Goal: Task Accomplishment & Management: Complete application form

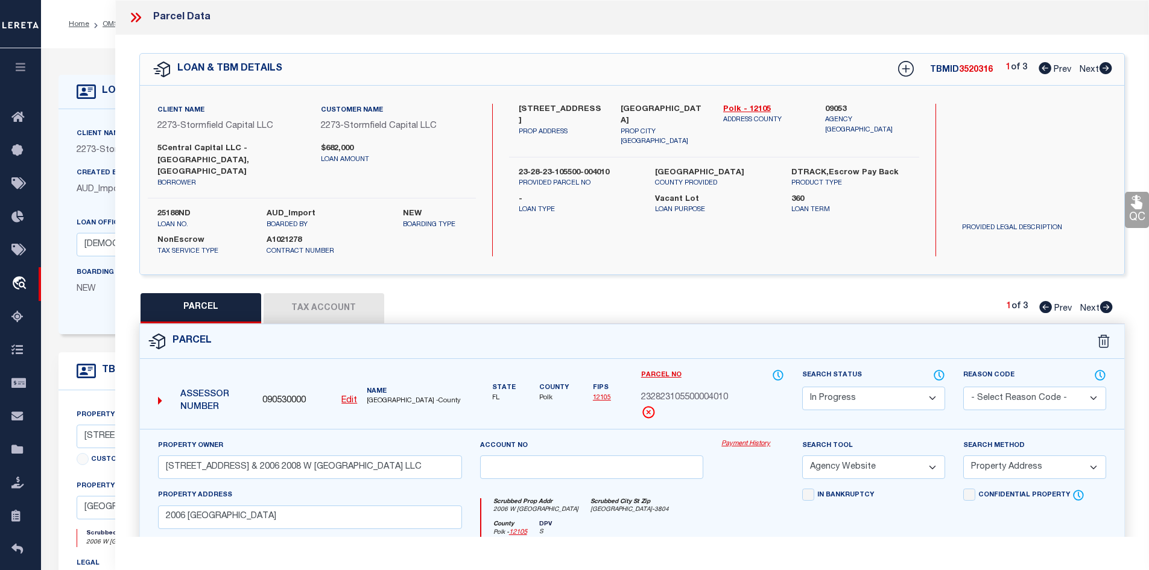
select select "IP"
select select "AGW"
select select "ADD"
select select "84865"
select select "400"
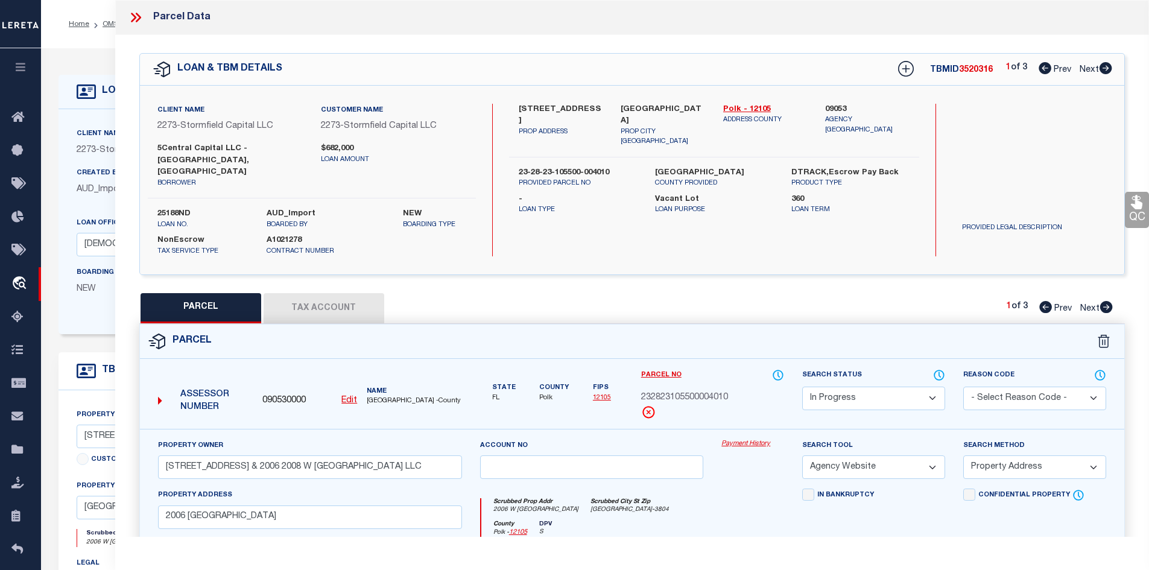
select select "NonEscrow"
click at [137, 18] on icon at bounding box center [136, 18] width 16 height 16
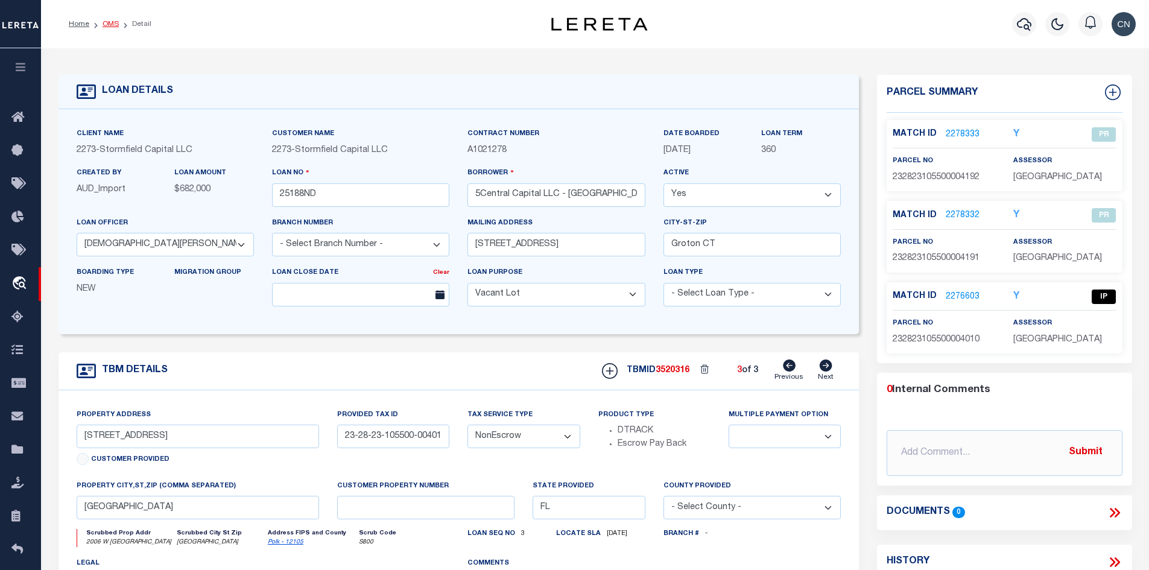
click at [110, 25] on link "OMS" at bounding box center [111, 24] width 16 height 7
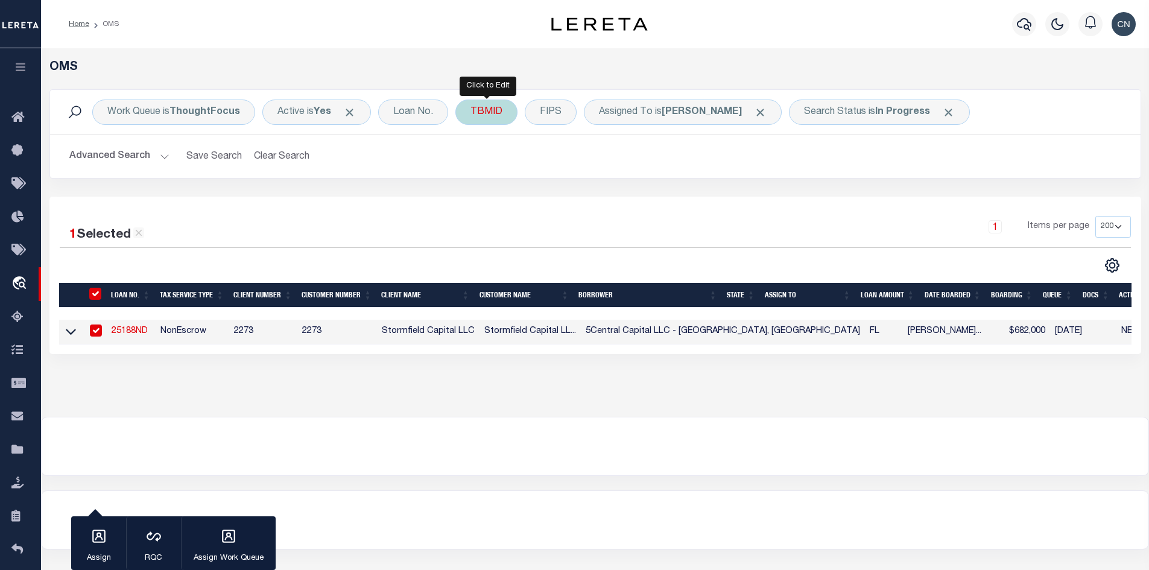
click at [486, 113] on div "TBMID" at bounding box center [486, 112] width 62 height 25
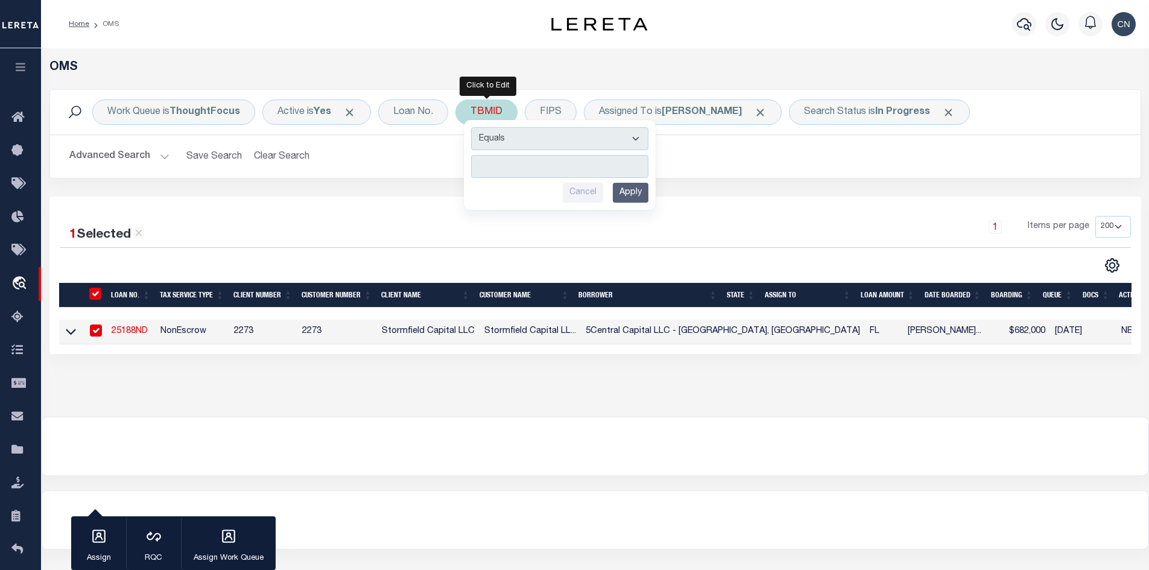
click at [519, 172] on input "number" at bounding box center [559, 166] width 177 height 23
type input "3520475"
click at [635, 198] on input "Apply" at bounding box center [631, 193] width 36 height 20
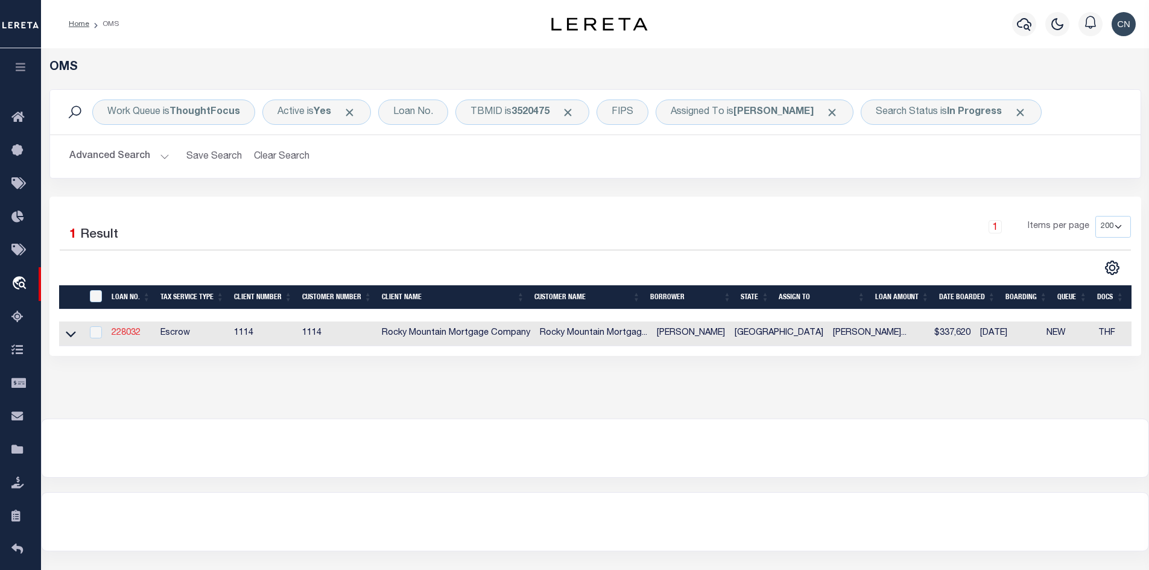
click at [124, 335] on link "228032" at bounding box center [126, 333] width 29 height 8
type input "228032"
type input "[PERSON_NAME]"
select select
type input "[DATE]"
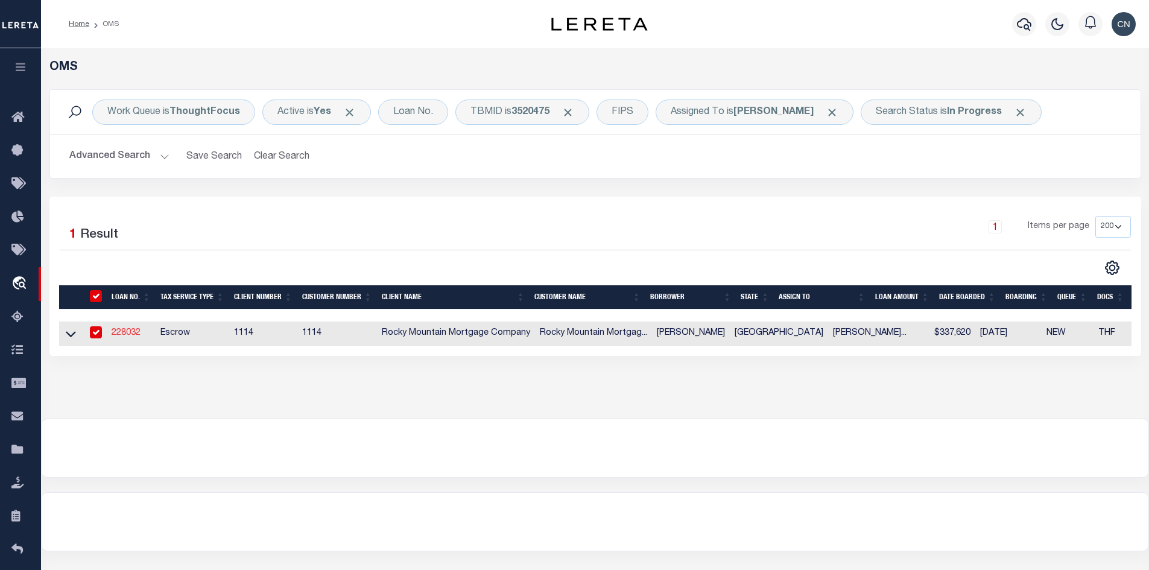
select select
select select "10"
select select "Escrow"
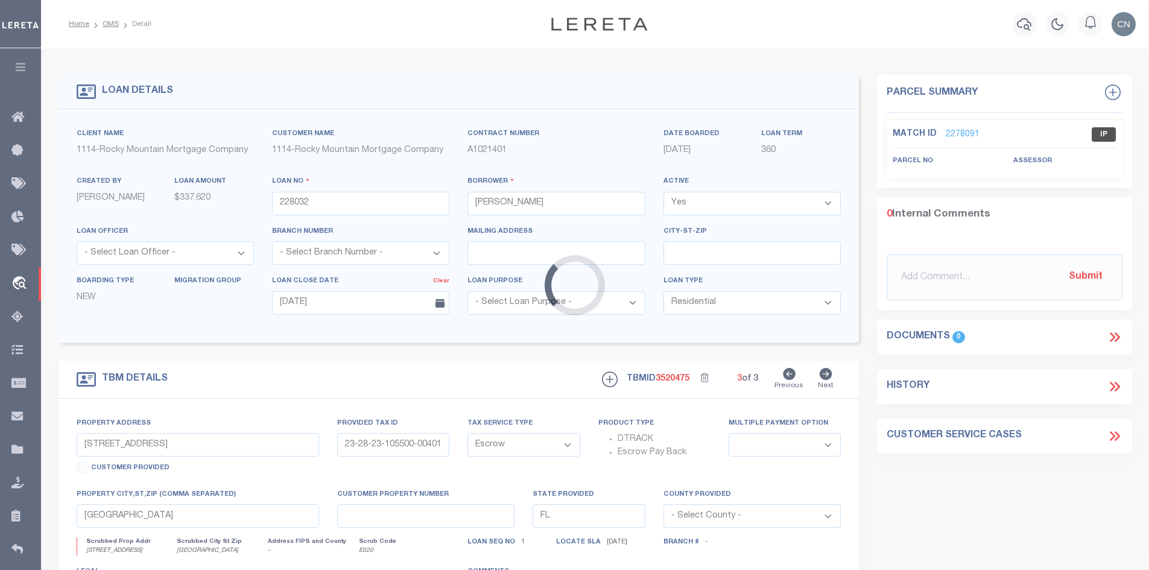
type input "[STREET_ADDRESS]"
type input "T28709104503000"
select select
type input "[GEOGRAPHIC_DATA]"
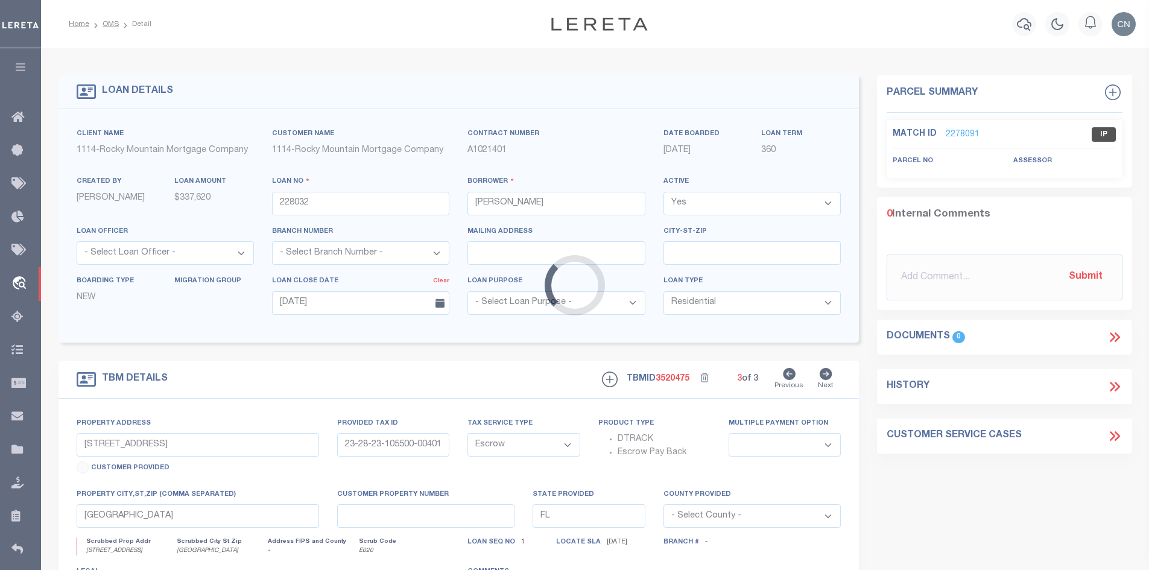
type textarea "Lot 30 in Block 45 of TIERRA DEL ESTE UNIT 91 an addition in [GEOGRAPHIC_DATA] …"
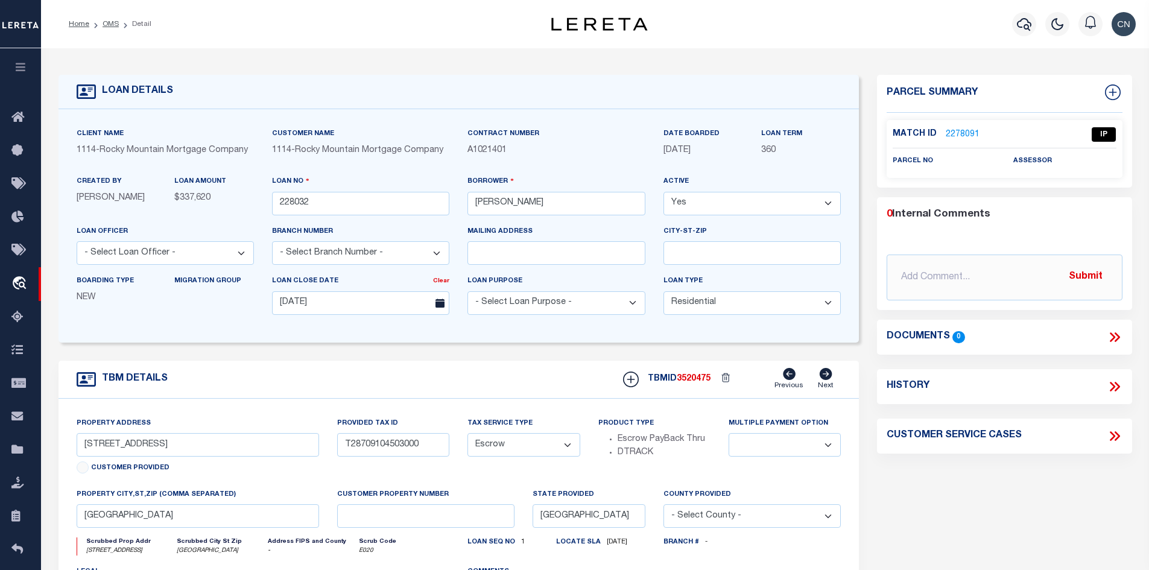
scroll to position [60, 0]
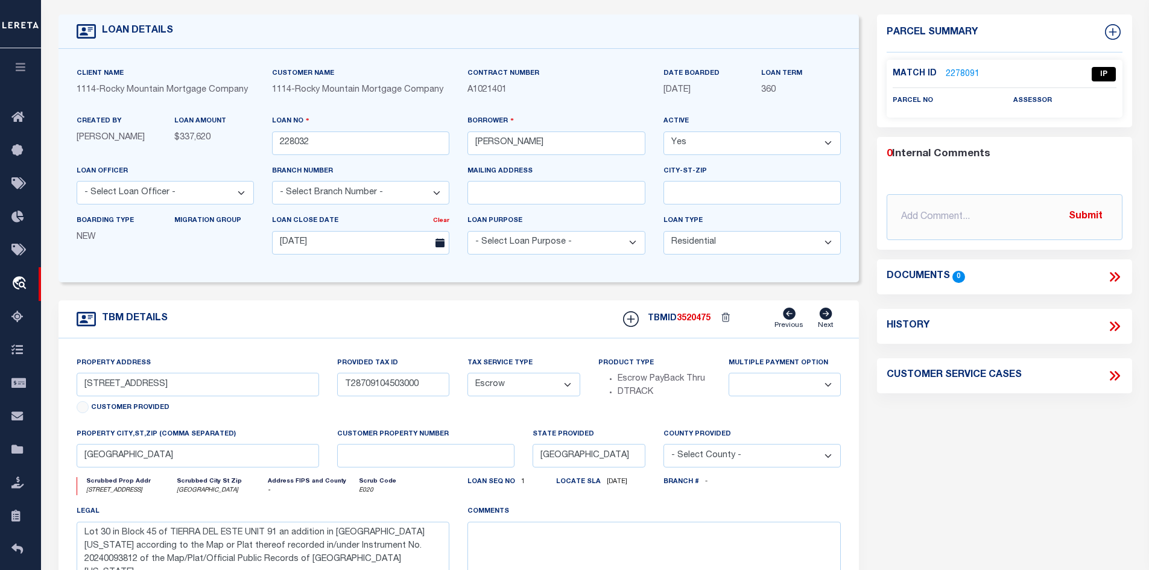
click at [949, 72] on link "2278091" at bounding box center [963, 74] width 34 height 13
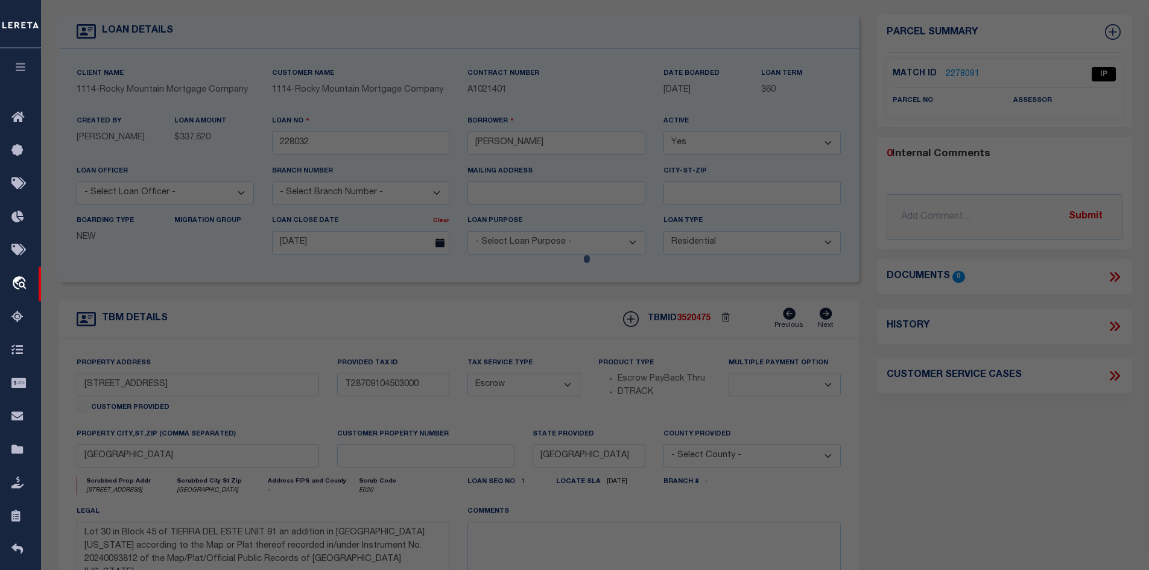
select select "AS"
select select
checkbox input "false"
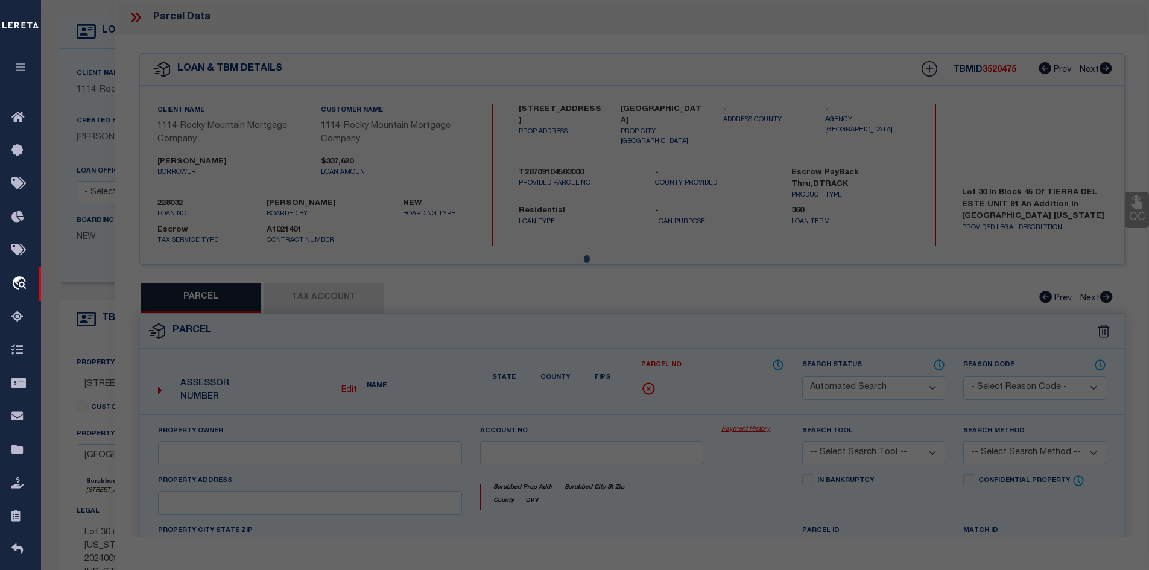
select select "IP"
checkbox input "false"
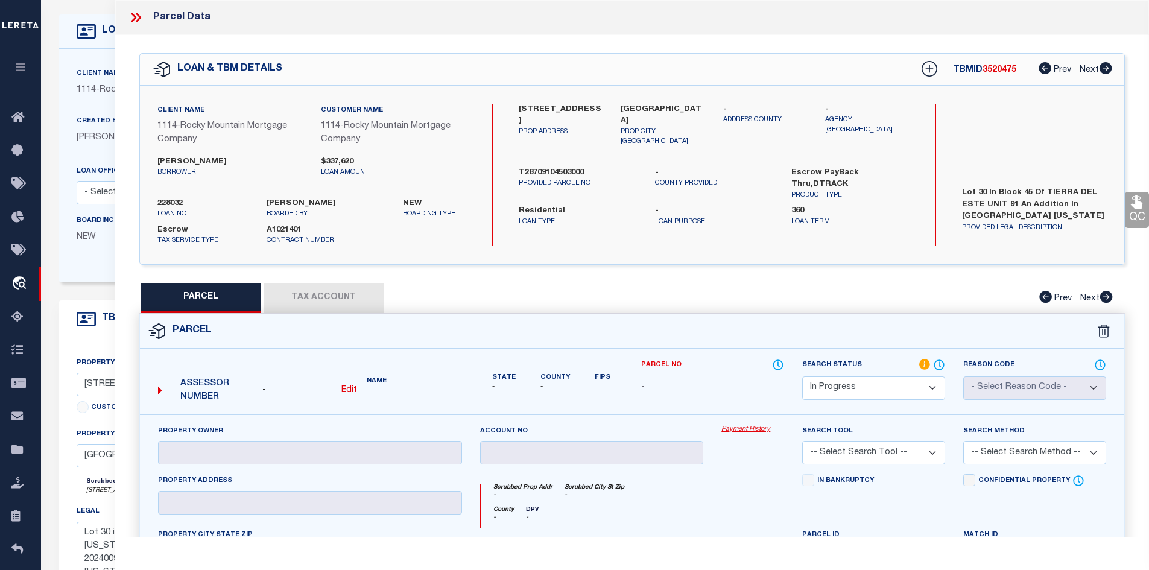
scroll to position [0, 0]
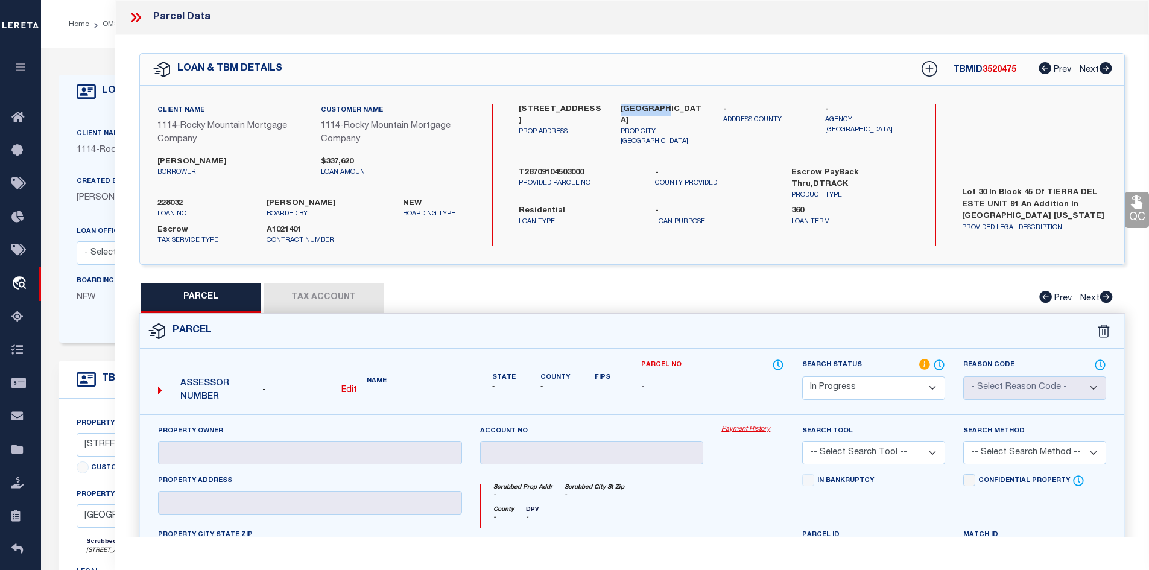
drag, startPoint x: 621, startPoint y: 109, endPoint x: 660, endPoint y: 108, distance: 38.6
click at [660, 108] on label "[GEOGRAPHIC_DATA]" at bounding box center [663, 116] width 84 height 24
click at [786, 239] on div "[STREET_ADDRESS] PROP ADDRESS EL PASO TX [STREET_ADDRESS] - ADDRESS COUNTY - Ag…" at bounding box center [714, 175] width 410 height 142
drag, startPoint x: 618, startPoint y: 106, endPoint x: 659, endPoint y: 107, distance: 41.0
click at [659, 107] on div "[GEOGRAPHIC_DATA] PROP CITY [GEOGRAPHIC_DATA]" at bounding box center [663, 125] width 103 height 43
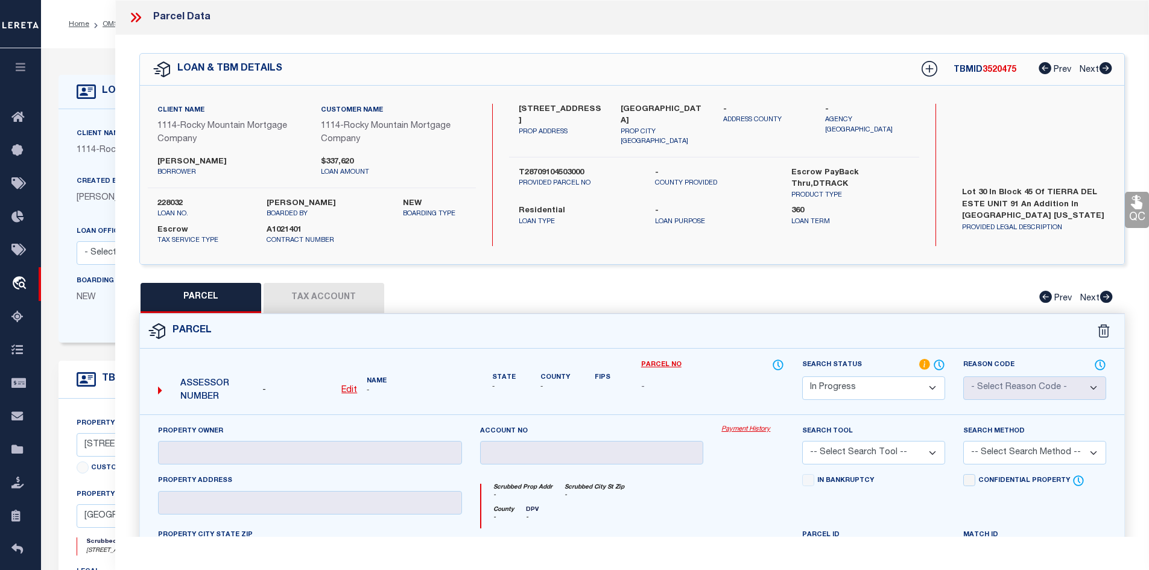
click at [691, 127] on div "[STREET_ADDRESS] PROP ADDRESS EL PASO TX [STREET_ADDRESS] - ADDRESS COUNTY -" at bounding box center [714, 131] width 410 height 54
drag, startPoint x: 619, startPoint y: 104, endPoint x: 692, endPoint y: 109, distance: 72.5
click at [692, 109] on div "[GEOGRAPHIC_DATA] PROP CITY [GEOGRAPHIC_DATA]" at bounding box center [663, 125] width 103 height 43
copy label "[GEOGRAPHIC_DATA]"
drag, startPoint x: 160, startPoint y: 156, endPoint x: 253, endPoint y: 159, distance: 92.9
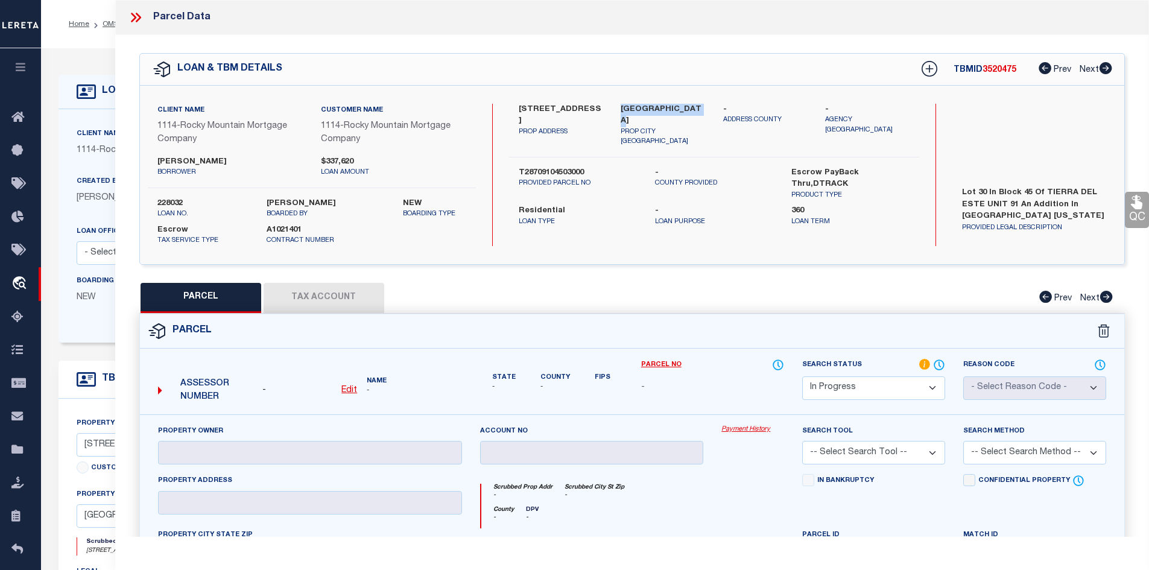
click at [253, 159] on label "[PERSON_NAME]" at bounding box center [229, 162] width 145 height 12
copy label "[PERSON_NAME]"
drag, startPoint x: 518, startPoint y: 104, endPoint x: 598, endPoint y: 104, distance: 80.2
click at [598, 104] on label "[STREET_ADDRESS]" at bounding box center [561, 116] width 84 height 24
copy label "[STREET_ADDRESS]"
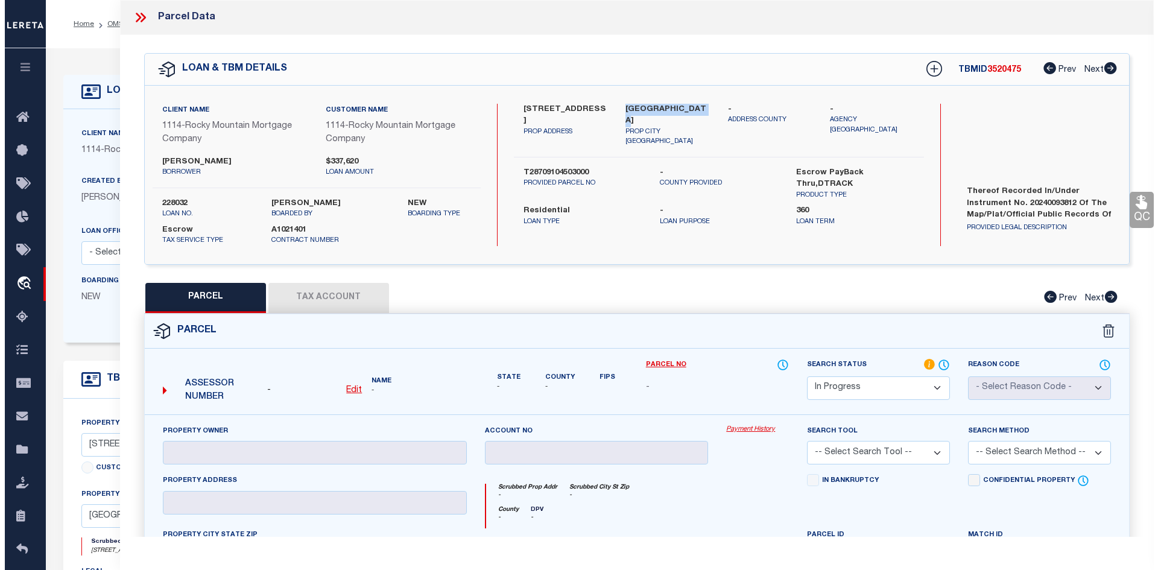
scroll to position [58, 0]
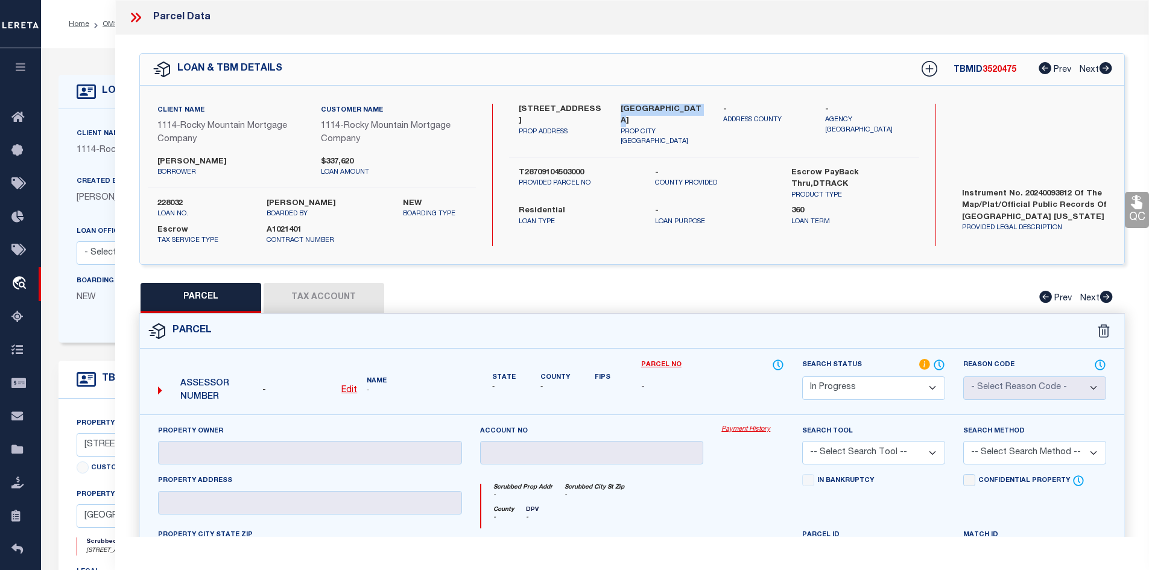
click at [352, 391] on u "Edit" at bounding box center [349, 390] width 16 height 8
select select "IP"
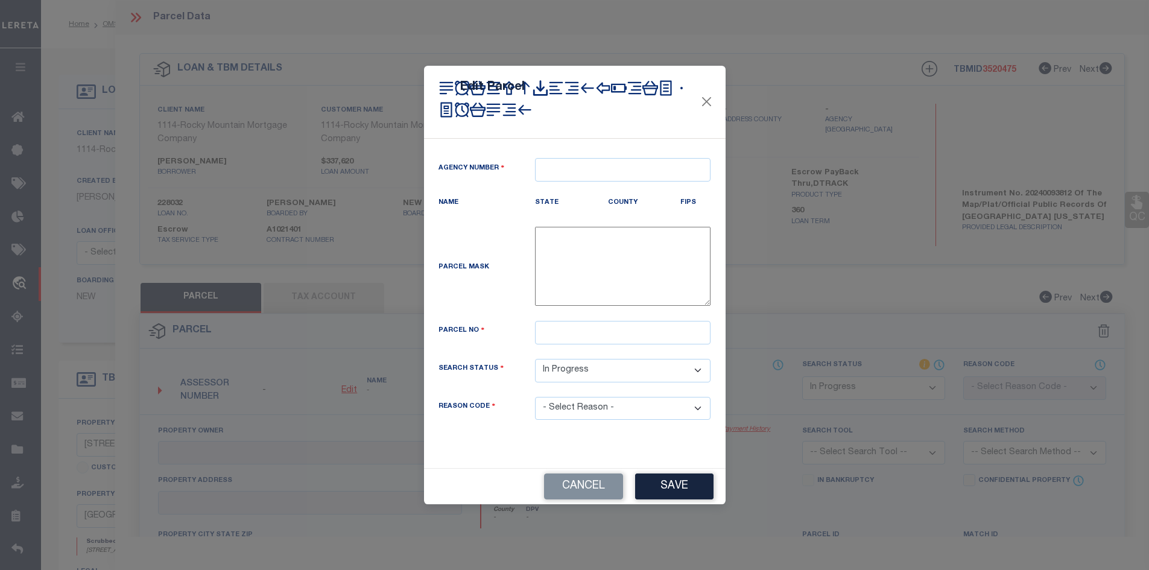
type textarea "-"
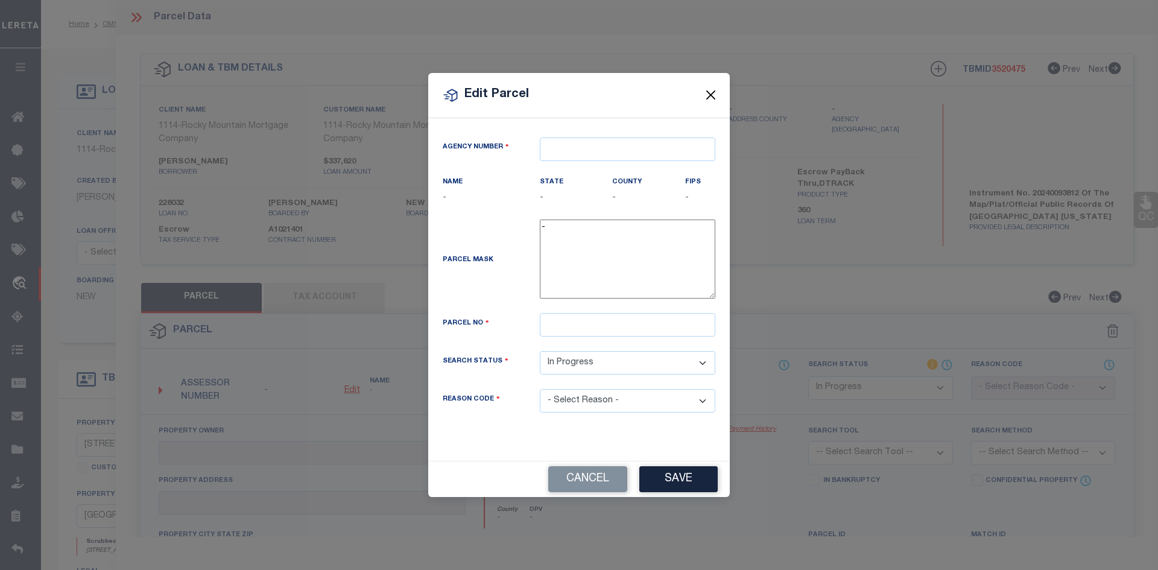
click at [712, 95] on button "Close" at bounding box center [711, 95] width 16 height 16
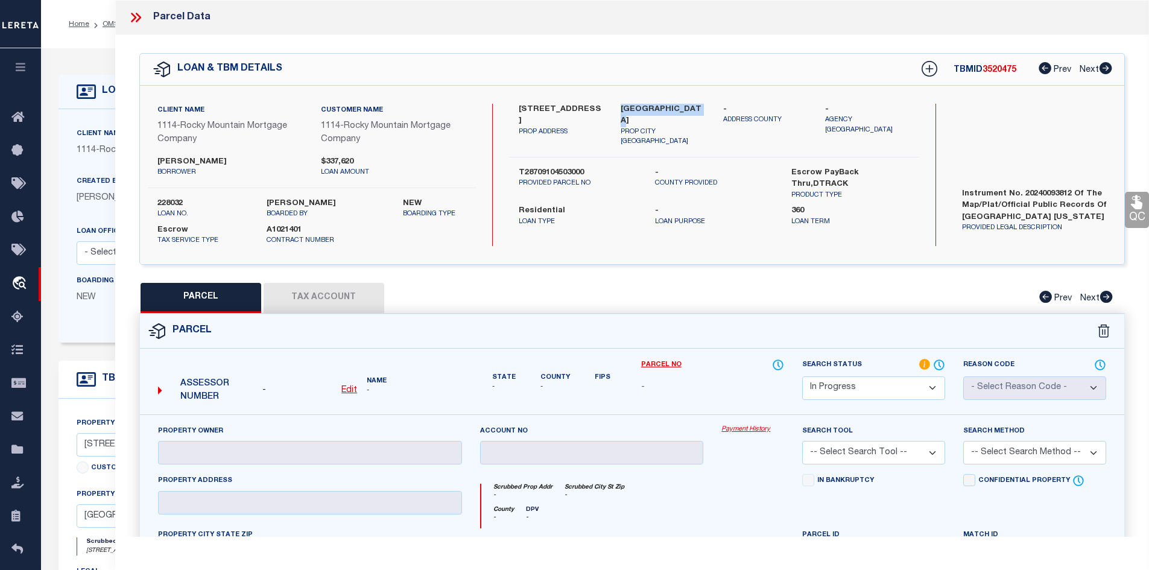
click at [343, 390] on u "Edit" at bounding box center [349, 390] width 16 height 8
select select "IP"
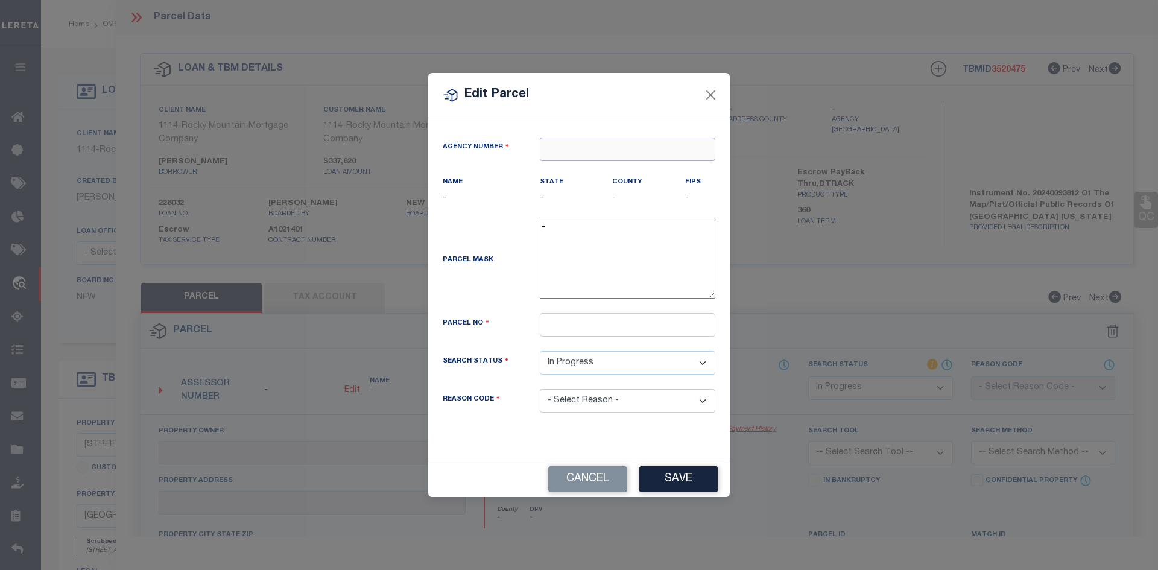
click at [584, 154] on input "text" at bounding box center [628, 150] width 176 height 24
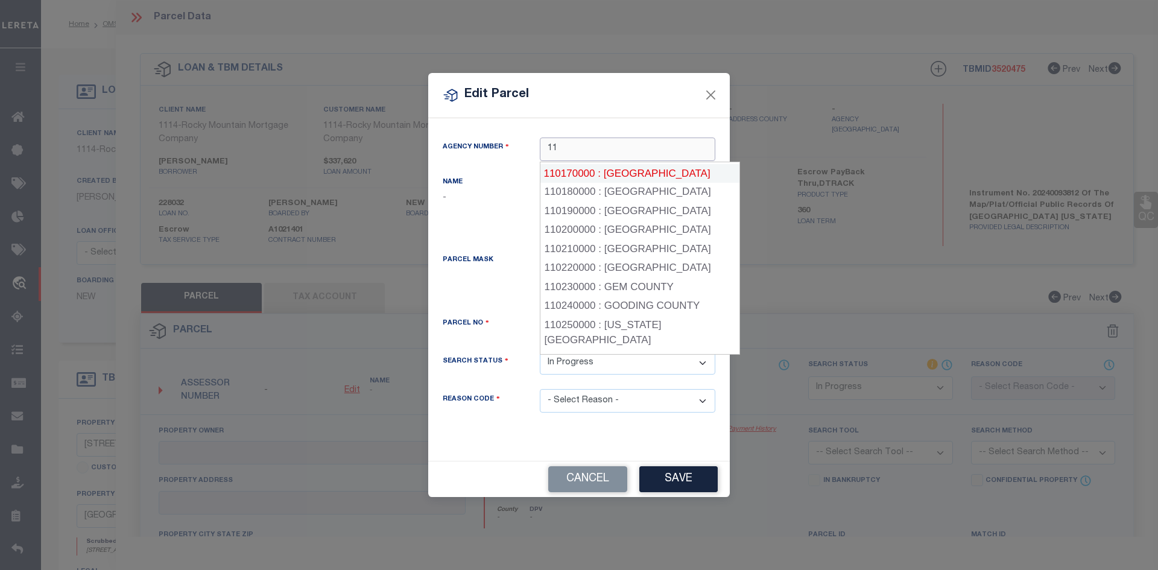
scroll to position [285, 0]
type input "1"
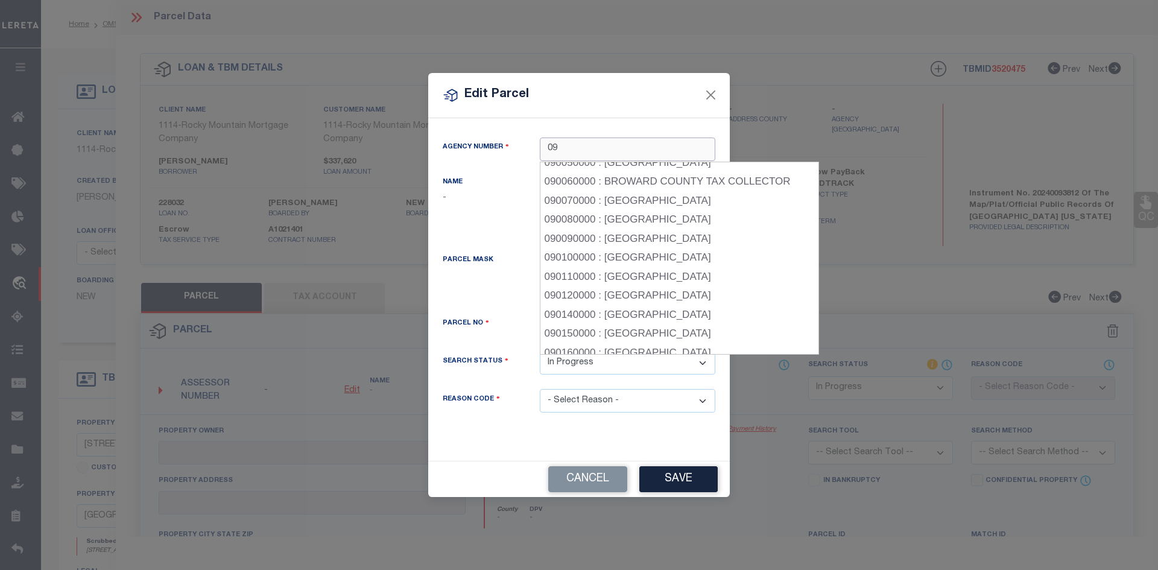
scroll to position [0, 0]
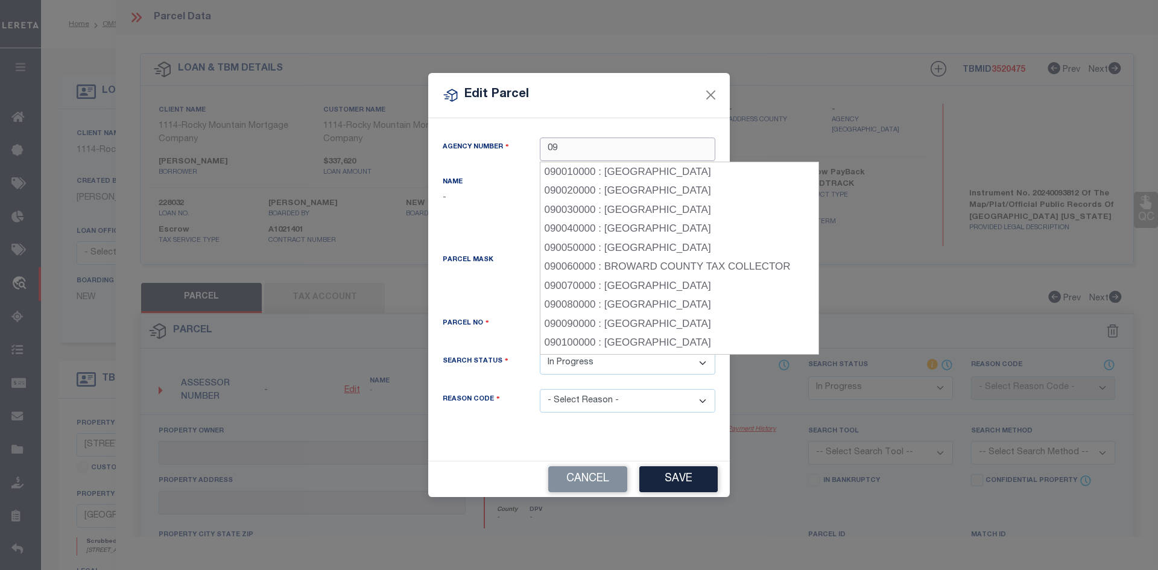
click at [577, 141] on input "09" at bounding box center [628, 150] width 176 height 24
type input "0"
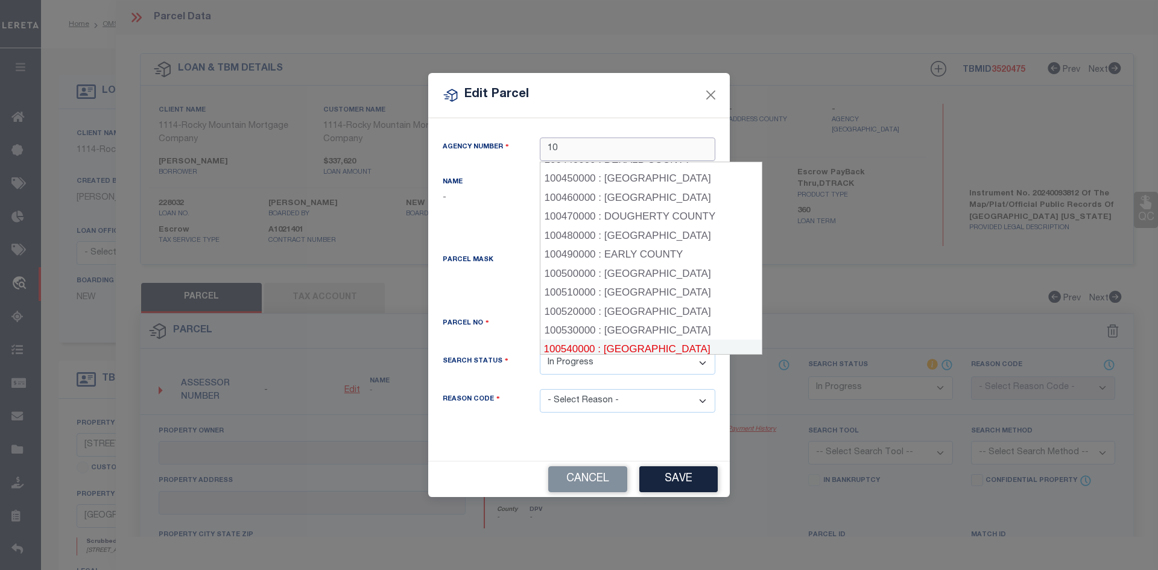
scroll to position [905, 0]
type input "10"
click at [860, 274] on div "Edit Parcel Agency Number Name - State - County" at bounding box center [579, 285] width 1158 height 570
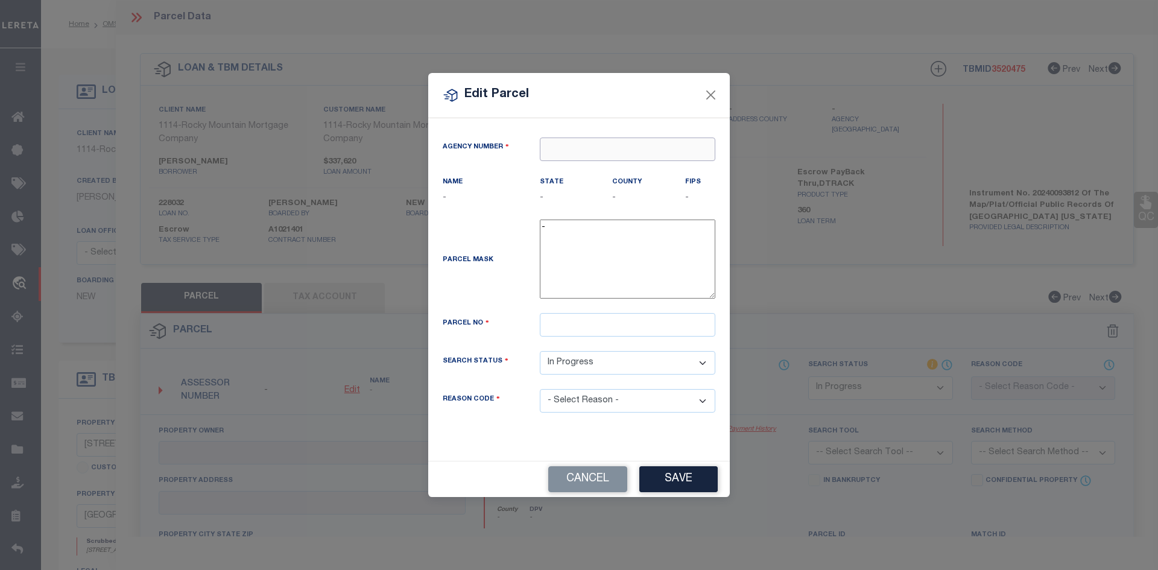
click at [567, 149] on input "text" at bounding box center [628, 150] width 176 height 24
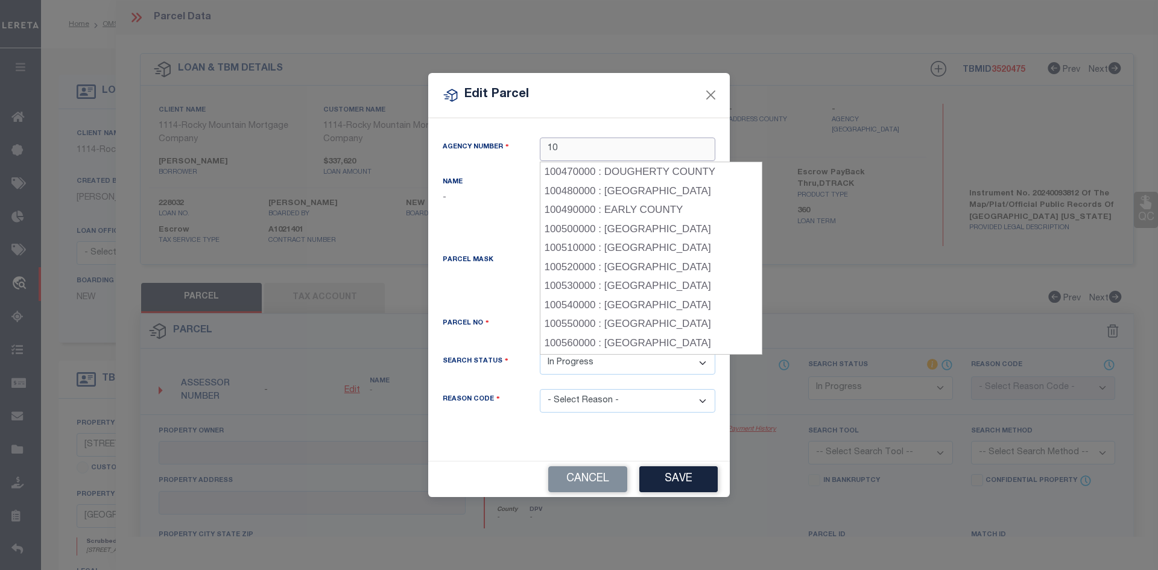
type input "10"
click at [848, 298] on div "Edit Parcel Agency Number Name - State - County" at bounding box center [579, 285] width 1158 height 570
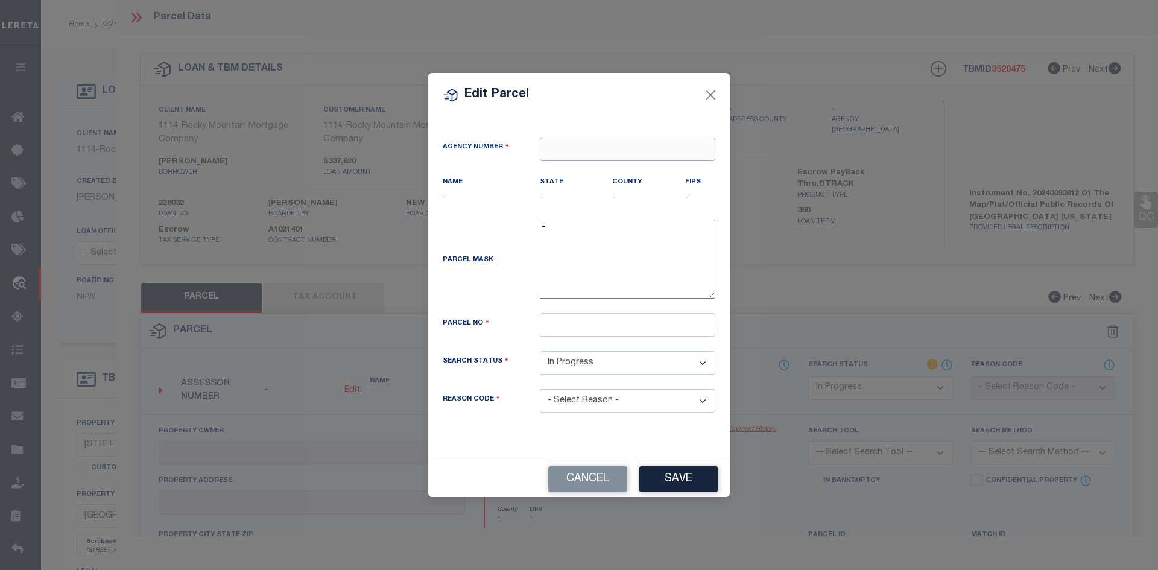
click at [554, 155] on input "text" at bounding box center [628, 150] width 176 height 24
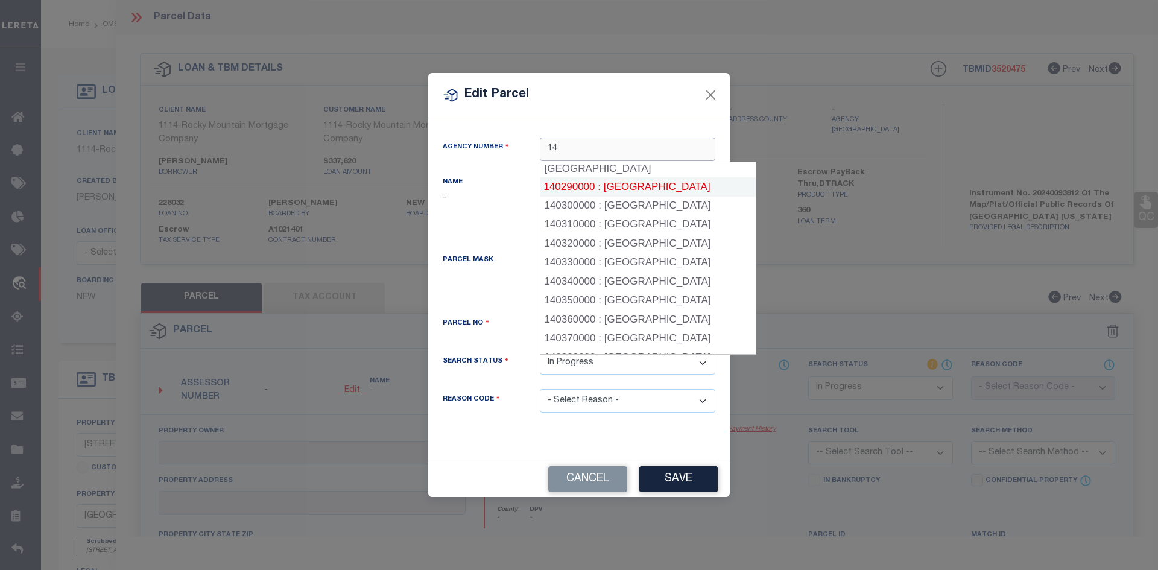
scroll to position [532, 0]
type input "1"
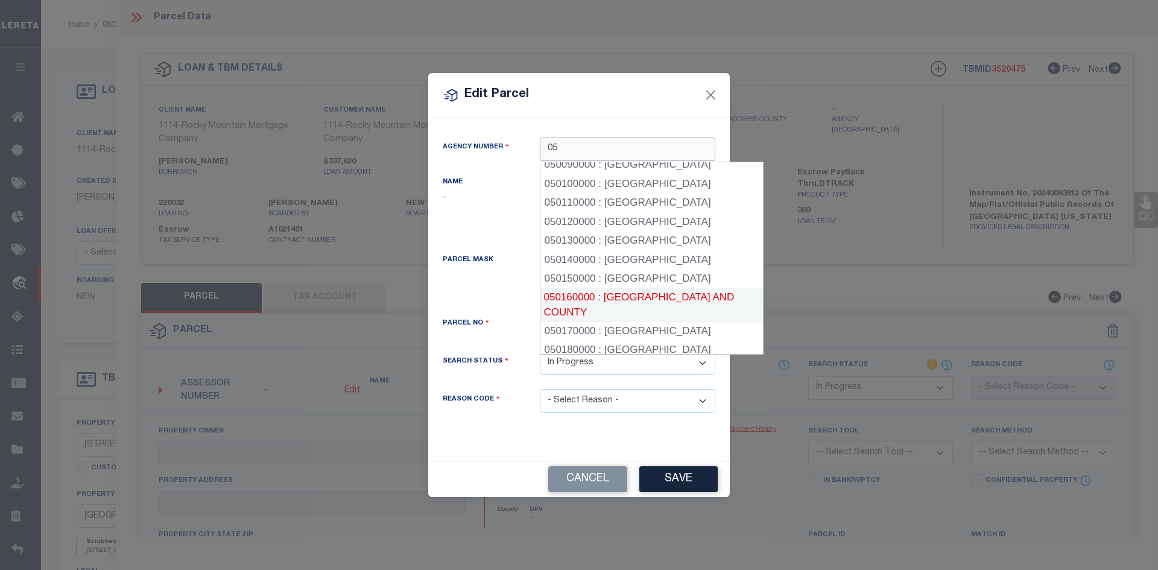
scroll to position [238, 0]
type input "05"
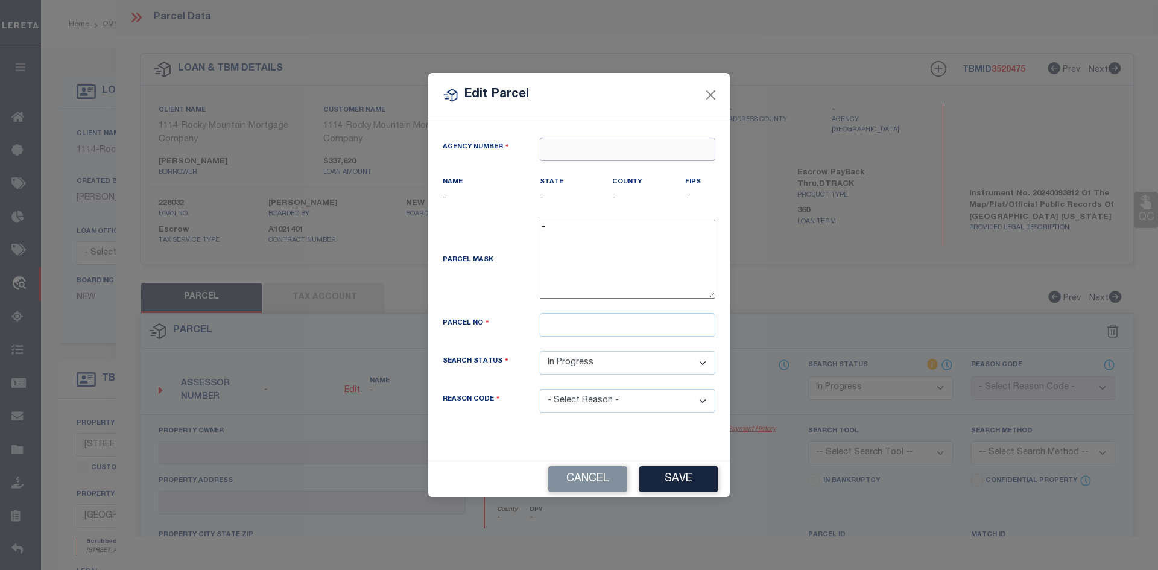
click at [569, 155] on input "text" at bounding box center [628, 150] width 176 height 24
click at [567, 151] on input "text" at bounding box center [628, 150] width 176 height 24
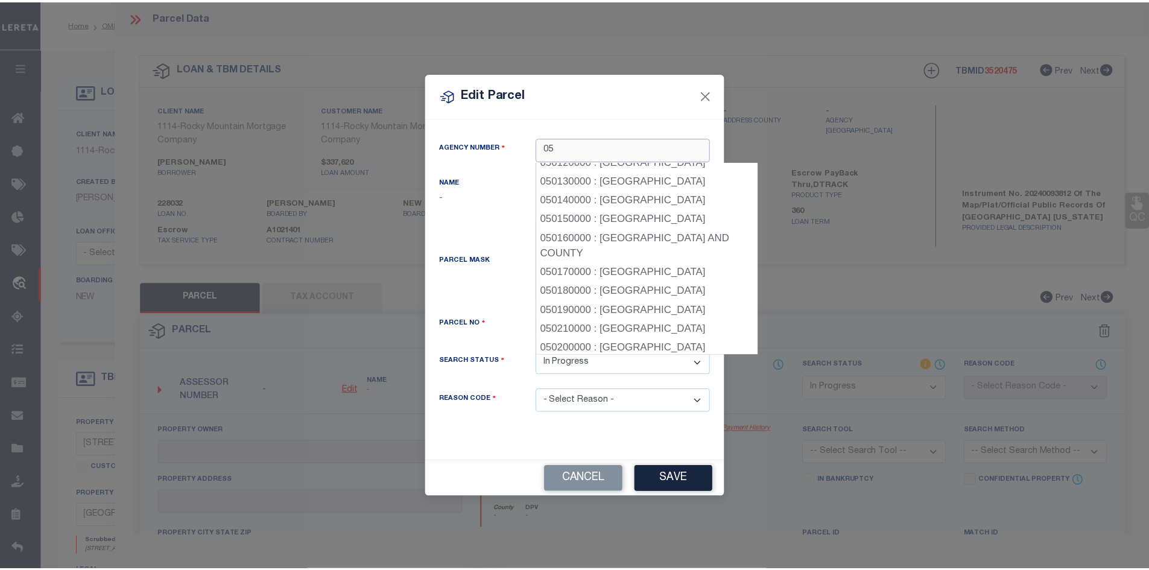
scroll to position [228, 0]
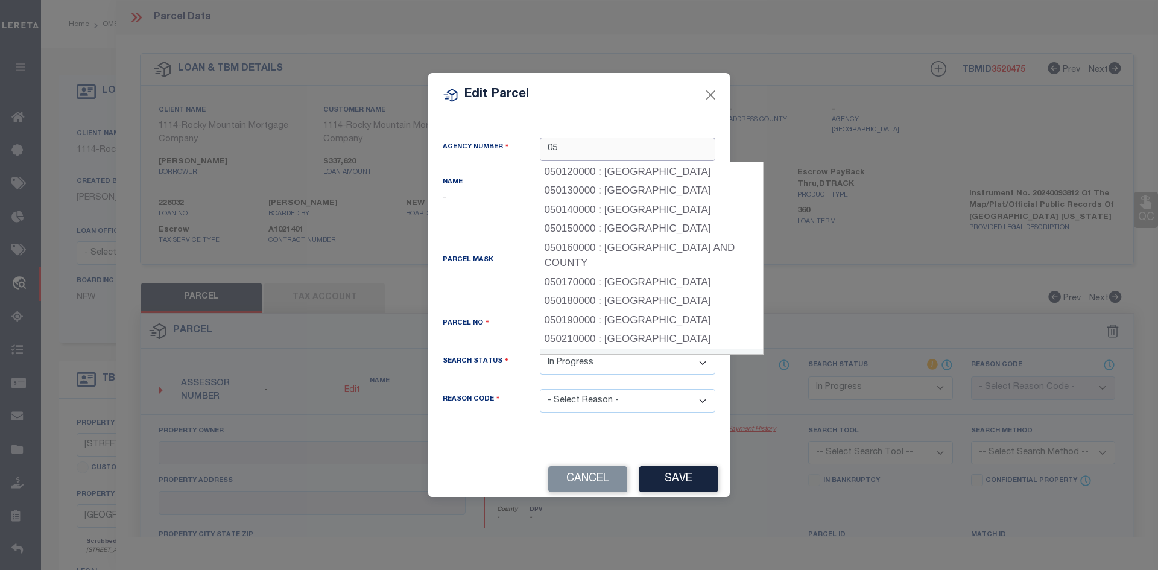
click at [635, 349] on div "050200000 : [GEOGRAPHIC_DATA]" at bounding box center [651, 358] width 223 height 19
type input "050200000"
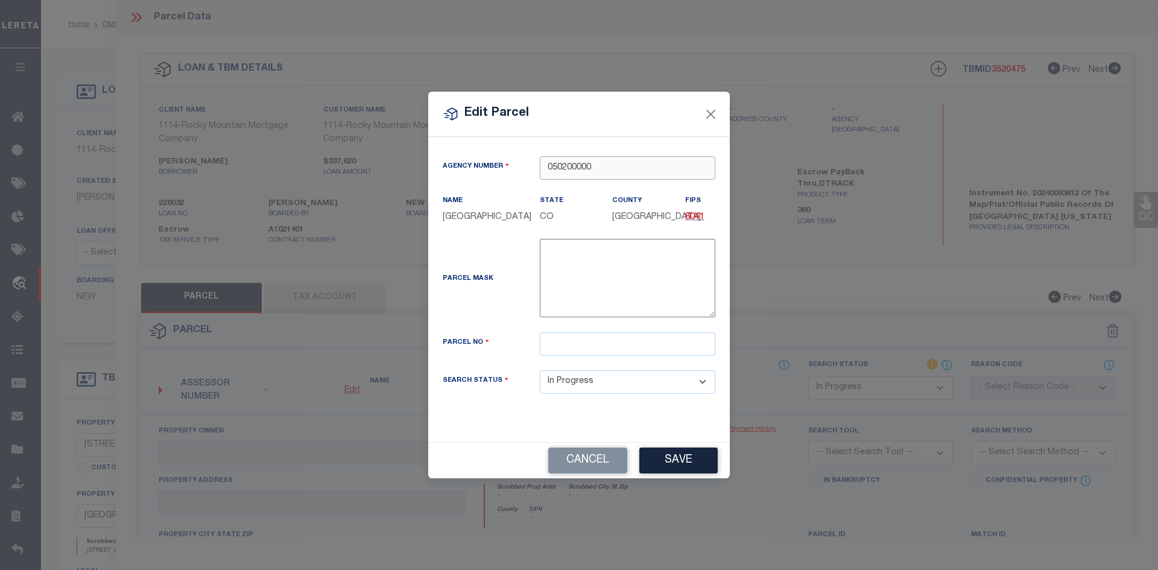
type input "050200000"
drag, startPoint x: 622, startPoint y: 102, endPoint x: 510, endPoint y: 92, distance: 112.7
click at [510, 92] on div "Edit Parcel Agency Number 050200000 Name State" at bounding box center [579, 285] width 1158 height 570
drag, startPoint x: 610, startPoint y: 104, endPoint x: 521, endPoint y: 91, distance: 90.2
click at [521, 91] on div "Edit Parcel Agency Number 050200000 Name State" at bounding box center [579, 285] width 1158 height 570
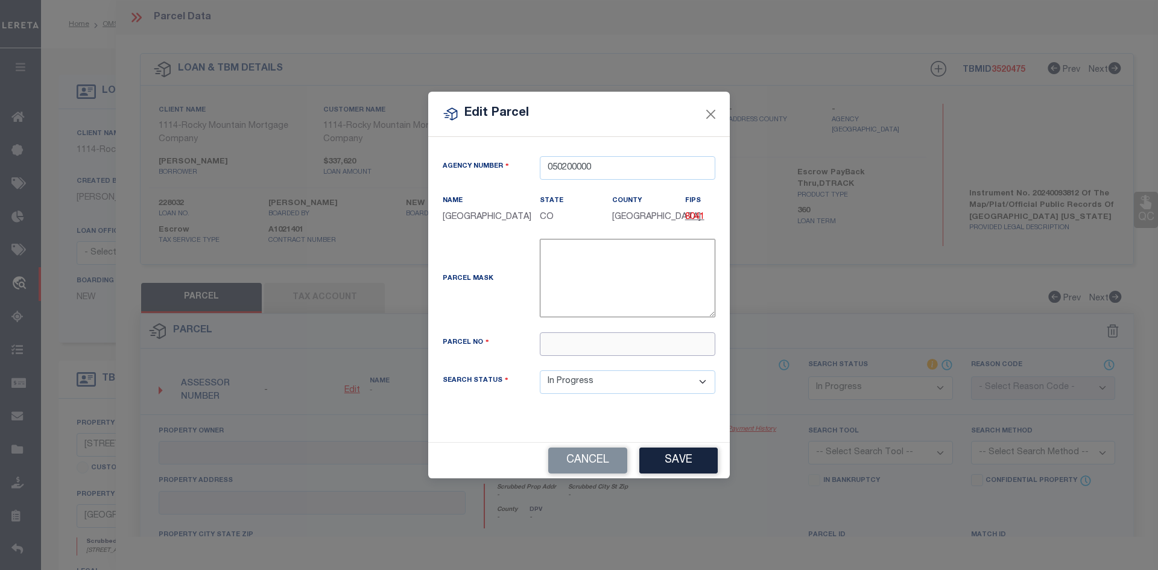
click at [573, 343] on input "text" at bounding box center [628, 344] width 176 height 24
paste input "T28709104503000"
type input "T28709104503000"
click at [670, 457] on button "Save" at bounding box center [678, 461] width 78 height 26
select select "IP"
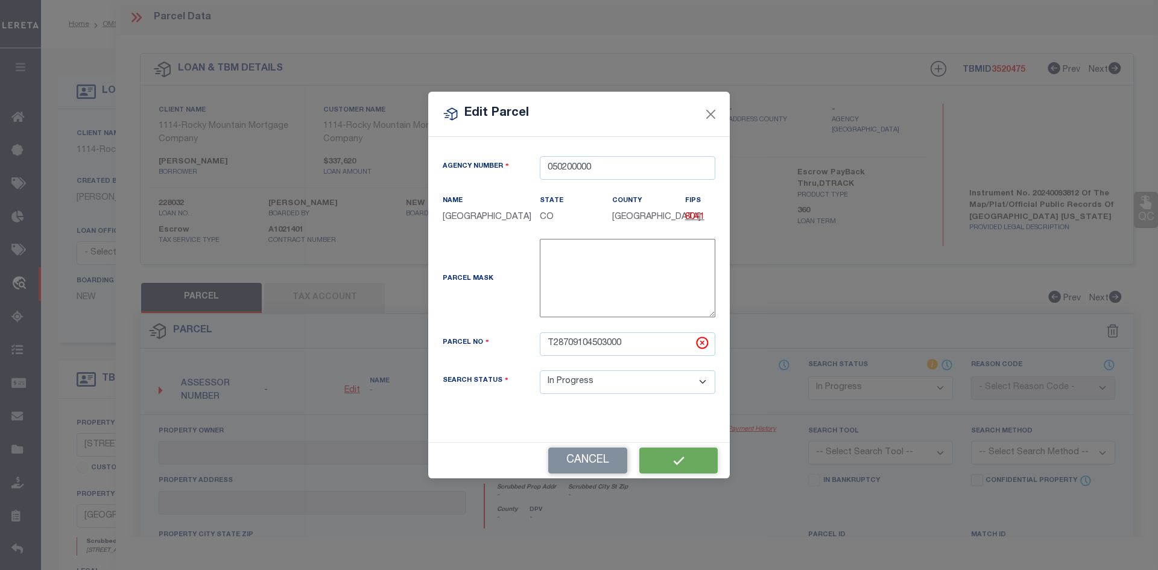
checkbox input "false"
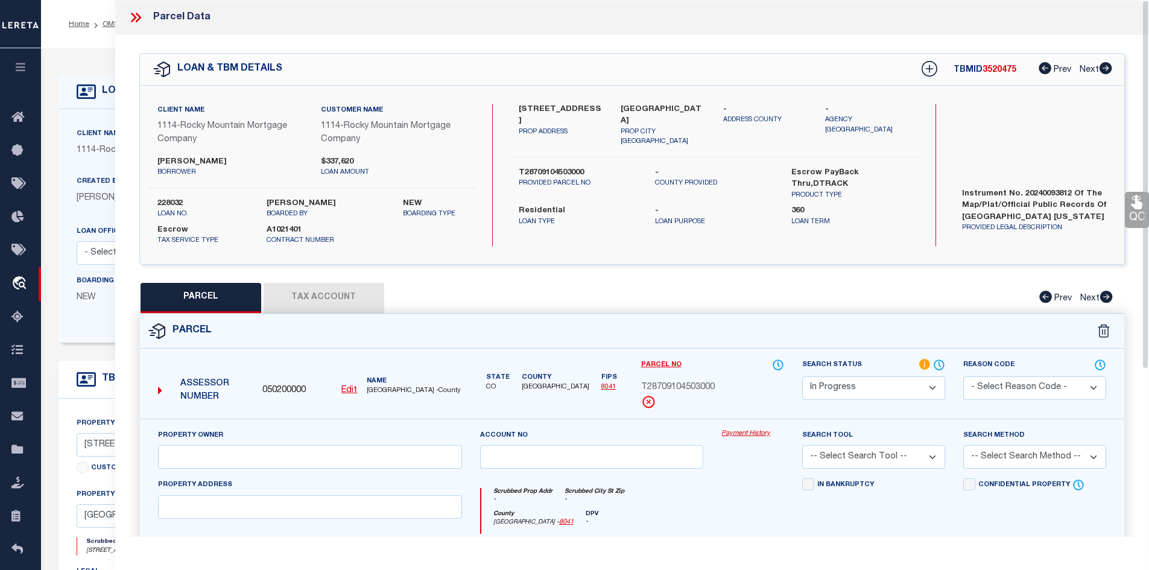
scroll to position [121, 0]
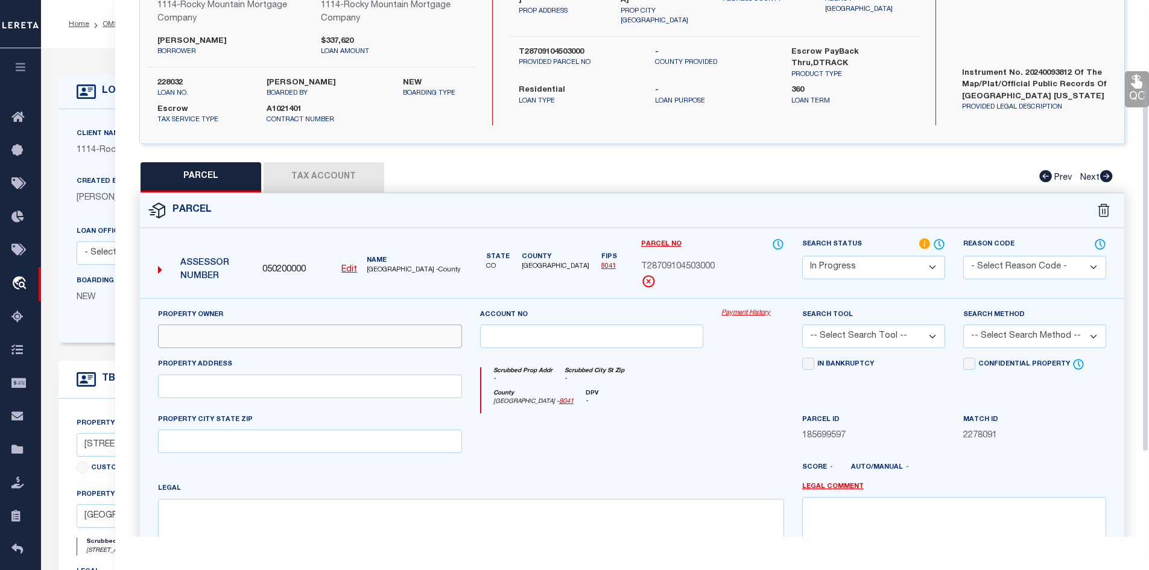
click at [190, 337] on input "text" at bounding box center [310, 336] width 304 height 24
paste input "ZIA HOMES OF EL PASO LLC"
type input "ZIA HOMES OF EL PASO LLC"
click at [226, 388] on input "text" at bounding box center [310, 387] width 304 height 24
paste input "3808 OBJECT PL"
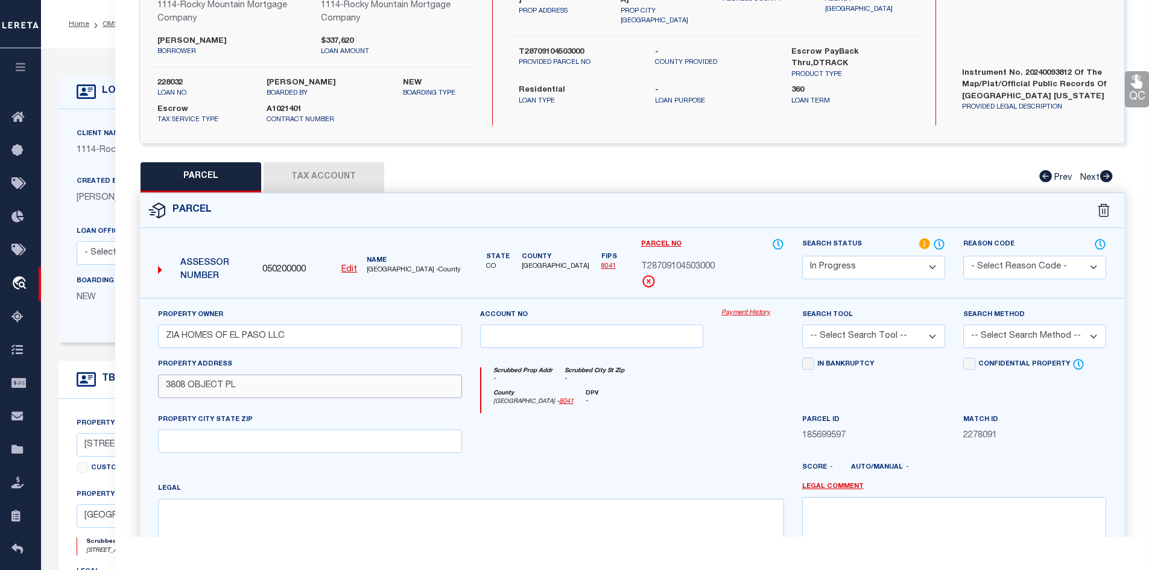
type input "3808 OBJECT PL"
click at [215, 435] on input "text" at bounding box center [310, 441] width 304 height 24
paste input "[GEOGRAPHIC_DATA]"
type input "[GEOGRAPHIC_DATA]"
click at [261, 511] on textarea at bounding box center [471, 537] width 626 height 76
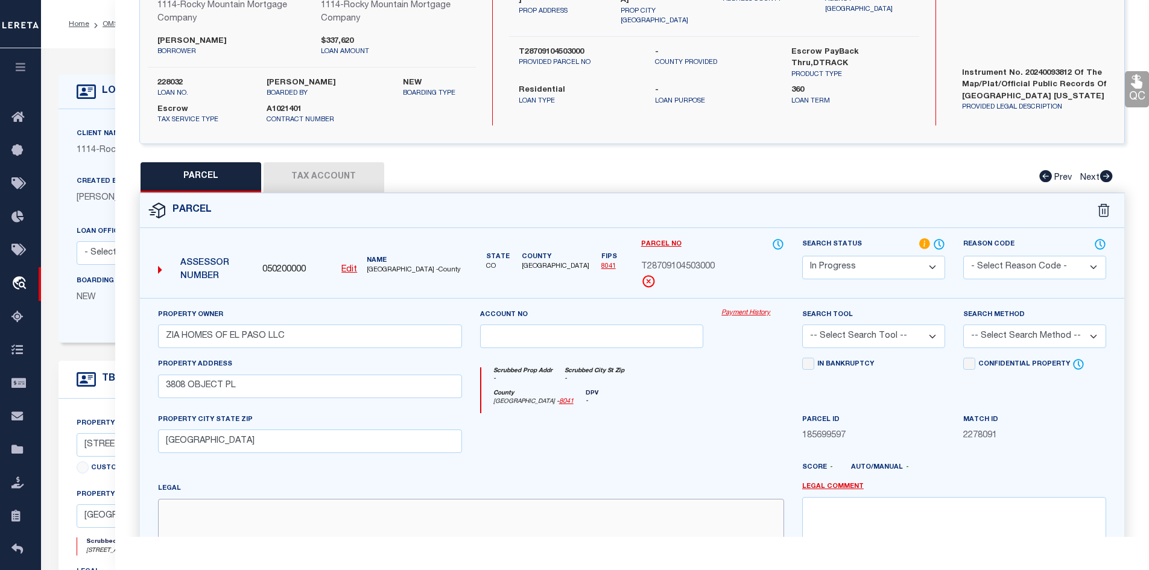
paste textarea "BLK 45 TIERRA DEL ESTE #91 LOT 30"
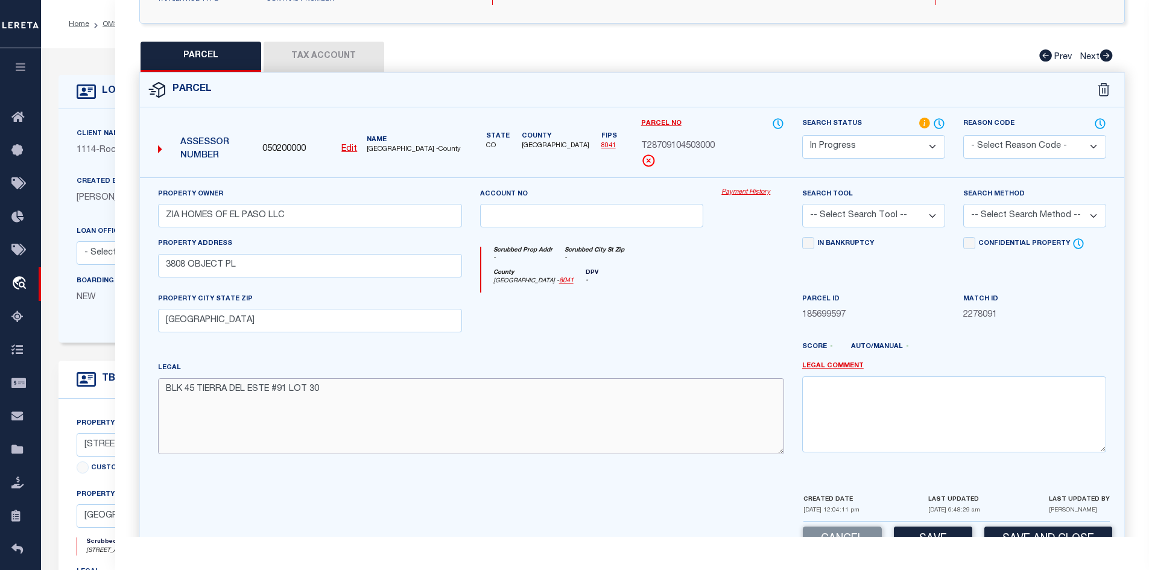
type textarea "BLK 45 TIERRA DEL ESTE #91 LOT 30"
click at [933, 217] on select "-- Select Search Tool -- 3rd Party Website Agency File Agency Website ATLS CNV-…" at bounding box center [873, 216] width 143 height 24
select select "AGW"
click at [802, 204] on select "-- Select Search Tool -- 3rd Party Website Agency File Agency Website ATLS CNV-…" at bounding box center [873, 216] width 143 height 24
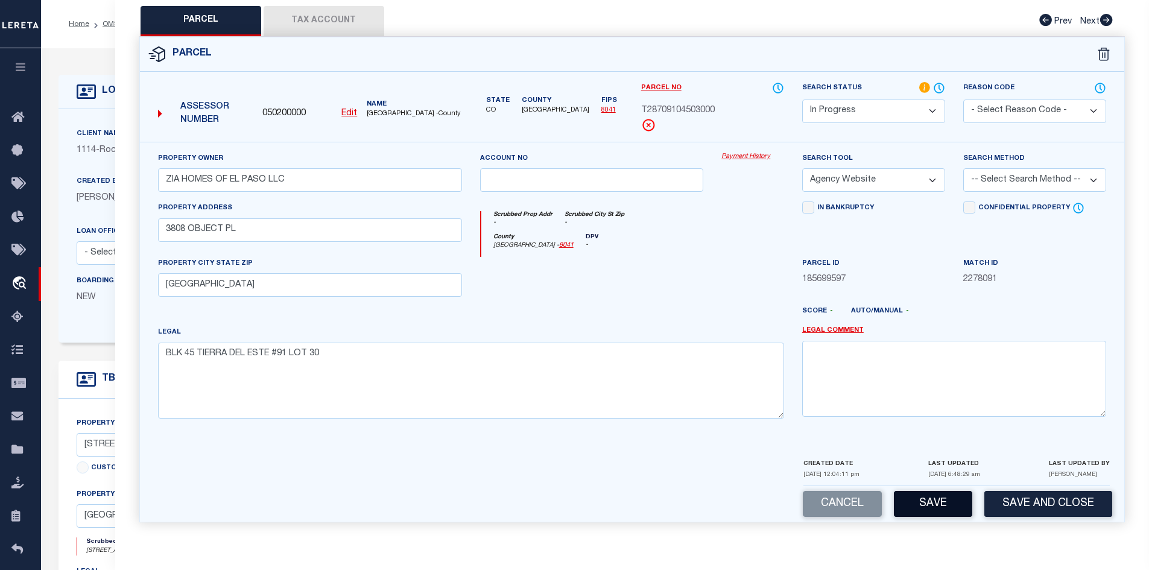
click at [935, 510] on button "Save" at bounding box center [933, 504] width 78 height 26
select select "AS"
select select
checkbox input "false"
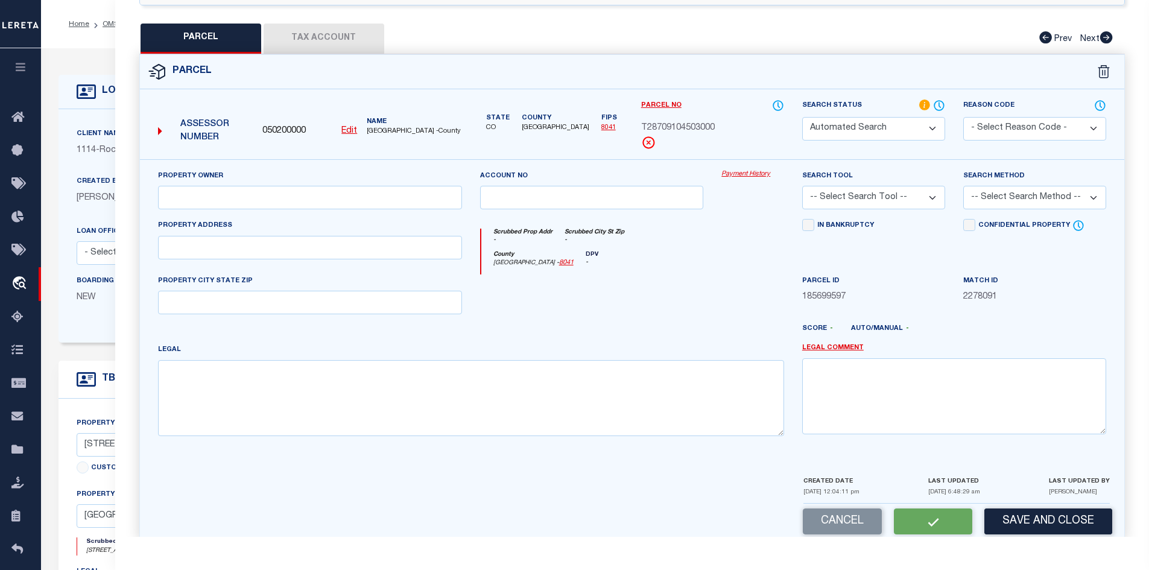
select select "IP"
type input "ZIA HOMES OF EL PASO LLC"
select select "AGW"
type input "3808 OBJECT PL"
type input "[GEOGRAPHIC_DATA]"
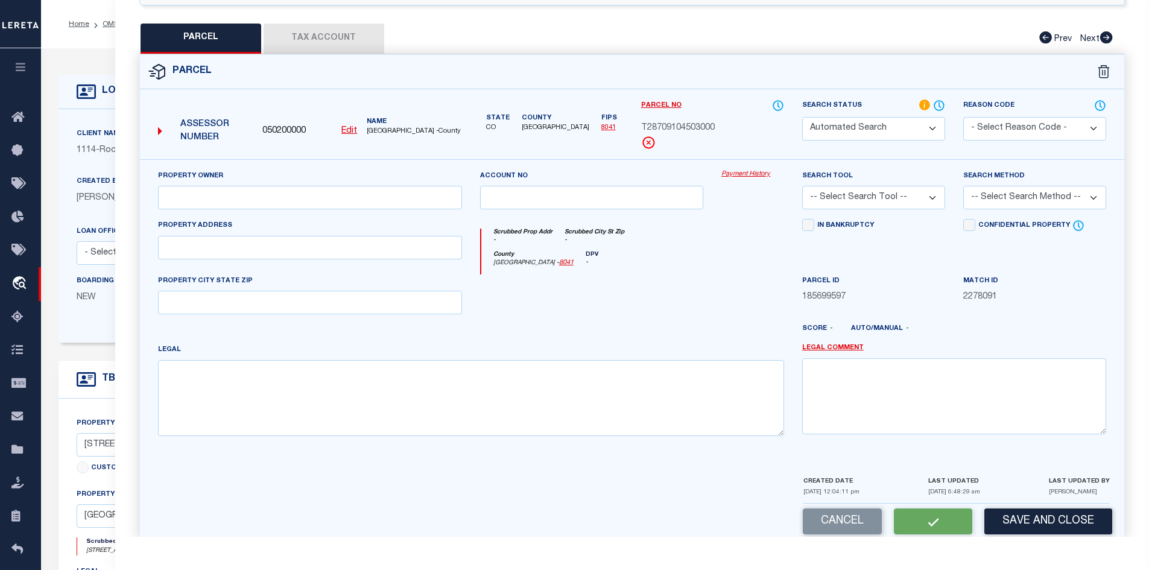
type textarea "BLK 45 TIERRA DEL ESTE #91 LOT 30"
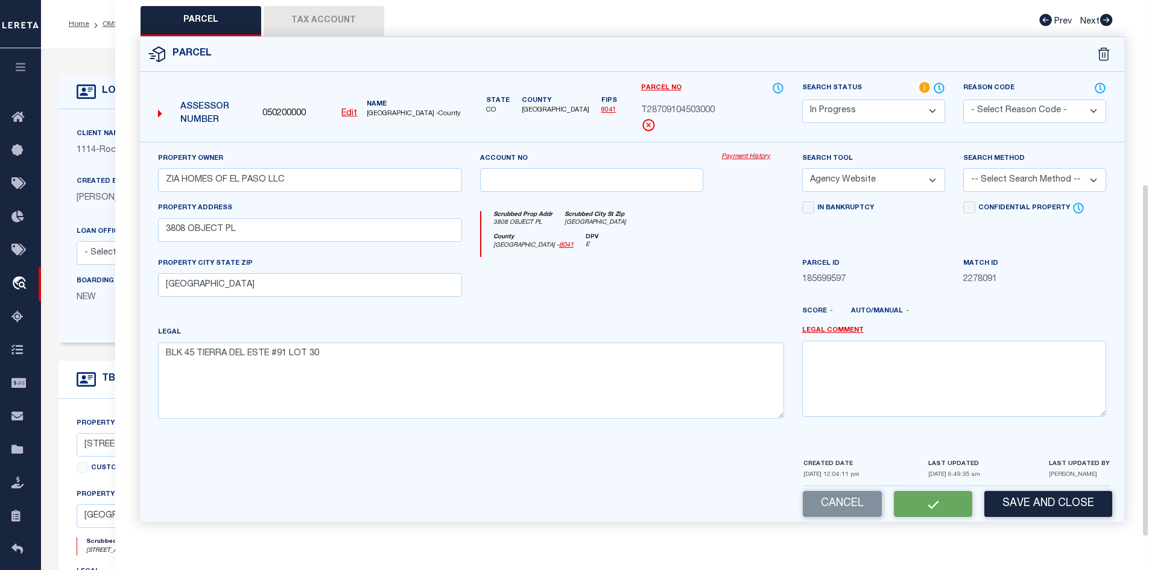
click at [303, 14] on button "Tax Account" at bounding box center [324, 21] width 121 height 30
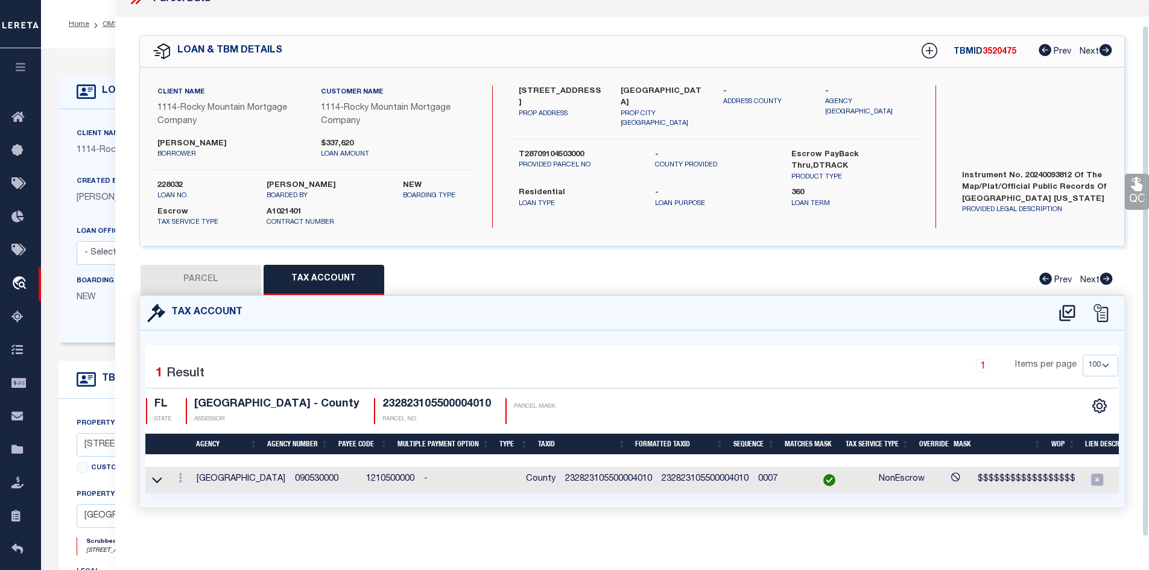
select select "100"
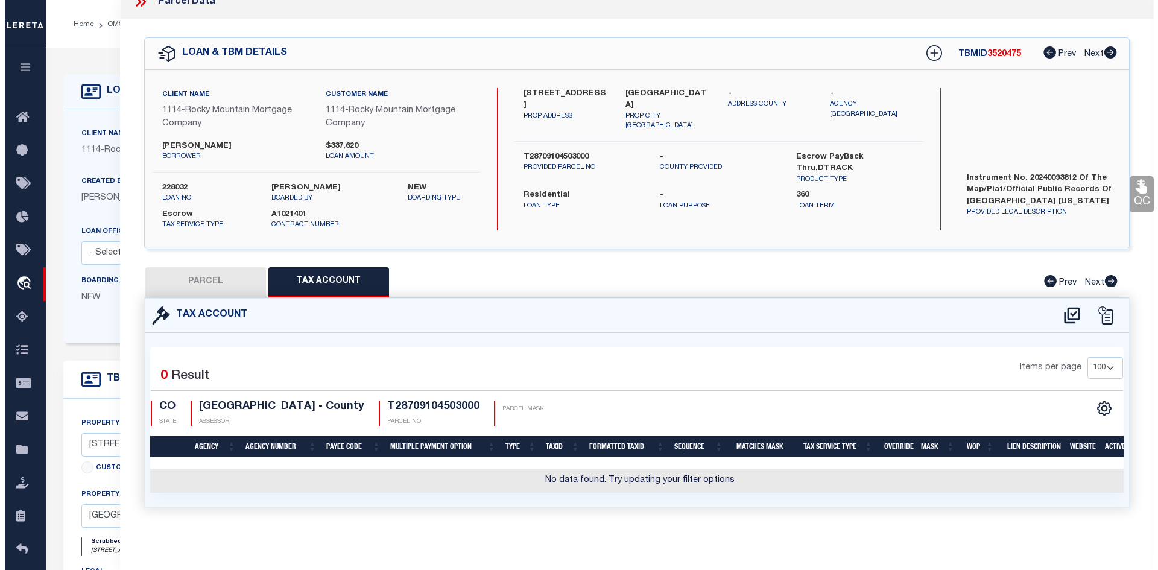
scroll to position [121, 0]
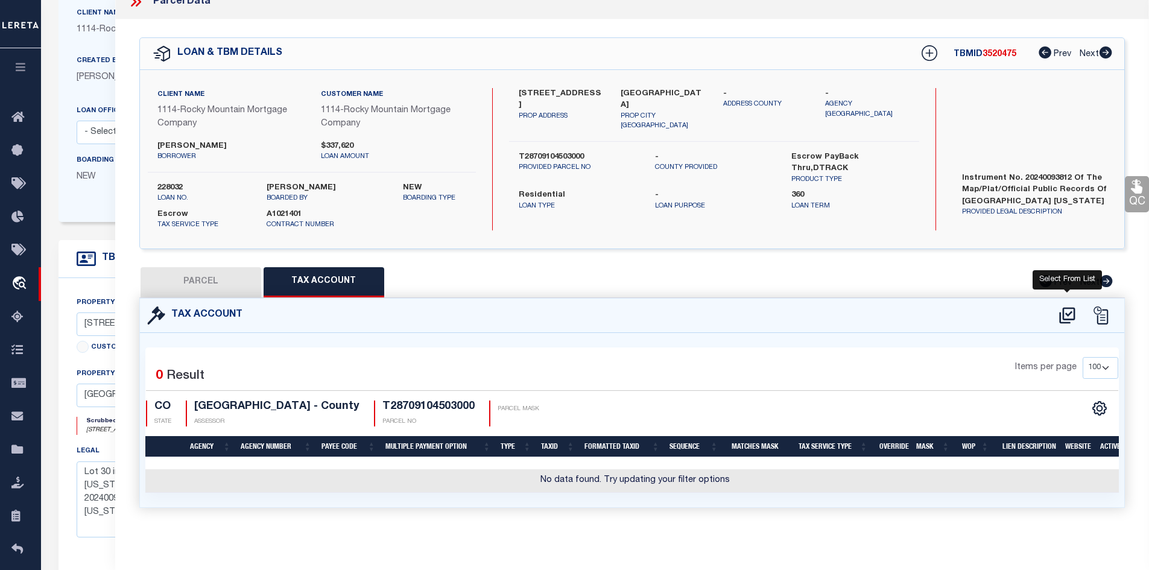
click at [1068, 309] on icon at bounding box center [1067, 315] width 20 height 19
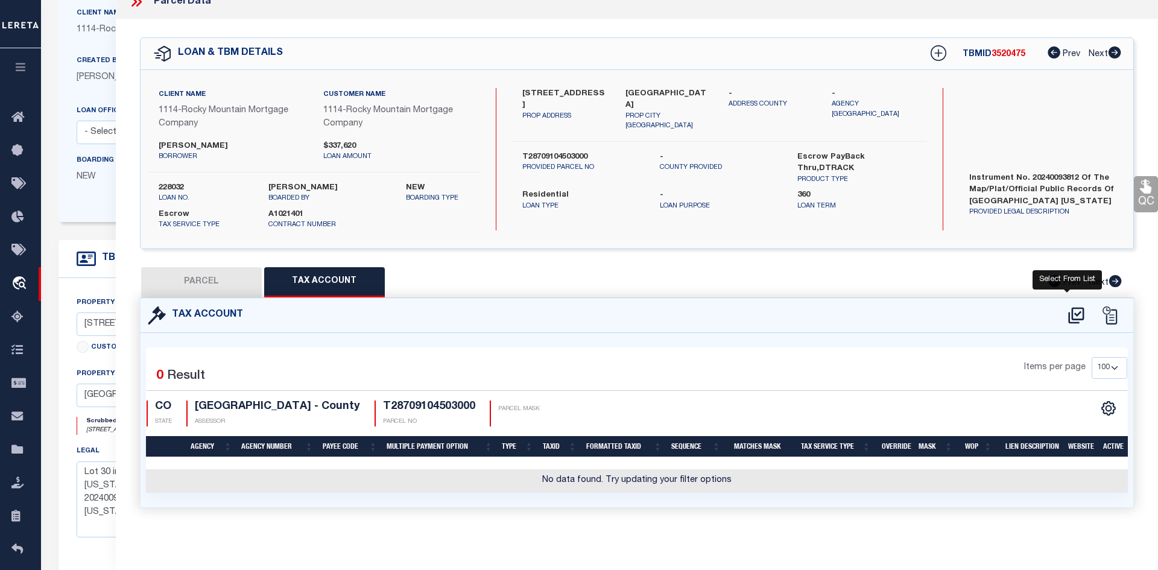
select select "100"
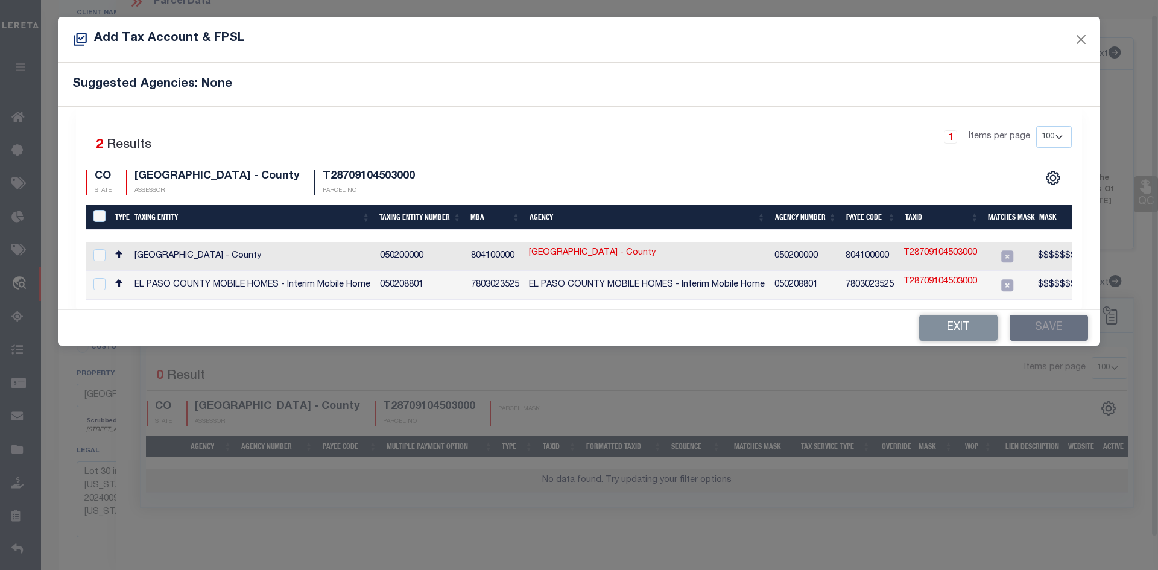
scroll to position [14, 0]
click at [100, 255] on input "checkbox" at bounding box center [99, 255] width 12 height 12
checkbox input "true"
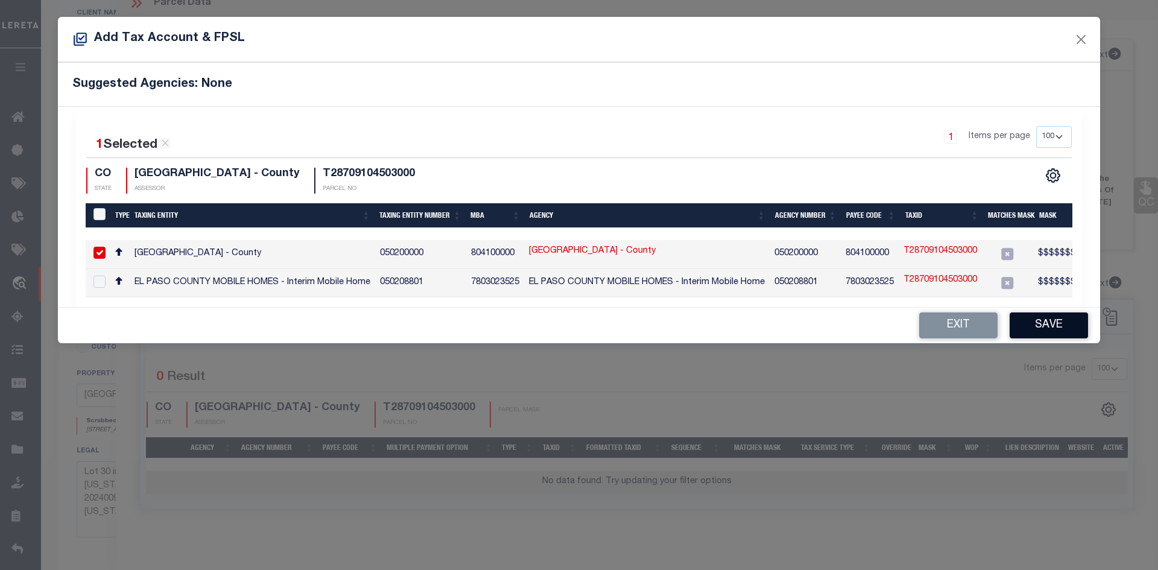
click at [1052, 331] on button "Save" at bounding box center [1049, 325] width 78 height 26
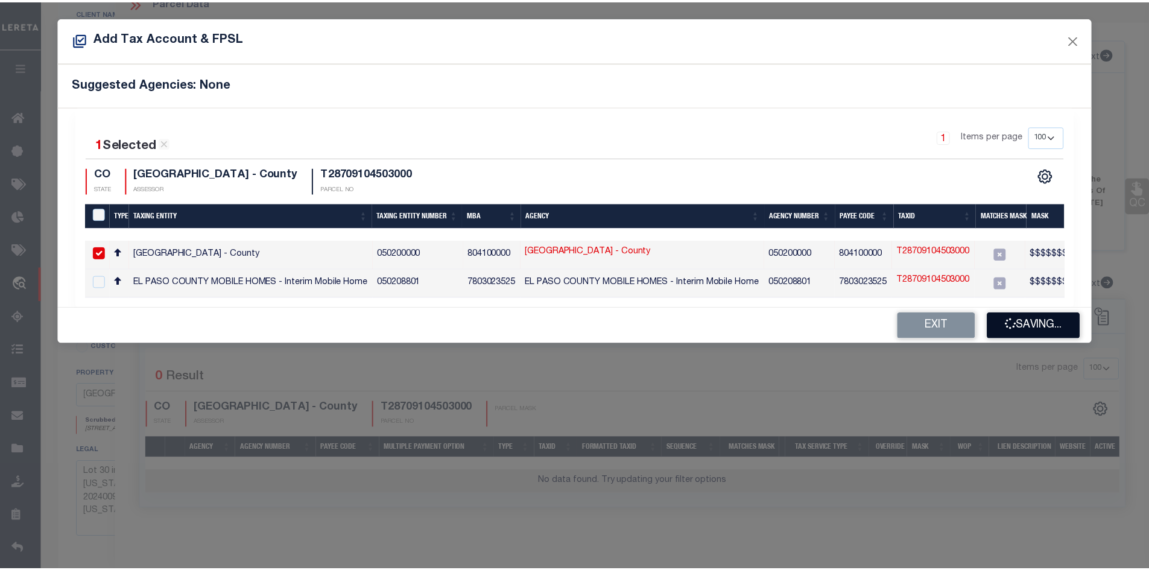
scroll to position [174, 0]
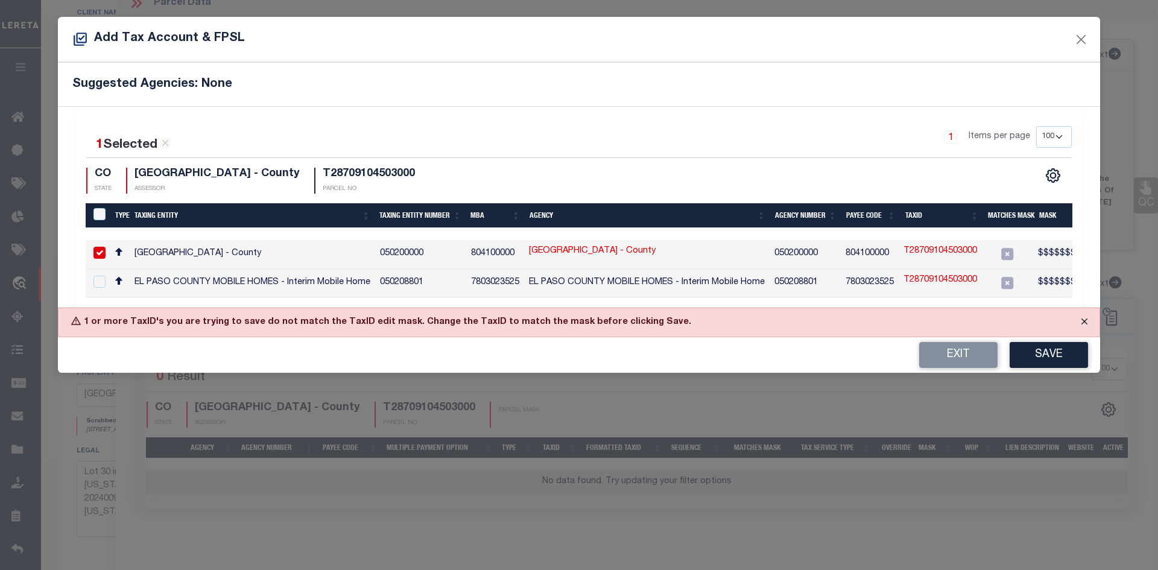
click at [1084, 324] on button "Close" at bounding box center [1084, 321] width 30 height 27
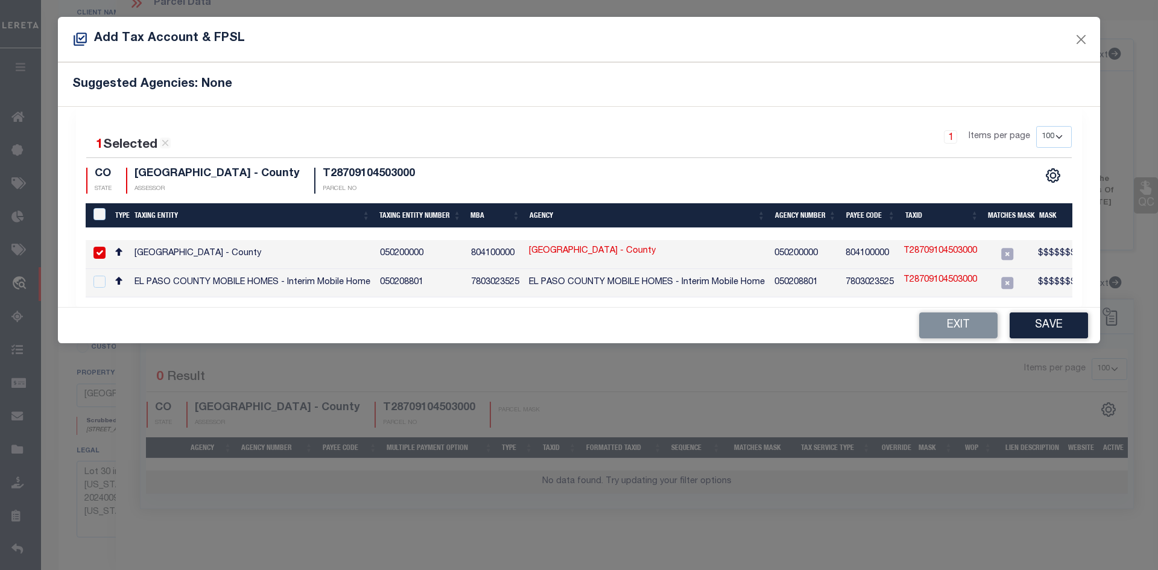
click at [942, 252] on link "T28709104503000" at bounding box center [941, 251] width 74 height 13
type input "T28709104503000"
type textarea "$$$$$$$$$$"
checkbox input "false"
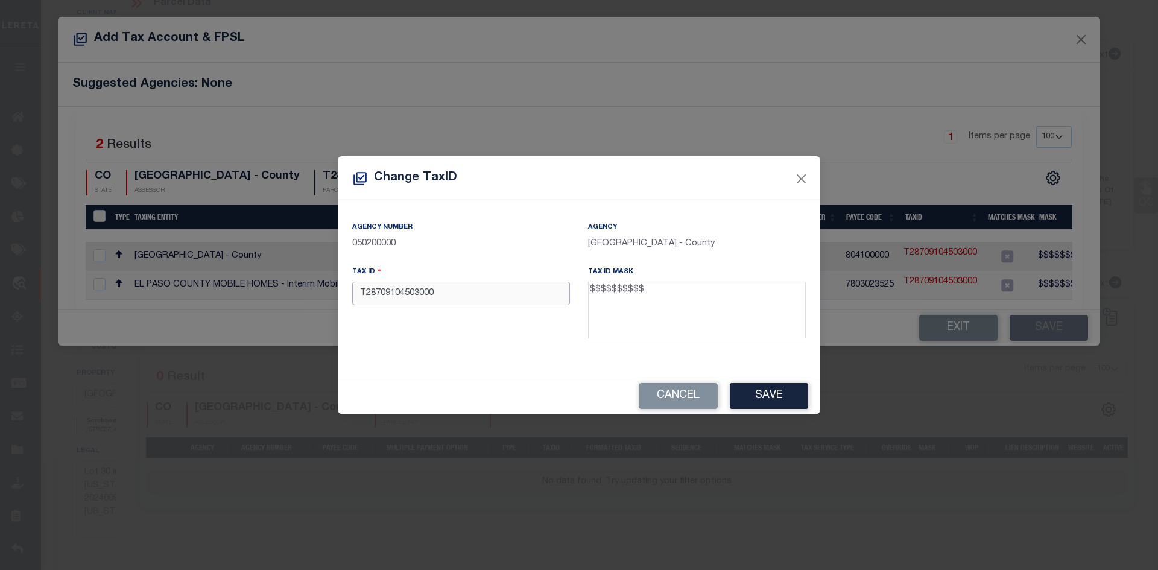
drag, startPoint x: 443, startPoint y: 292, endPoint x: 355, endPoint y: 288, distance: 88.1
click at [355, 288] on input "T28709104503000" at bounding box center [461, 294] width 218 height 24
paste input "734592"
type input "734592"
click at [765, 402] on button "Save" at bounding box center [769, 396] width 78 height 26
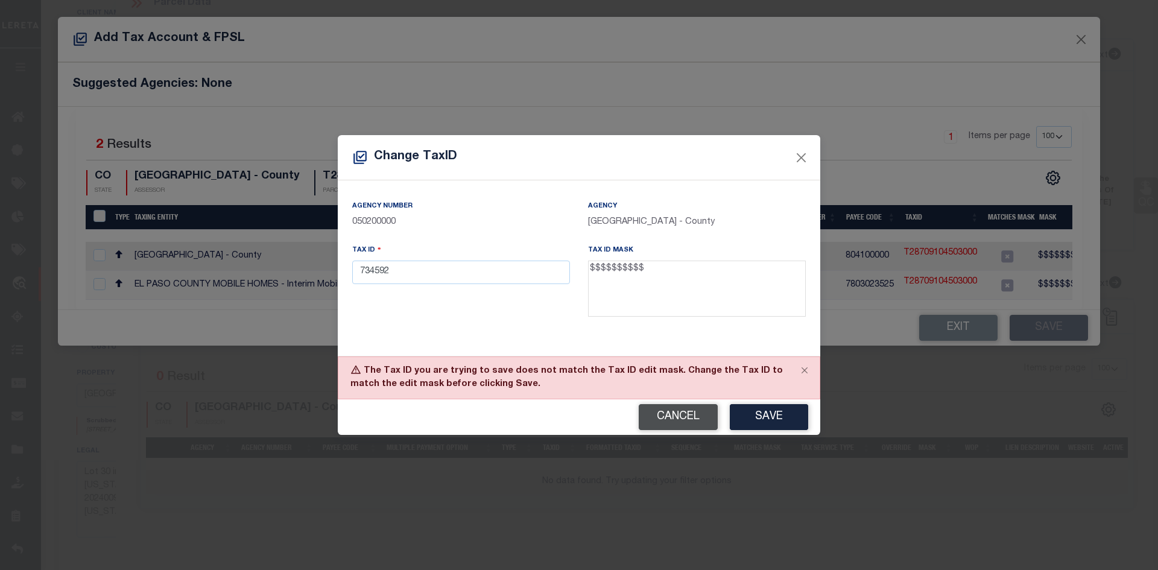
click at [673, 423] on button "Cancel" at bounding box center [678, 417] width 79 height 26
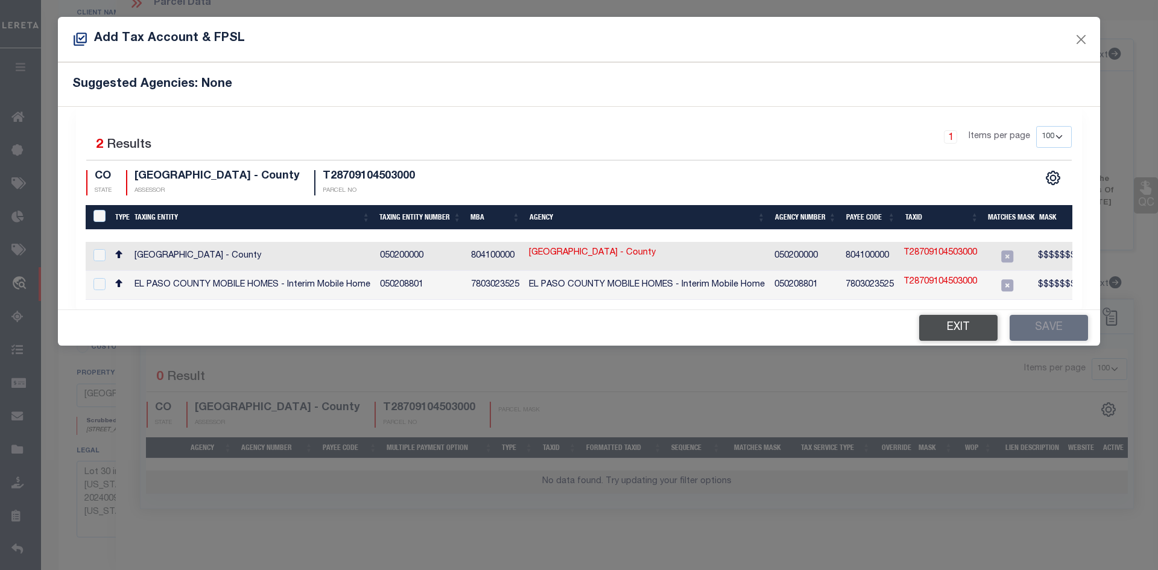
click at [954, 334] on button "Exit" at bounding box center [958, 328] width 78 height 26
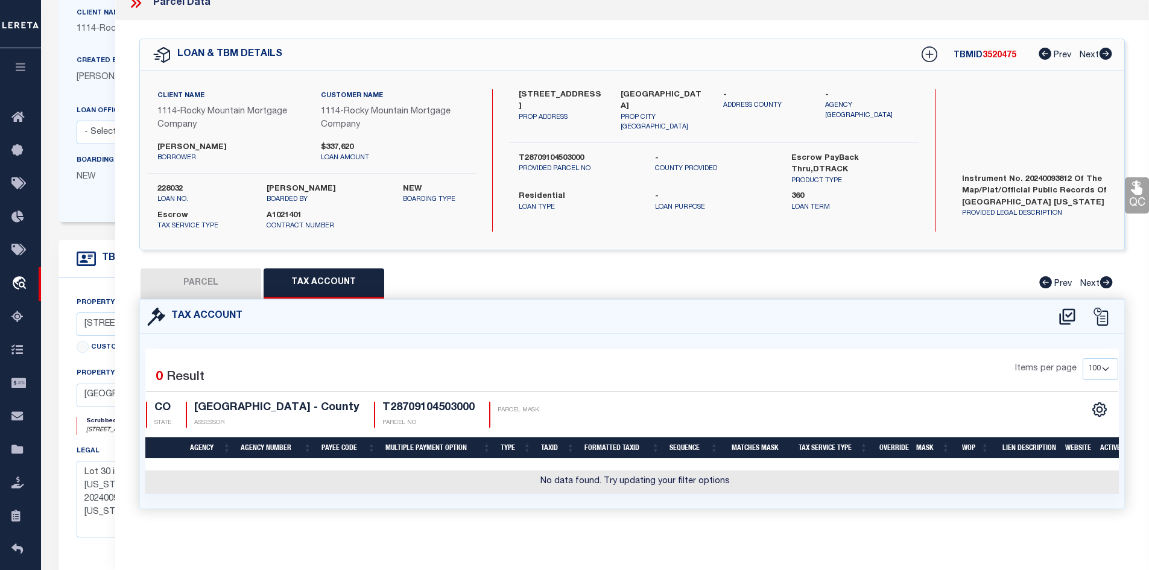
click at [214, 286] on button "PARCEL" at bounding box center [201, 283] width 121 height 30
select select "AS"
select select
checkbox input "false"
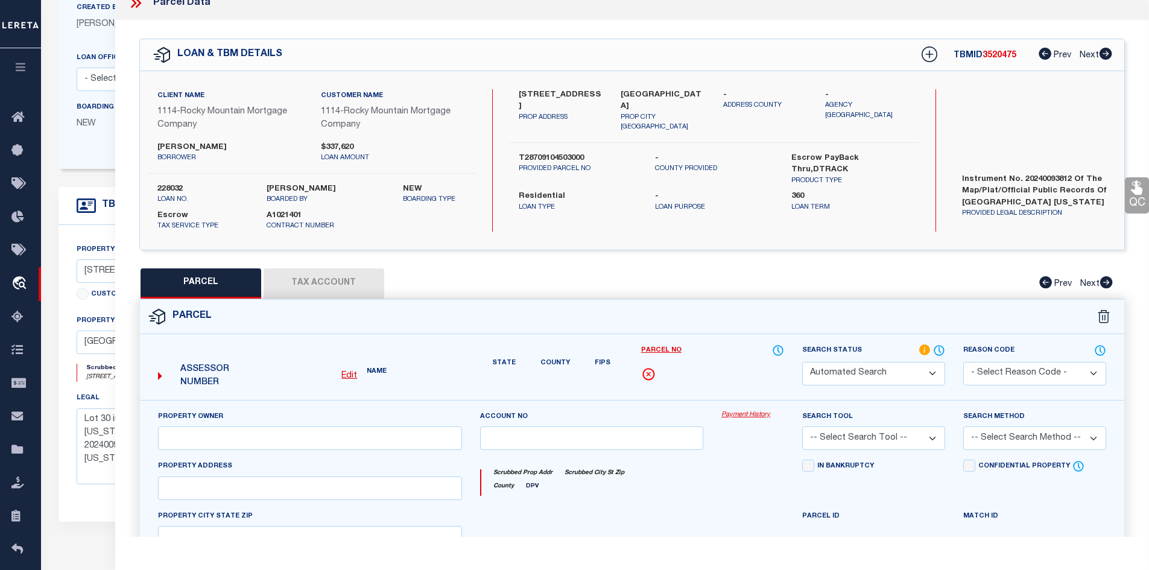
scroll to position [121, 0]
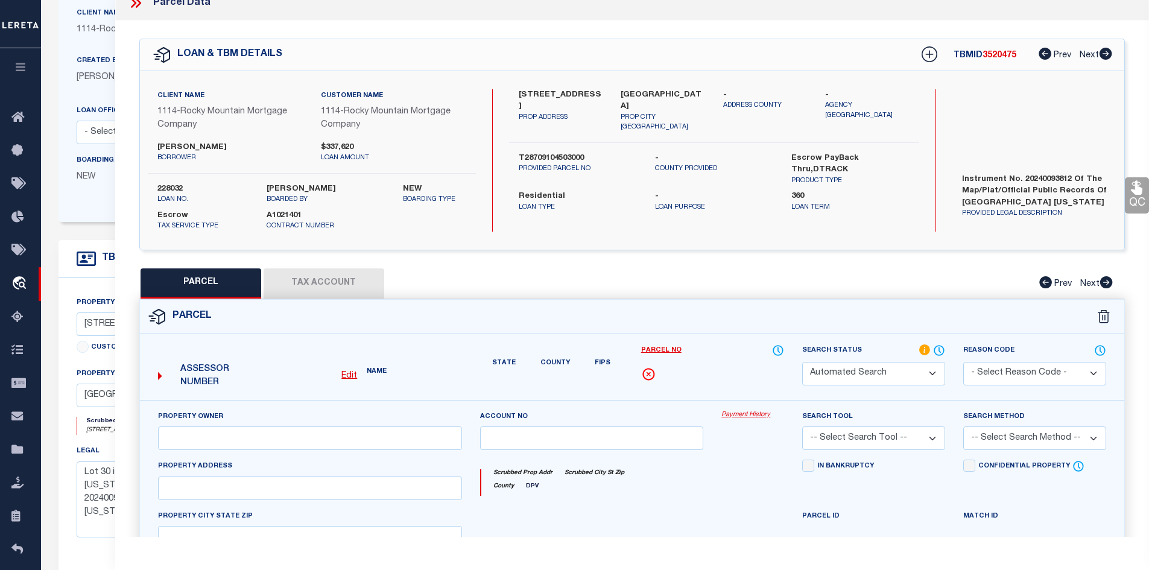
select select "IP"
type input "ZIA HOMES OF EL PASO LLC"
select select "AGW"
type input "3808 OBJECT PL"
type input "[GEOGRAPHIC_DATA]"
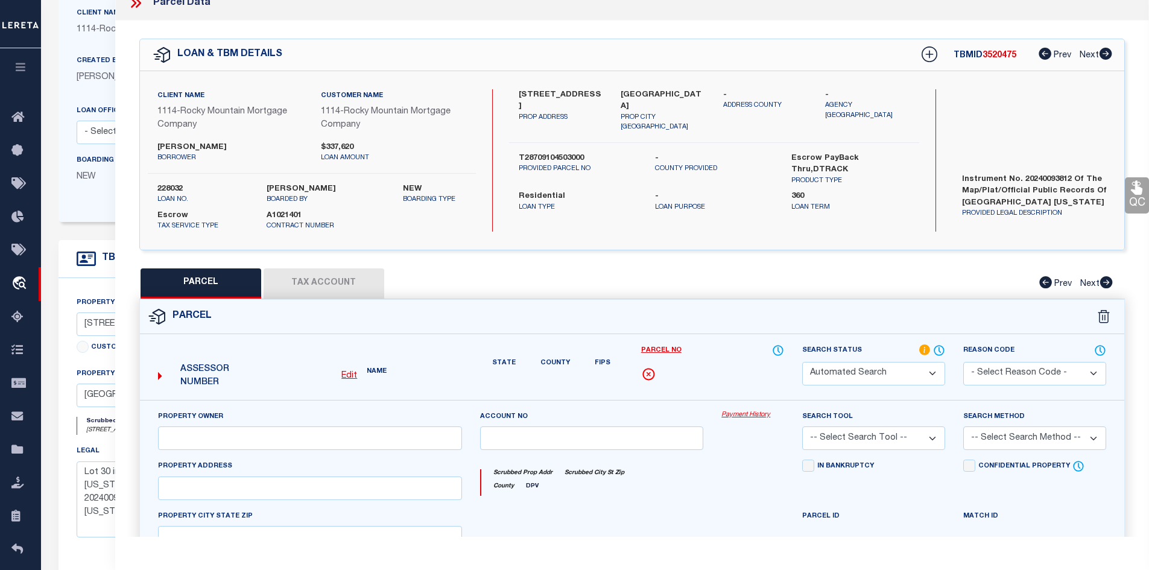
type textarea "BLK 45 TIERRA DEL ESTE #91 LOT 30"
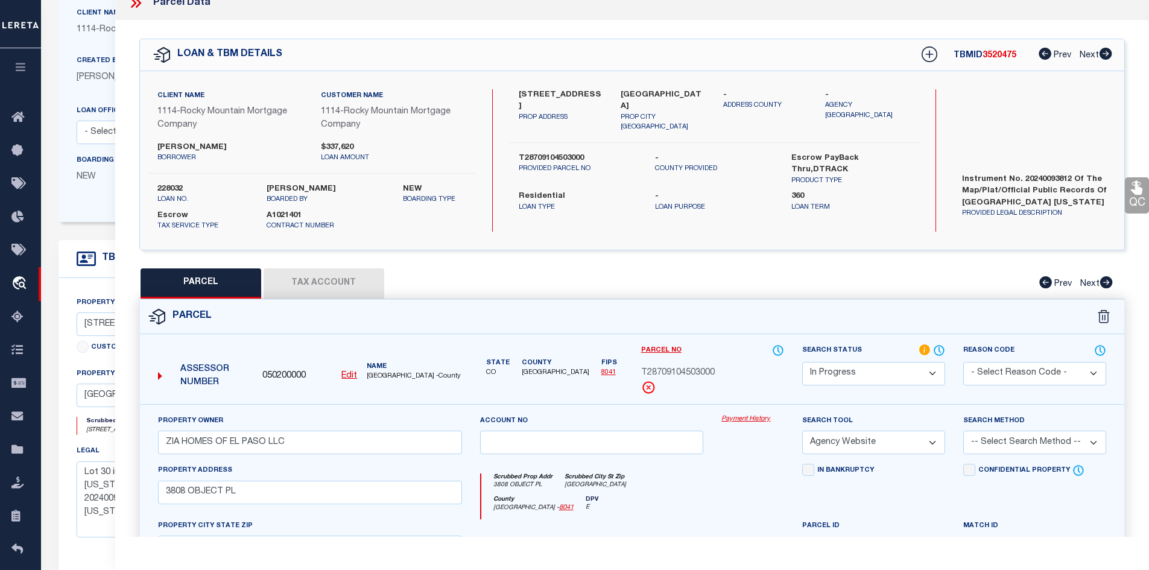
click at [347, 375] on u "Edit" at bounding box center [349, 376] width 16 height 8
select select "IP"
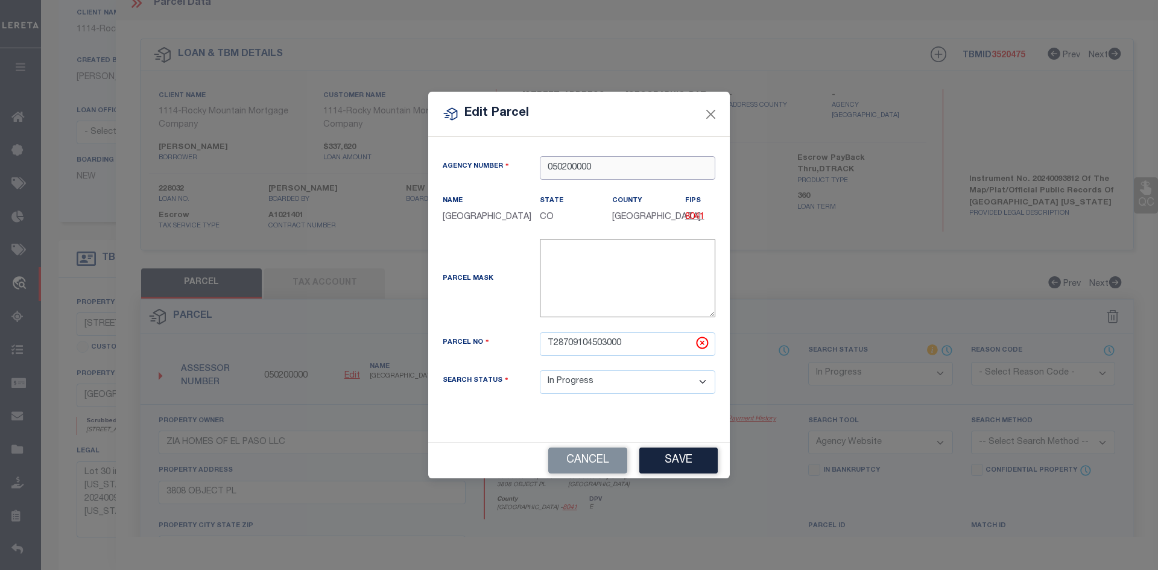
drag, startPoint x: 594, startPoint y: 166, endPoint x: 504, endPoint y: 165, distance: 89.9
click at [504, 165] on div "Agency Number 050200000" at bounding box center [579, 168] width 291 height 24
paste input "734592"
type input "734592"
type textarea "-"
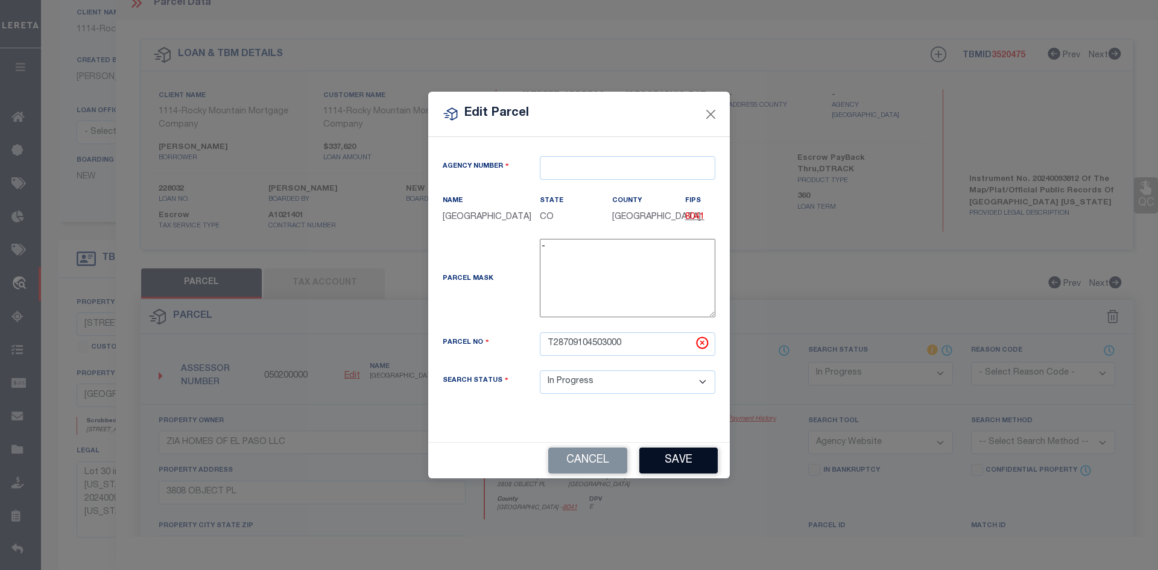
click at [669, 462] on button "Save" at bounding box center [678, 461] width 78 height 26
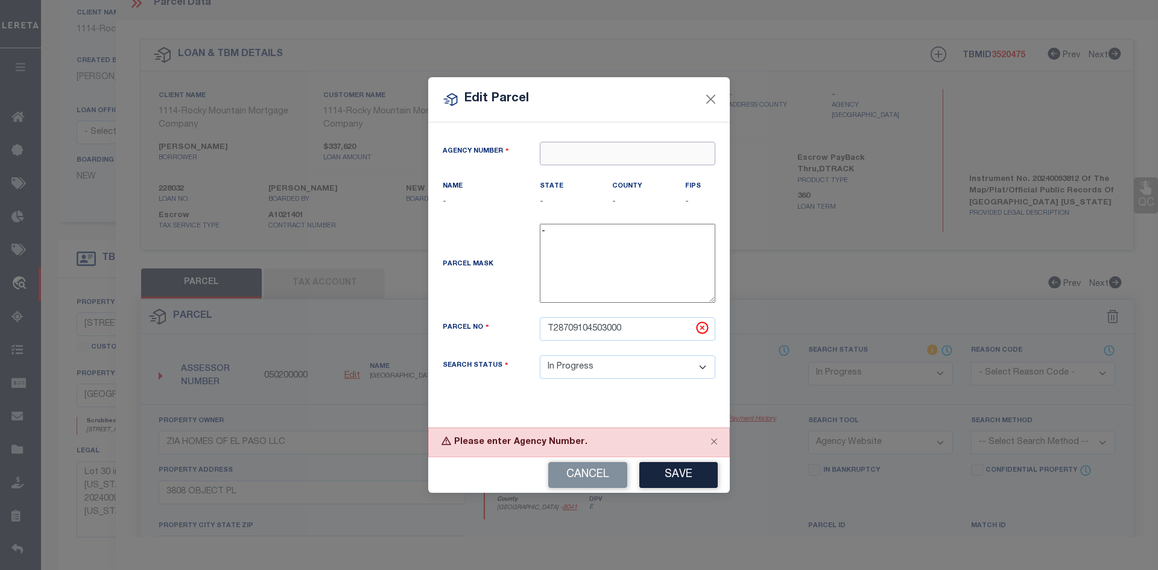
click at [561, 156] on input "text" at bounding box center [628, 154] width 176 height 24
click at [565, 471] on button "Cancel" at bounding box center [587, 475] width 79 height 26
type input "050200000"
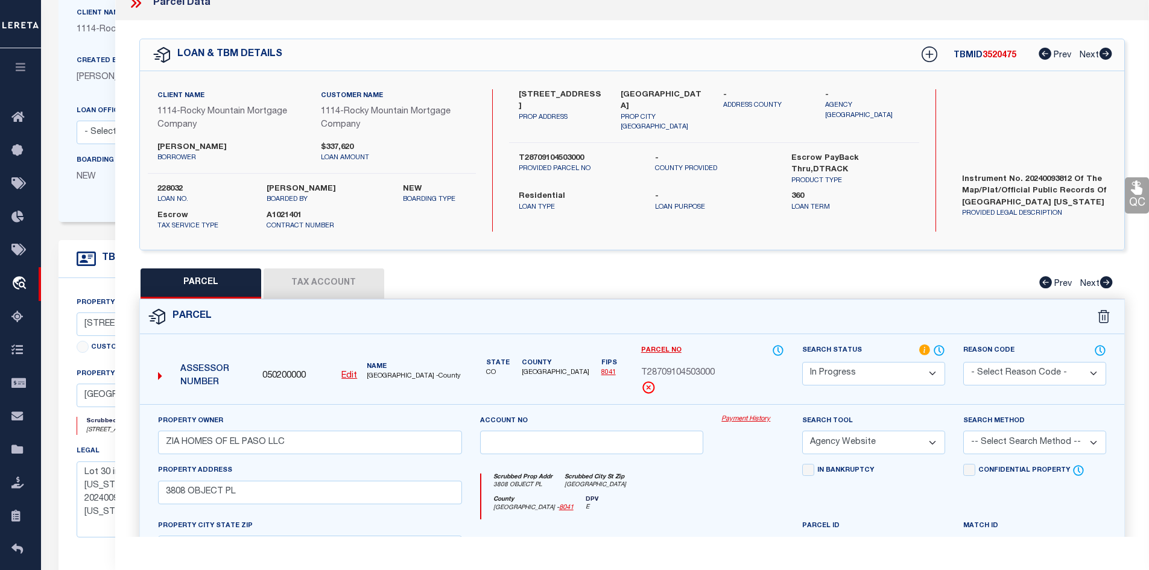
click at [347, 378] on u "Edit" at bounding box center [349, 376] width 16 height 8
select select "IP"
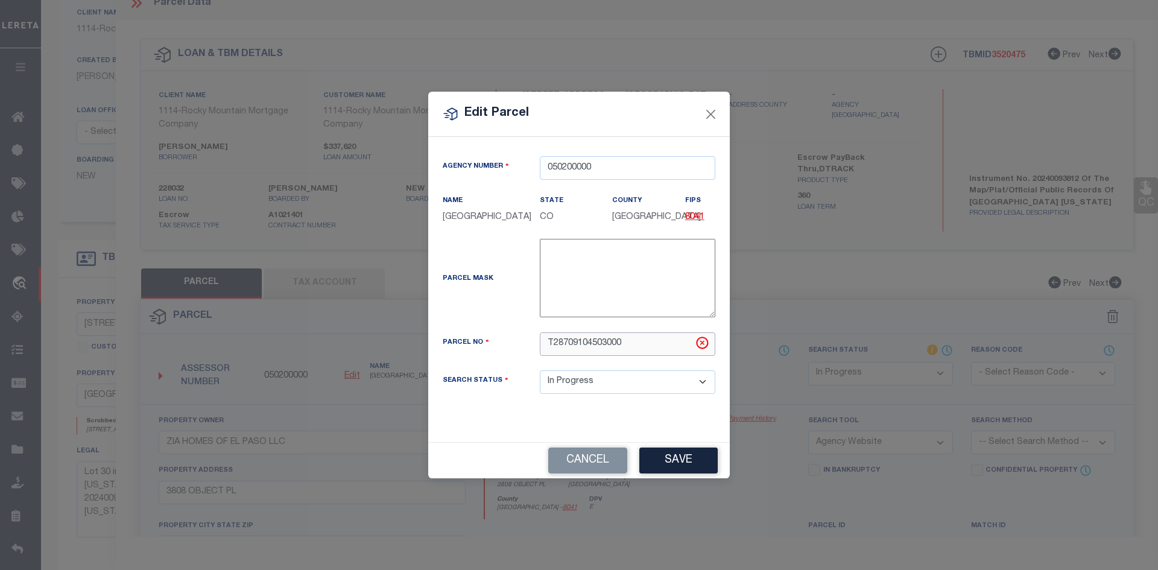
drag, startPoint x: 636, startPoint y: 347, endPoint x: 501, endPoint y: 331, distance: 136.1
click at [501, 331] on div "Agency Number 050200000 Name [GEOGRAPHIC_DATA] State CO County FIPS 8041 -" at bounding box center [579, 284] width 291 height 257
paste input "734592"
type input "734592"
click at [680, 465] on button "Save" at bounding box center [678, 461] width 78 height 26
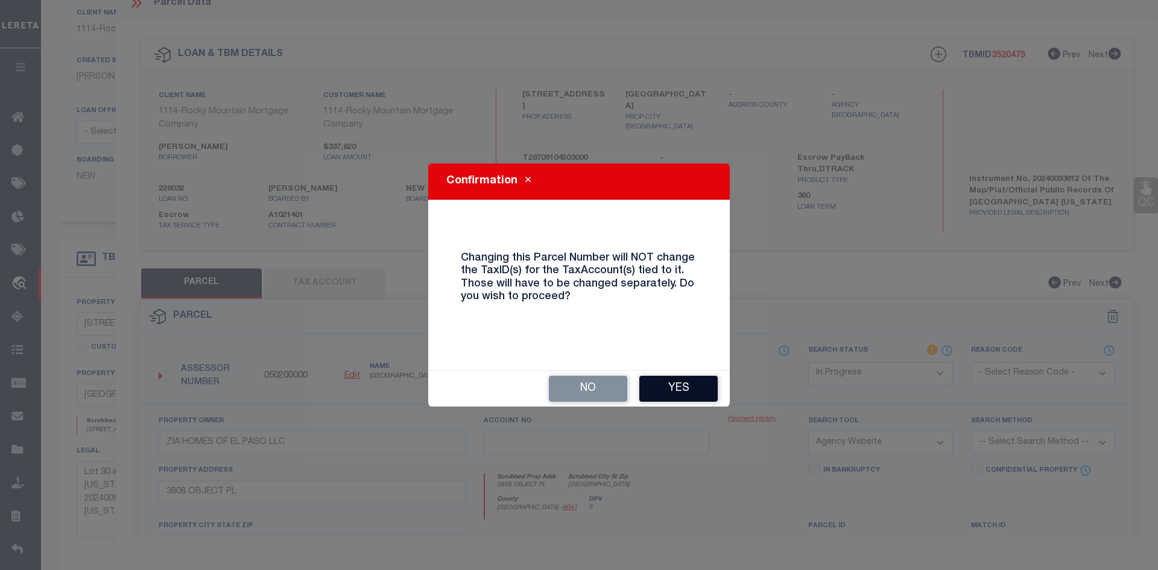
click at [686, 386] on button "Yes" at bounding box center [678, 389] width 78 height 26
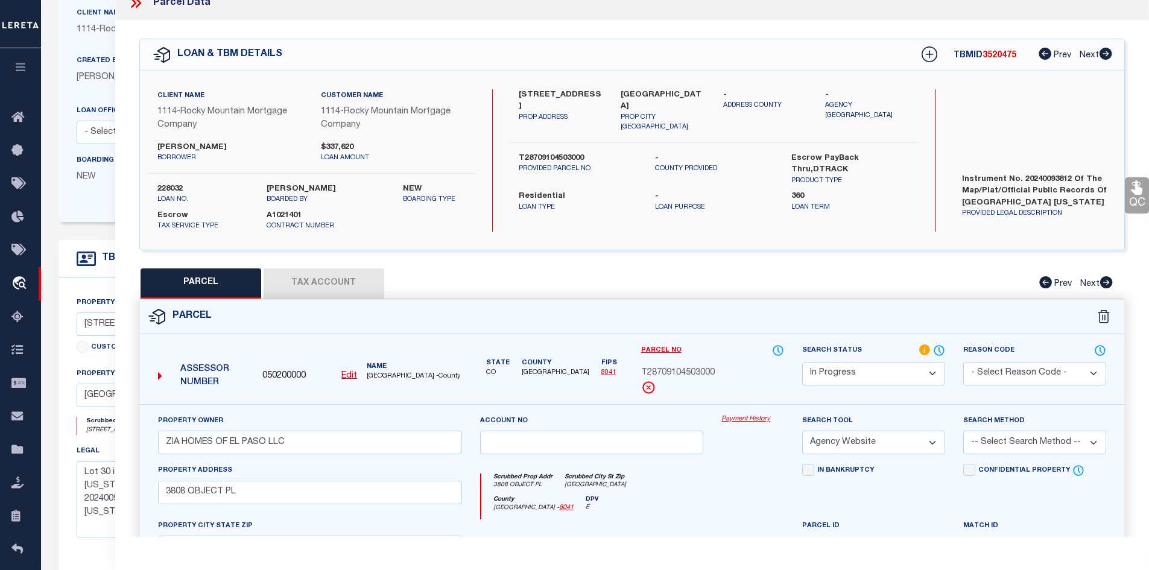
click at [304, 283] on button "Tax Account" at bounding box center [324, 283] width 121 height 30
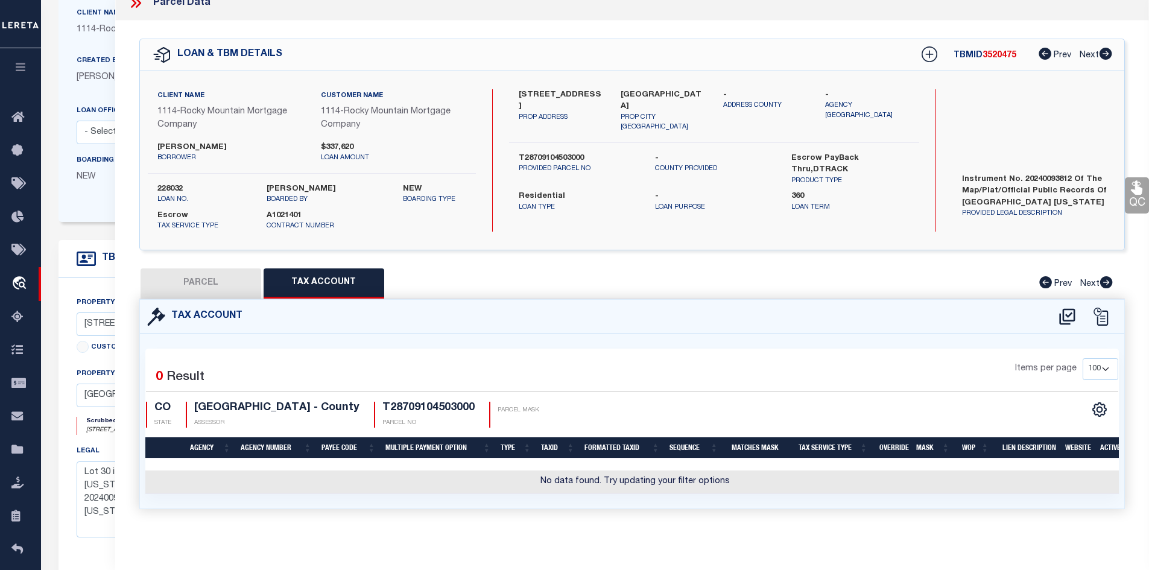
select select "100"
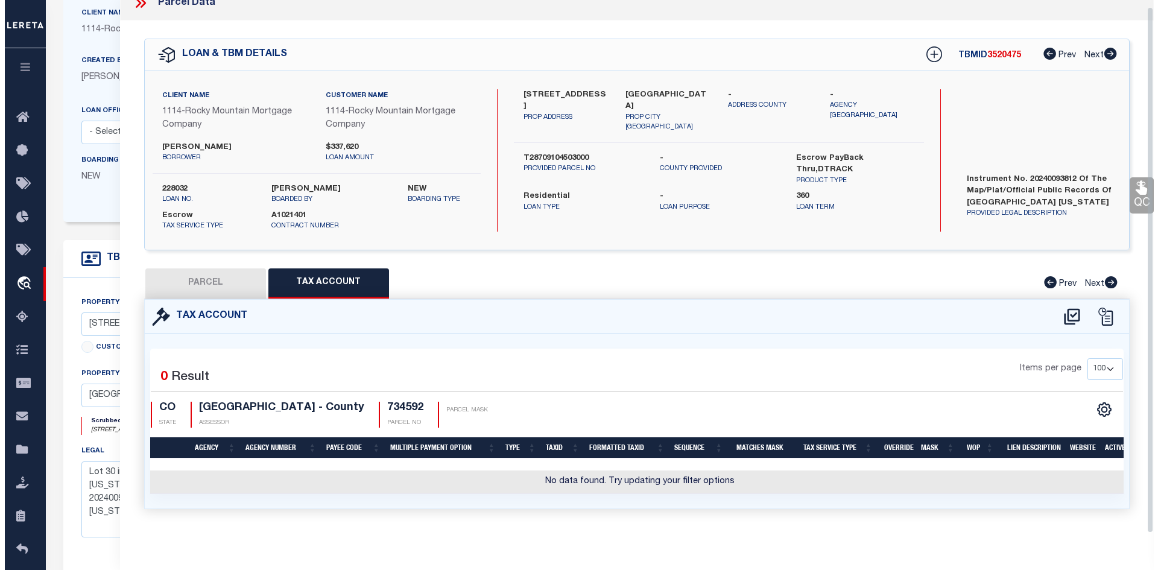
scroll to position [14, 0]
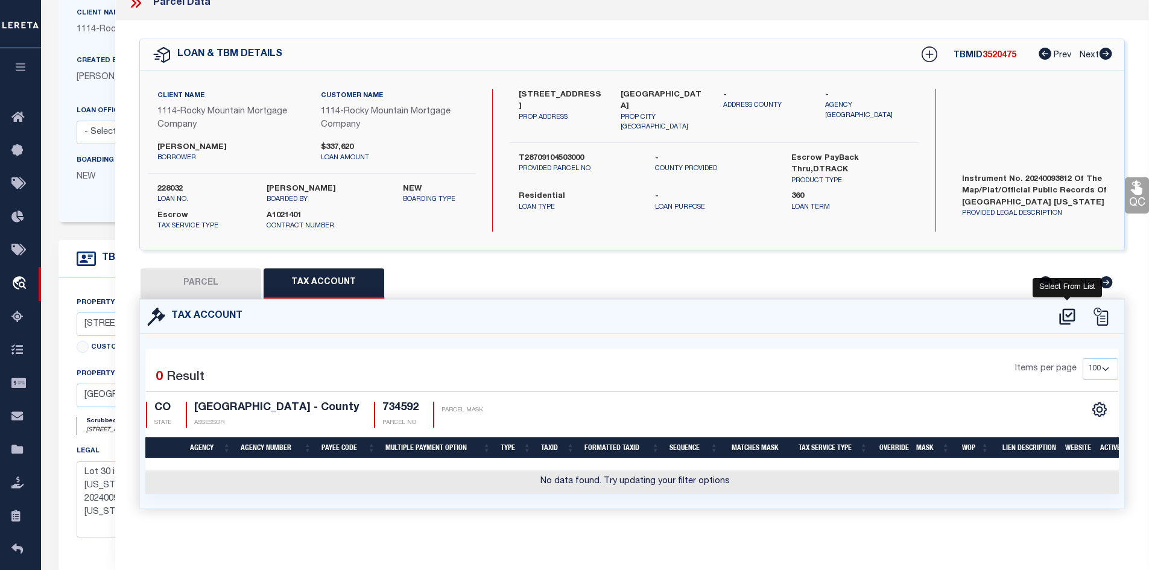
click at [1066, 316] on icon at bounding box center [1067, 316] width 20 height 19
select select "100"
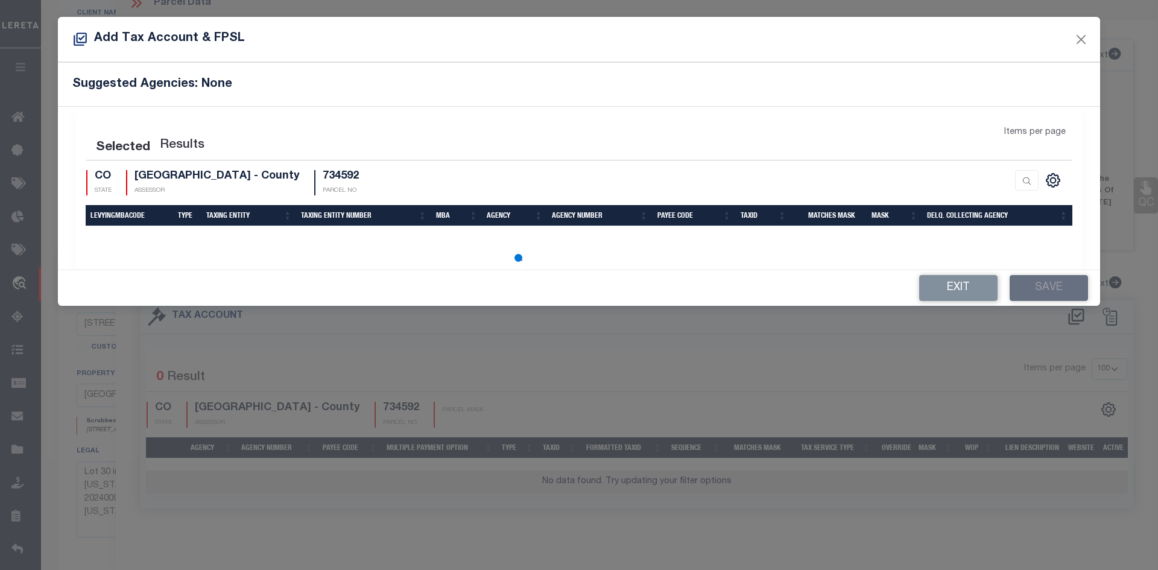
select select "100"
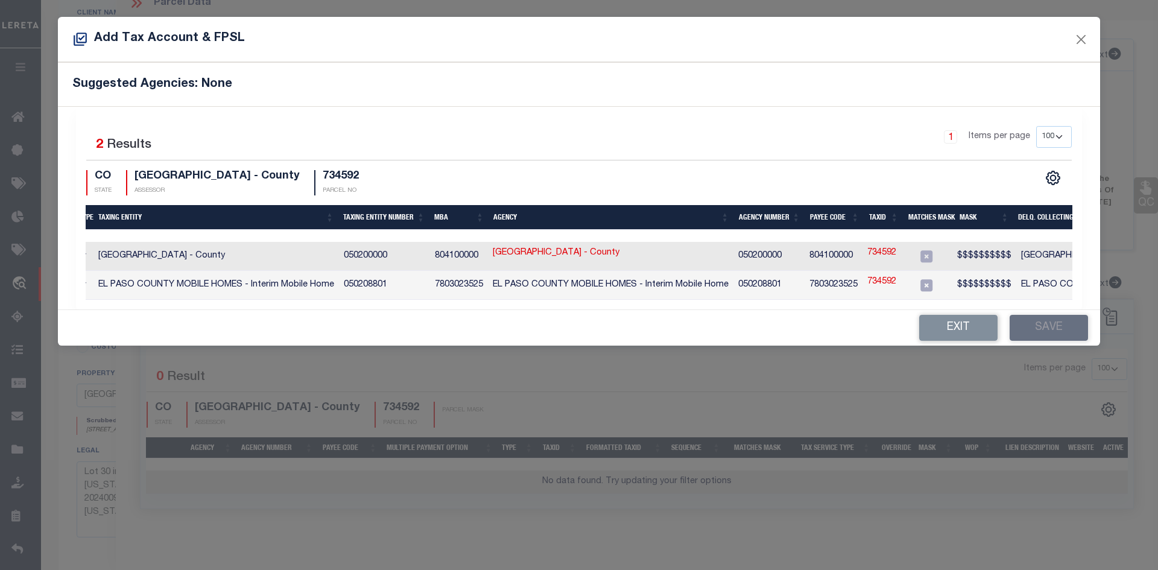
scroll to position [0, 0]
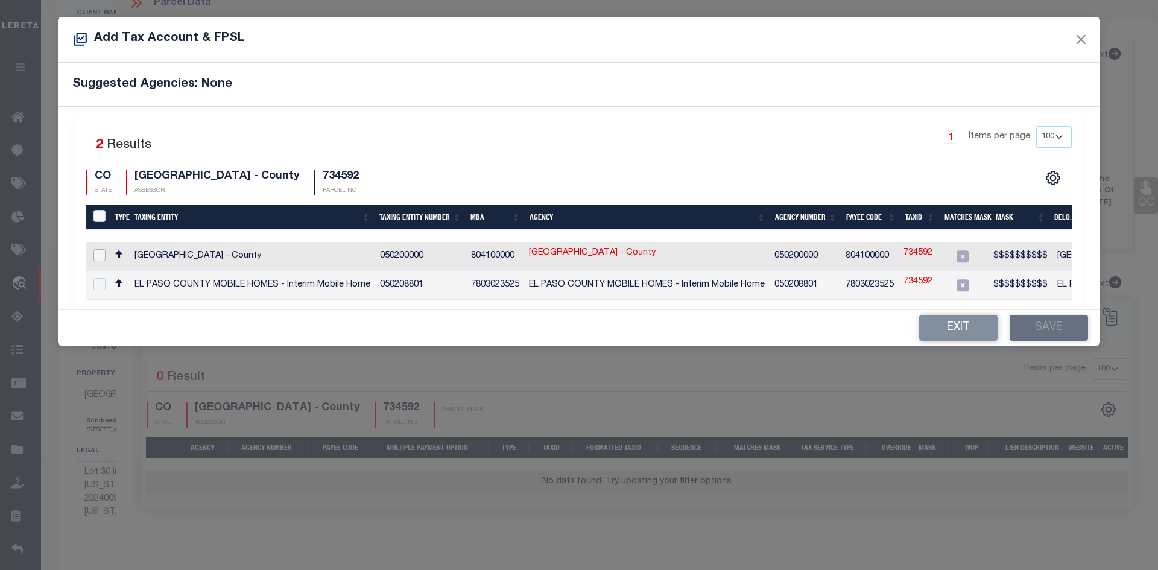
click at [100, 251] on input "checkbox" at bounding box center [99, 255] width 12 height 12
checkbox input "true"
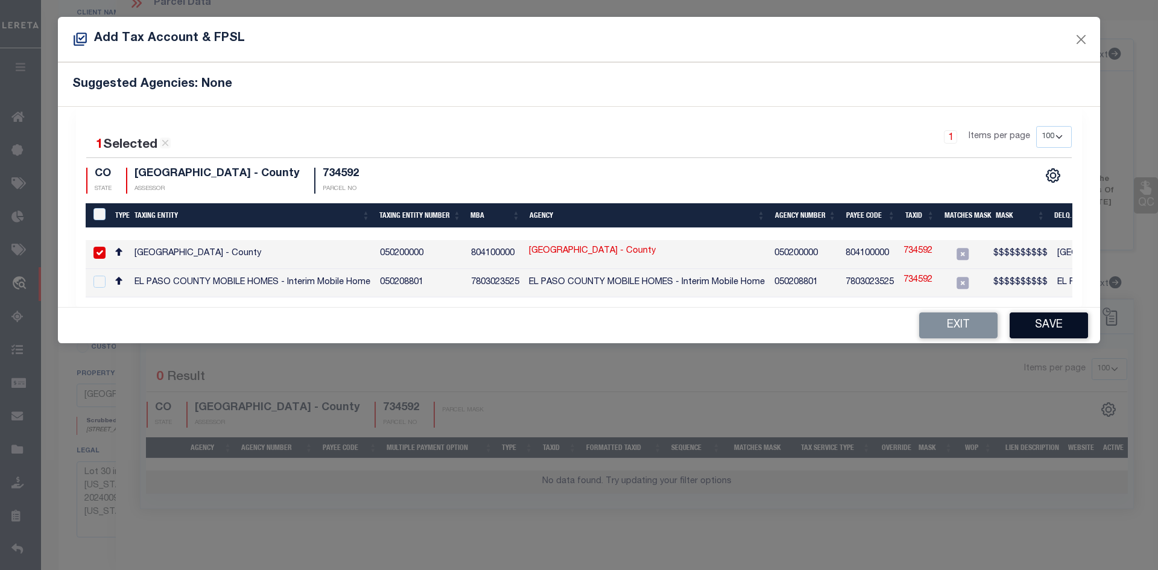
click at [1048, 328] on button "Save" at bounding box center [1049, 325] width 78 height 26
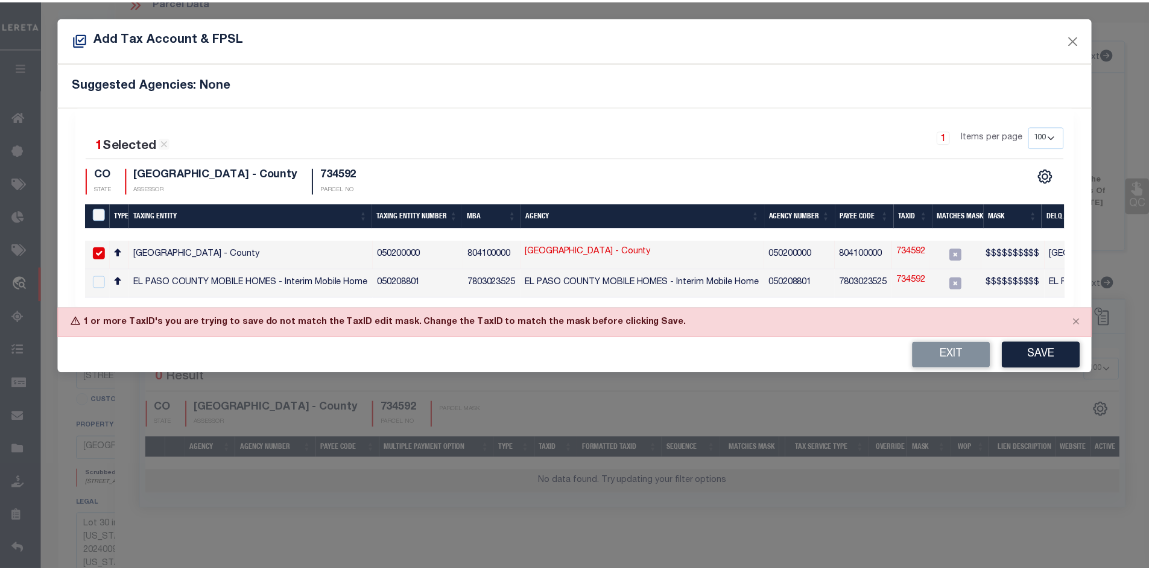
scroll to position [174, 0]
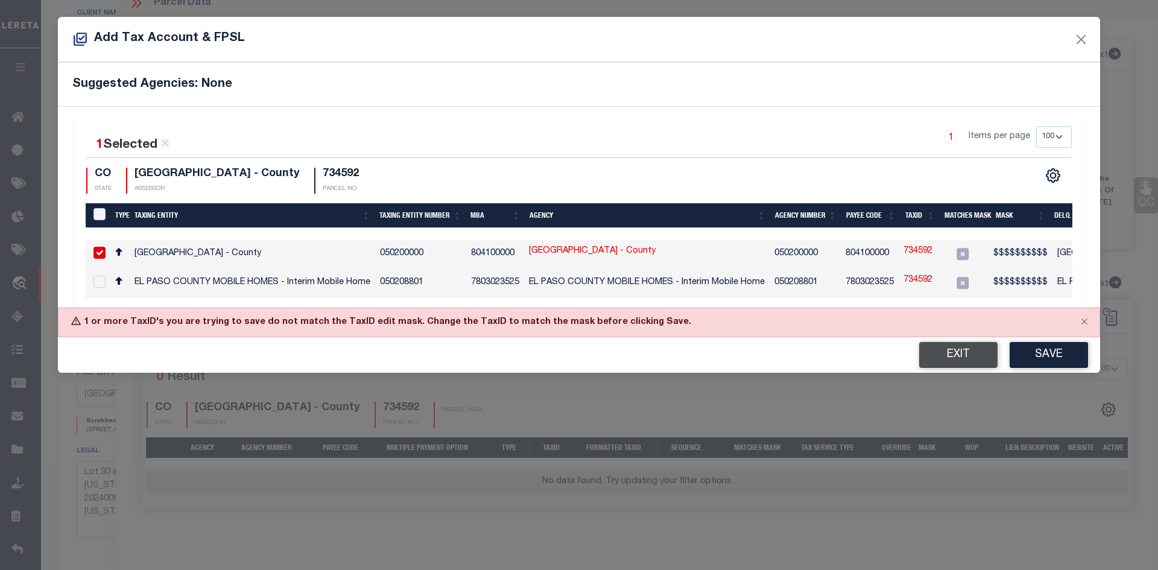
click at [955, 363] on button "Exit" at bounding box center [958, 355] width 78 height 26
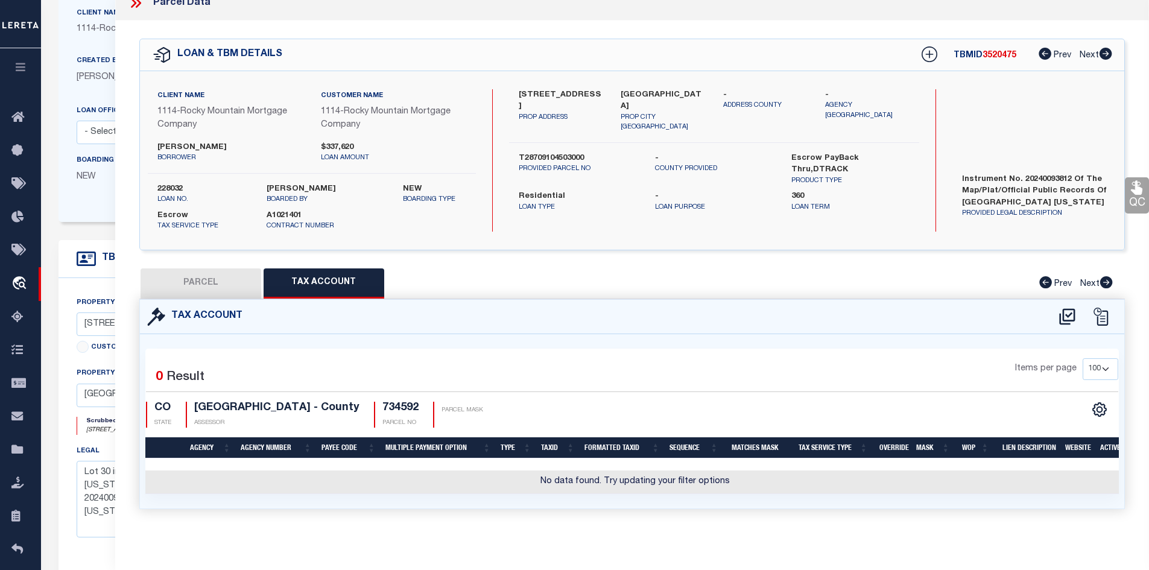
click at [197, 283] on button "PARCEL" at bounding box center [201, 283] width 121 height 30
select select "AS"
select select
checkbox input "false"
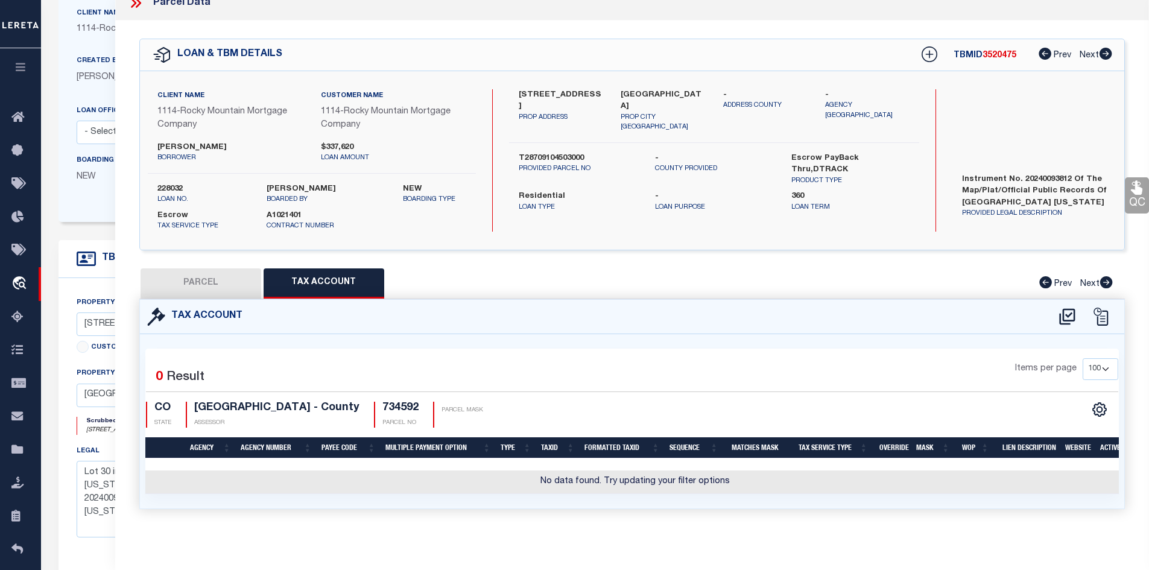
scroll to position [121, 0]
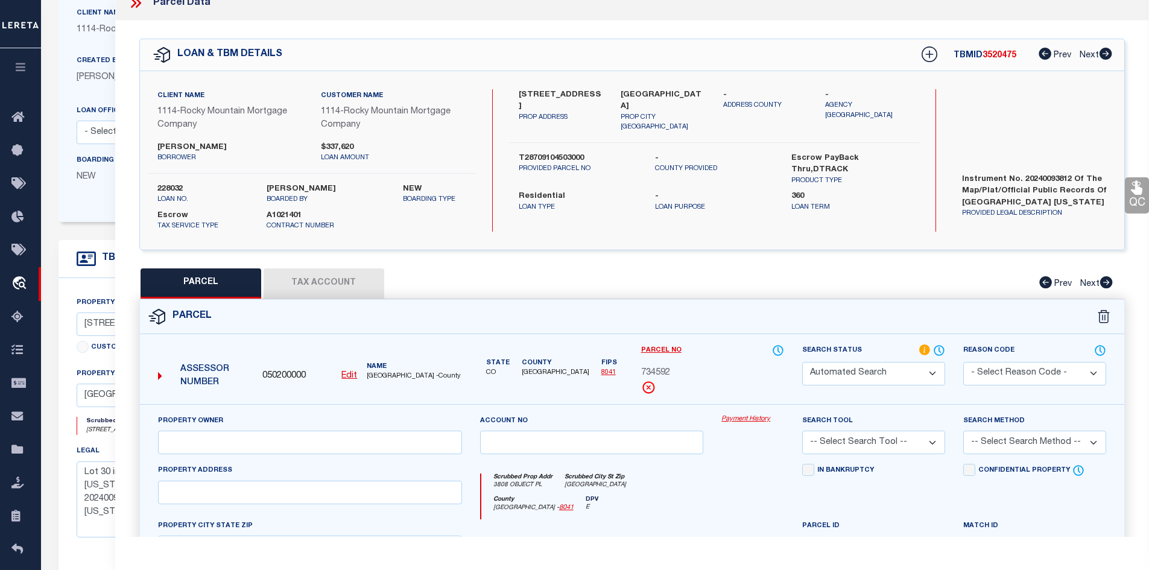
select select "IP"
type input "ZIA HOMES OF EL PASO LLC"
select select "AGW"
type input "3808 OBJECT PL"
type input "[GEOGRAPHIC_DATA]"
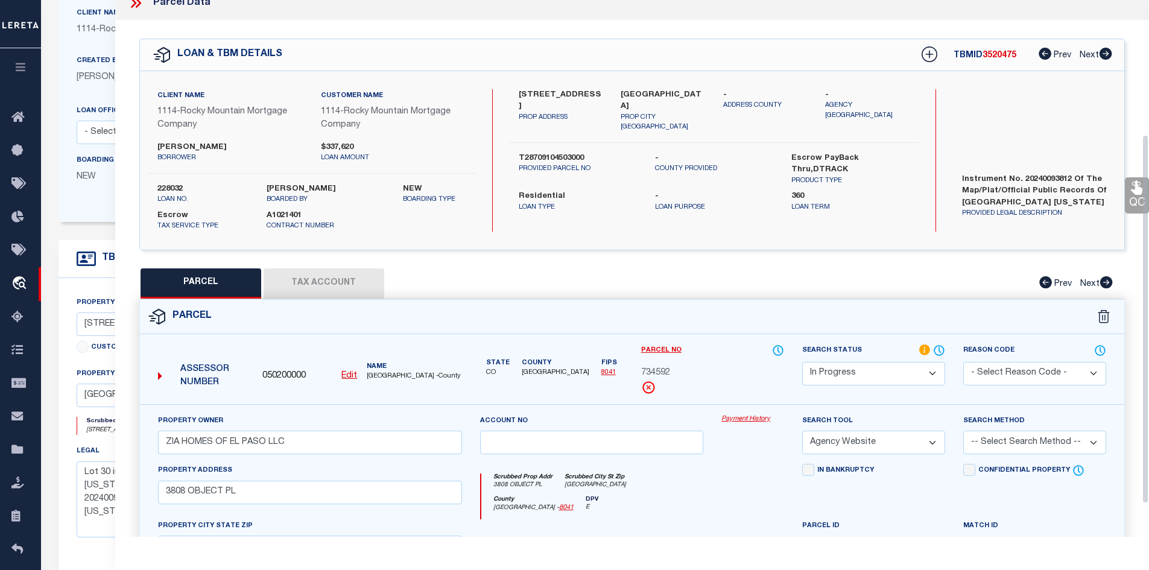
scroll to position [243, 0]
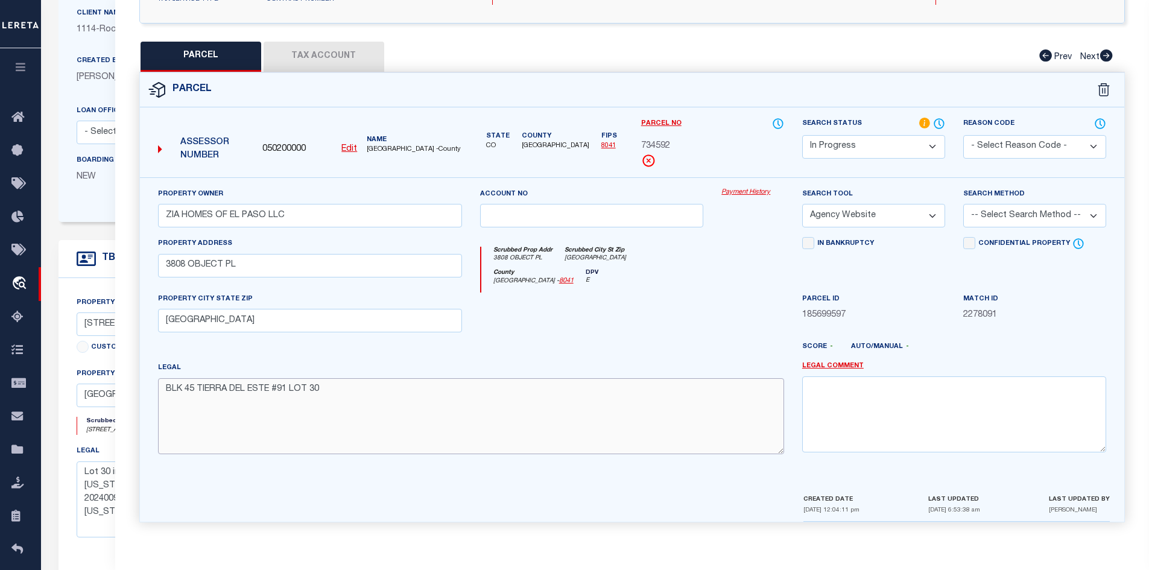
click at [359, 391] on textarea "BLK 45 TIERRA DEL ESTE #91 LOT 30" at bounding box center [471, 416] width 626 height 76
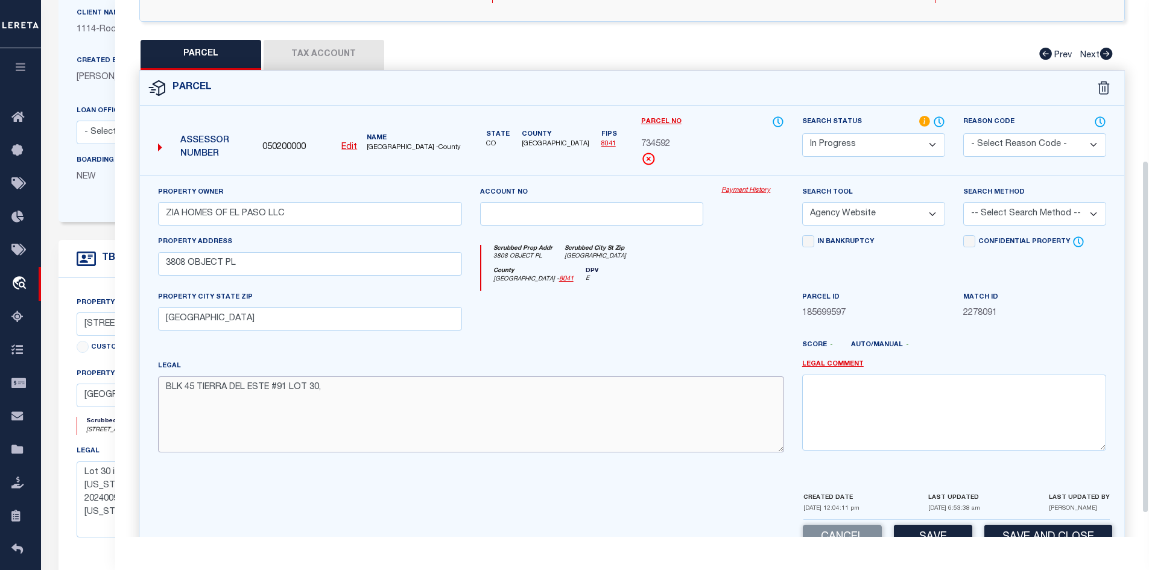
click at [340, 387] on textarea "BLK 45 TIERRA DEL ESTE #91 LOT 30," at bounding box center [471, 414] width 626 height 76
paste textarea "Acres:"
click at [355, 390] on textarea "BLK 45 TIERRA DEL ESTE #91 LOT 30,Acres:" at bounding box center [471, 414] width 626 height 76
paste textarea "0.16"
type textarea "BLK 45 TIERRA DEL ESTE #91 LOT 30,Acres:0.16"
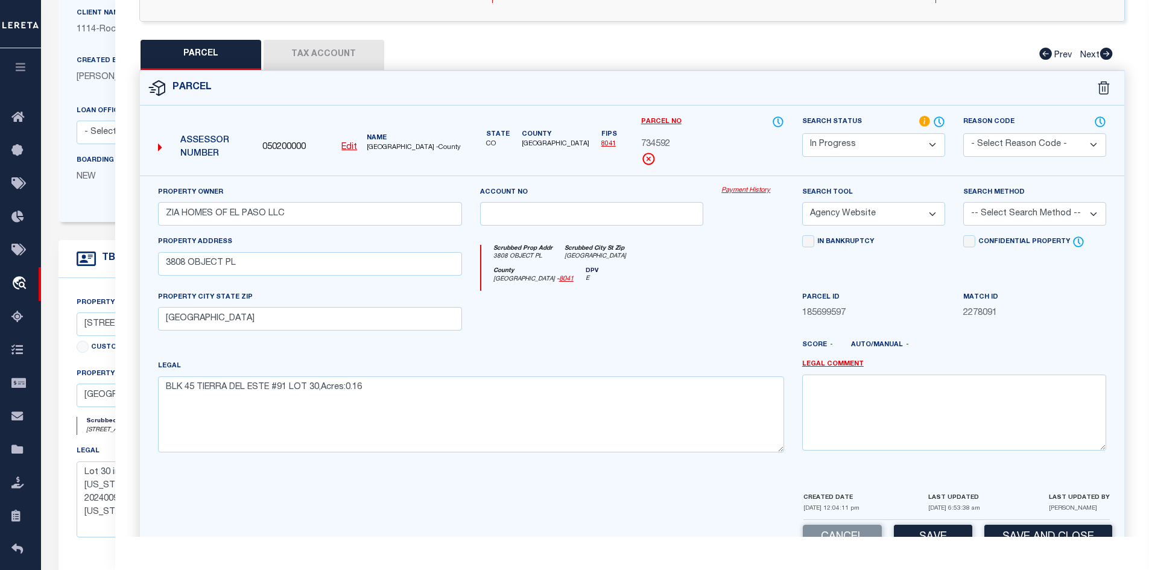
click at [318, 56] on button "Tax Account" at bounding box center [324, 55] width 121 height 30
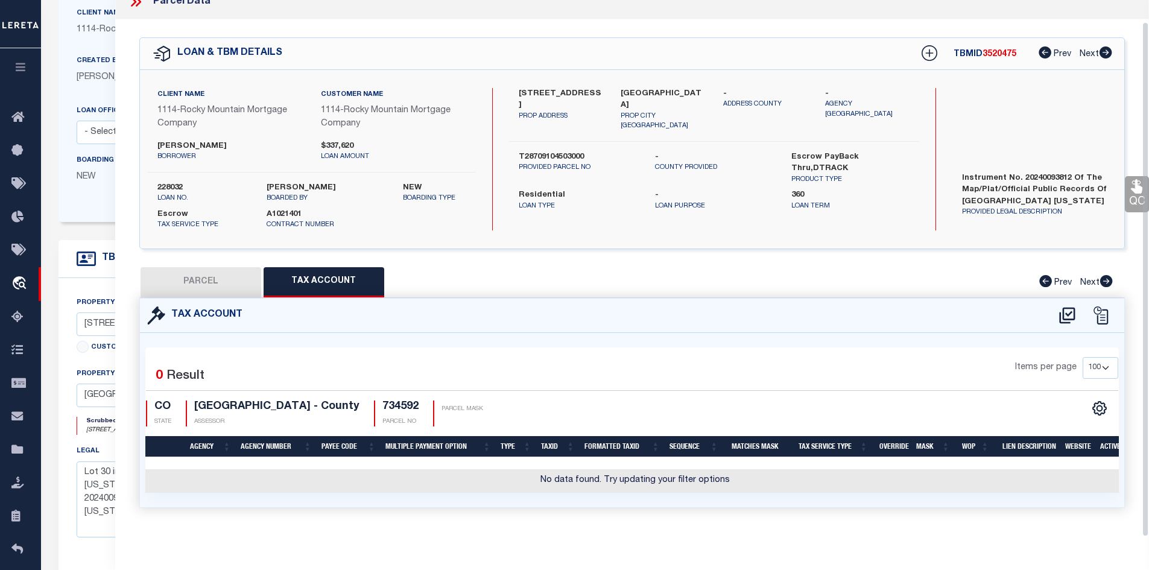
select select "100"
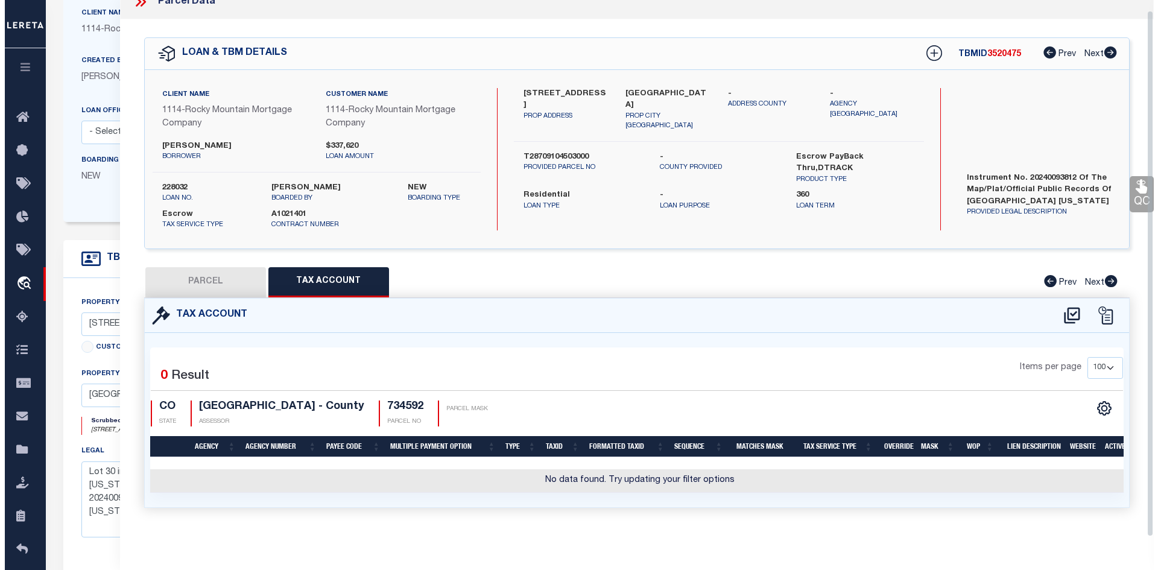
scroll to position [22, 0]
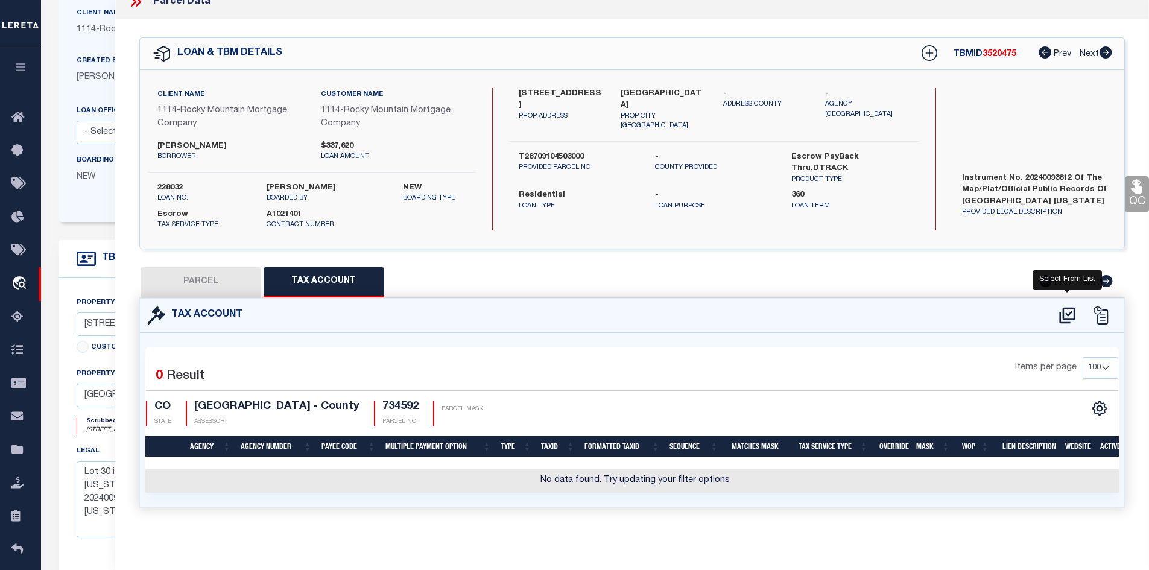
click at [1066, 308] on icon at bounding box center [1067, 315] width 20 height 19
select select "100"
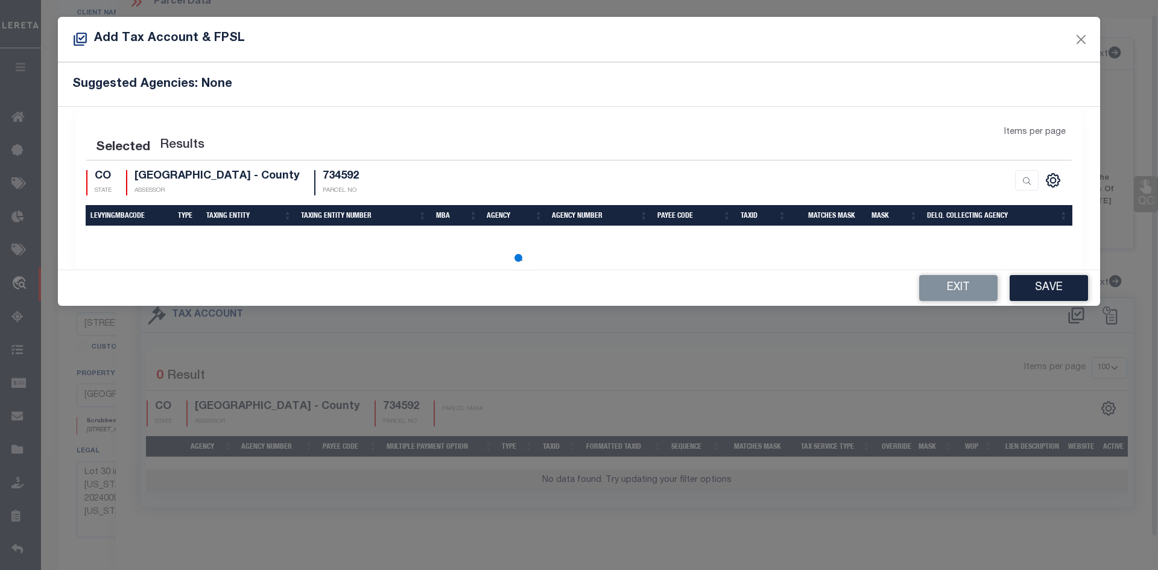
scroll to position [14, 0]
select select "100"
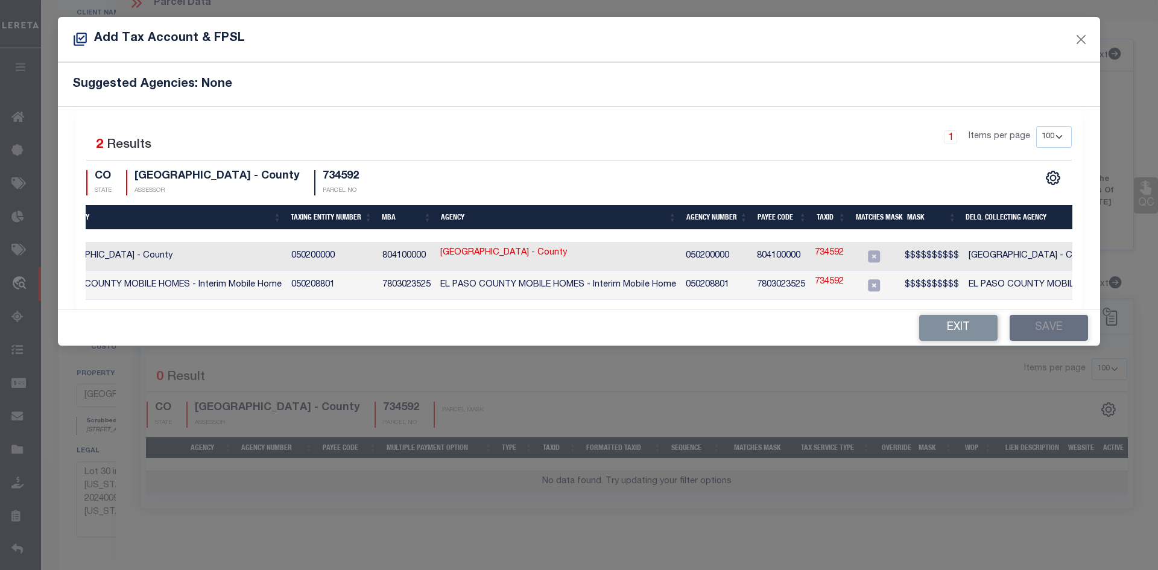
scroll to position [0, 80]
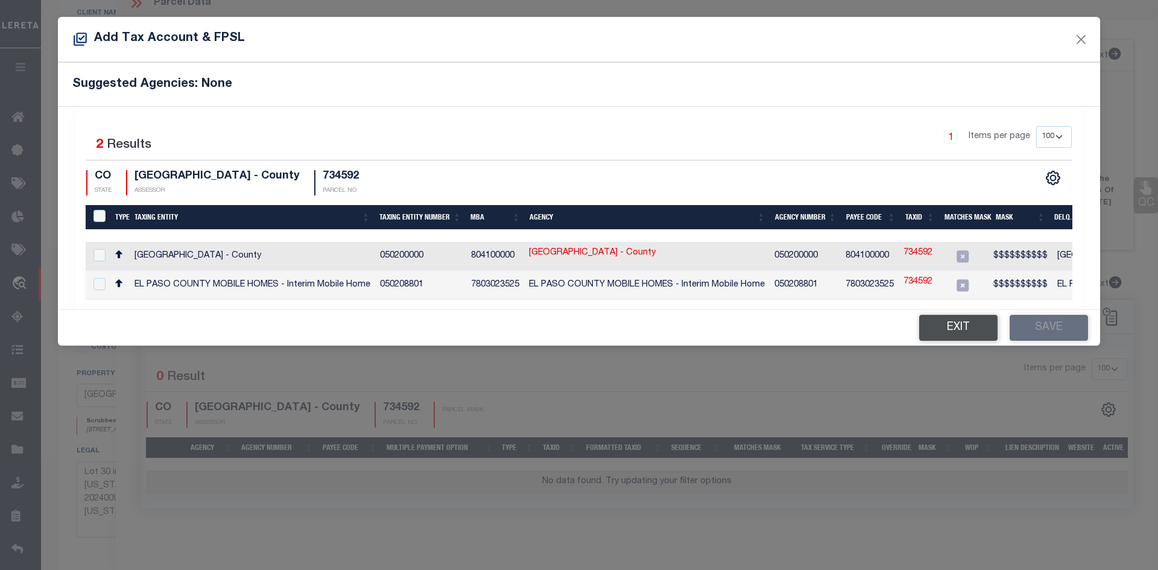
click at [960, 335] on button "Exit" at bounding box center [958, 328] width 78 height 26
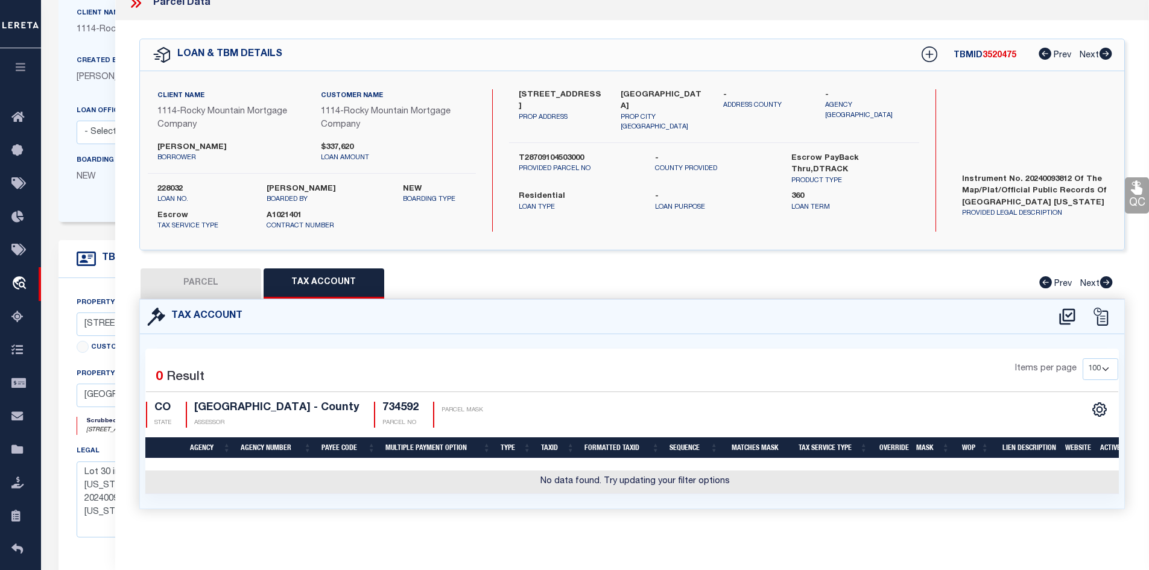
click at [202, 285] on button "PARCEL" at bounding box center [201, 283] width 121 height 30
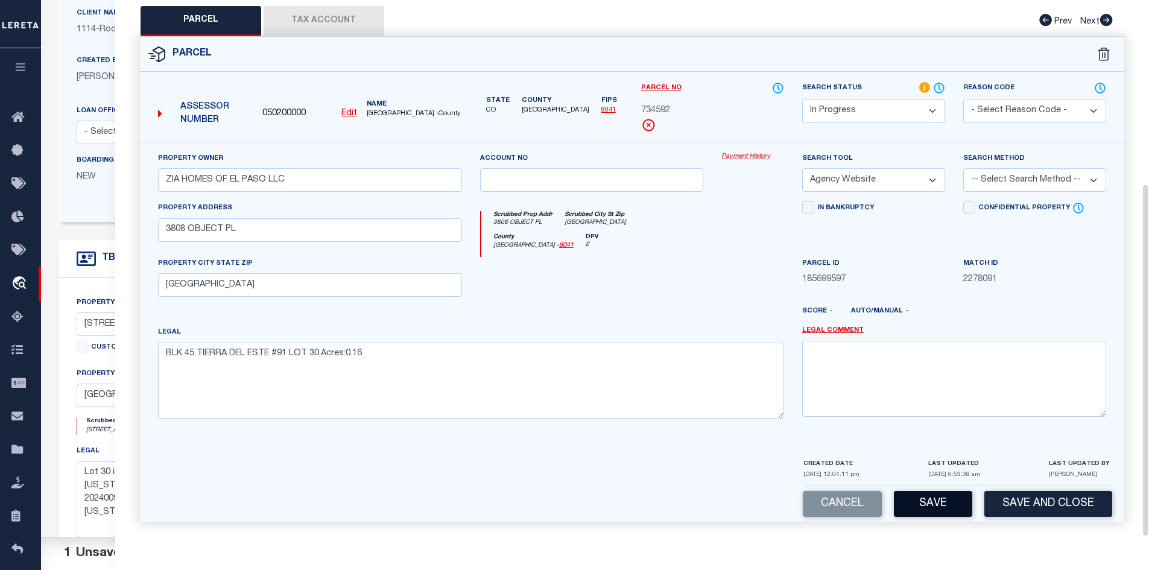
click at [935, 506] on button "Save" at bounding box center [933, 504] width 78 height 26
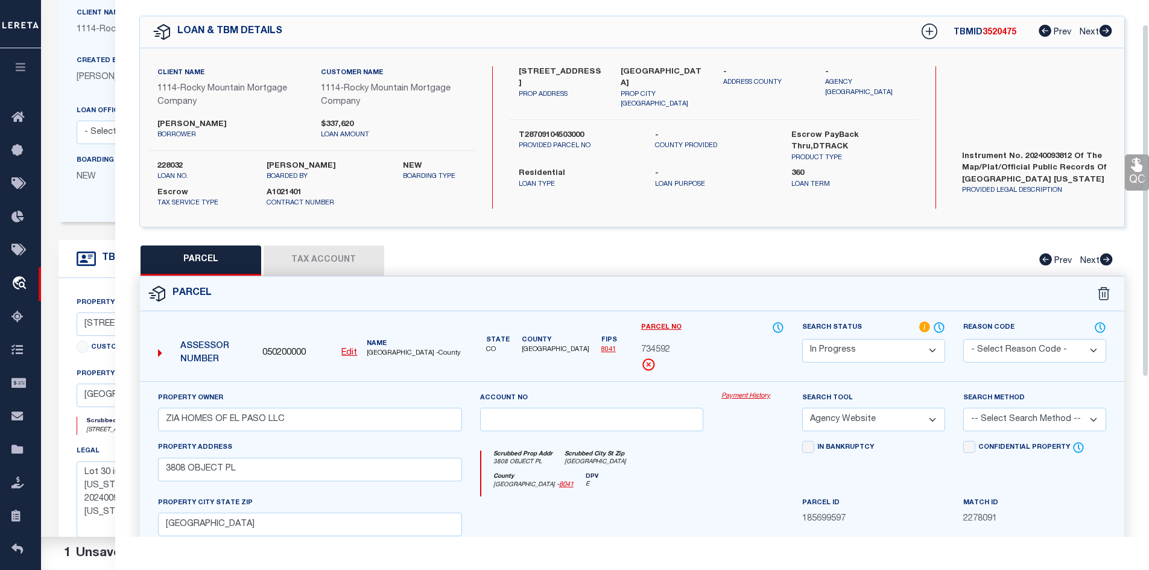
select select "AS"
select select
checkbox input "false"
select select "IP"
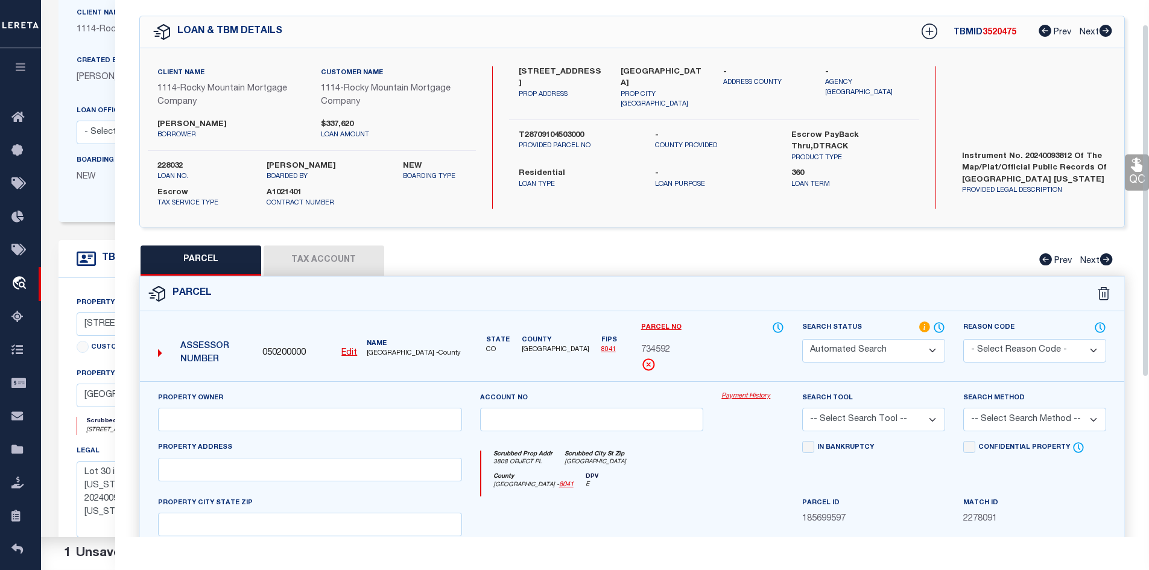
type input "ZIA HOMES OF EL PASO LLC"
select select "AGW"
type input "3808 OBJECT PL"
type input "[GEOGRAPHIC_DATA]"
type textarea "BLK 45 TIERRA DEL ESTE #91 LOT 30,Acres:0.16"
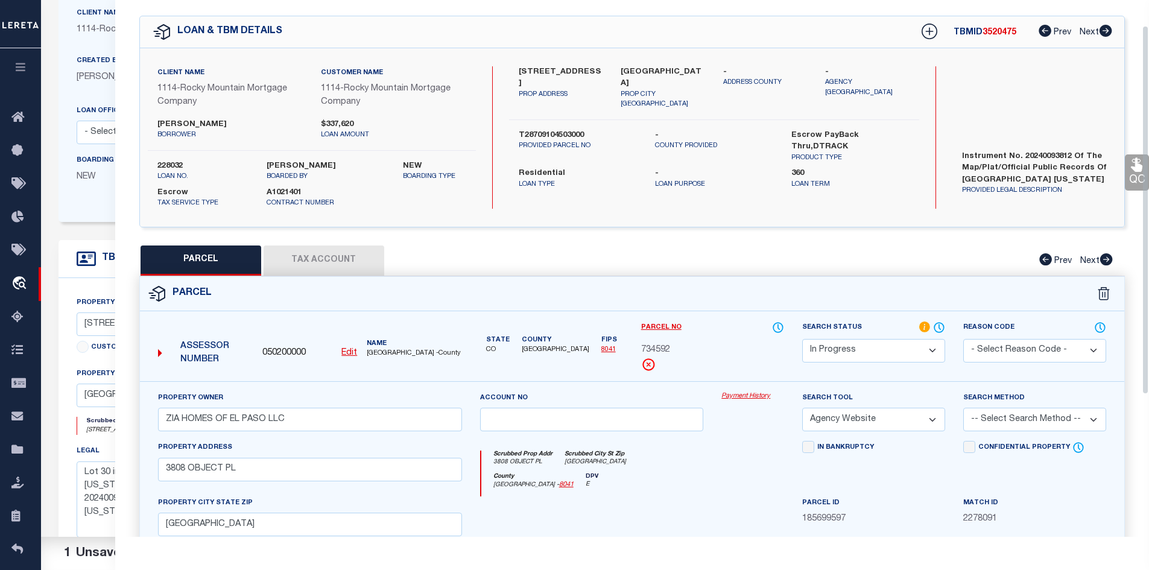
scroll to position [0, 0]
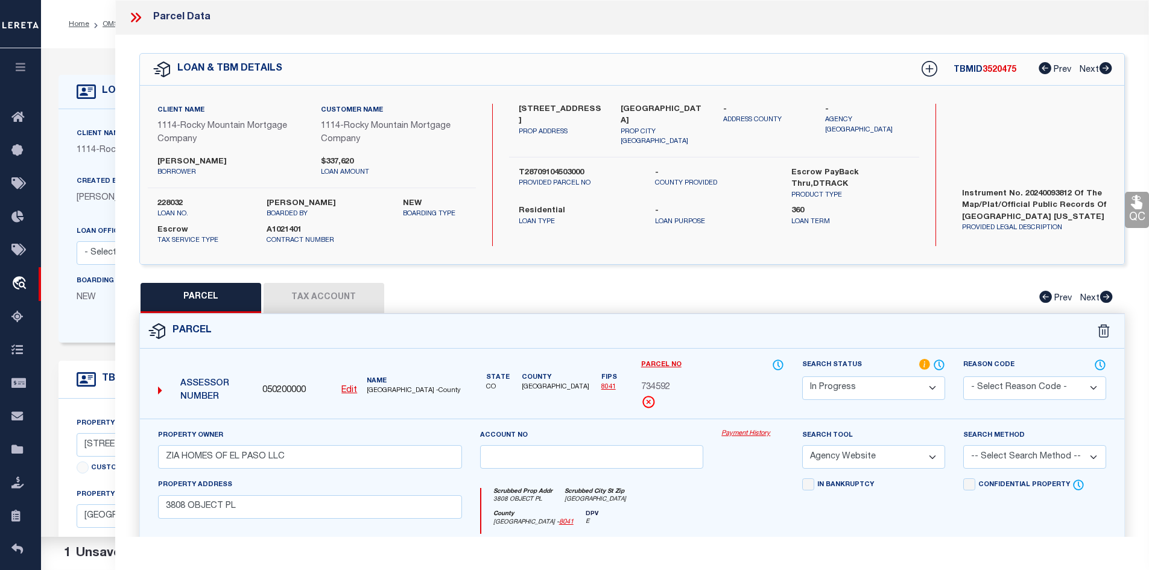
click at [133, 17] on icon at bounding box center [136, 18] width 16 height 16
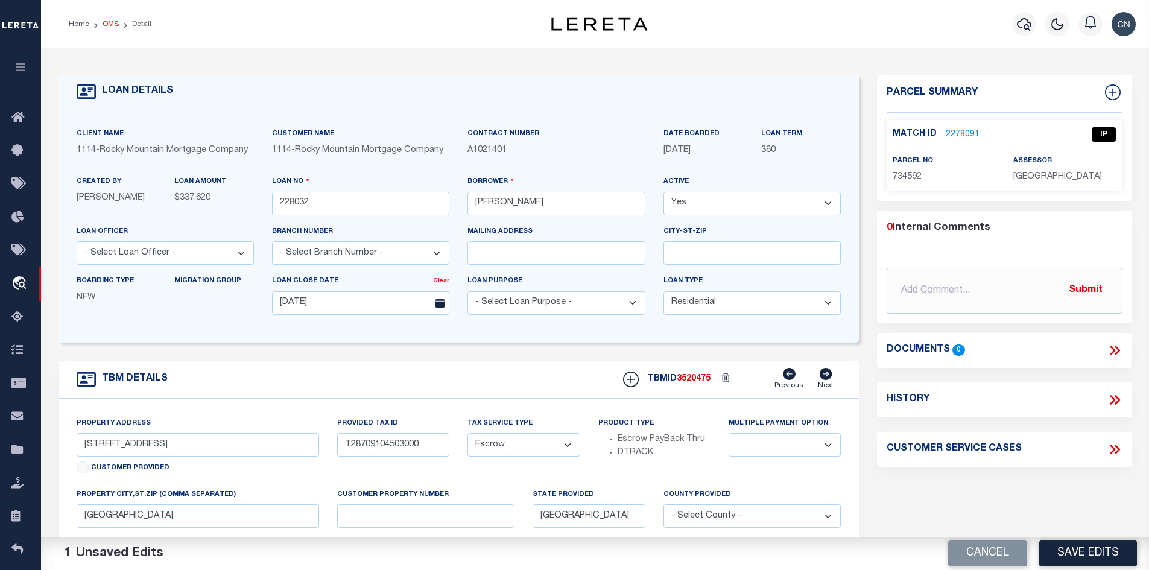
click at [104, 23] on link "OMS" at bounding box center [111, 24] width 16 height 7
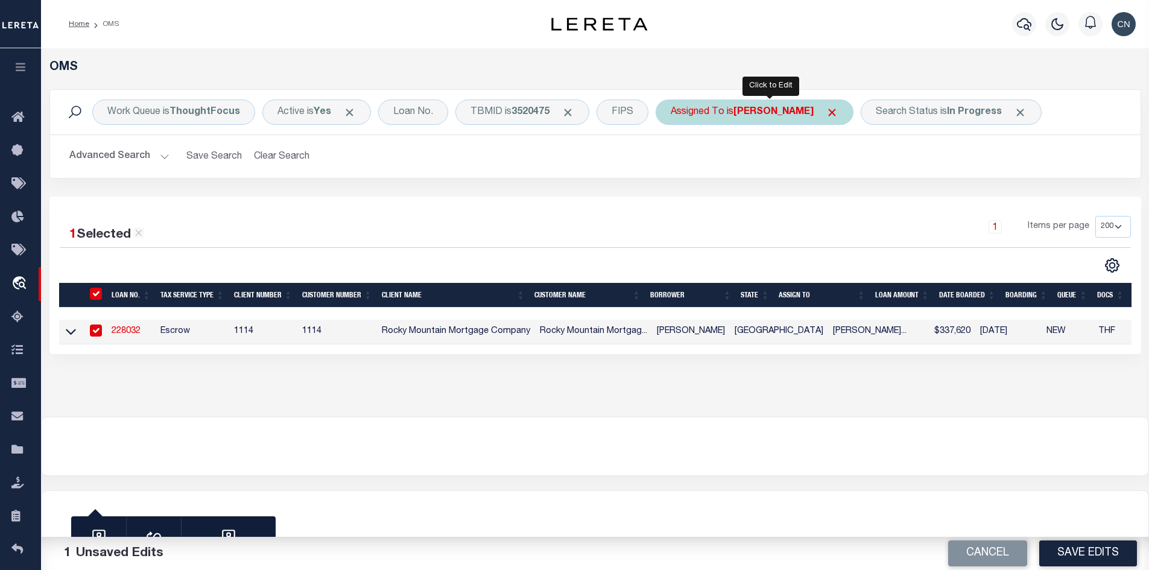
click at [732, 113] on div "Assigned To is [PERSON_NAME]" at bounding box center [755, 112] width 198 height 25
select select "[PERSON_NAME]"
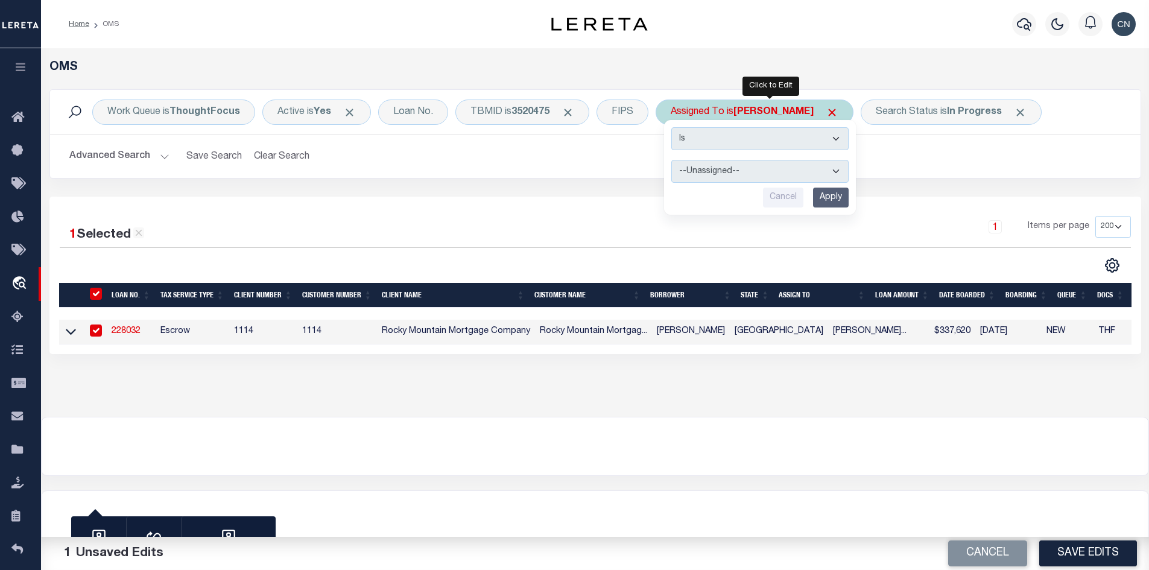
click at [787, 201] on input "Cancel" at bounding box center [783, 198] width 40 height 20
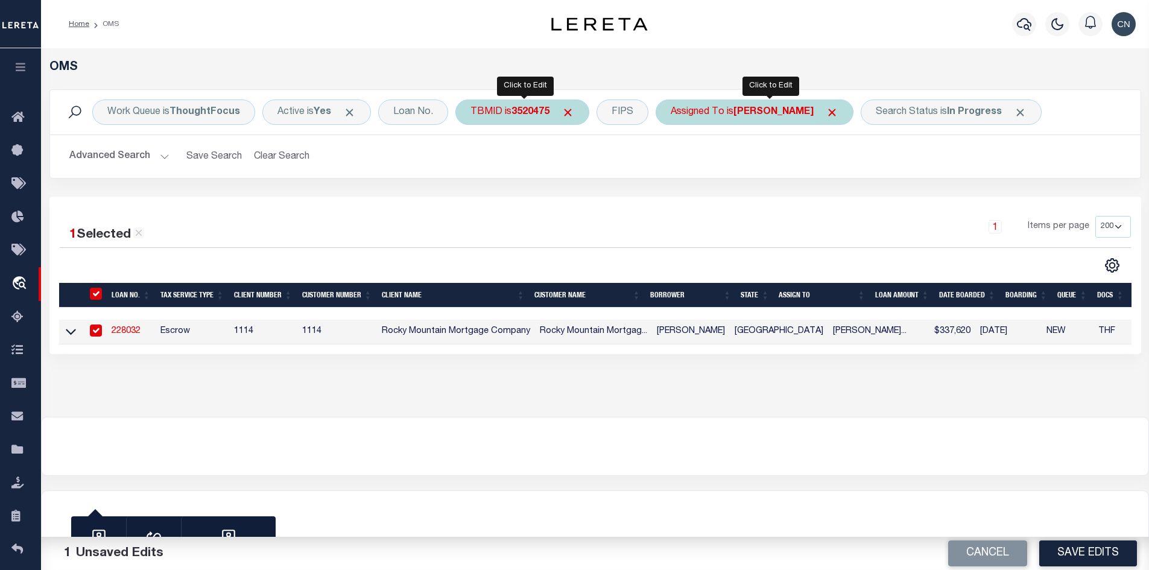
click at [522, 109] on b "3520475" at bounding box center [530, 112] width 38 height 10
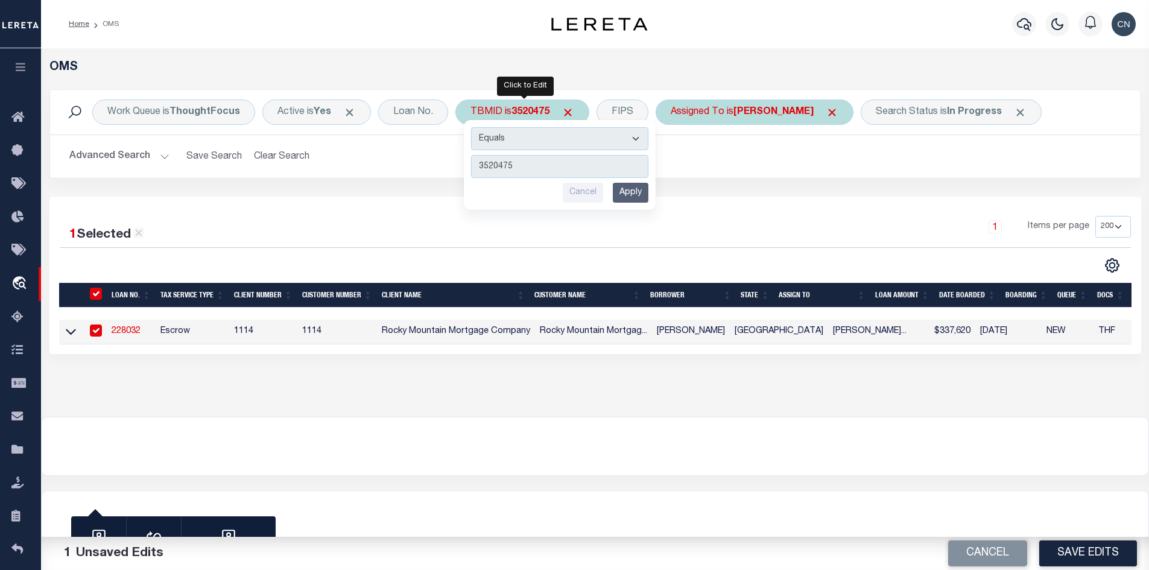
type input "3520590"
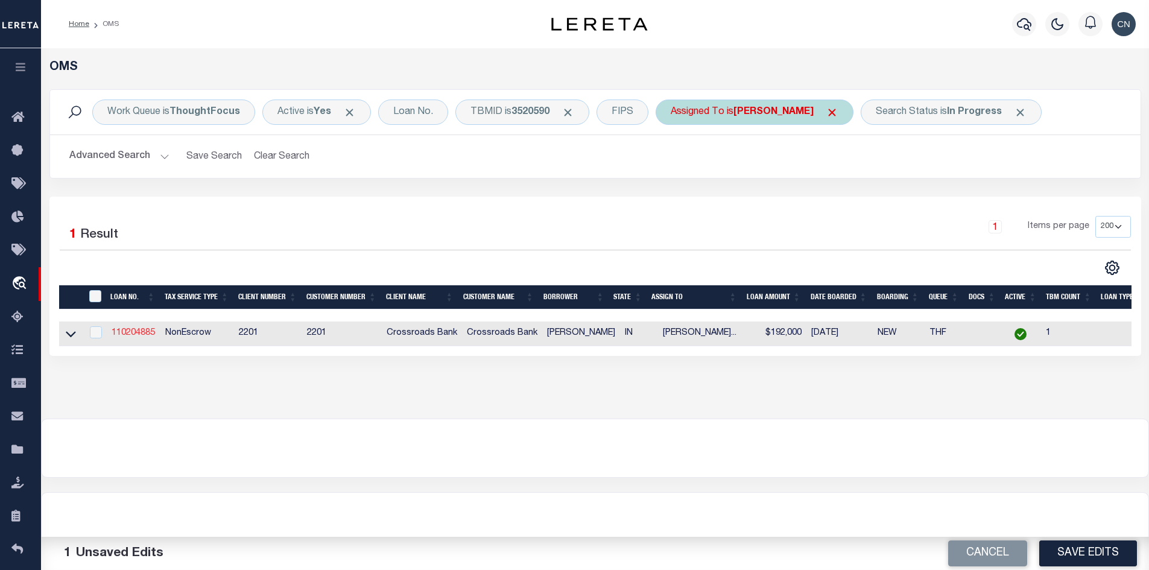
click at [134, 335] on link "110204885" at bounding box center [133, 333] width 43 height 8
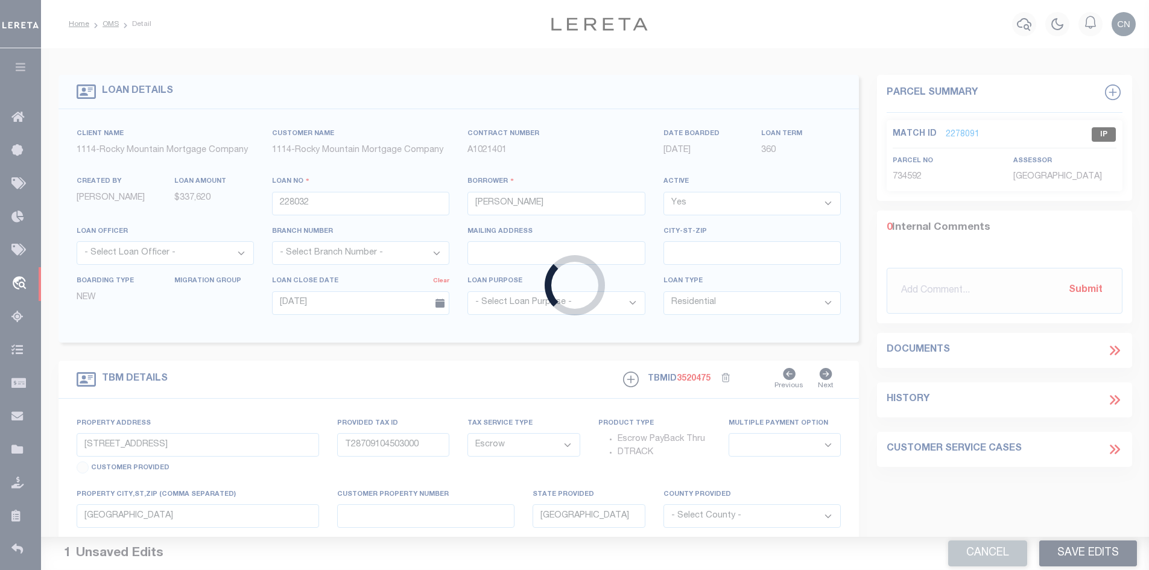
type input "110204885"
type input "[PERSON_NAME]"
select select
select select "100"
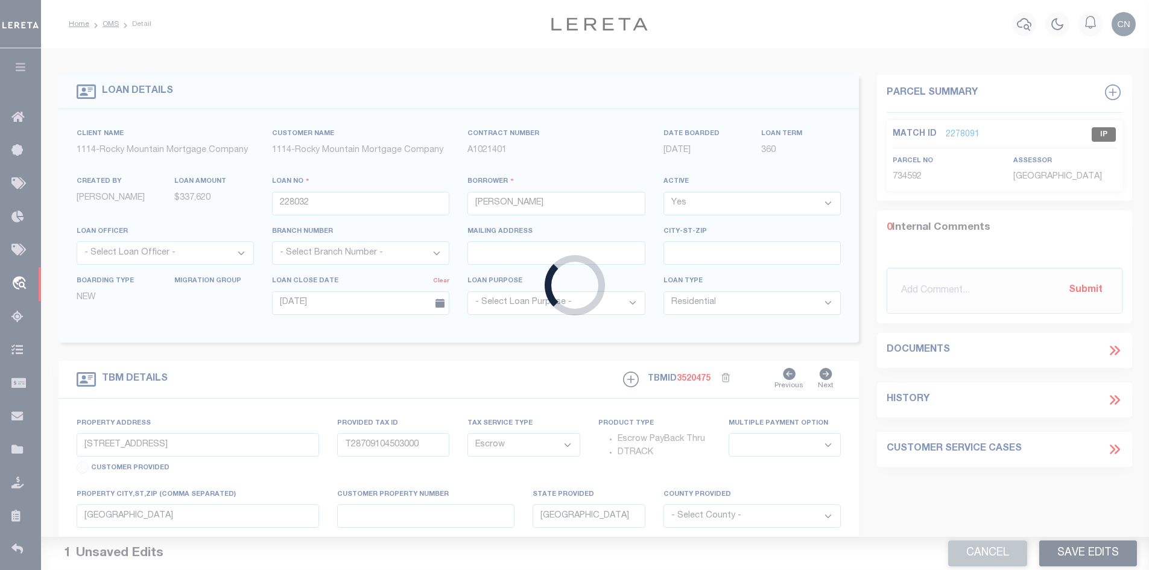
select select
select select "NonEscrow"
type input "1450 N"
type input "85-03-22-100-053.000-001"
select select
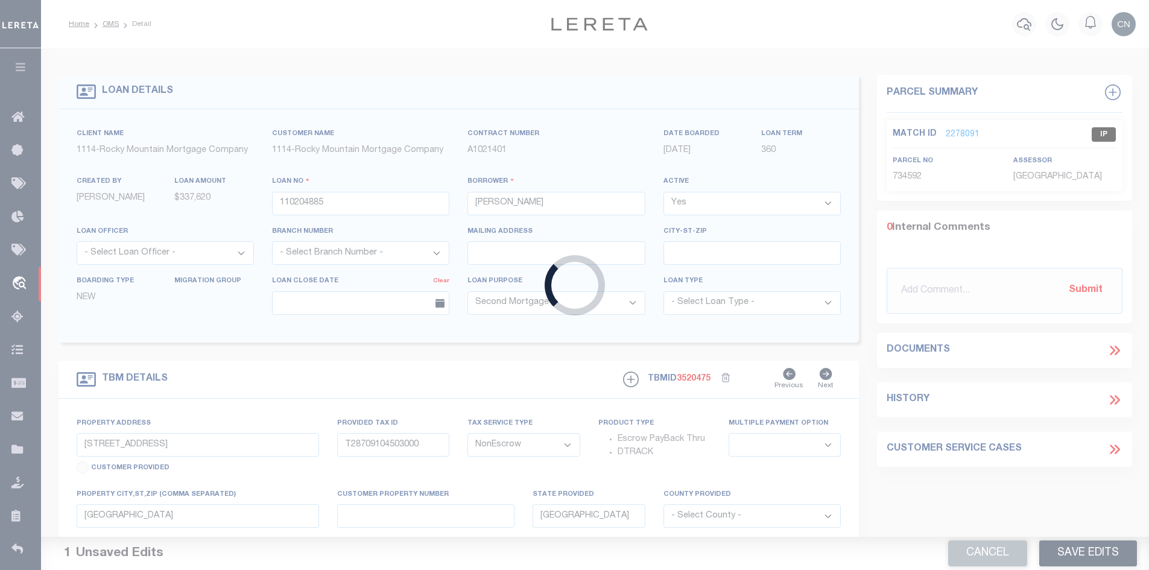
type input "NORTH MANCHESTERIN46962"
type input "IN"
select select
select select "167851"
select select "7571"
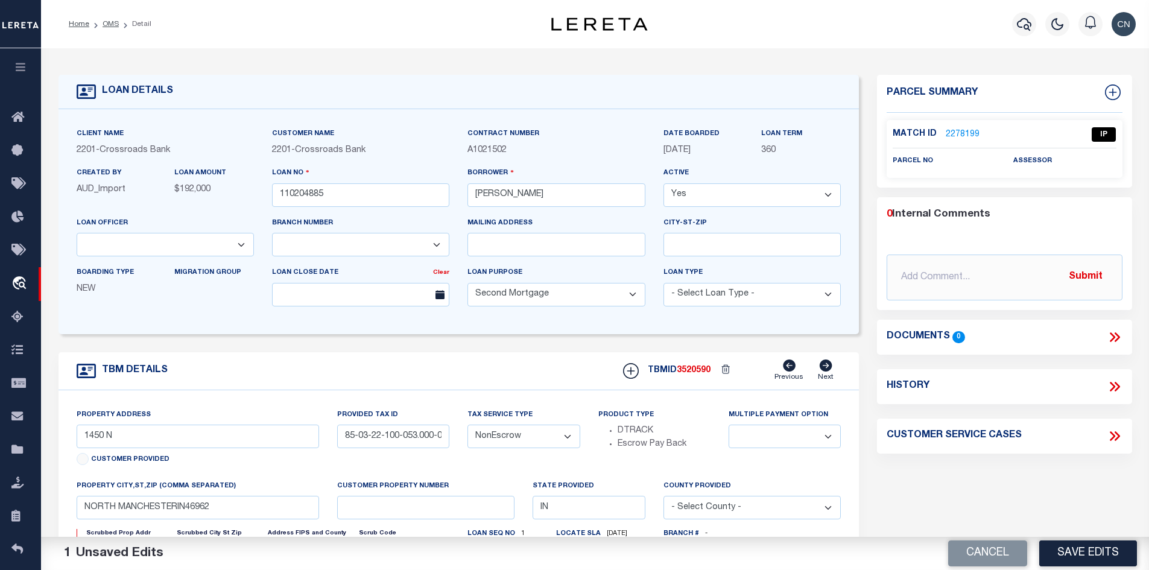
click at [957, 134] on link "2278199" at bounding box center [963, 134] width 34 height 13
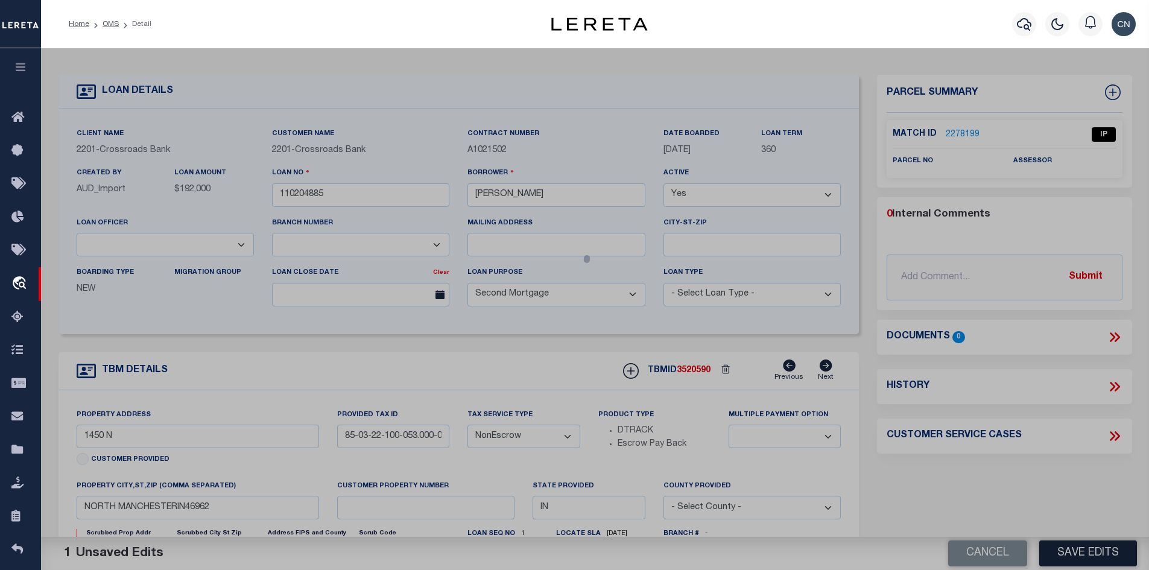
select select "AS"
select select
checkbox input "false"
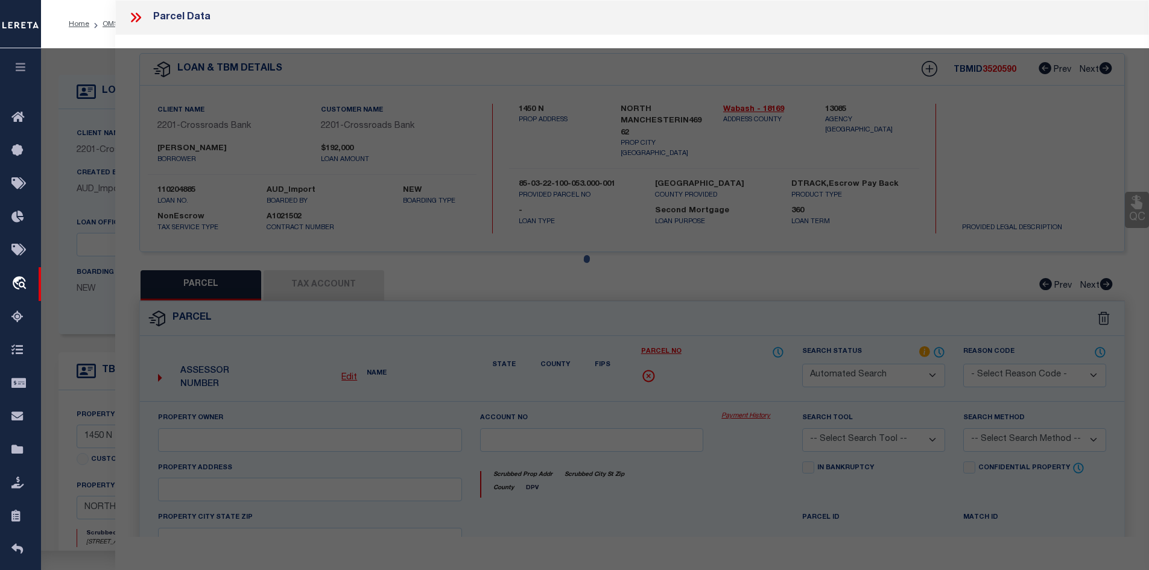
select select "IP"
checkbox input "false"
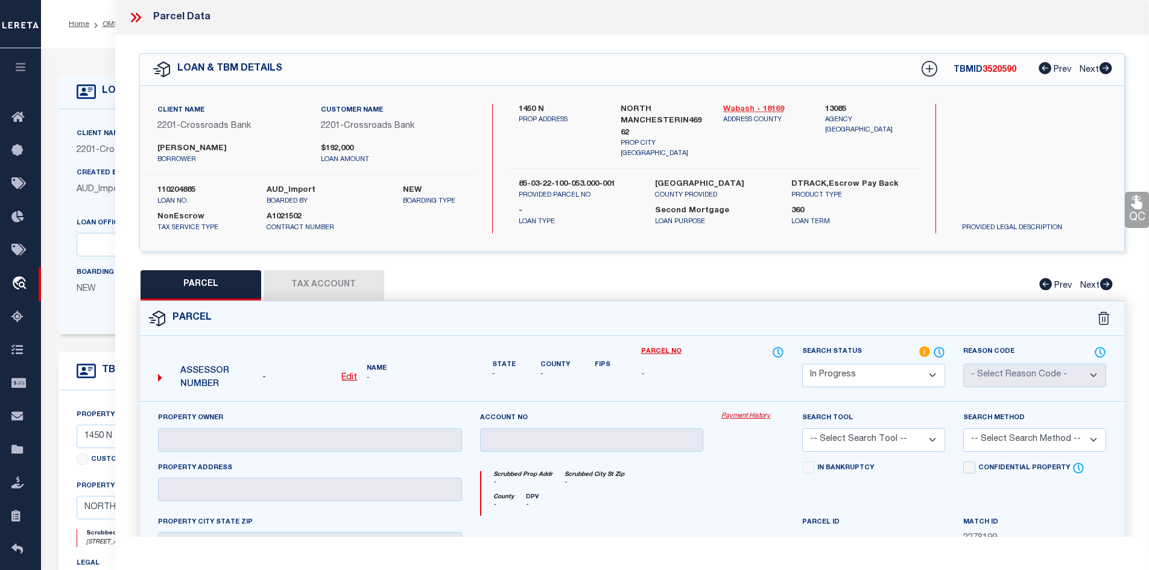
click at [751, 106] on link "Wabash - 18169" at bounding box center [765, 110] width 84 height 12
drag, startPoint x: 519, startPoint y: 107, endPoint x: 575, endPoint y: 110, distance: 56.1
click at [575, 110] on label "1450 N" at bounding box center [561, 110] width 84 height 12
copy label "1450 N"
drag, startPoint x: 157, startPoint y: 145, endPoint x: 233, endPoint y: 144, distance: 75.4
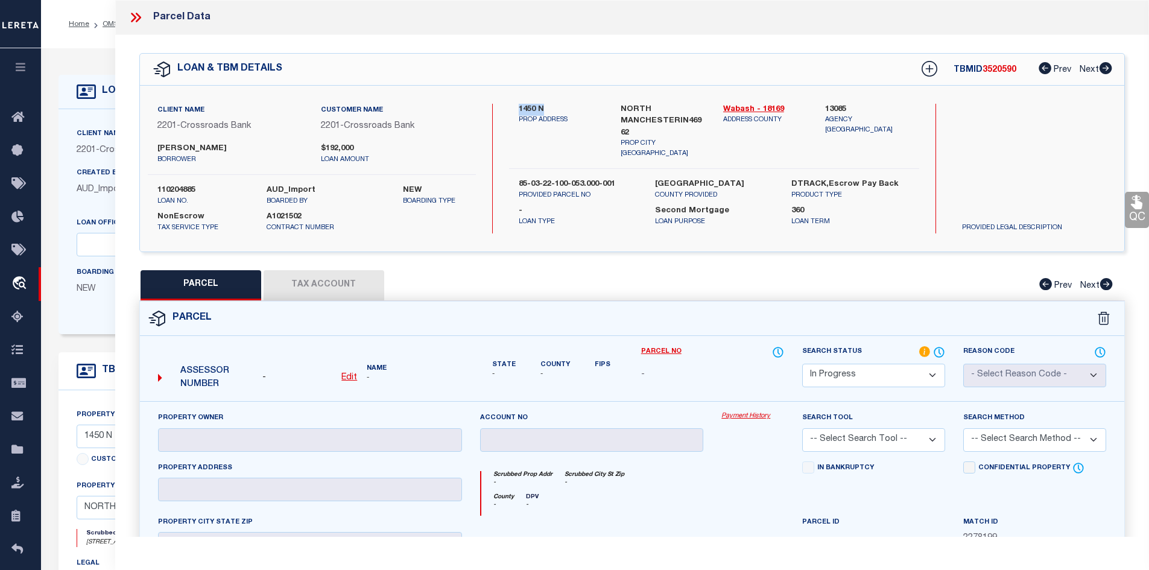
click at [233, 144] on label "[PERSON_NAME]" at bounding box center [229, 149] width 145 height 12
copy label "[PERSON_NAME]"
drag, startPoint x: 520, startPoint y: 107, endPoint x: 557, endPoint y: 108, distance: 36.8
click at [557, 108] on label "1450 N" at bounding box center [561, 110] width 84 height 12
copy label "1450 N"
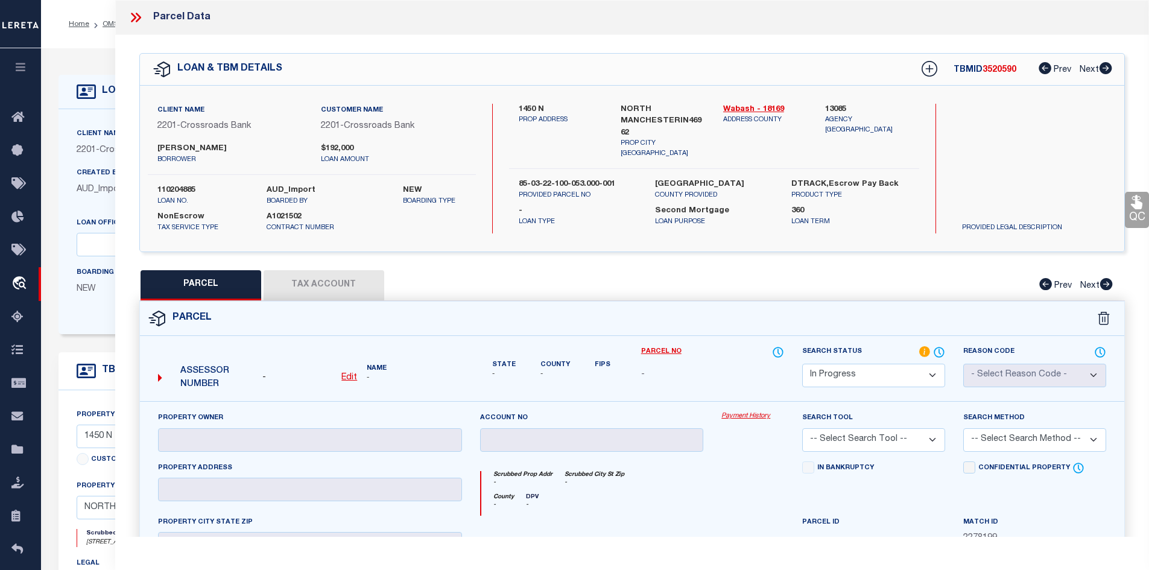
click at [135, 17] on icon at bounding box center [133, 18] width 5 height 10
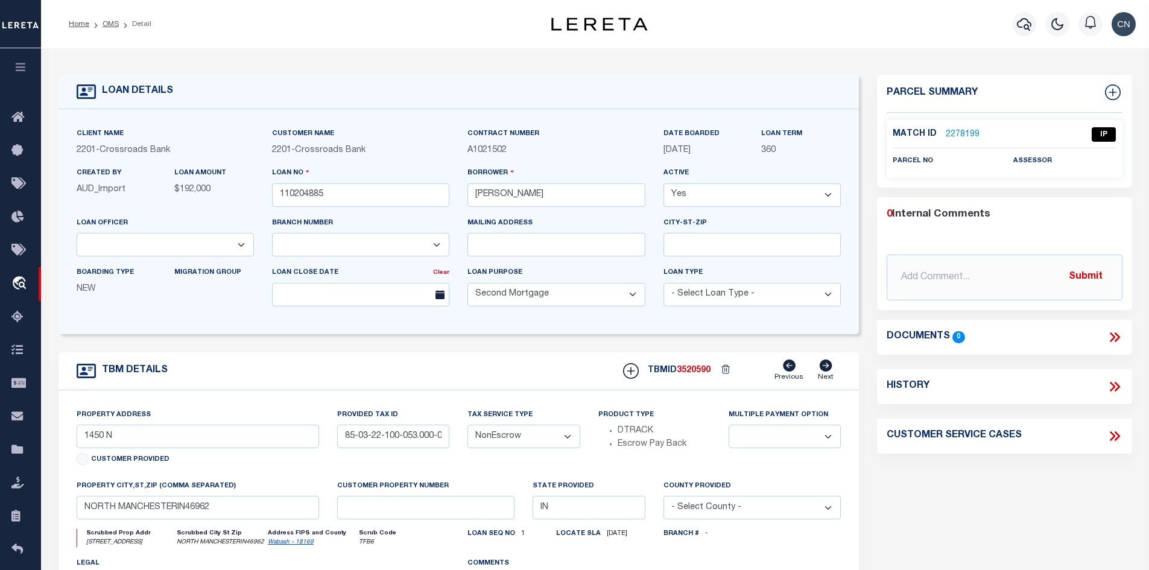
click at [964, 130] on link "2278199" at bounding box center [963, 134] width 34 height 13
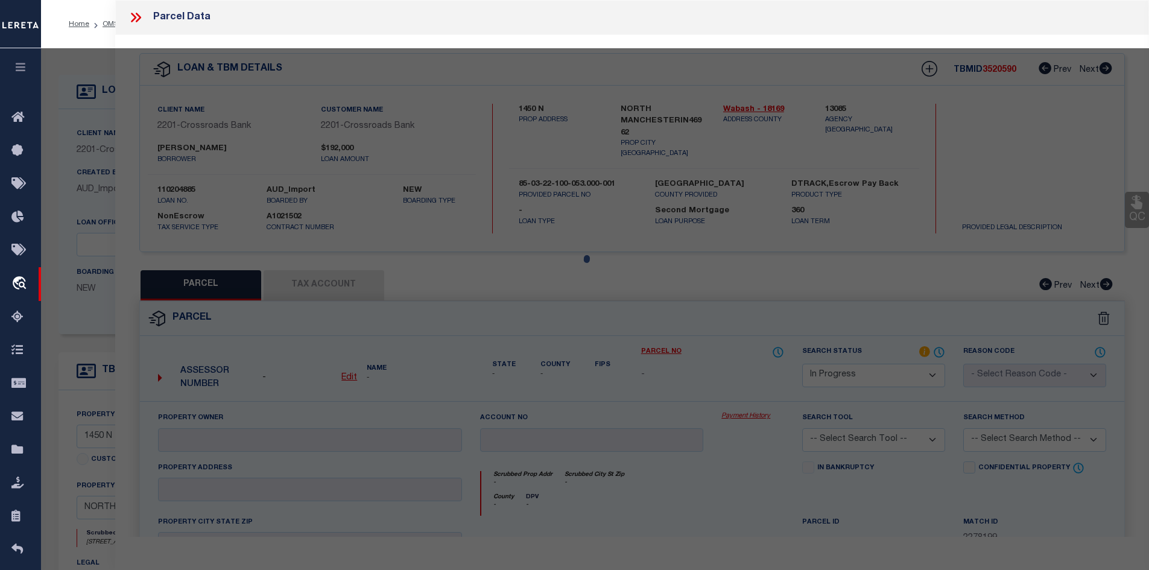
select select "AS"
checkbox input "false"
select select "IP"
checkbox input "false"
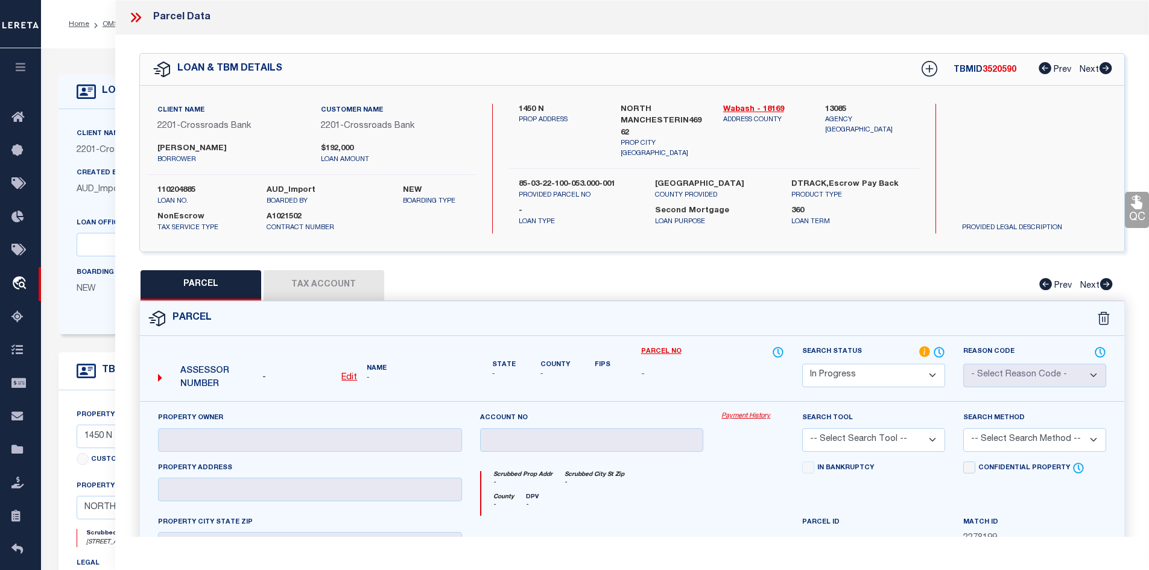
drag, startPoint x: 157, startPoint y: 146, endPoint x: 229, endPoint y: 147, distance: 72.4
click at [229, 147] on label "[PERSON_NAME]" at bounding box center [229, 149] width 145 height 12
copy label "[PERSON_NAME]"
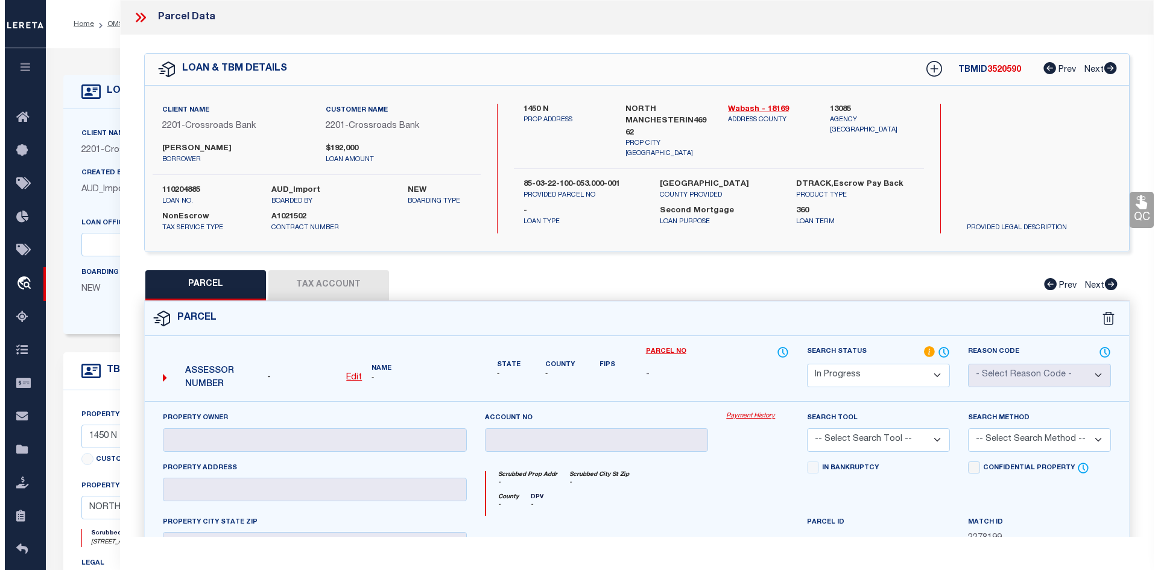
scroll to position [121, 0]
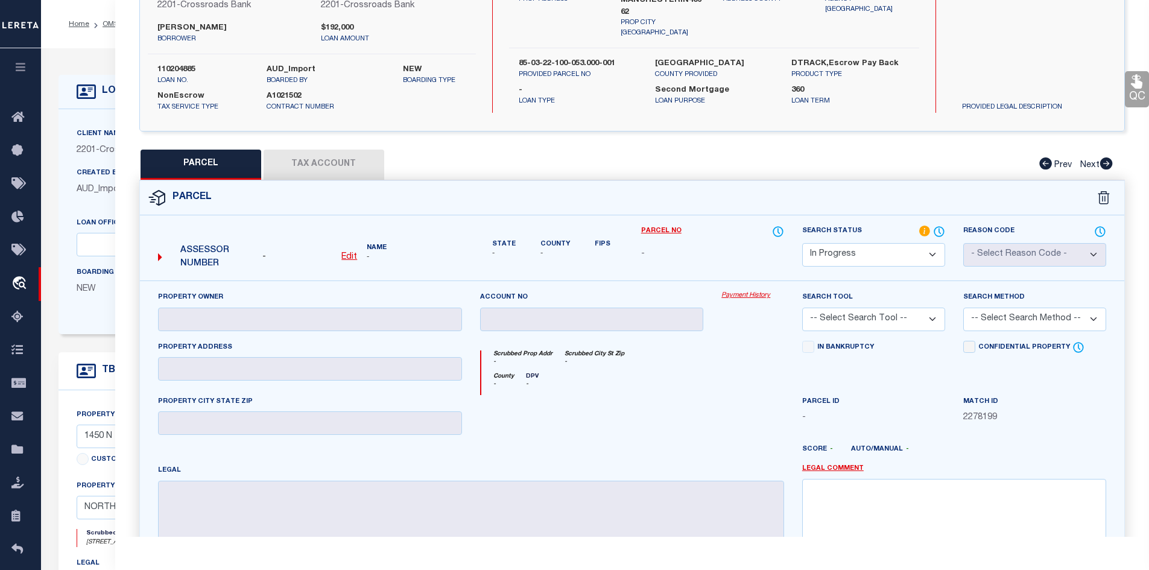
click at [922, 247] on select "Automated Search Bad Parcel Complete Duplicate Parcel High Dollar Reporting In …" at bounding box center [873, 255] width 143 height 24
click at [1017, 491] on textarea at bounding box center [954, 517] width 304 height 76
click at [931, 256] on select "Automated Search Bad Parcel Complete Duplicate Parcel High Dollar Reporting In …" at bounding box center [873, 255] width 143 height 24
select select "ND"
click at [802, 243] on select "Automated Search Bad Parcel Complete Duplicate Parcel High Dollar Reporting In …" at bounding box center [873, 255] width 143 height 24
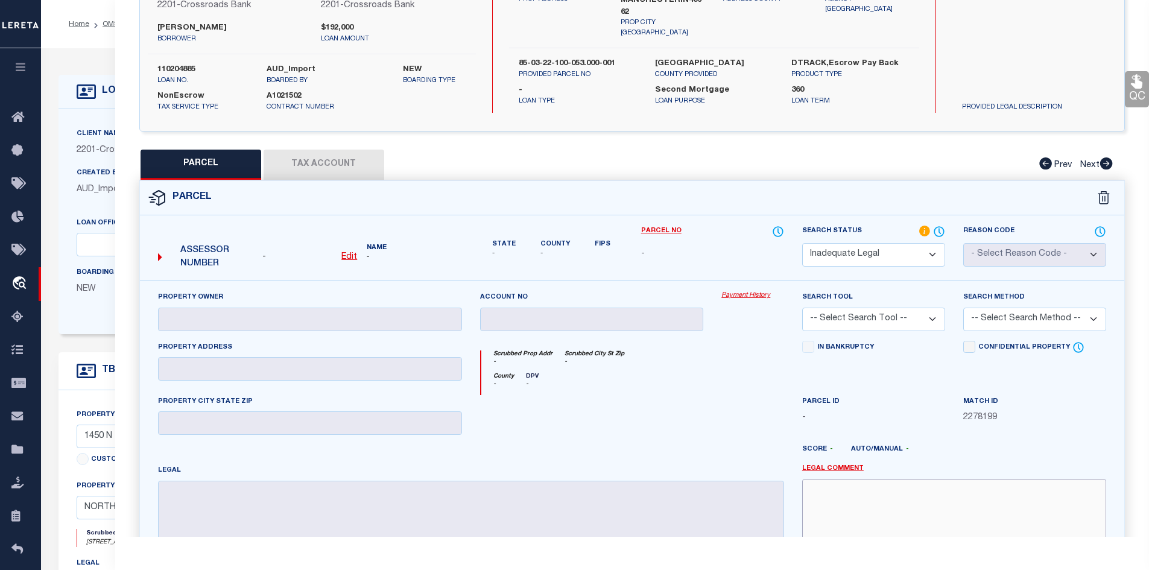
click at [849, 496] on textarea at bounding box center [954, 517] width 304 height 76
click at [833, 470] on link "Legal Comment" at bounding box center [833, 469] width 62 height 10
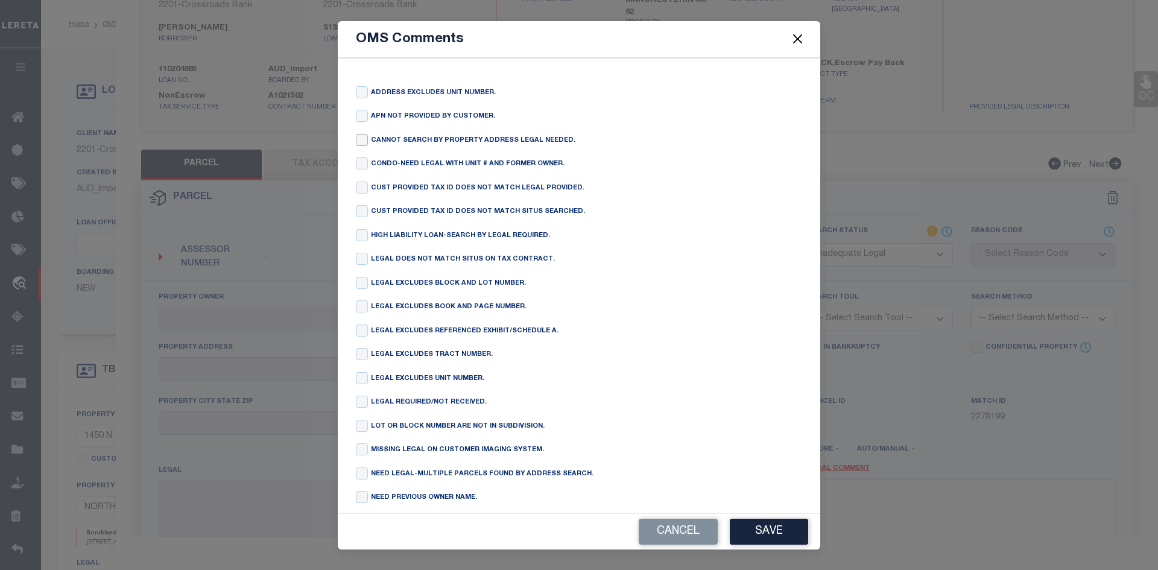
click at [367, 141] on input "checkbox" at bounding box center [362, 140] width 12 height 12
checkbox input "true"
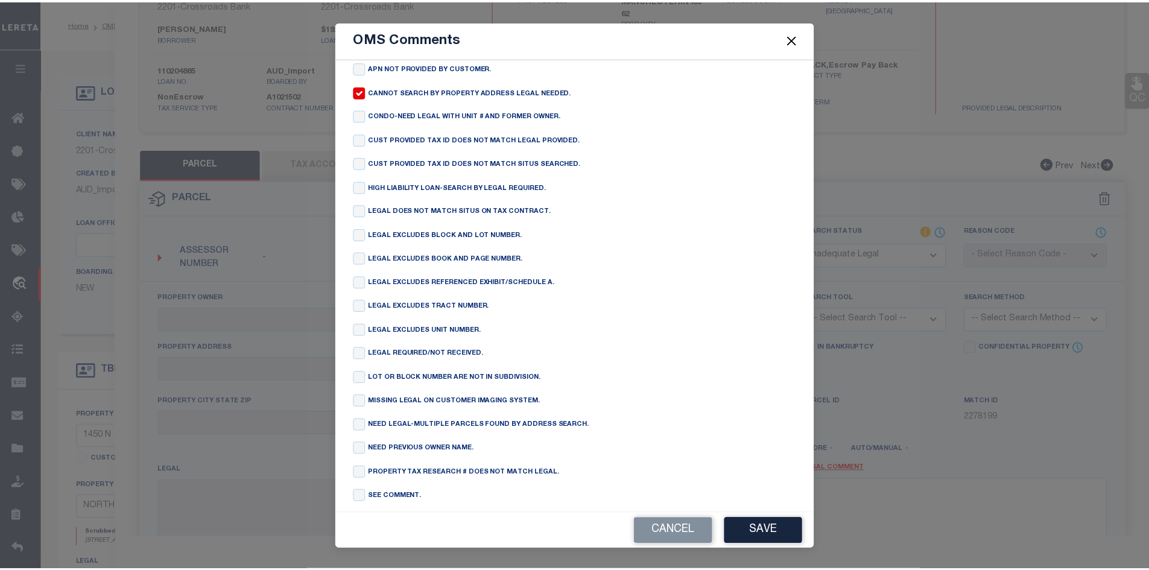
scroll to position [0, 0]
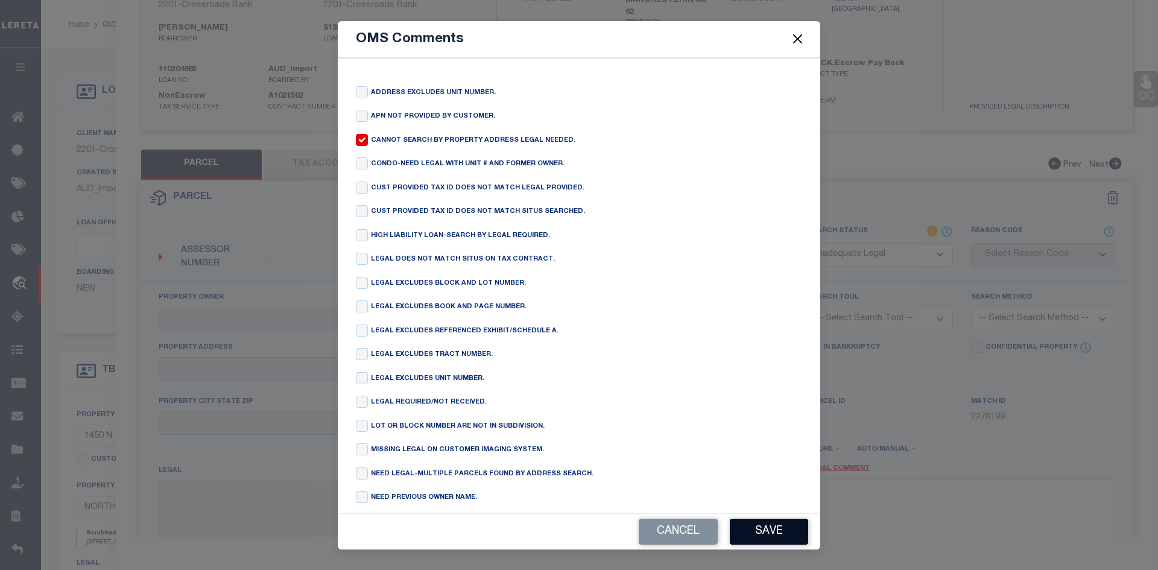
click at [776, 533] on button "Save" at bounding box center [769, 532] width 78 height 26
type textarea "CANNOT SEARCH BY PROPERTY ADDRESS LEGAL NEEDED."
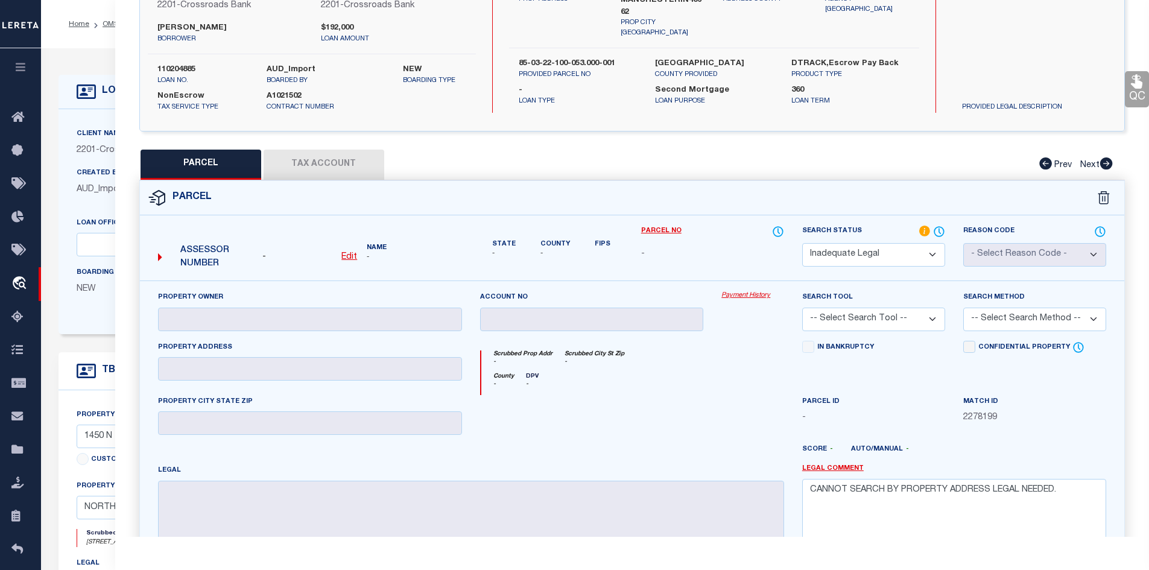
click at [317, 165] on div "PARCEL Tax Account Prev Next" at bounding box center [632, 165] width 986 height 30
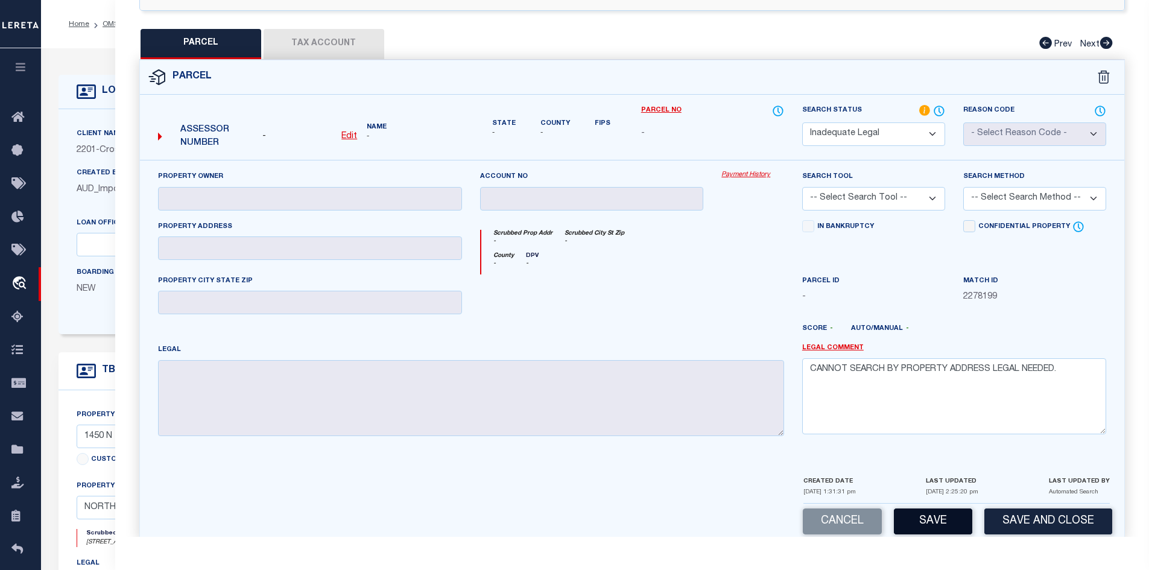
click at [937, 521] on button "Save" at bounding box center [933, 521] width 78 height 26
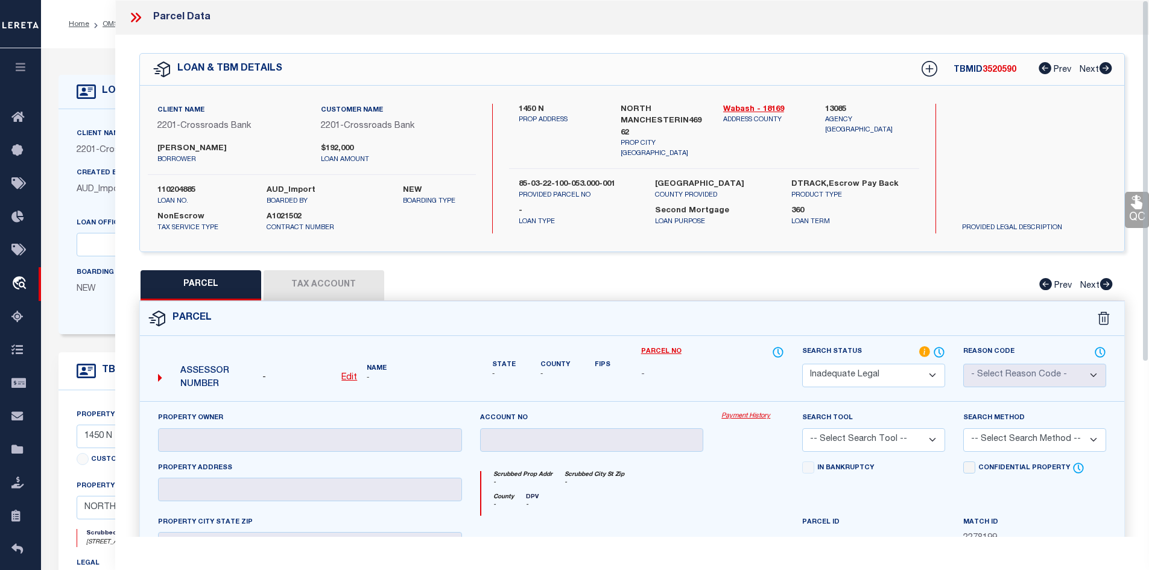
select select "AS"
checkbox input "false"
select select "ND"
checkbox input "false"
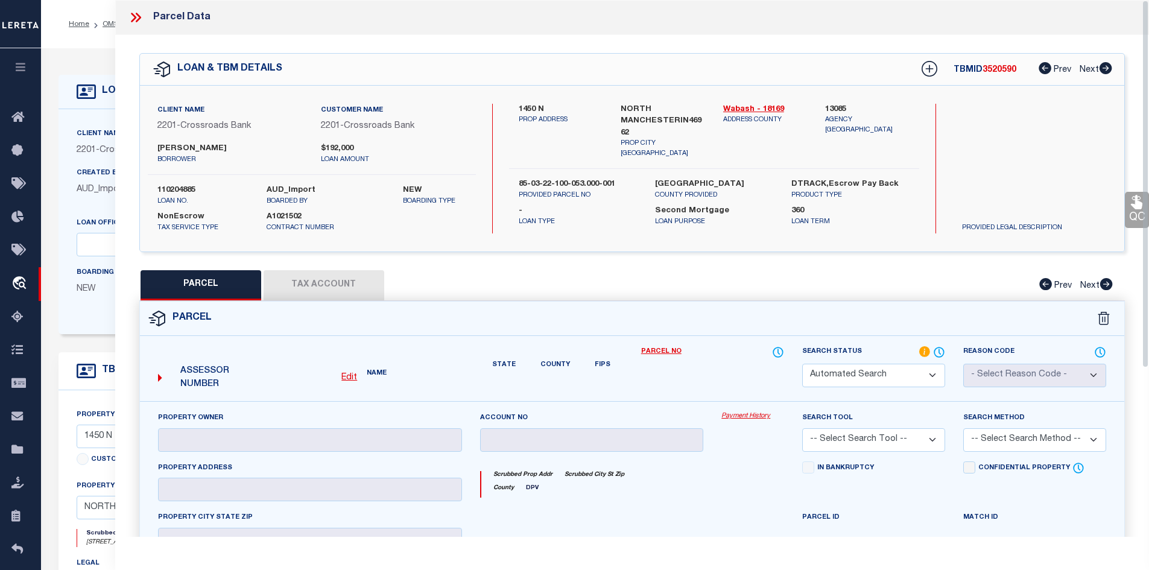
type textarea "CANNOT SEARCH BY PROPERTY ADDRESS LEGAL NEEDED."
drag, startPoint x: 720, startPoint y: 104, endPoint x: 752, endPoint y: 107, distance: 32.2
click at [752, 107] on div "Wabash - 18169 ADDRESS COUNTY" at bounding box center [765, 131] width 103 height 55
copy link "Wabash"
click at [136, 21] on icon at bounding box center [137, 18] width 5 height 10
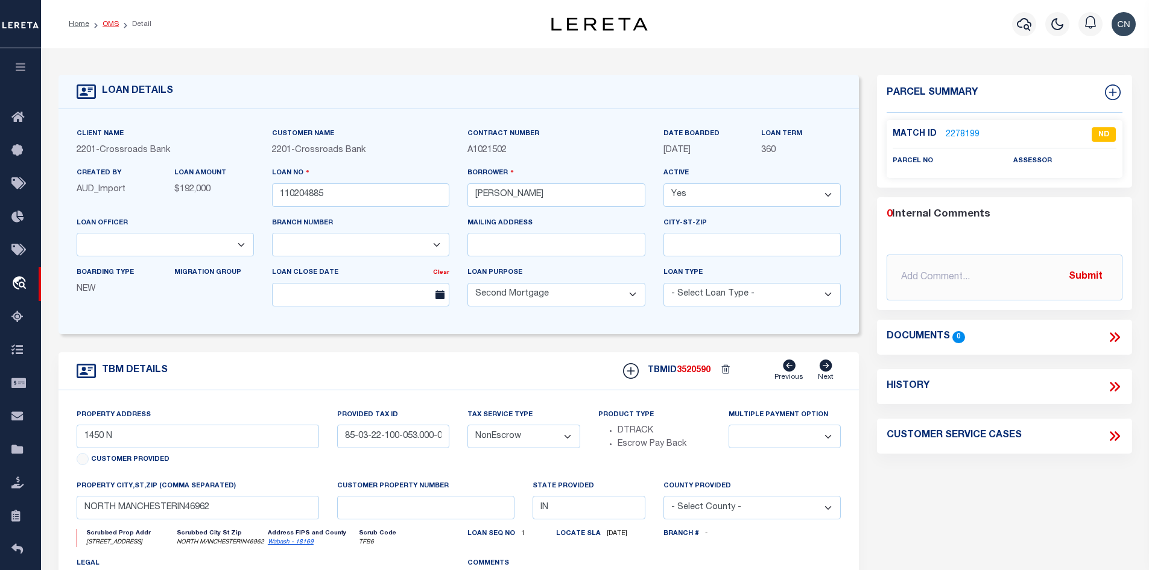
click at [111, 23] on link "OMS" at bounding box center [111, 24] width 16 height 7
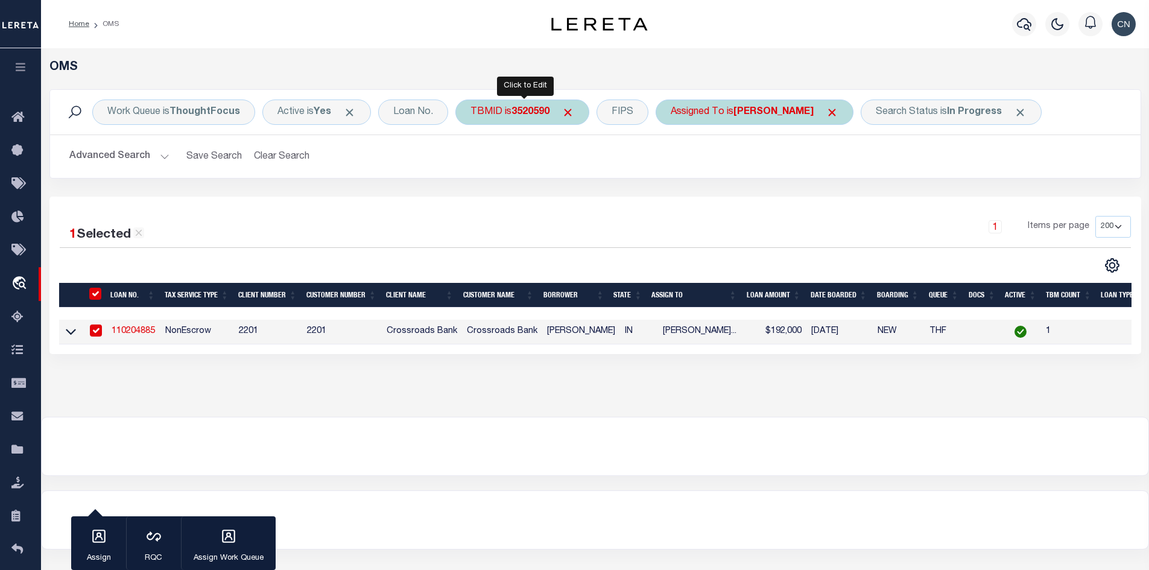
click at [497, 110] on div "TBMID is 3520590" at bounding box center [522, 112] width 134 height 25
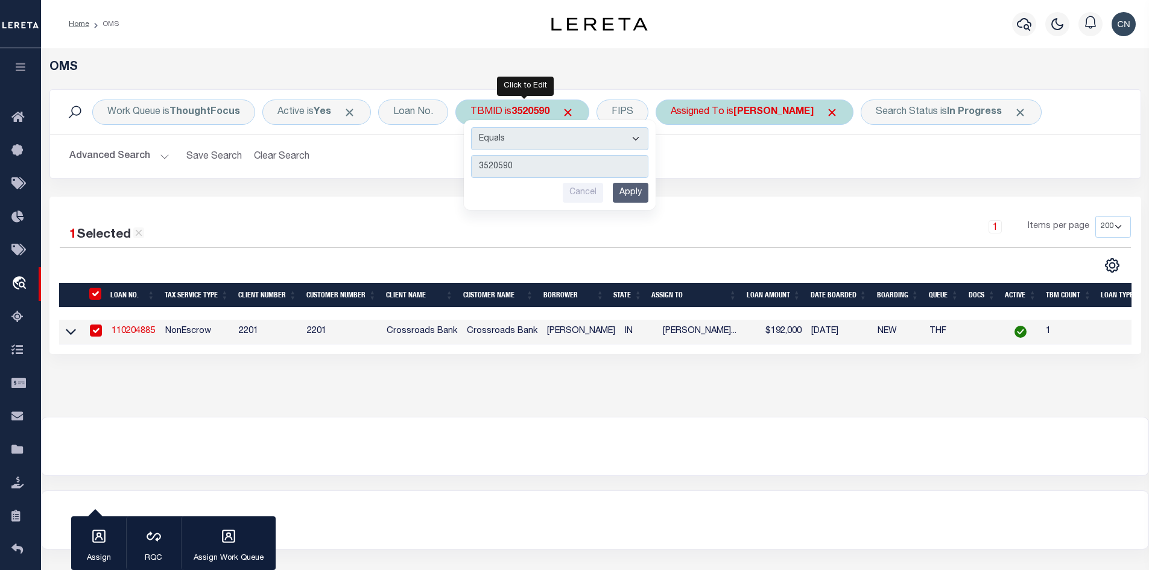
type input "3520476"
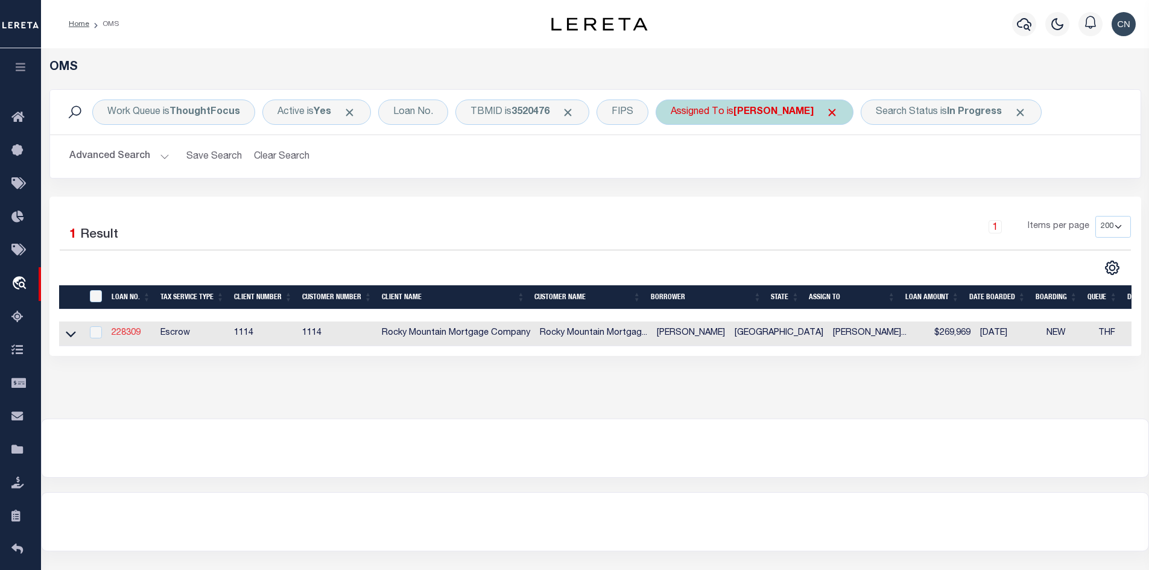
click at [134, 333] on link "228309" at bounding box center [126, 333] width 29 height 8
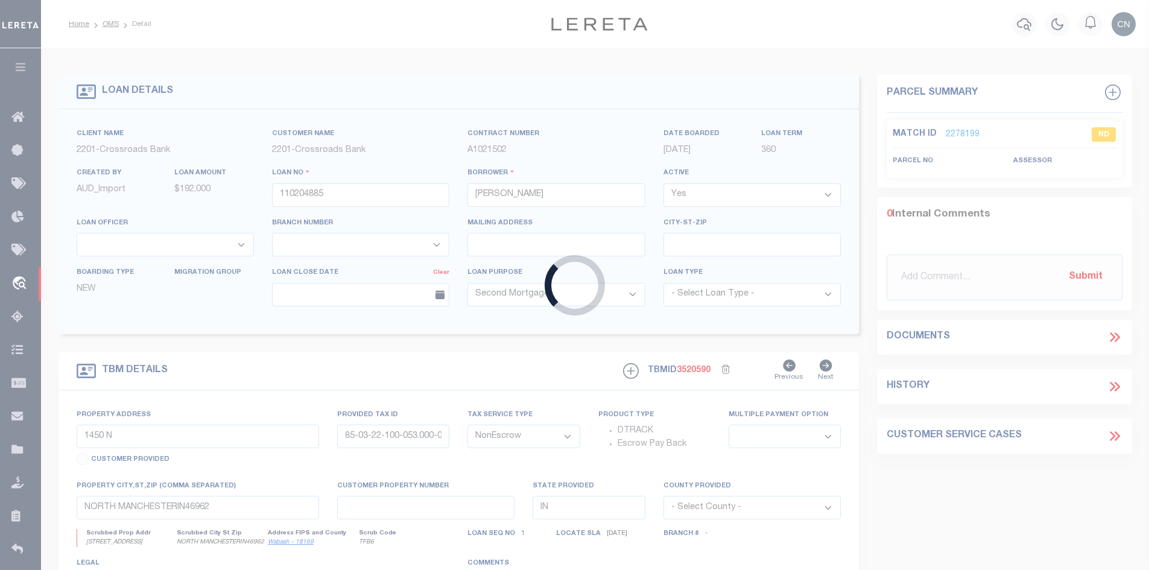
type input "228309"
type input "[PERSON_NAME]"
select select
type input "[DATE]"
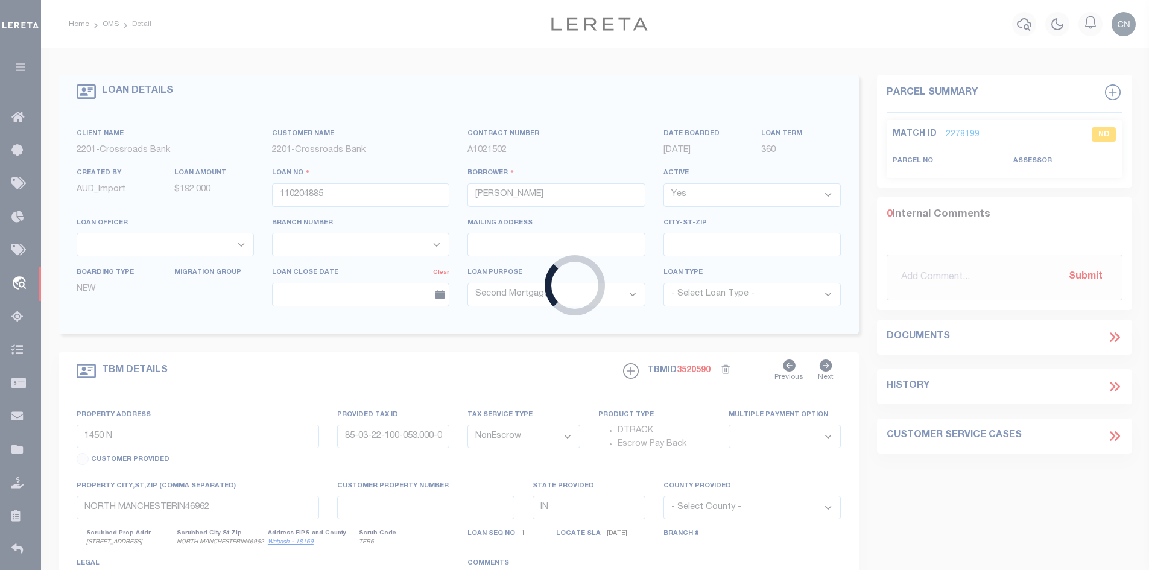
select select
select select "10"
select select "Escrow"
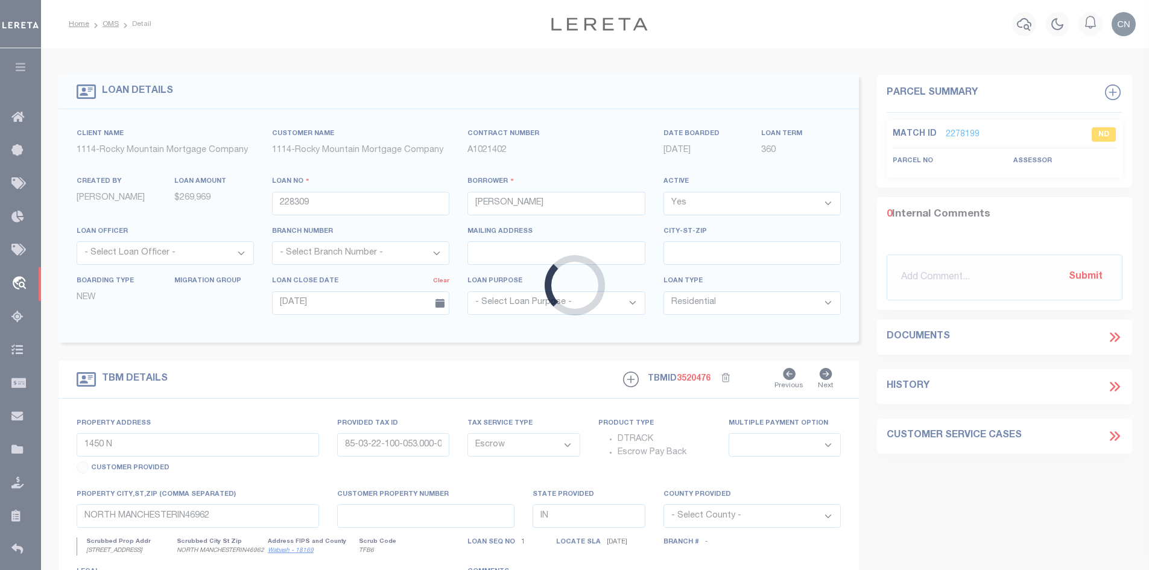
type input "[STREET_ADDRESS]"
type input "T28709103700200"
select select
type input "[GEOGRAPHIC_DATA]"
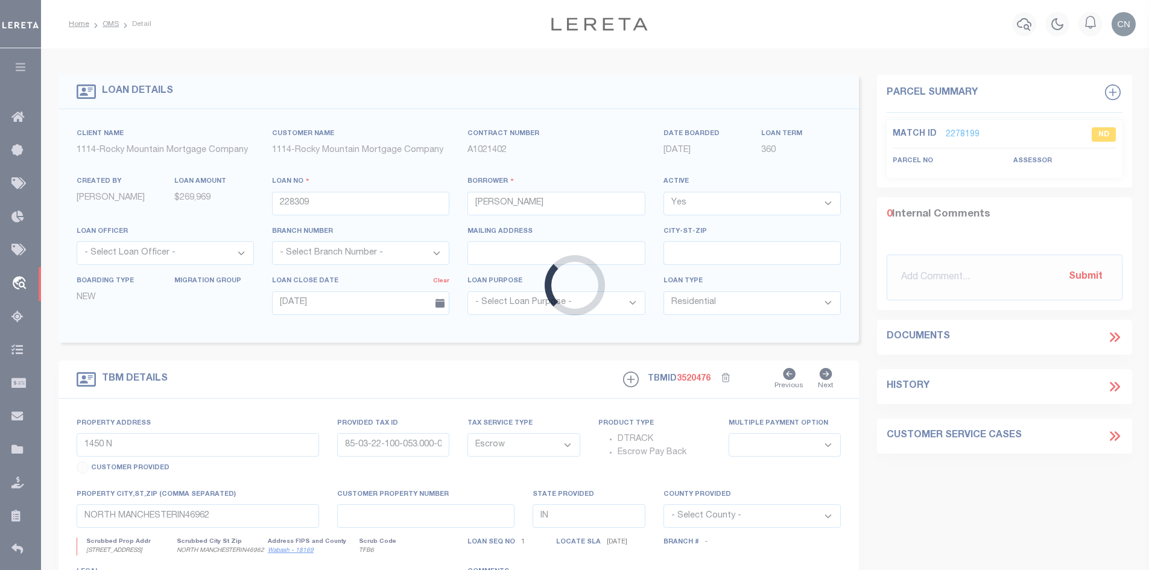
type textarea "Lot 2 Block 37 TIERRA DEL ESTE UNIT NINETY ONE an addition to [GEOGRAPHIC_DATA]…"
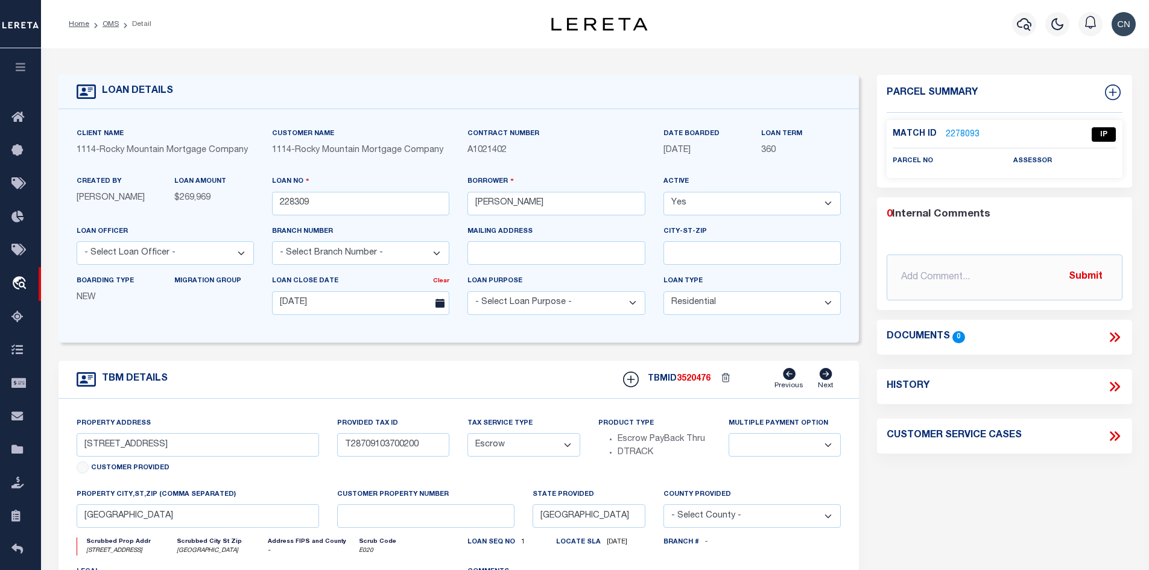
click at [962, 133] on link "2278093" at bounding box center [963, 134] width 34 height 13
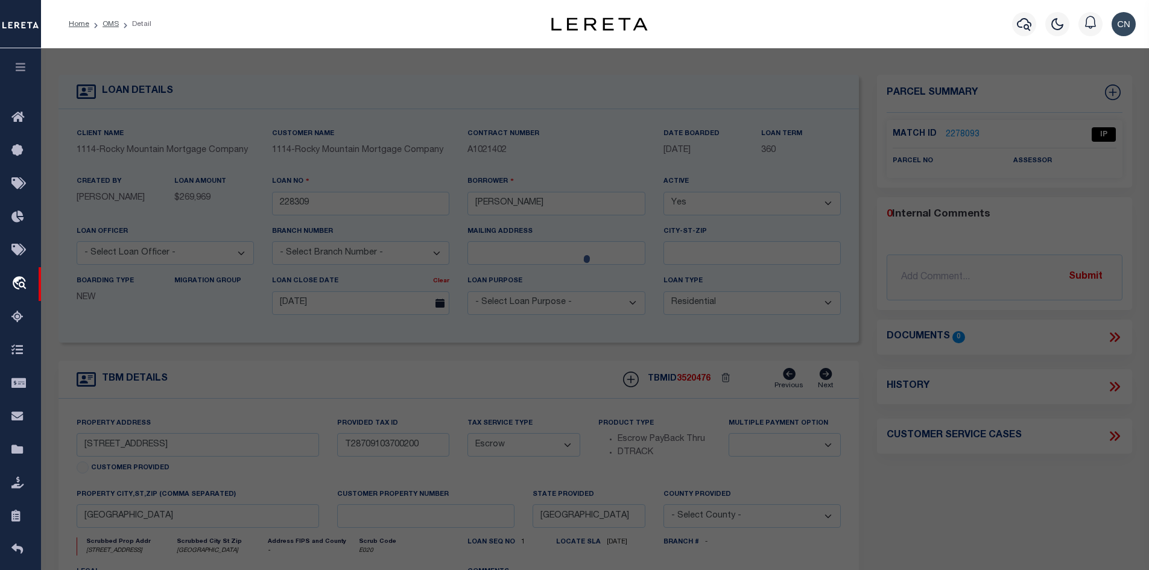
select select "AS"
checkbox input "false"
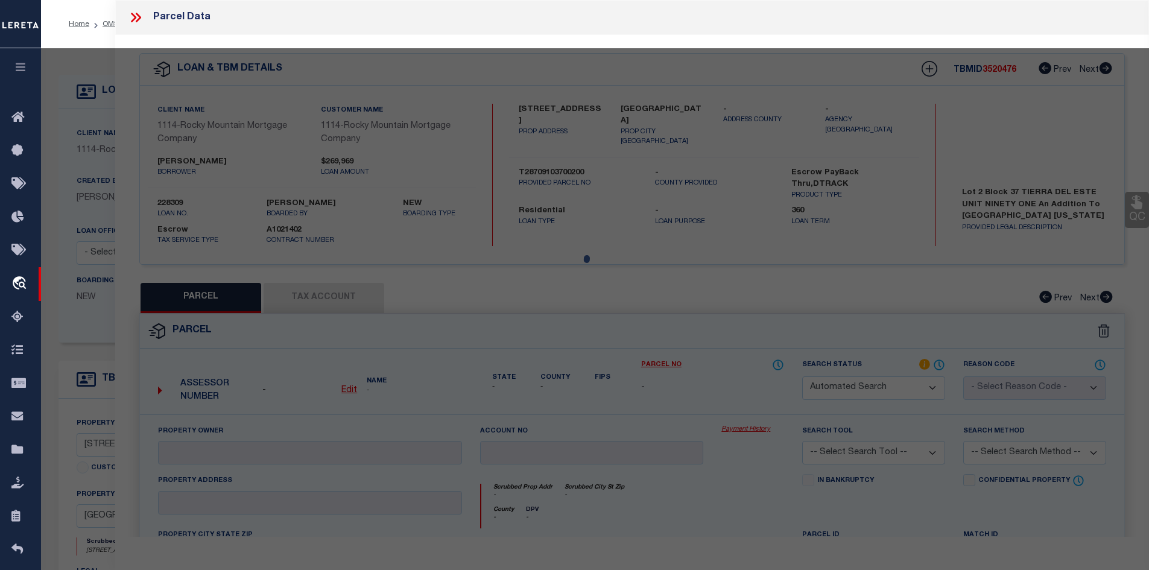
select select "IP"
checkbox input "false"
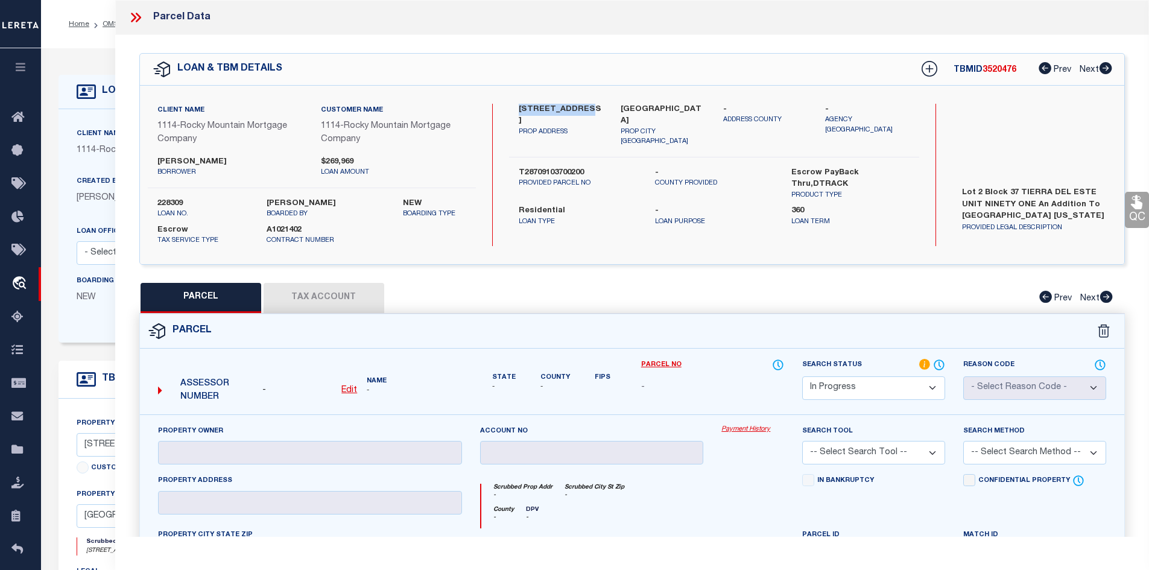
drag, startPoint x: 520, startPoint y: 106, endPoint x: 590, endPoint y: 112, distance: 70.2
click at [590, 112] on label "[STREET_ADDRESS]" at bounding box center [561, 116] width 84 height 24
copy label "15061 FUNCTION"
click at [349, 388] on u "Edit" at bounding box center [349, 390] width 16 height 8
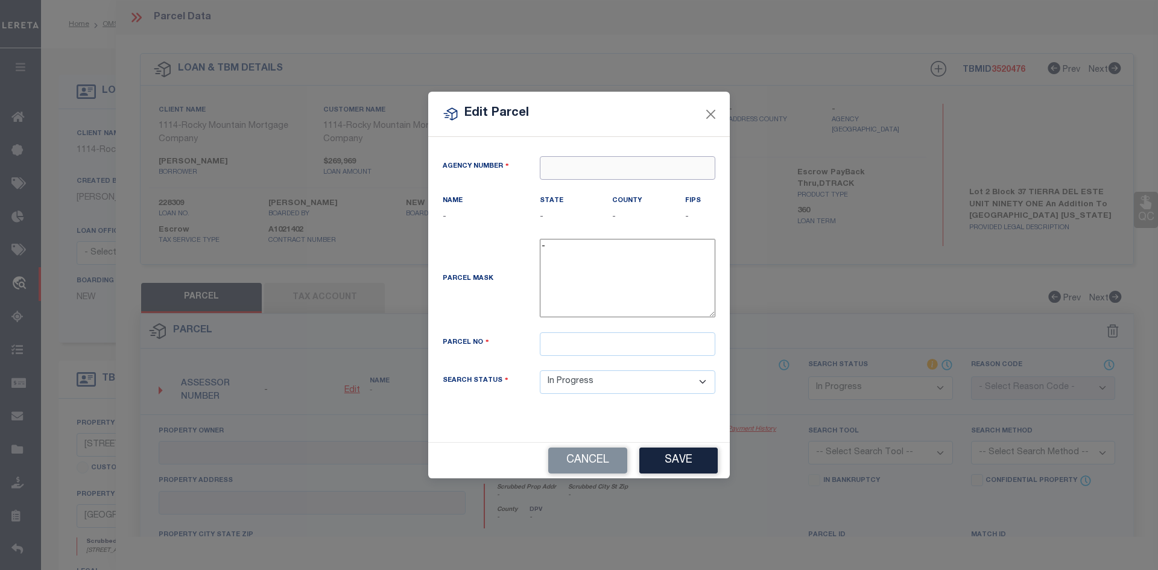
click at [584, 165] on input "text" at bounding box center [628, 168] width 176 height 24
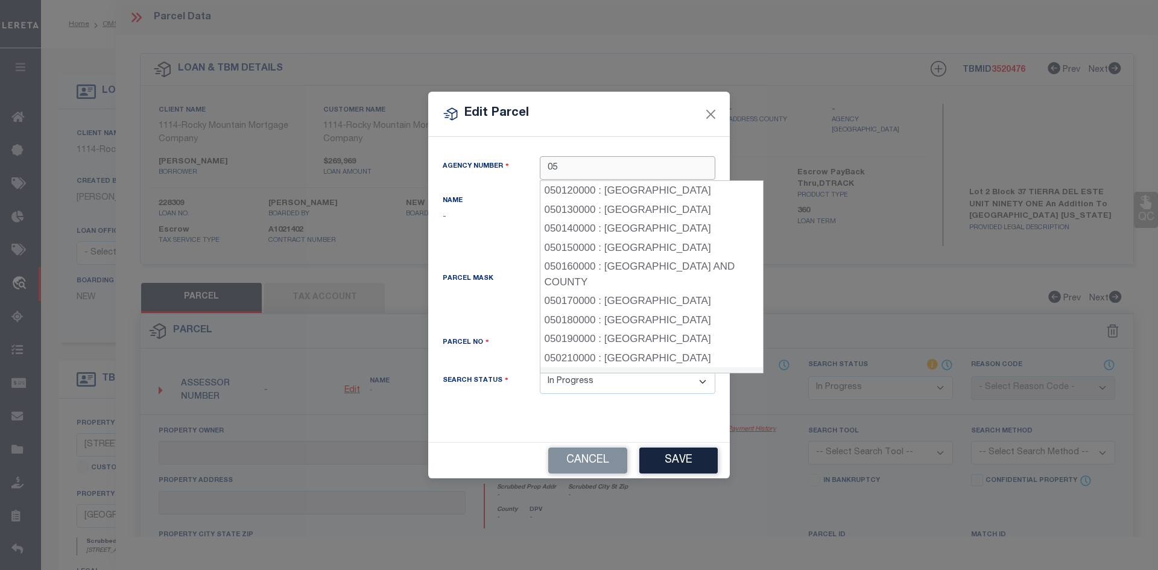
click at [630, 367] on div "050200000 : [GEOGRAPHIC_DATA]" at bounding box center [651, 376] width 223 height 19
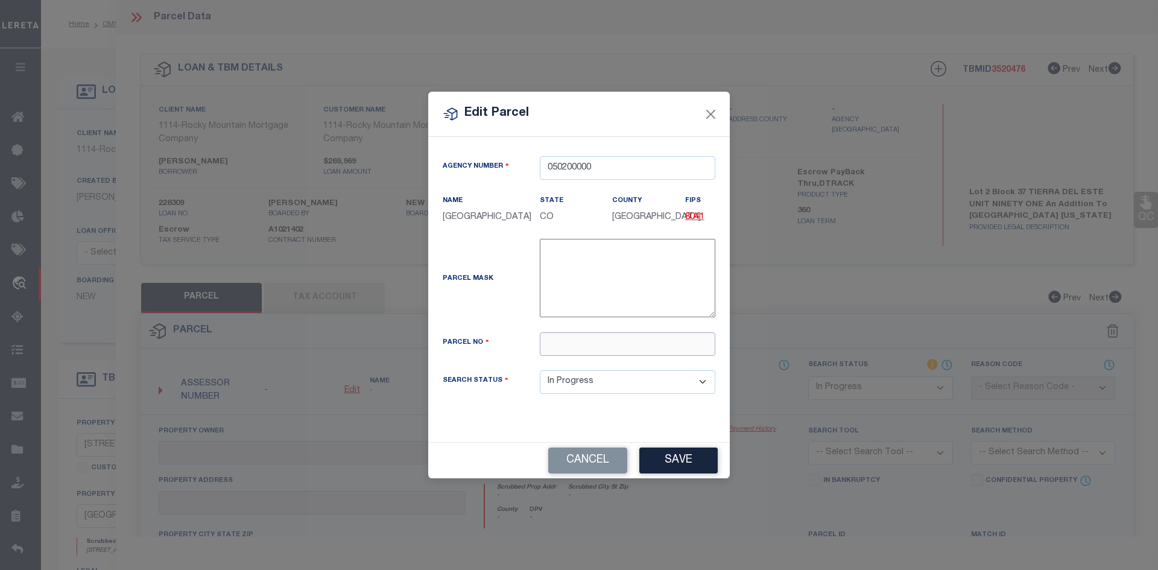
click at [564, 340] on input "text" at bounding box center [628, 344] width 176 height 24
paste input "T28709103700200"
click at [664, 460] on button "Save" at bounding box center [678, 461] width 78 height 26
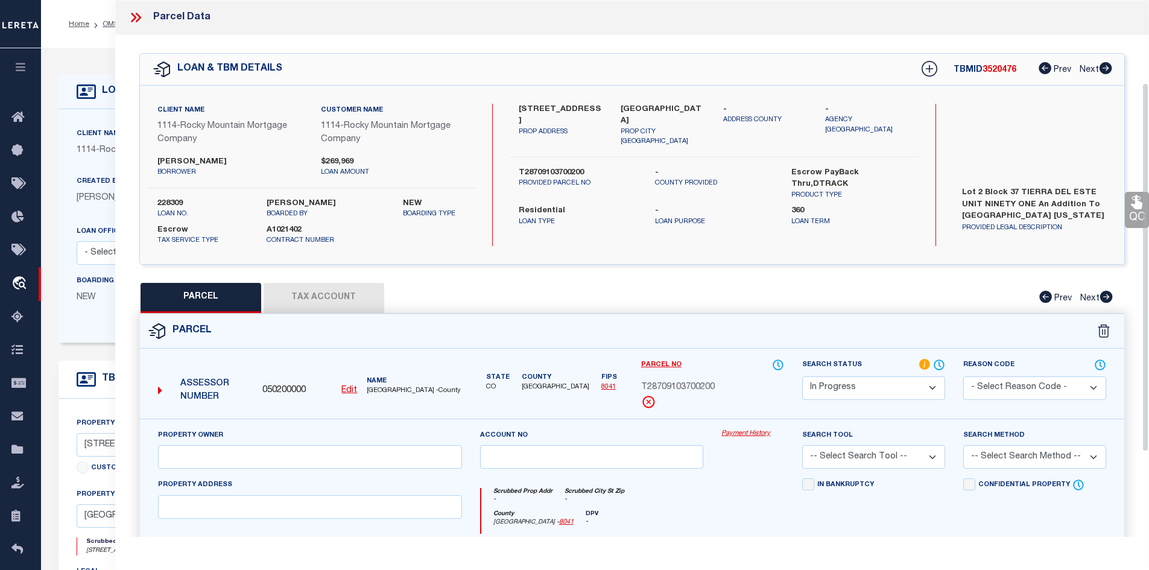
scroll to position [121, 0]
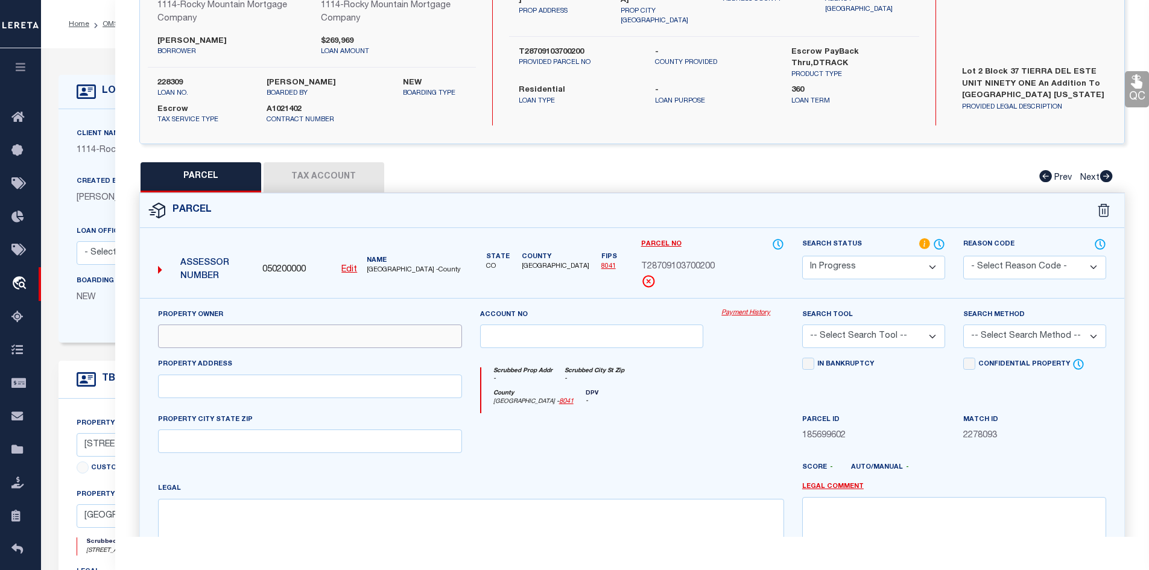
click at [224, 334] on input "text" at bounding box center [310, 336] width 304 height 24
paste input "[PERSON_NAME] HOMES OF EL PASO LLC"
click at [202, 391] on input "text" at bounding box center [310, 387] width 304 height 24
paste input "15061 FUNCTION CT [GEOGRAPHIC_DATA]"
drag, startPoint x: 255, startPoint y: 385, endPoint x: 369, endPoint y: 386, distance: 114.6
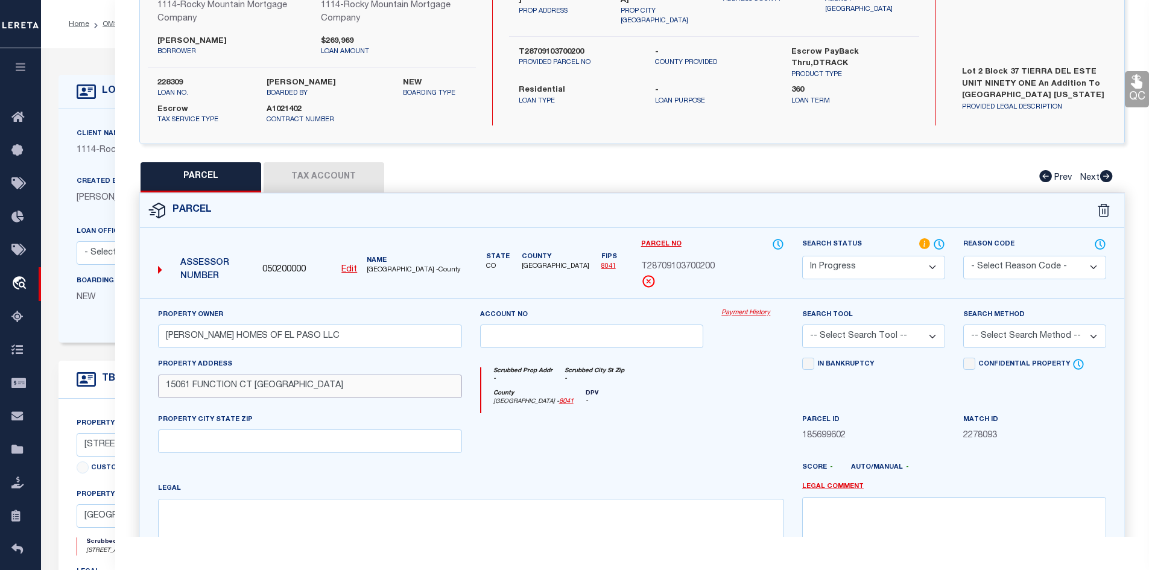
click at [369, 386] on input "15061 FUNCTION CT [GEOGRAPHIC_DATA]" at bounding box center [310, 387] width 304 height 24
click at [204, 443] on input "text" at bounding box center [310, 441] width 304 height 24
paste input "[GEOGRAPHIC_DATA]"
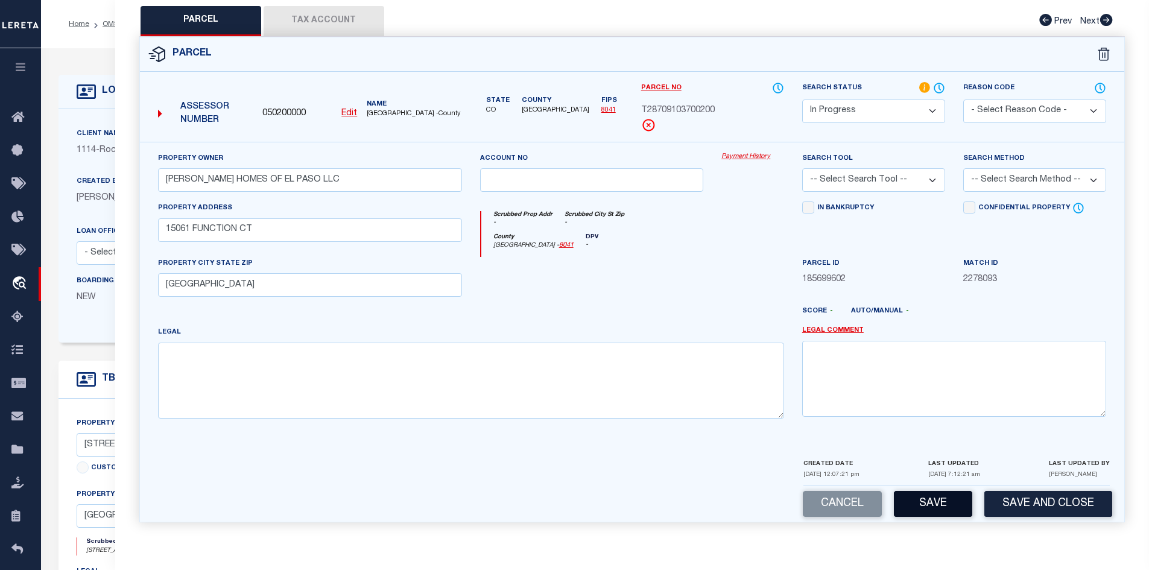
click at [932, 508] on button "Save" at bounding box center [933, 504] width 78 height 26
click at [202, 359] on textarea at bounding box center [471, 381] width 626 height 76
paste textarea "BLK 37 TIERRA DEL ESTE #91 LOT 2"
click at [938, 500] on button "Save" at bounding box center [933, 504] width 78 height 26
click at [314, 19] on button "Tax Account" at bounding box center [324, 21] width 121 height 30
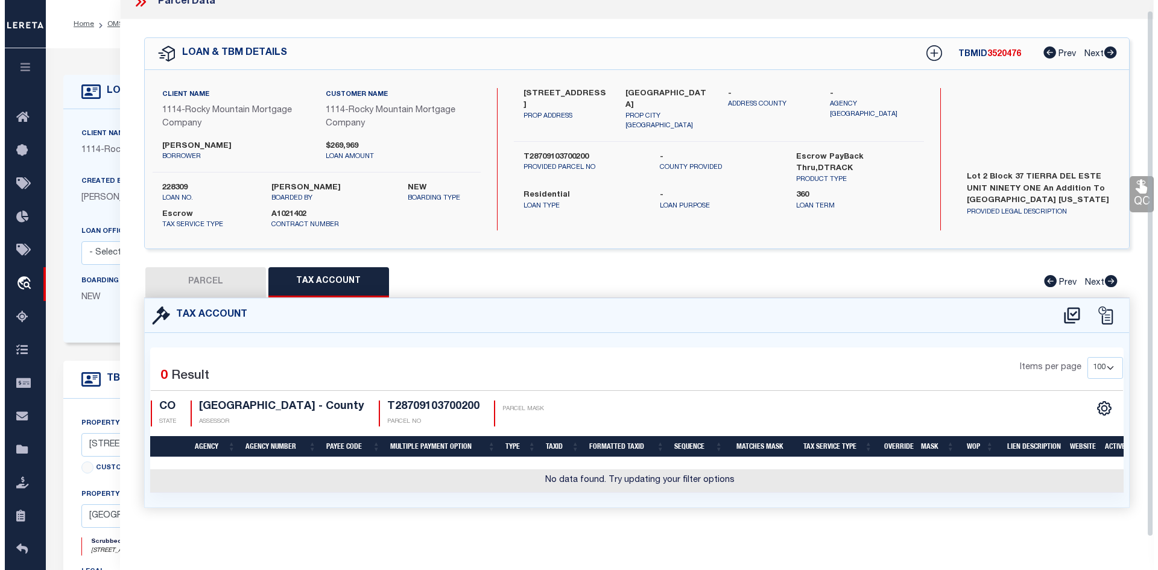
scroll to position [22, 0]
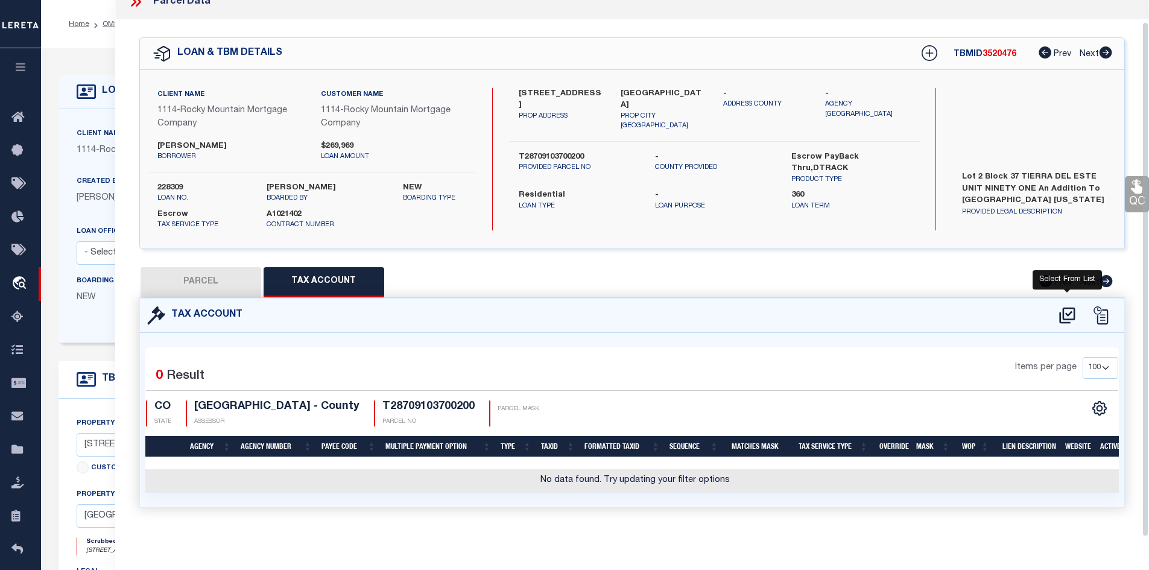
click at [1069, 308] on icon at bounding box center [1067, 316] width 16 height 16
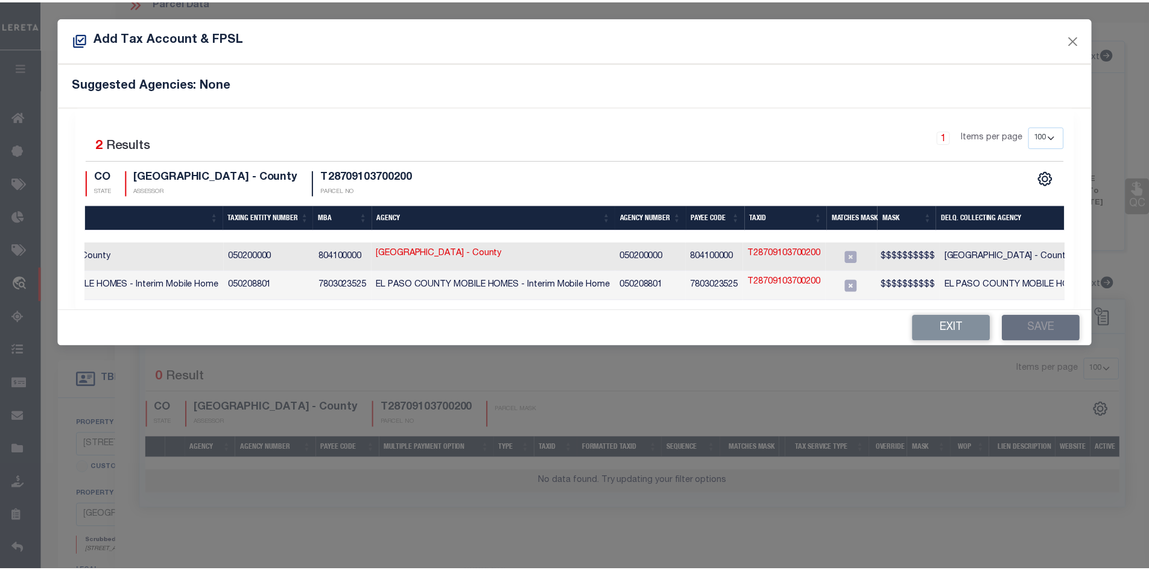
scroll to position [0, 0]
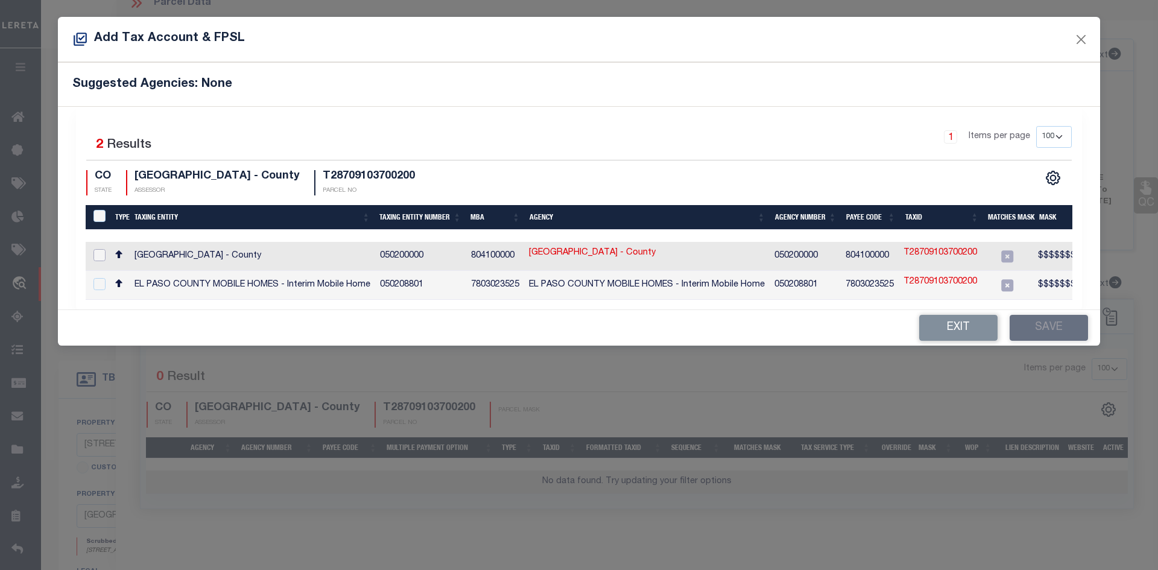
click at [98, 253] on input "checkbox" at bounding box center [99, 255] width 12 height 12
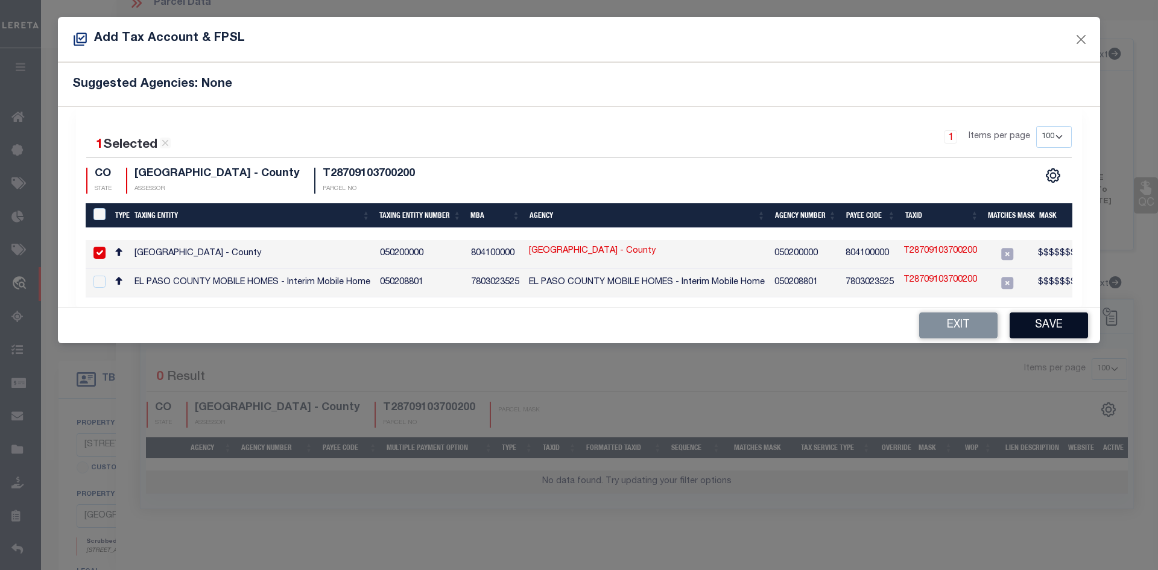
click at [1049, 334] on button "Save" at bounding box center [1049, 325] width 78 height 26
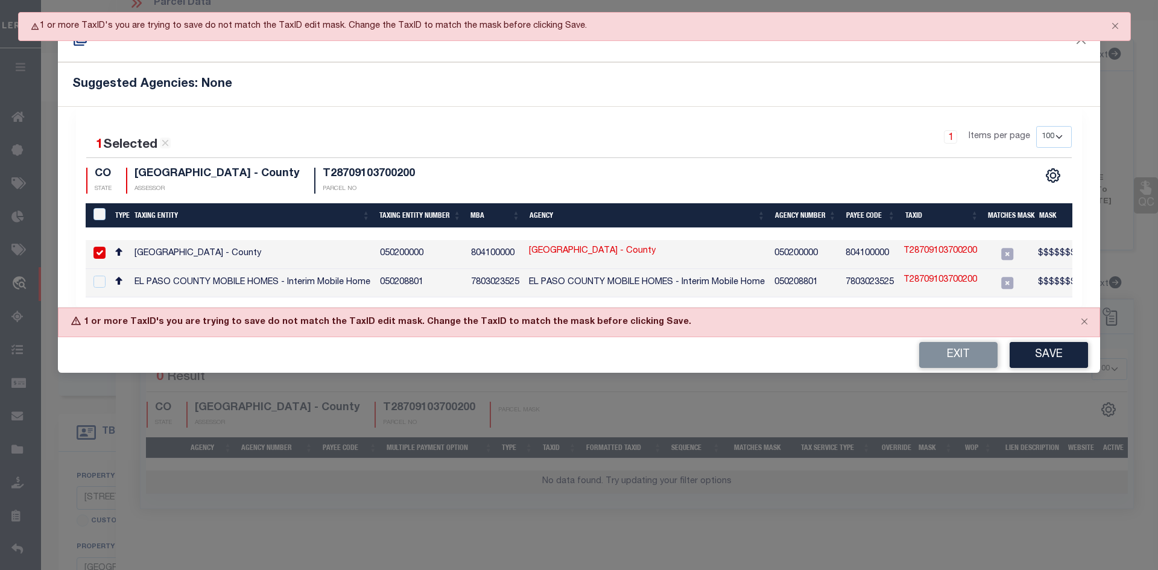
click at [926, 250] on link "T28709103700200" at bounding box center [941, 251] width 74 height 13
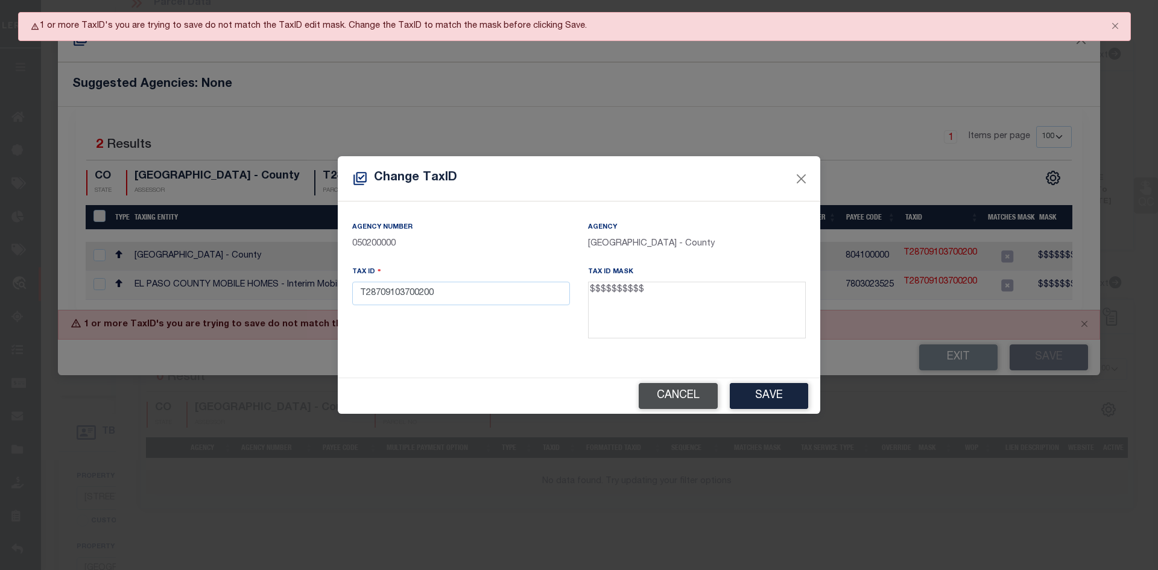
click at [676, 399] on button "Cancel" at bounding box center [678, 396] width 79 height 26
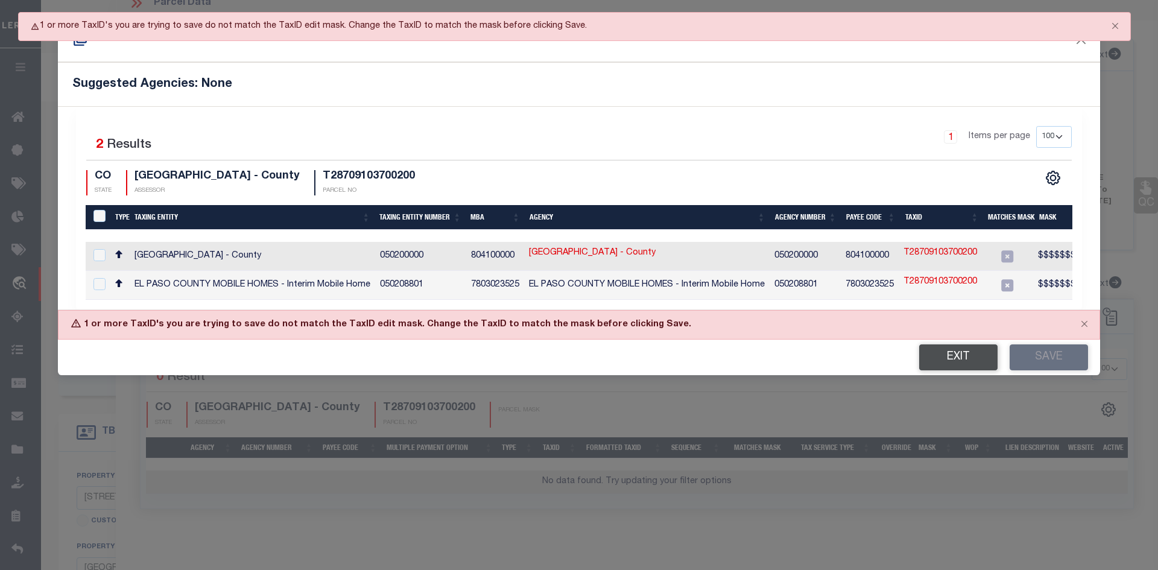
click at [957, 361] on button "Exit" at bounding box center [958, 357] width 78 height 26
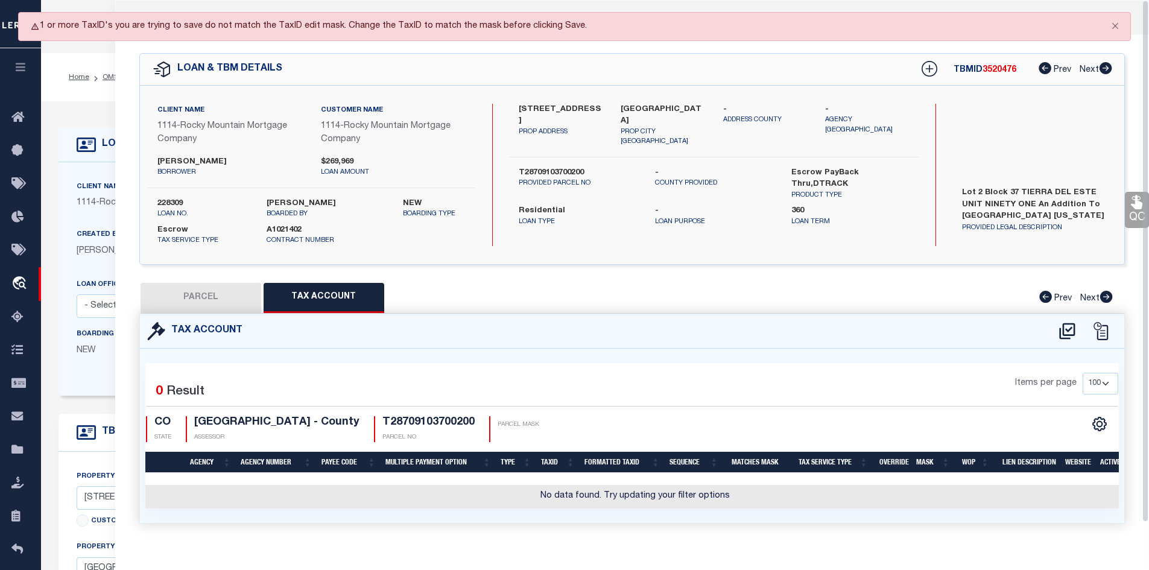
click at [198, 301] on button "PARCEL" at bounding box center [201, 298] width 121 height 30
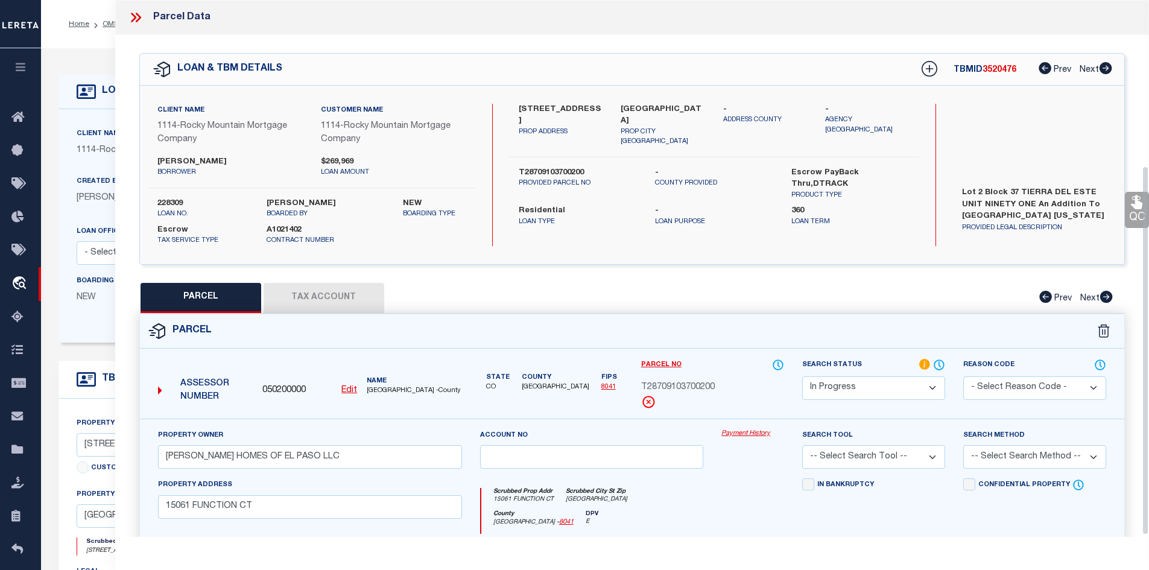
scroll to position [241, 0]
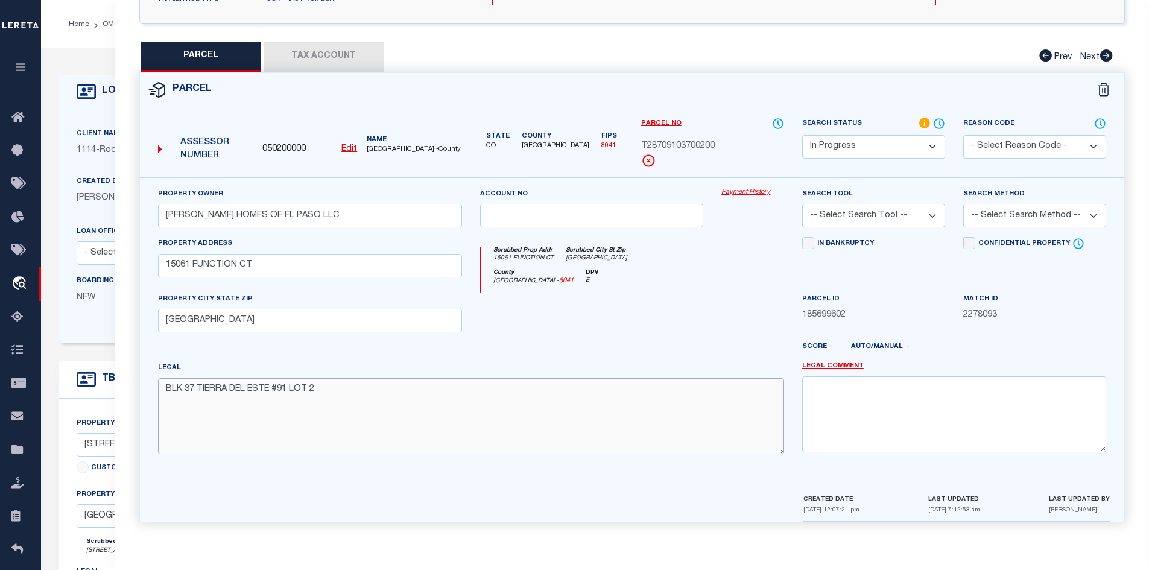
click at [323, 390] on textarea "BLK 37 TIERRA DEL ESTE #91 LOT 2" at bounding box center [471, 416] width 626 height 76
paste textarea "Acres:"
click at [358, 392] on textarea "BLK 37 TIERRA DEL ESTE #91 LOT 2,Acres:" at bounding box center [471, 416] width 626 height 76
paste textarea "0.13"
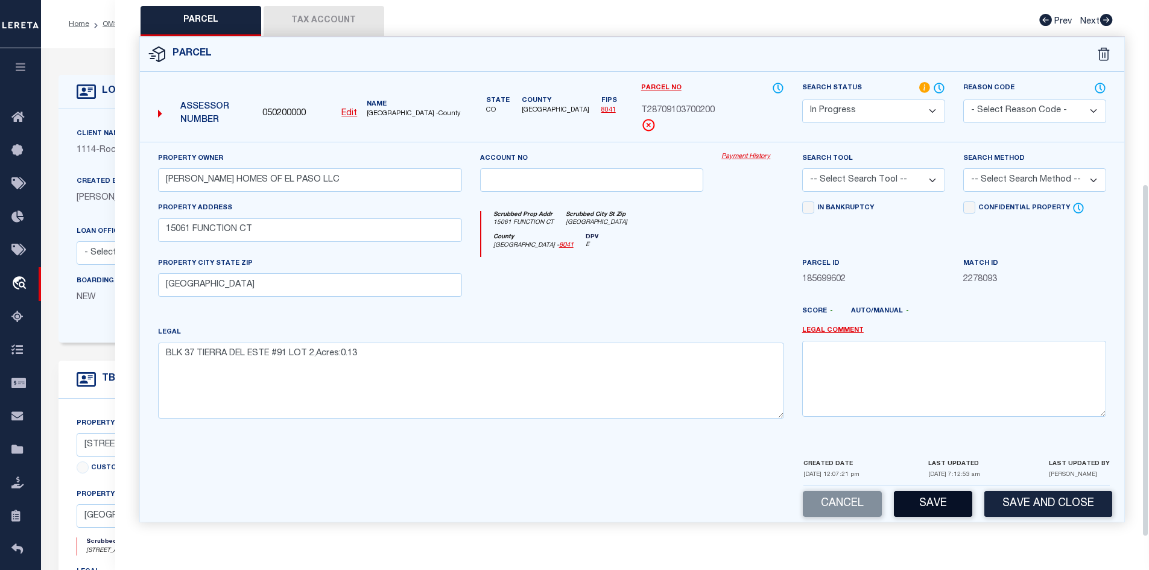
click at [935, 502] on button "Save" at bounding box center [933, 504] width 78 height 26
click at [929, 178] on select "-- Select Search Tool -- 3rd Party Website Agency File Agency Website ATLS CNV-…" at bounding box center [873, 180] width 143 height 24
click at [802, 168] on select "-- Select Search Tool -- 3rd Party Website Agency File Agency Website ATLS CNV-…" at bounding box center [873, 180] width 143 height 24
click at [935, 177] on select "-- Select Search Tool -- 3rd Party Website Agency File Agency Website ATLS CNV-…" at bounding box center [873, 180] width 143 height 24
click at [802, 168] on select "-- Select Search Tool -- 3rd Party Website Agency File Agency Website ATLS CNV-…" at bounding box center [873, 180] width 143 height 24
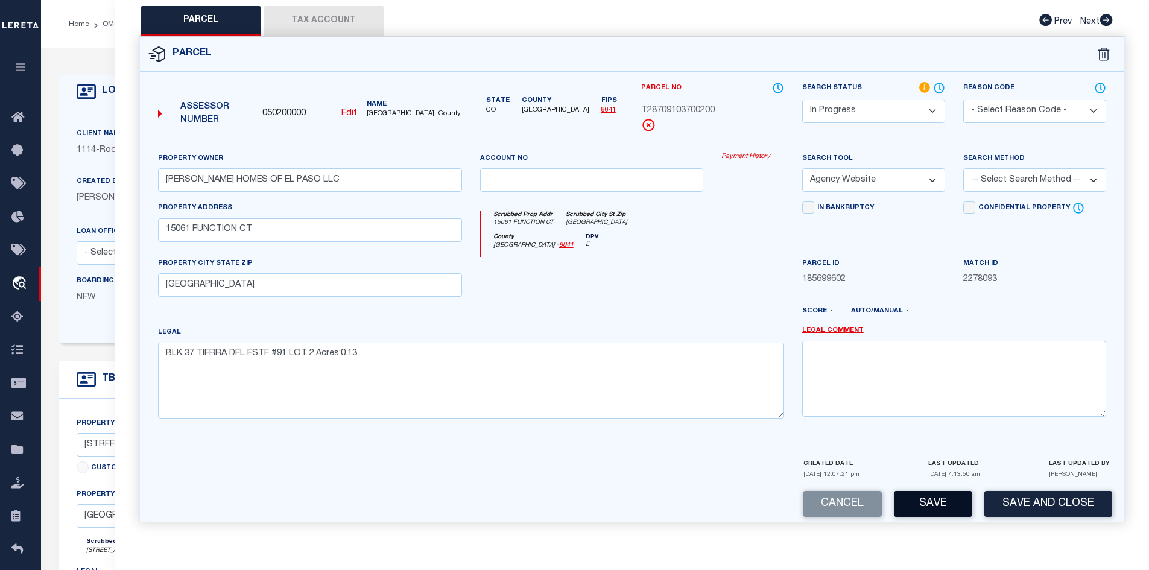
click at [938, 506] on button "Save" at bounding box center [933, 504] width 78 height 26
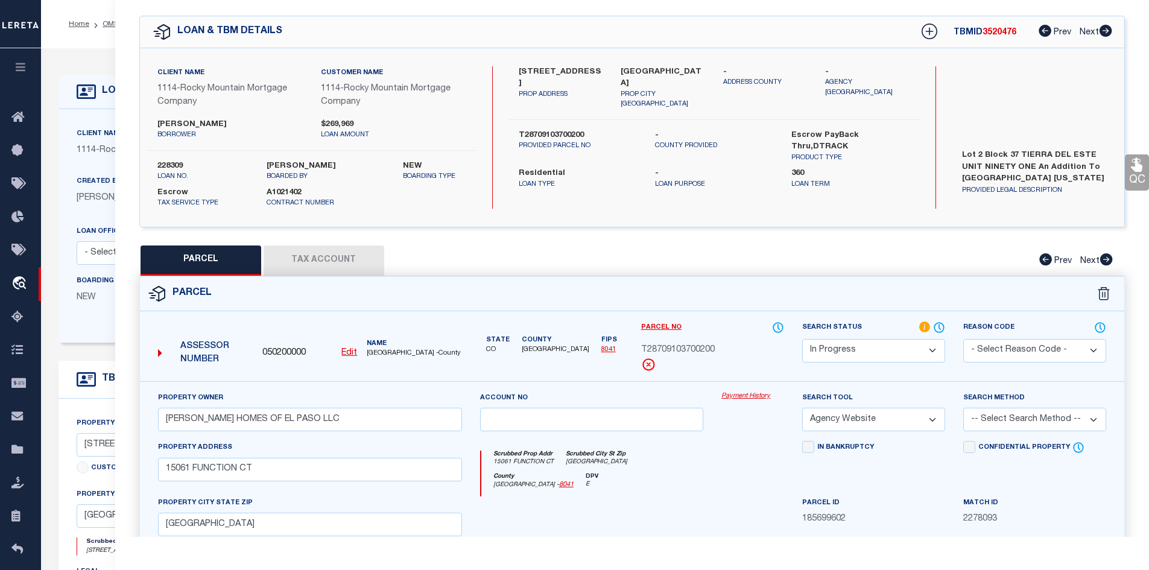
click at [931, 351] on select "Automated Search Bad Parcel Complete Duplicate Parcel High Dollar Reporting In …" at bounding box center [873, 351] width 143 height 24
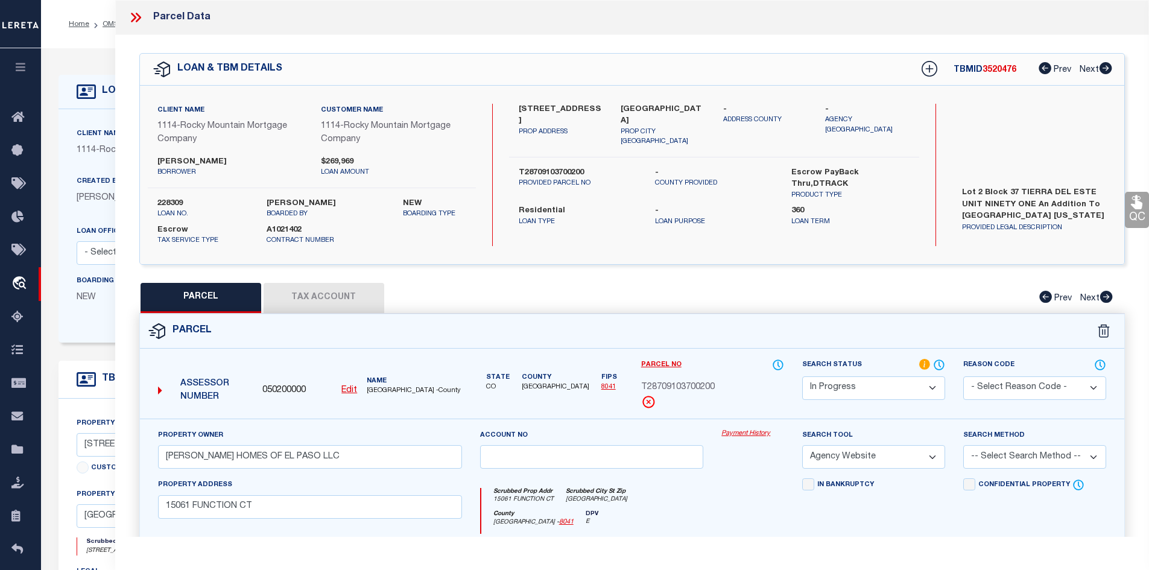
click at [135, 18] on icon at bounding box center [133, 18] width 5 height 10
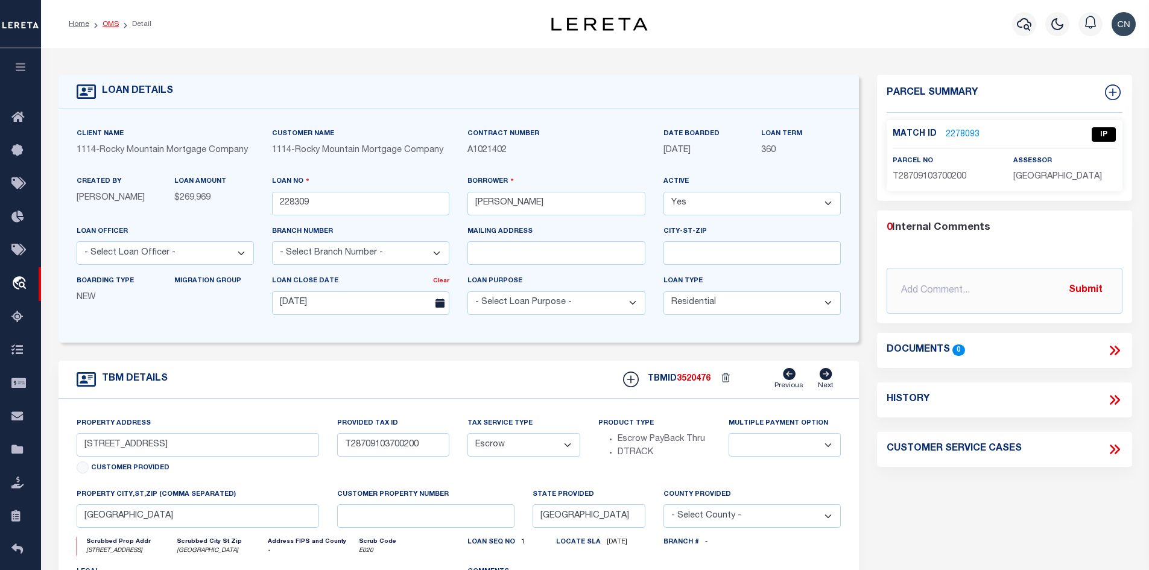
click at [106, 24] on link "OMS" at bounding box center [111, 24] width 16 height 7
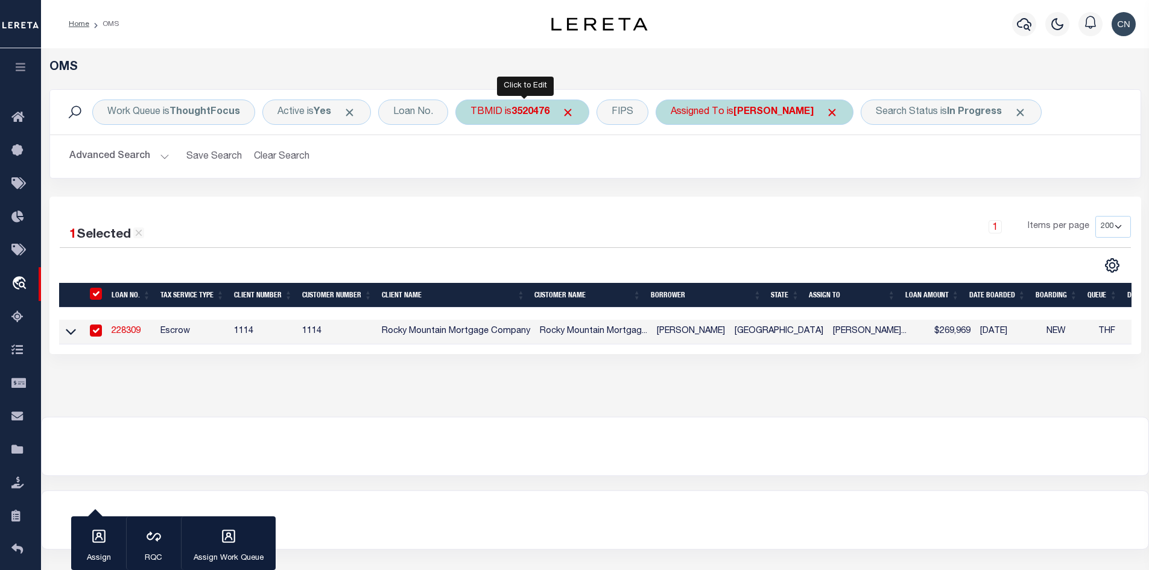
click at [522, 115] on b "3520476" at bounding box center [530, 112] width 38 height 10
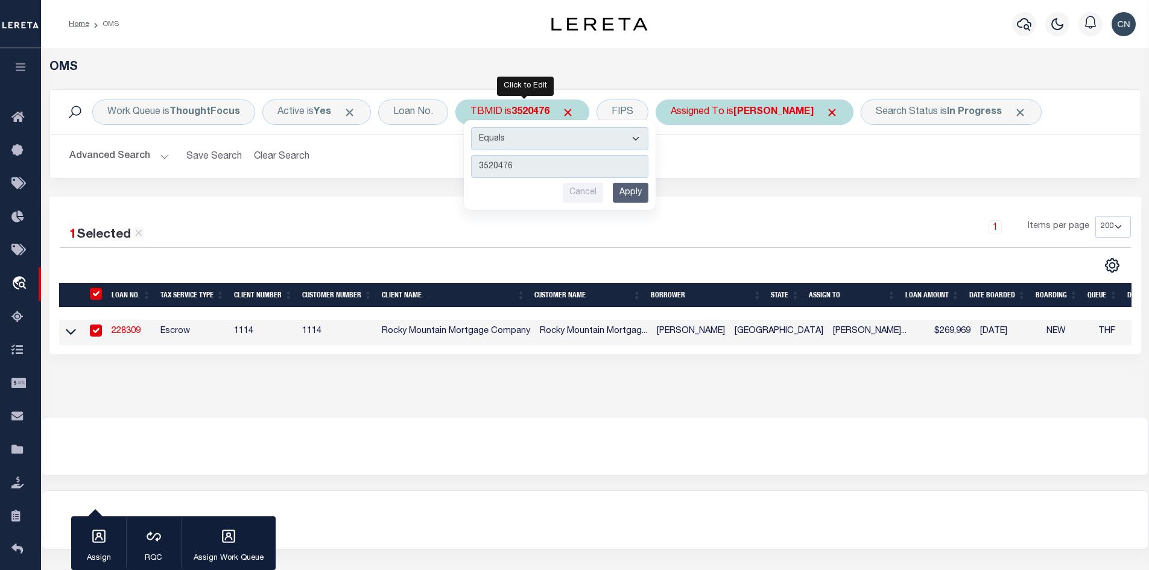
click at [527, 164] on input "3520476" at bounding box center [559, 166] width 177 height 23
drag, startPoint x: 532, startPoint y: 163, endPoint x: 451, endPoint y: 163, distance: 81.4
click at [451, 163] on div "Work Queue is ThoughtFocus Active is Yes Loan No. TBMID is 3520476 Equals Is No…" at bounding box center [595, 133] width 1092 height 89
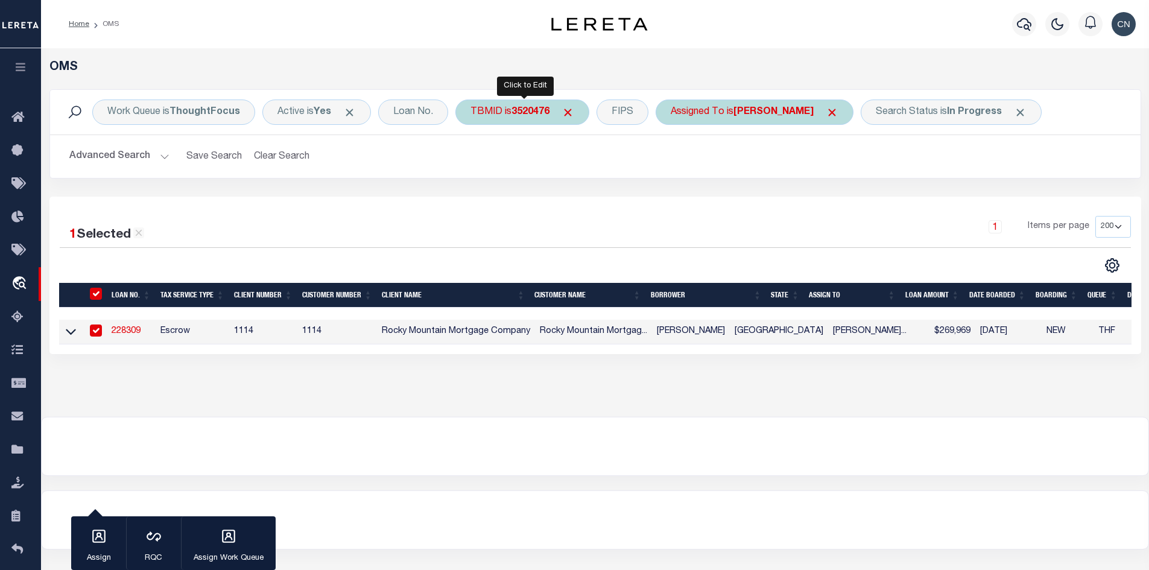
click at [525, 112] on b "3520476" at bounding box center [530, 112] width 38 height 10
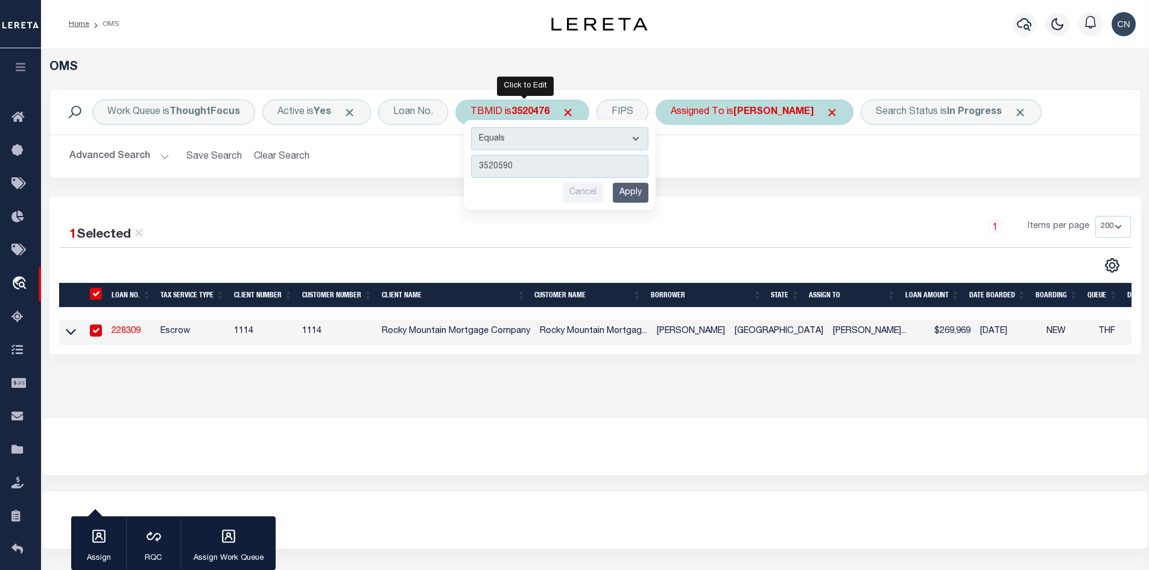
click at [632, 192] on input "Apply" at bounding box center [631, 193] width 36 height 20
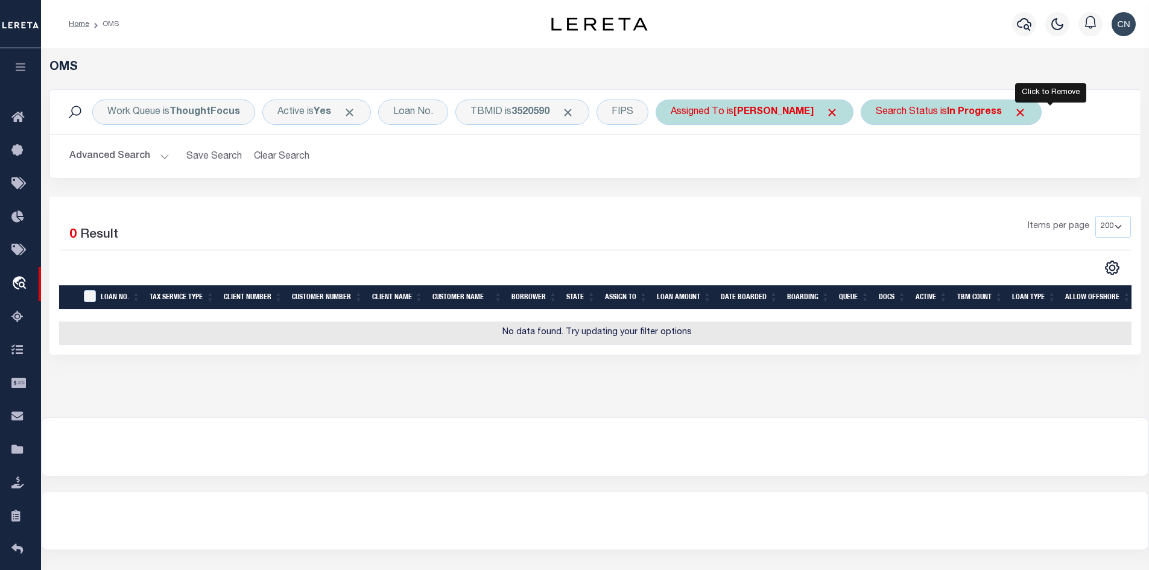
click at [1027, 114] on span "Click to Remove" at bounding box center [1020, 112] width 13 height 13
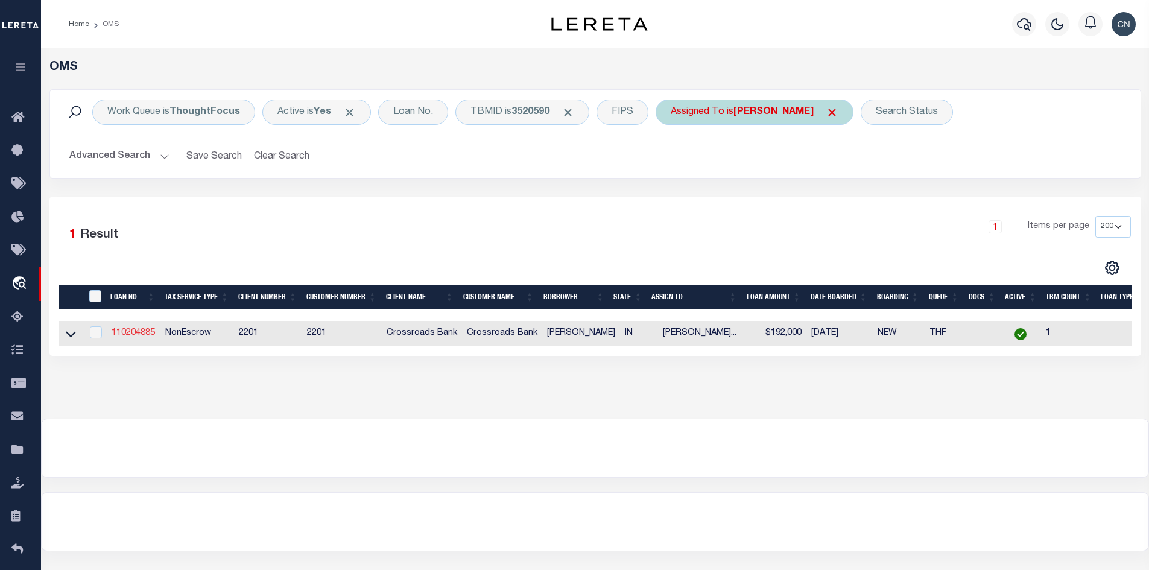
click at [126, 334] on link "110204885" at bounding box center [133, 333] width 43 height 8
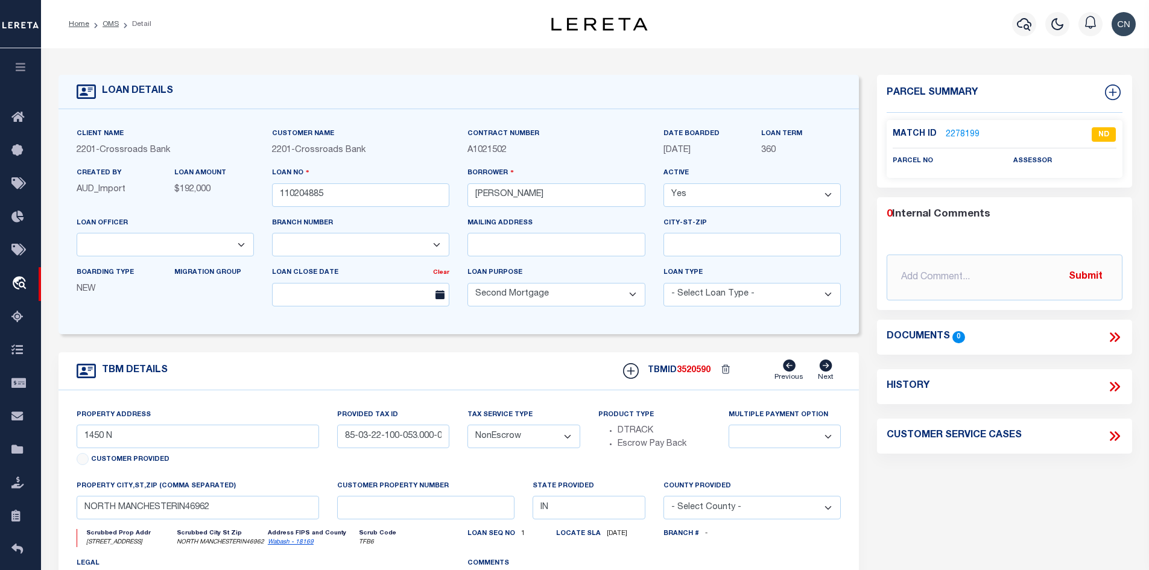
click at [958, 128] on link "2278199" at bounding box center [963, 134] width 34 height 13
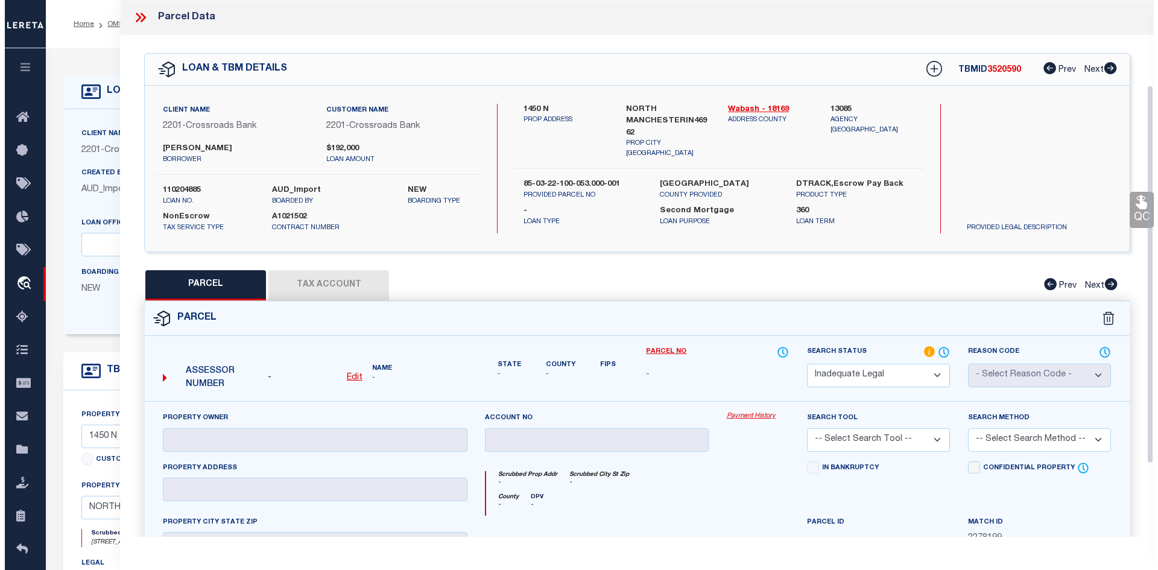
scroll to position [121, 0]
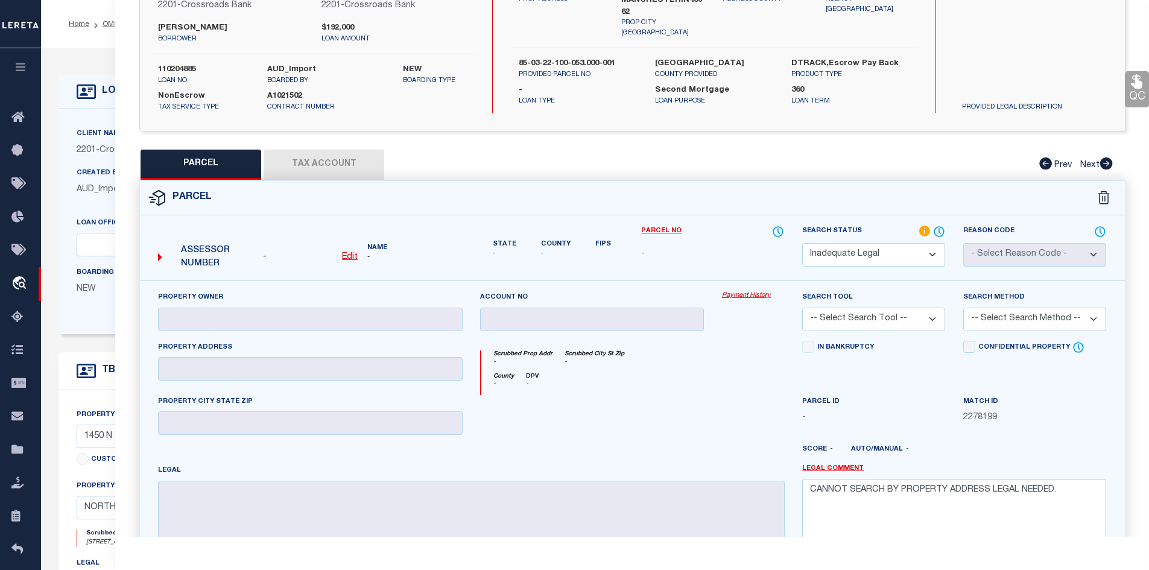
click at [932, 314] on select "-- Select Search Tool -- 3rd Party Website Agency File Agency Website ATLS CNV-…" at bounding box center [873, 320] width 143 height 24
click at [1001, 380] on div "Confidential Property Elective Installment" at bounding box center [1034, 368] width 161 height 54
click at [826, 470] on link "Legal Comment" at bounding box center [833, 469] width 62 height 10
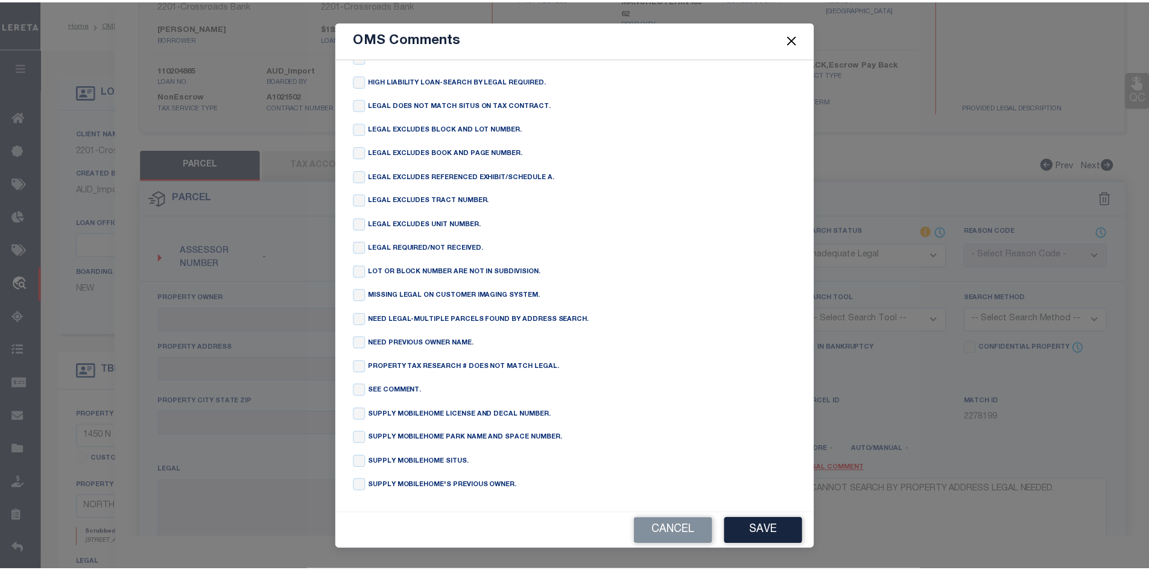
scroll to position [160, 0]
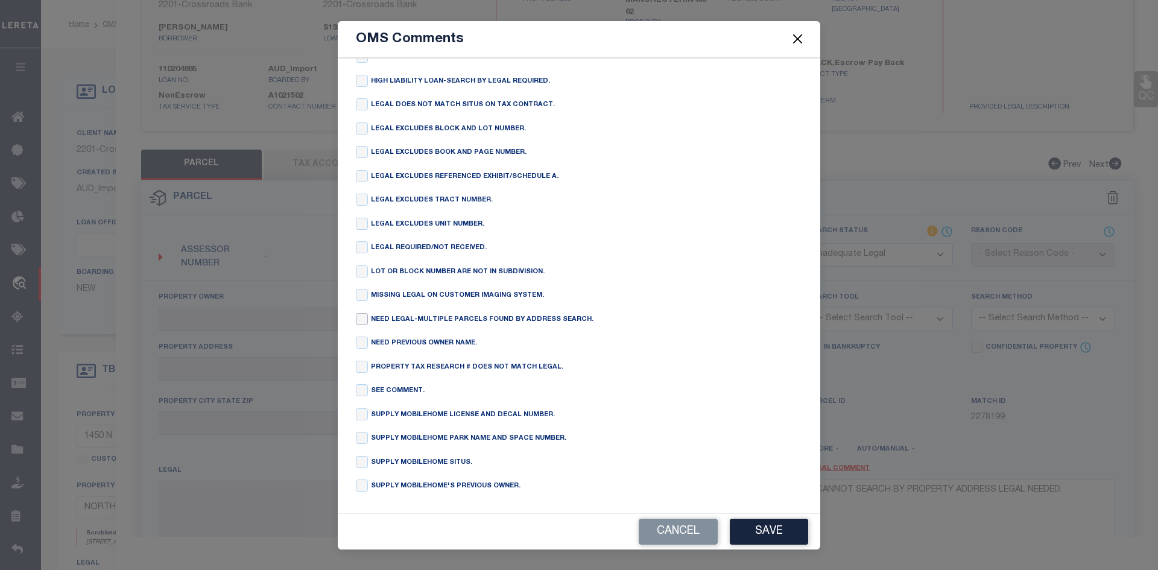
click at [365, 323] on input "checkbox" at bounding box center [362, 319] width 12 height 12
click at [676, 534] on button "Cancel" at bounding box center [678, 532] width 79 height 26
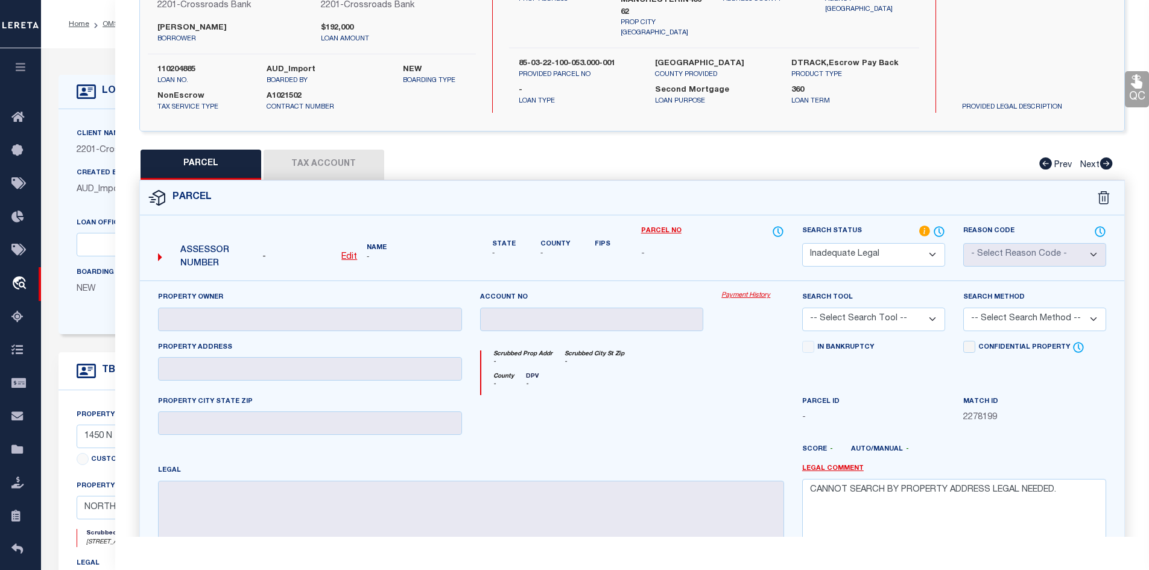
scroll to position [0, 0]
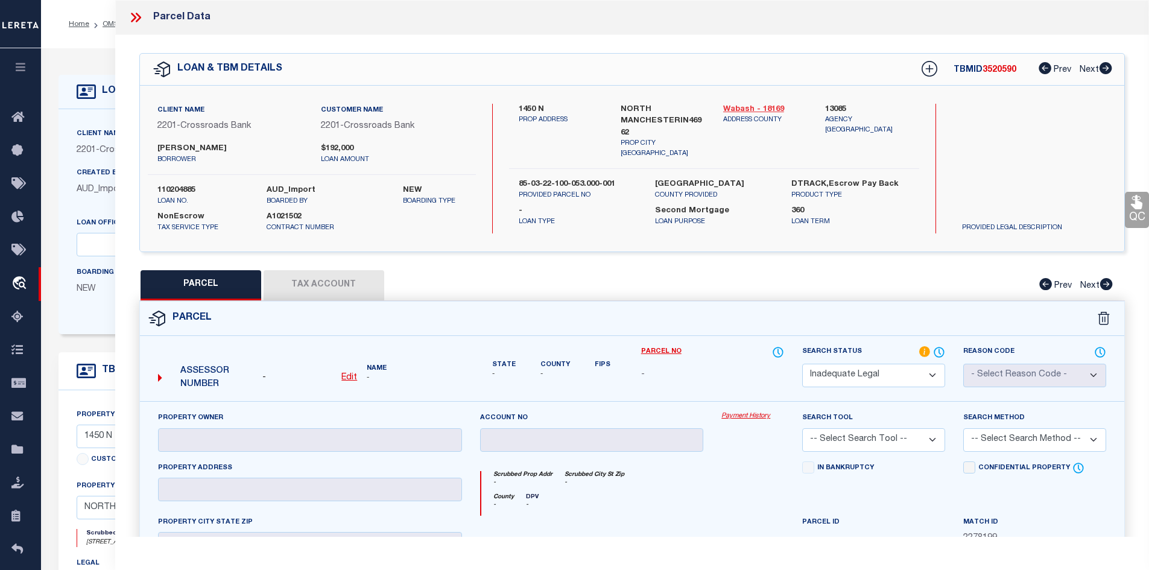
click at [747, 107] on link "Wabash - 18169" at bounding box center [765, 110] width 84 height 12
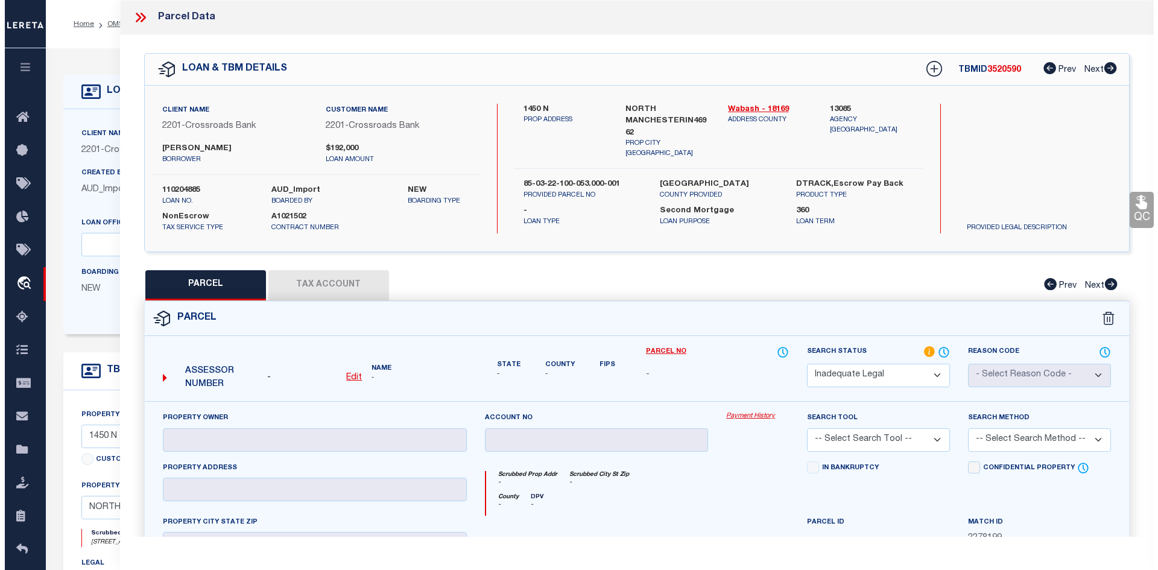
scroll to position [121, 0]
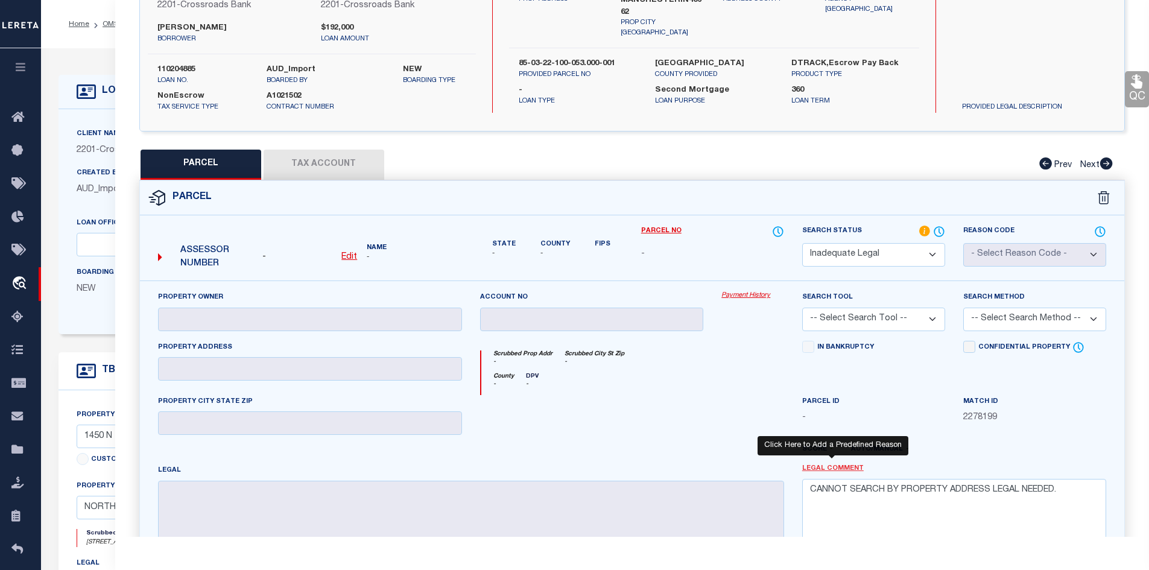
click at [829, 468] on link "Legal Comment" at bounding box center [833, 469] width 62 height 10
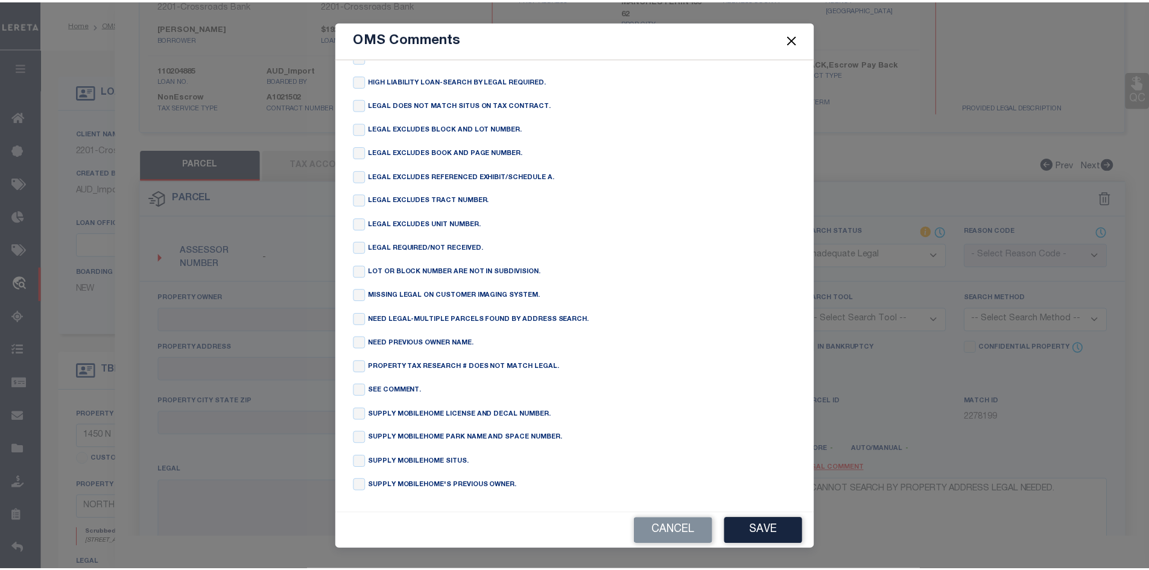
scroll to position [0, 0]
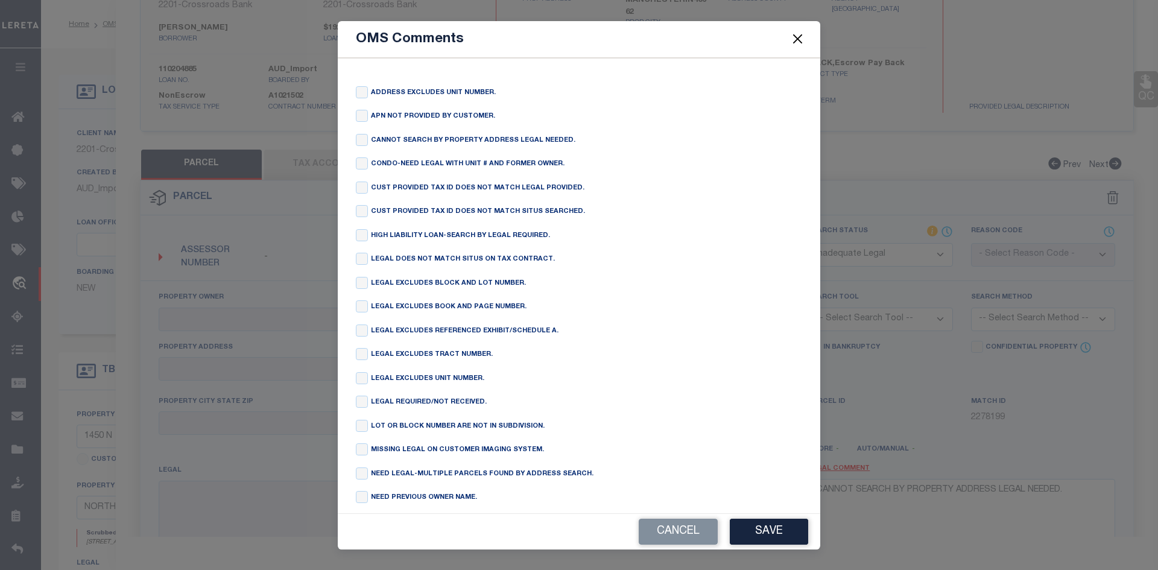
click at [800, 40] on button "Close" at bounding box center [798, 39] width 16 height 16
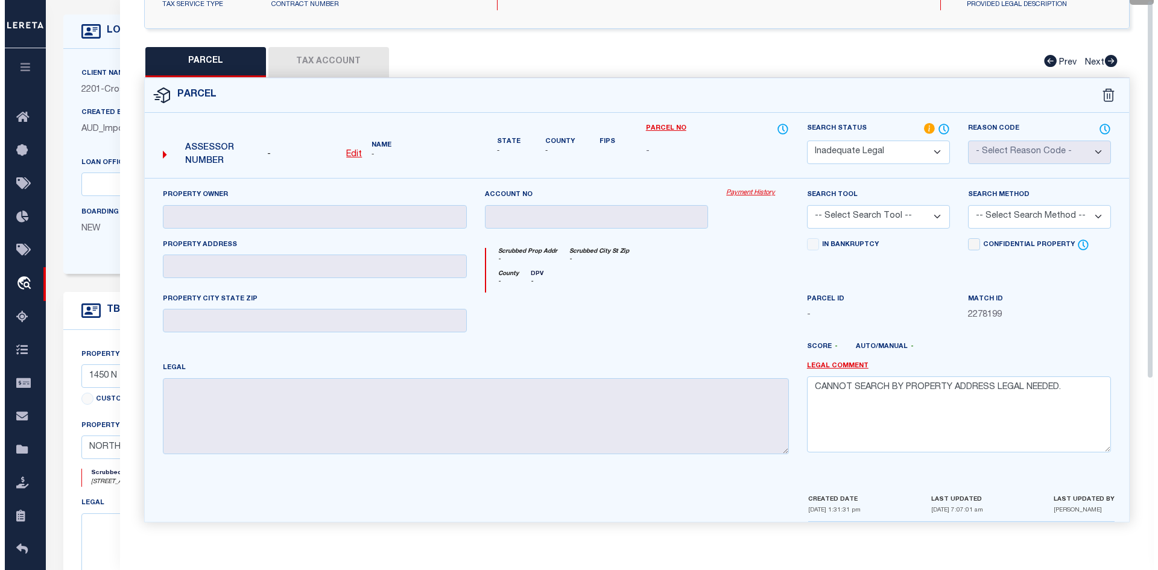
scroll to position [121, 0]
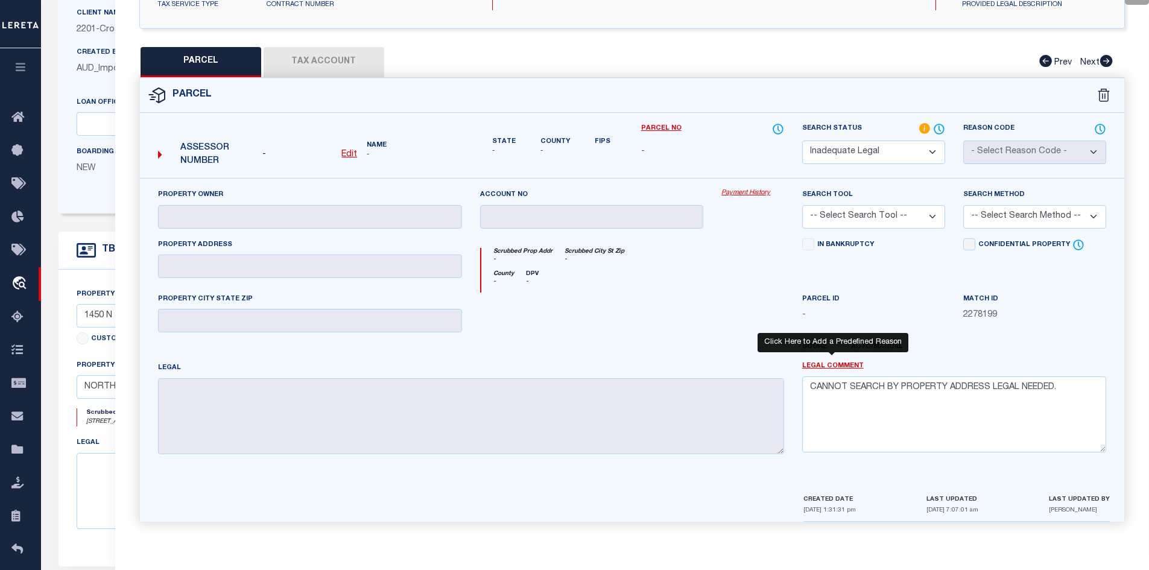
drag, startPoint x: 828, startPoint y: 364, endPoint x: 804, endPoint y: 358, distance: 24.3
click at [828, 364] on link "Legal Comment" at bounding box center [833, 366] width 62 height 10
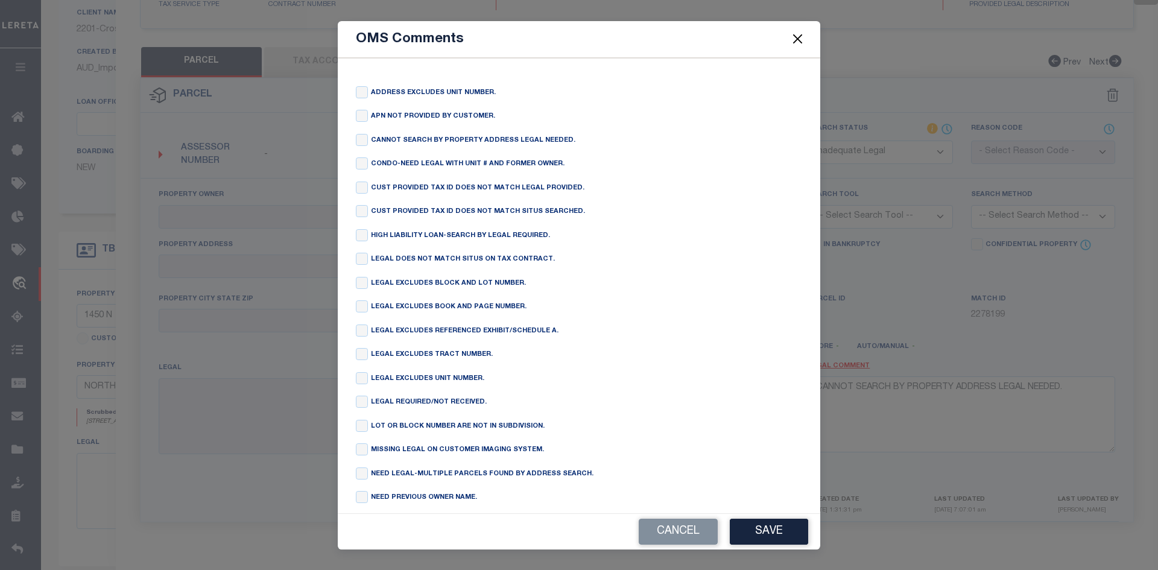
scroll to position [60, 0]
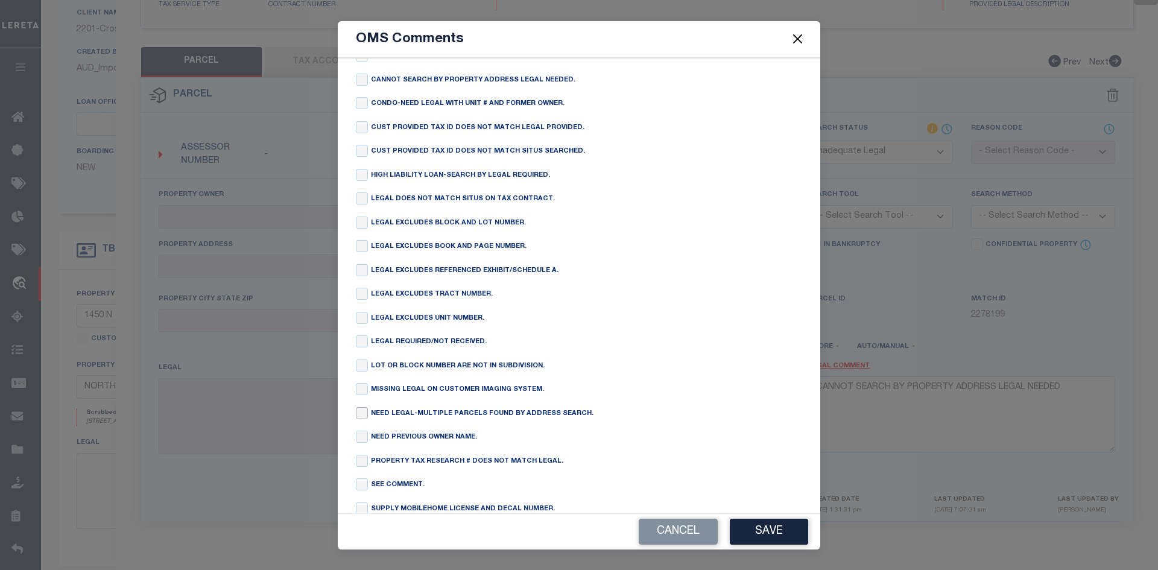
click at [364, 419] on input "checkbox" at bounding box center [362, 413] width 12 height 12
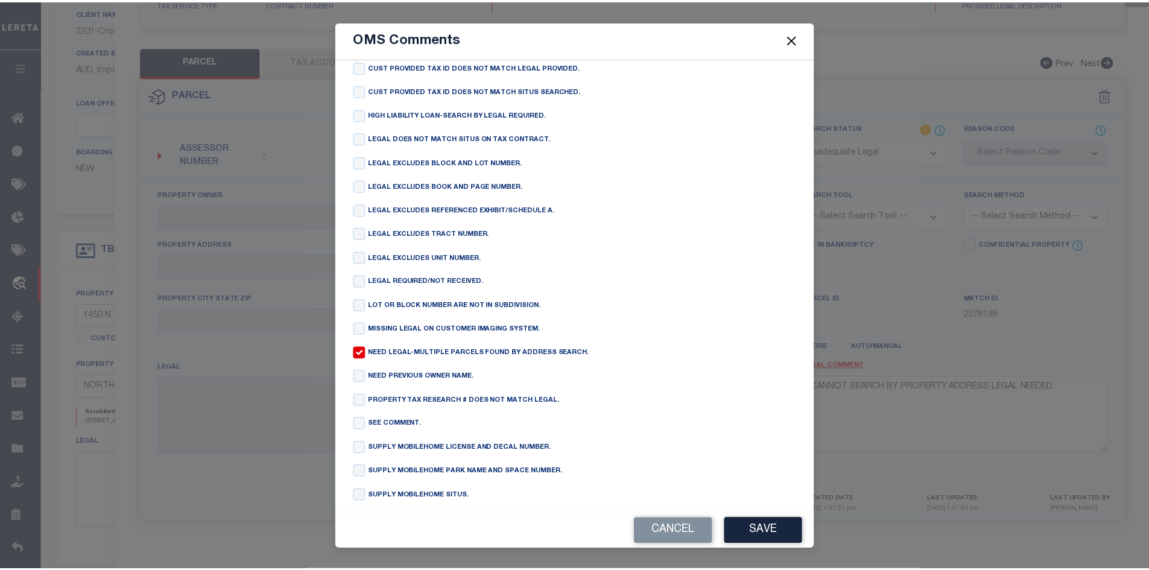
scroll to position [169, 0]
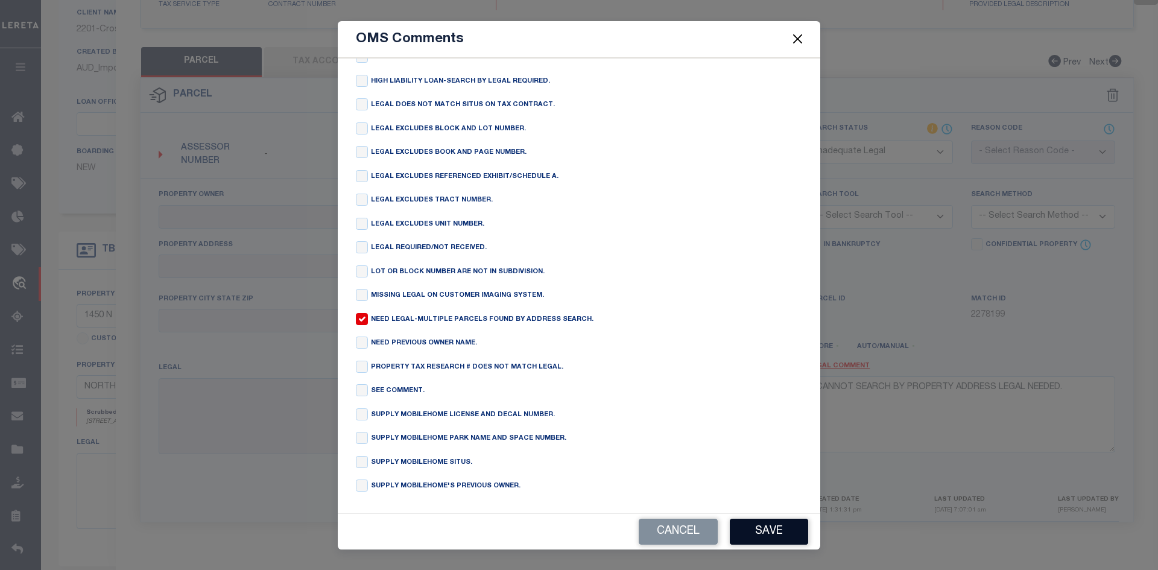
click at [764, 534] on button "Save" at bounding box center [769, 532] width 78 height 26
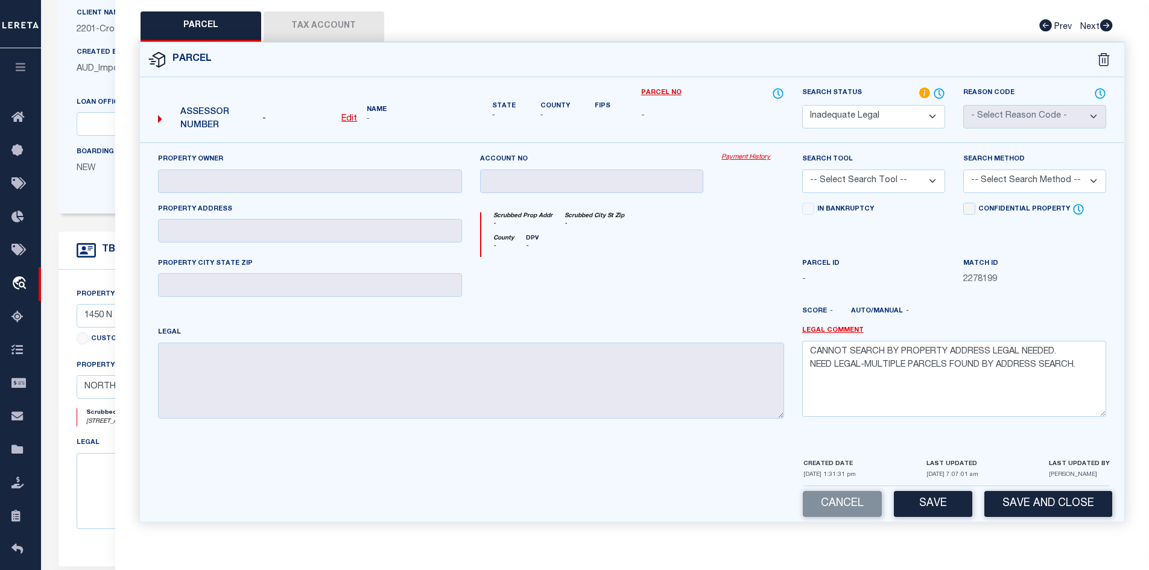
scroll to position [241, 0]
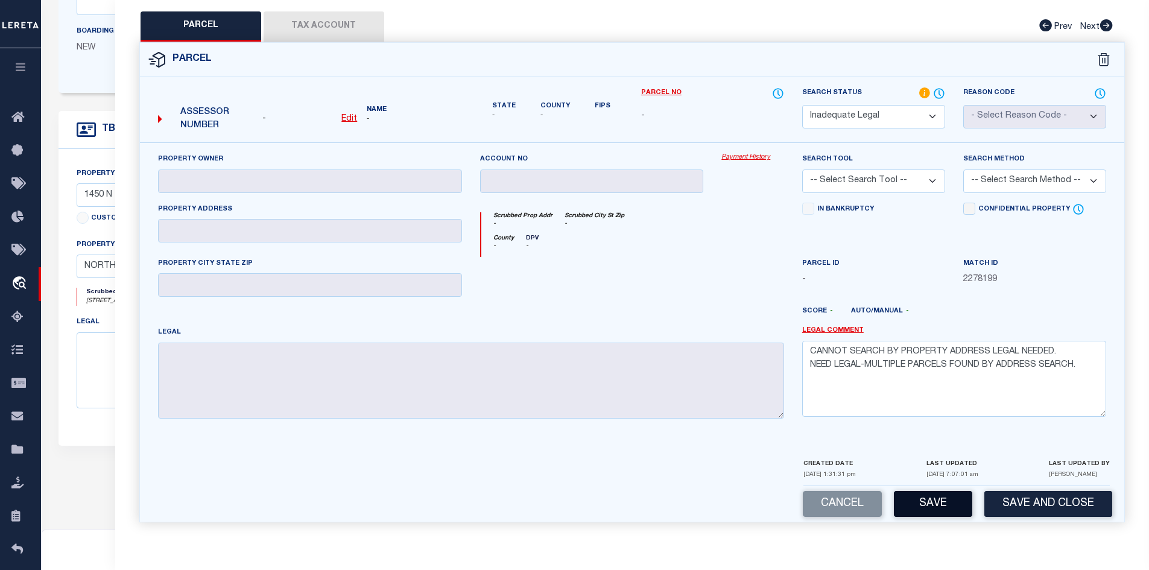
click at [940, 503] on button "Save" at bounding box center [933, 504] width 78 height 26
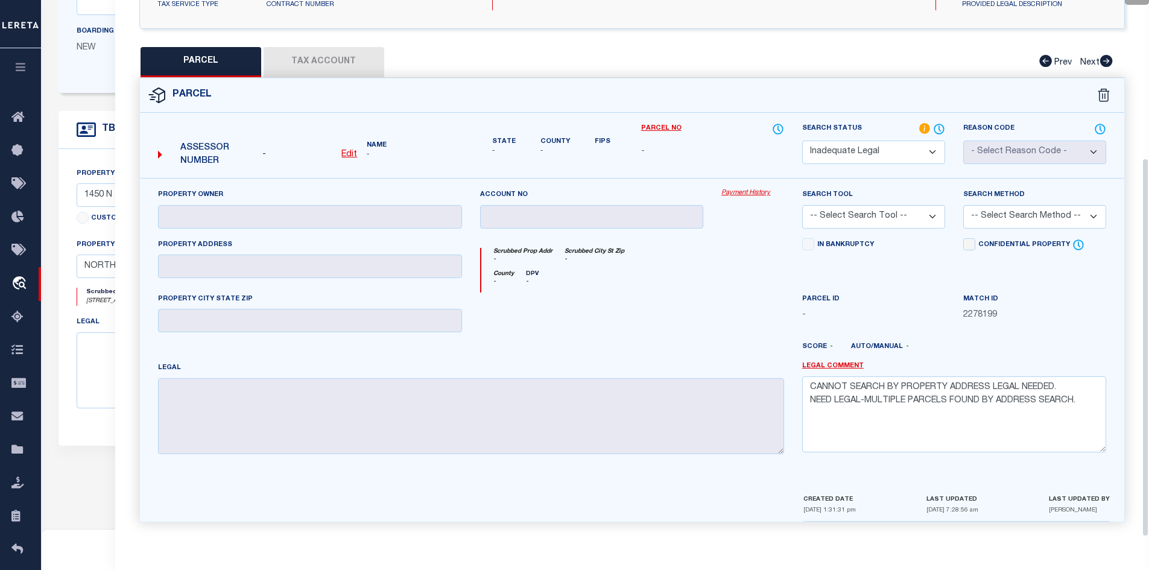
scroll to position [224, 0]
click at [1048, 285] on div "Confidential Property Elective Installment" at bounding box center [1034, 265] width 161 height 54
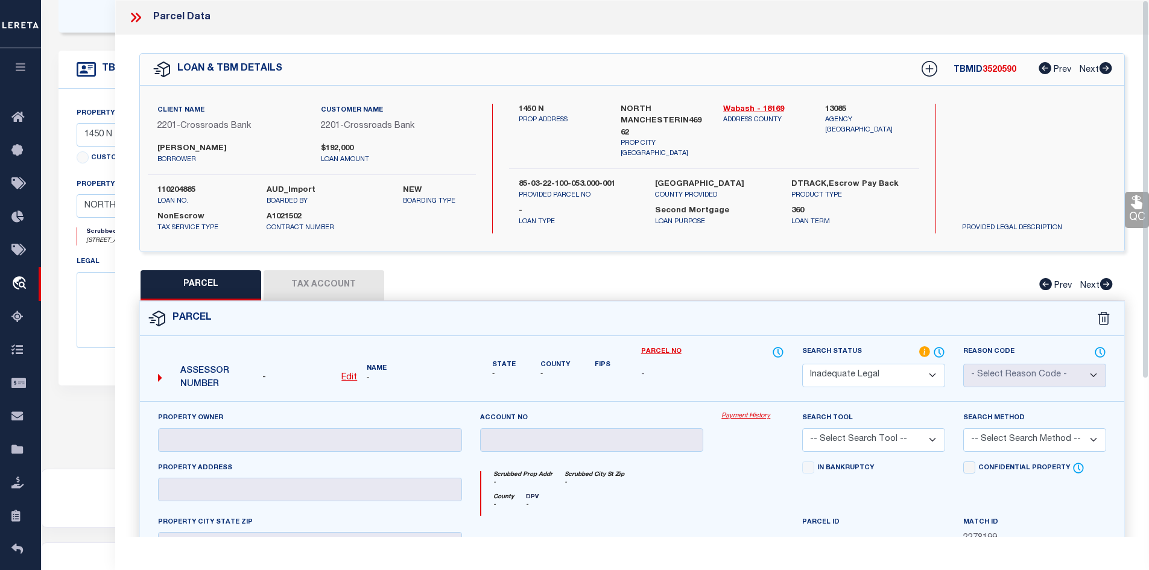
scroll to position [60, 0]
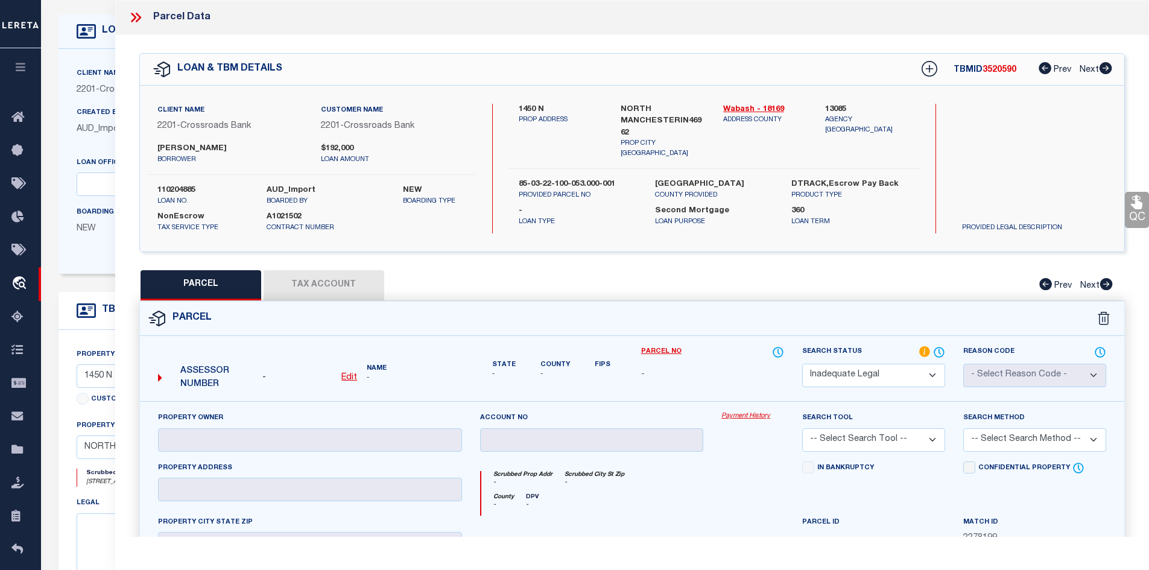
click at [136, 19] on icon at bounding box center [136, 18] width 16 height 16
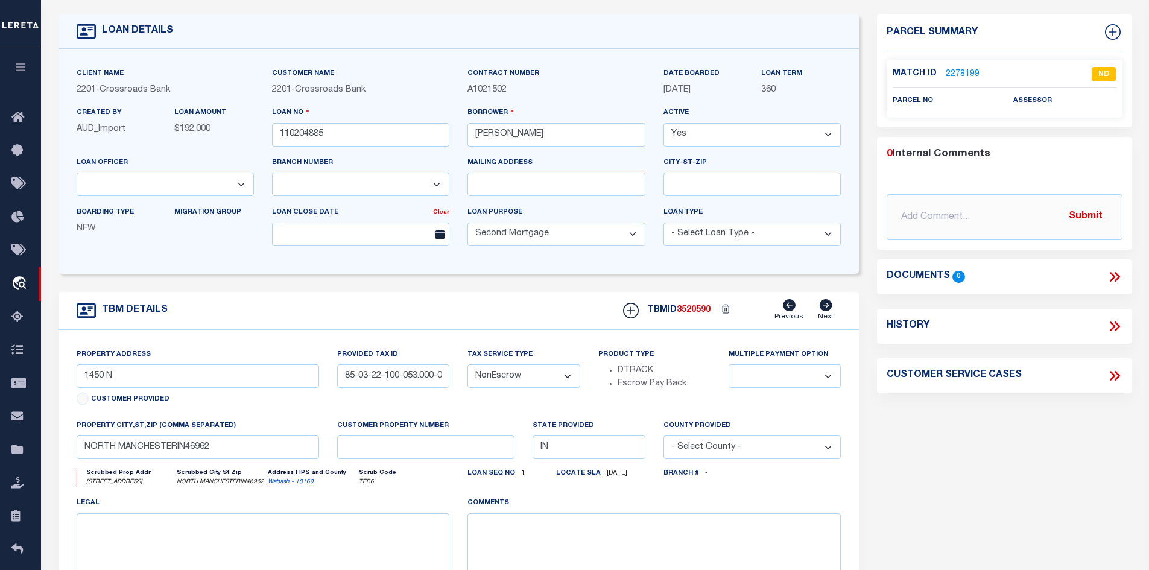
scroll to position [0, 0]
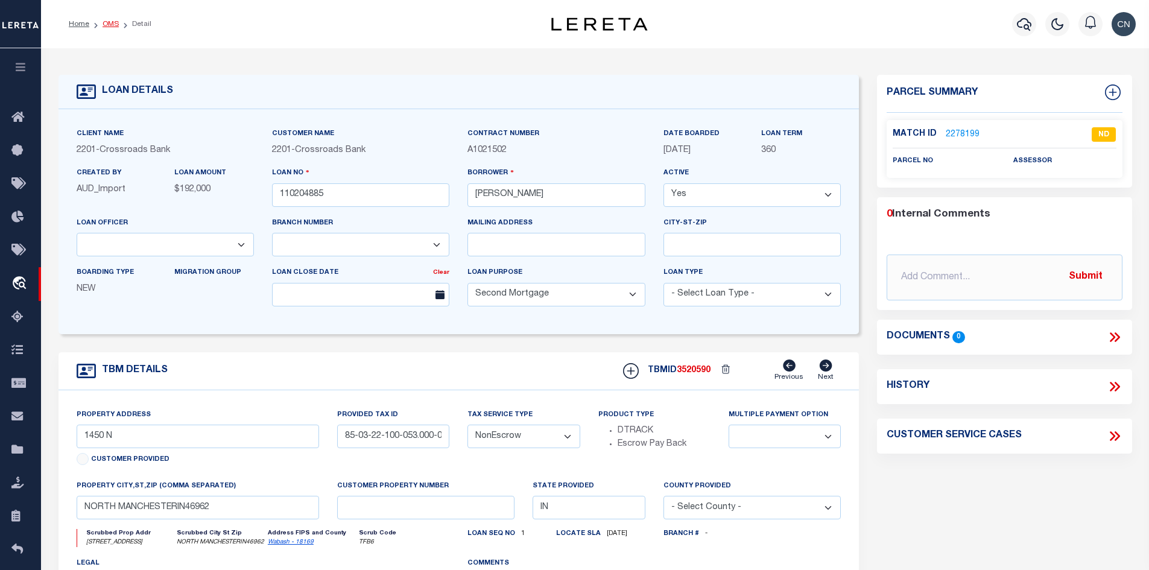
click at [113, 23] on link "OMS" at bounding box center [111, 24] width 16 height 7
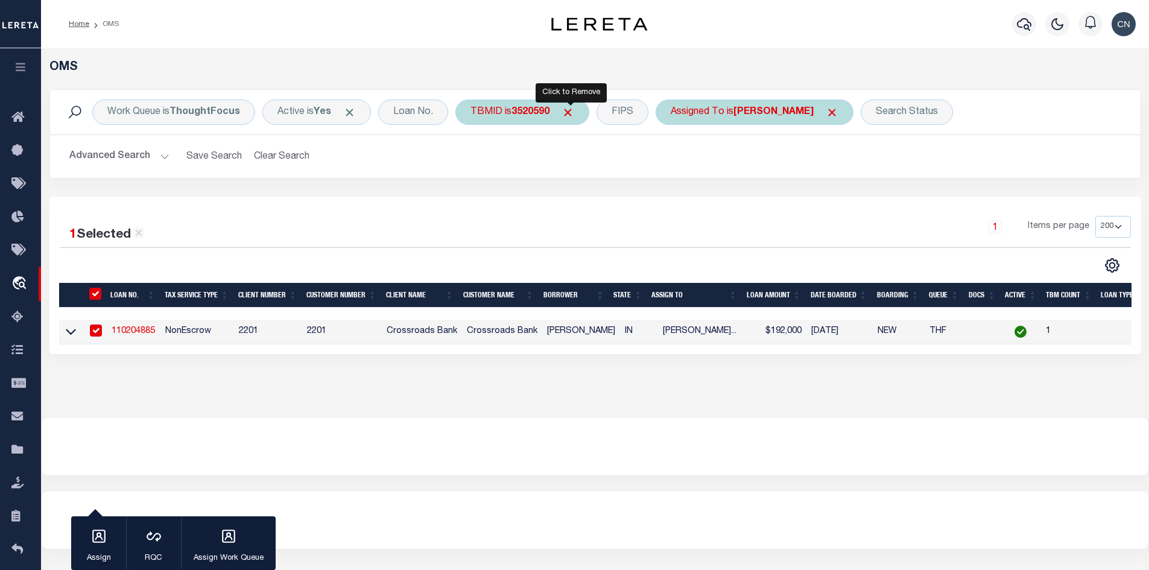
click at [568, 116] on span "Click to Remove" at bounding box center [568, 112] width 13 height 13
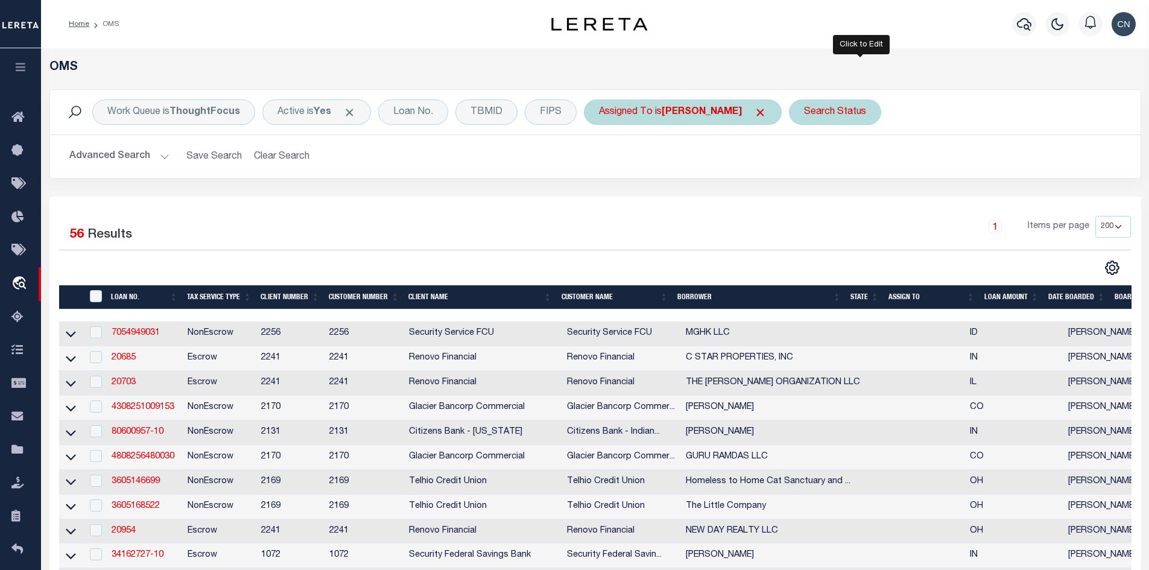
click at [872, 115] on div "Search Status" at bounding box center [835, 112] width 92 height 25
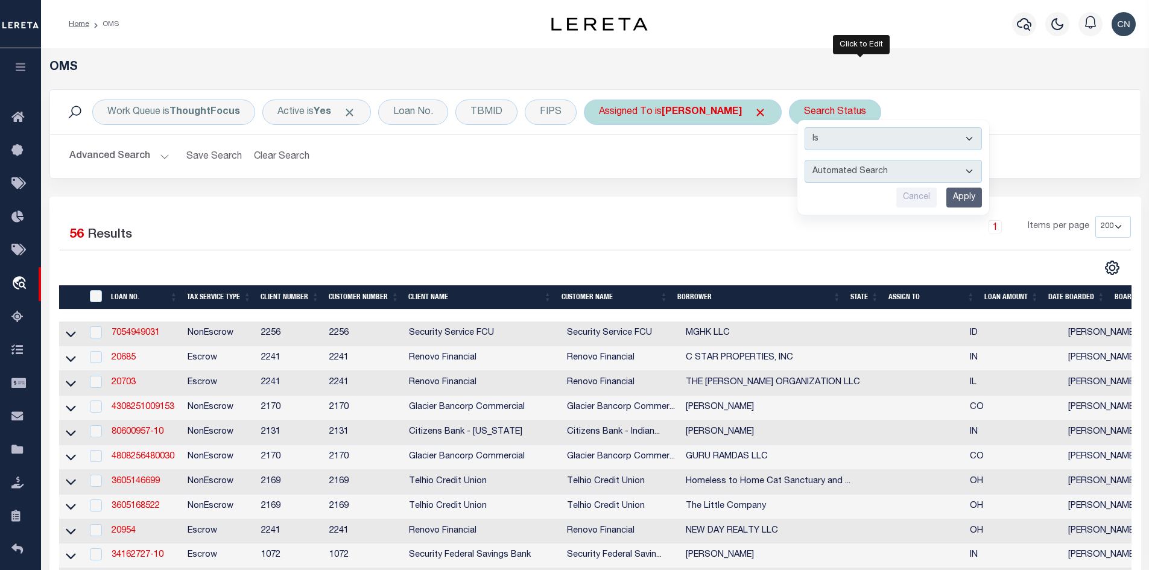
click at [925, 177] on select "Automated Search Bad Parcel Complete Duplicate Parcel High Dollar Reporting In …" at bounding box center [893, 171] width 177 height 23
click at [831, 160] on select "Automated Search Bad Parcel Complete Duplicate Parcel High Dollar Reporting In …" at bounding box center [893, 171] width 177 height 23
click at [989, 208] on div "Is Contains Automated Search Bad Parcel Complete Duplicate Parcel High Dollar R…" at bounding box center [893, 167] width 192 height 95
click at [981, 197] on input "Apply" at bounding box center [964, 198] width 36 height 20
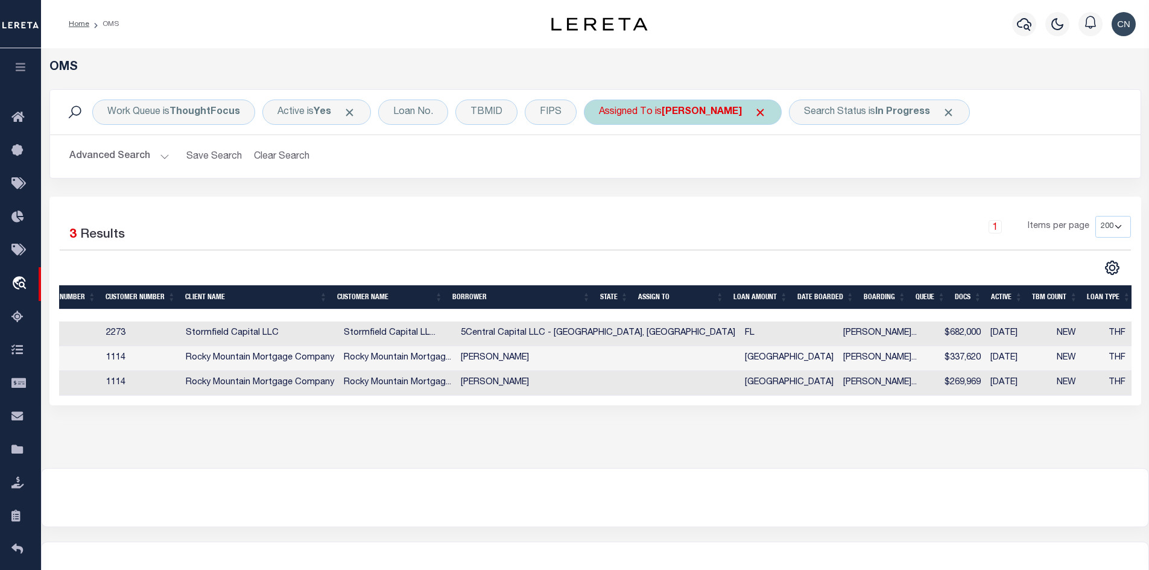
scroll to position [0, 206]
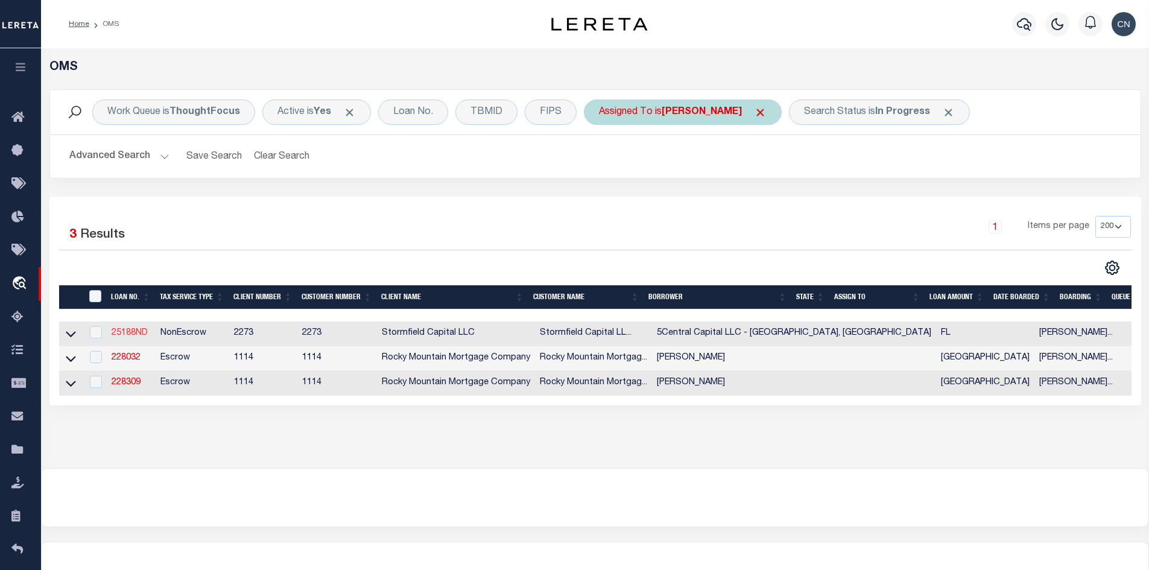
click at [124, 335] on link "25188ND" at bounding box center [130, 333] width 36 height 8
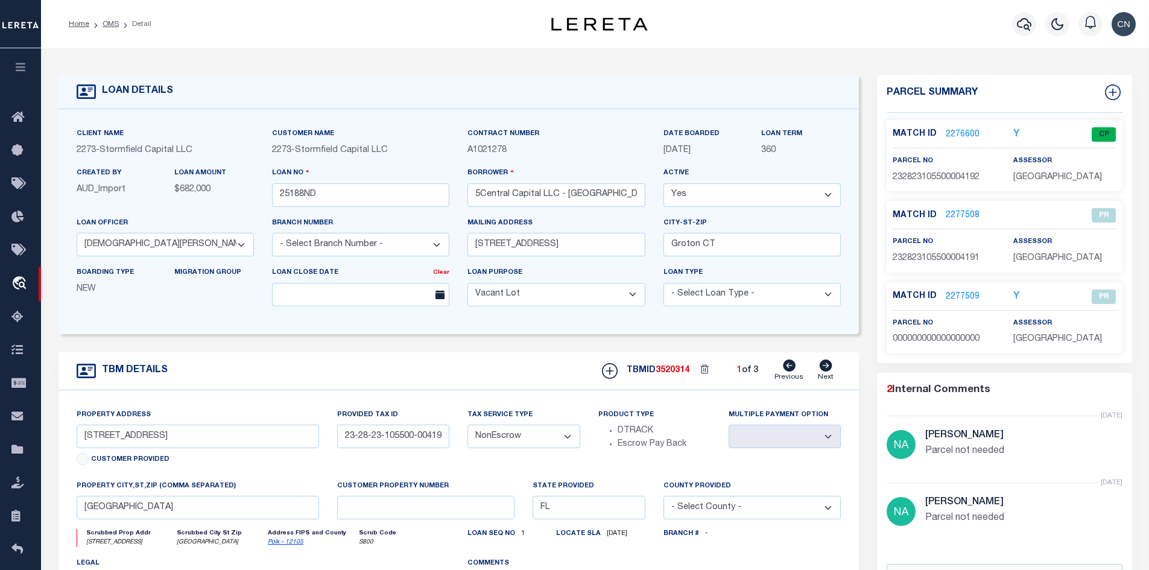
click at [826, 371] on icon at bounding box center [826, 365] width 13 height 12
click at [825, 369] on icon at bounding box center [826, 365] width 13 height 12
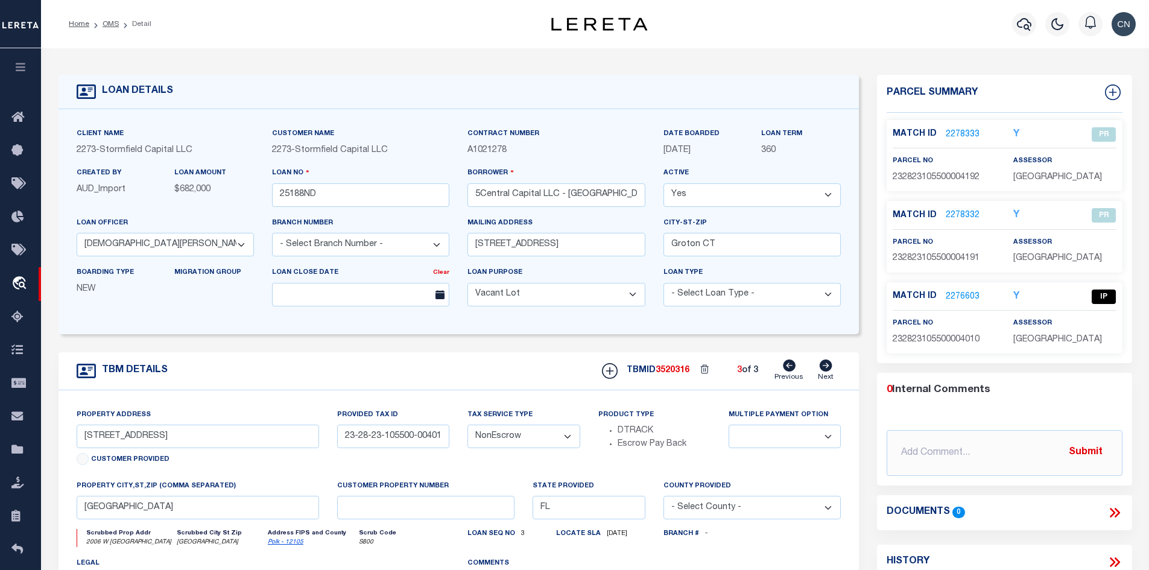
click at [954, 297] on link "2276603" at bounding box center [963, 297] width 34 height 13
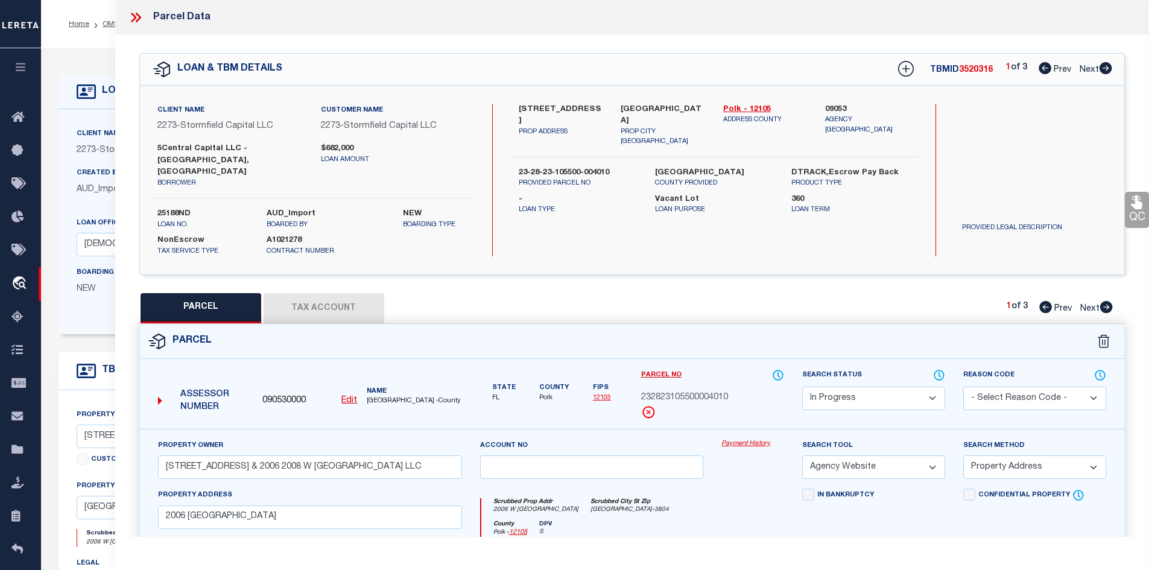
click at [1109, 301] on icon at bounding box center [1106, 307] width 13 height 12
click at [1107, 301] on icon at bounding box center [1106, 307] width 13 height 12
click at [1048, 301] on icon at bounding box center [1045, 307] width 13 height 12
click at [1047, 301] on icon at bounding box center [1045, 307] width 13 height 12
click at [134, 20] on icon at bounding box center [133, 18] width 5 height 10
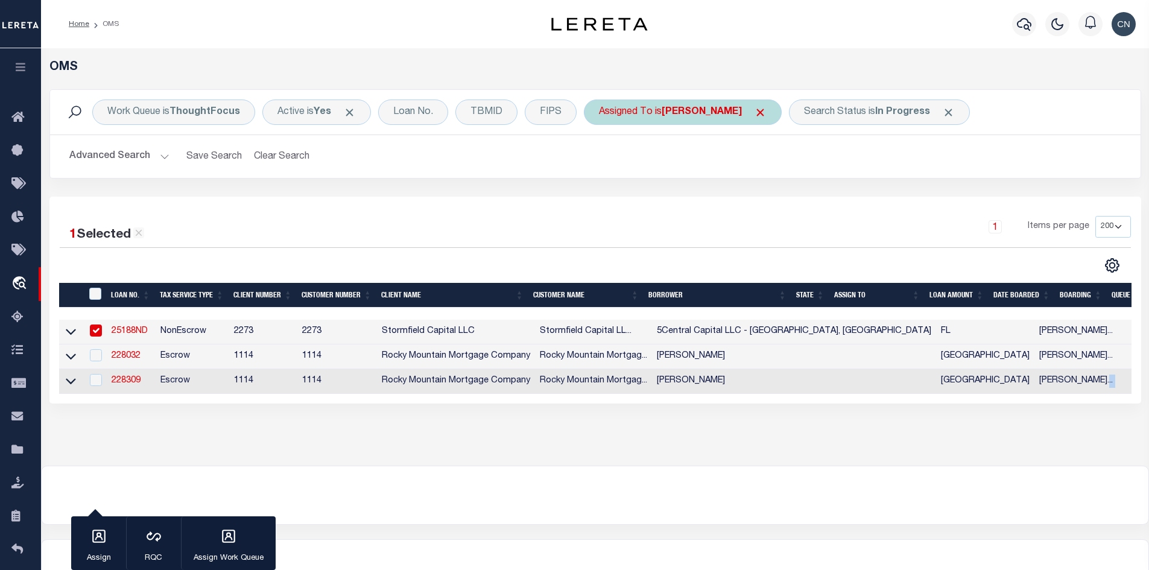
drag, startPoint x: 902, startPoint y: 394, endPoint x: 1004, endPoint y: 394, distance: 101.3
click at [1004, 394] on tr "228309 Escrow 1114 1114 Rocky Mountain Mortgage Company Rocky Mountain Mortgag.…" at bounding box center [830, 381] width 1542 height 25
drag, startPoint x: 477, startPoint y: 391, endPoint x: 310, endPoint y: 383, distance: 167.3
click at [310, 383] on tr "228309 Escrow 1114 1114 Rocky Mountain Mortgage Company Rocky Mountain Mortgag.…" at bounding box center [830, 381] width 1542 height 25
